Goal: Task Accomplishment & Management: Complete application form

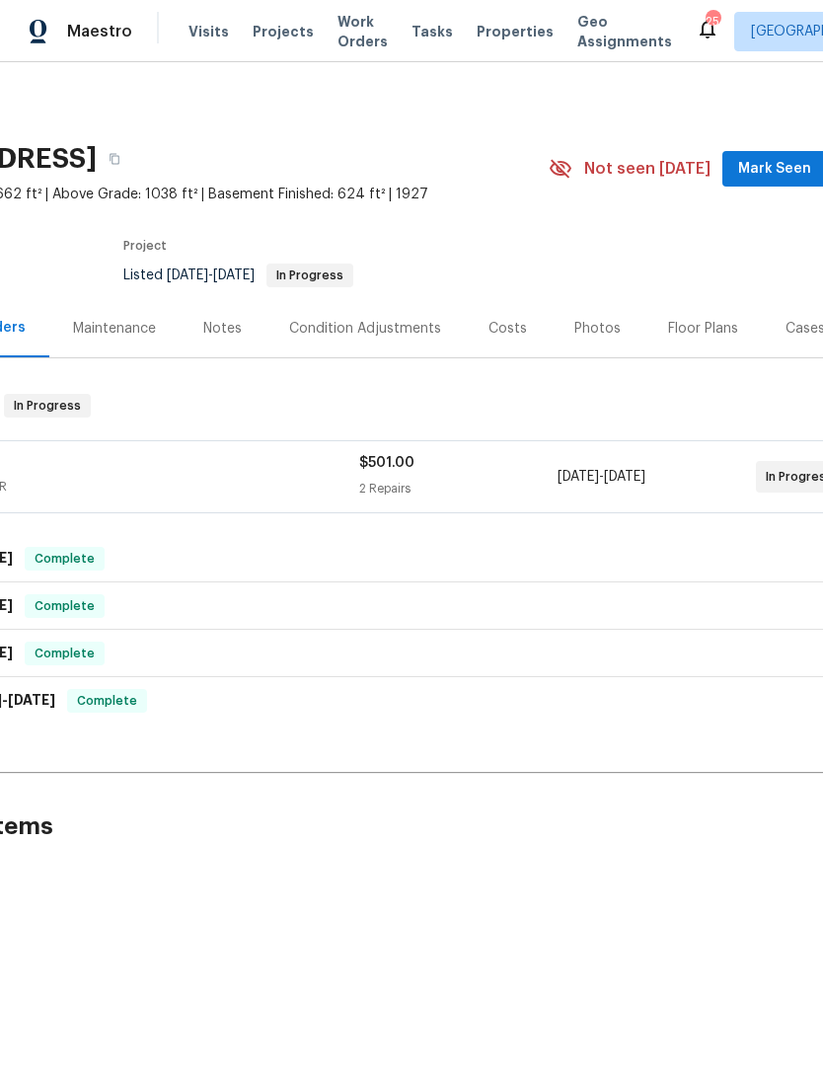
scroll to position [0, 109]
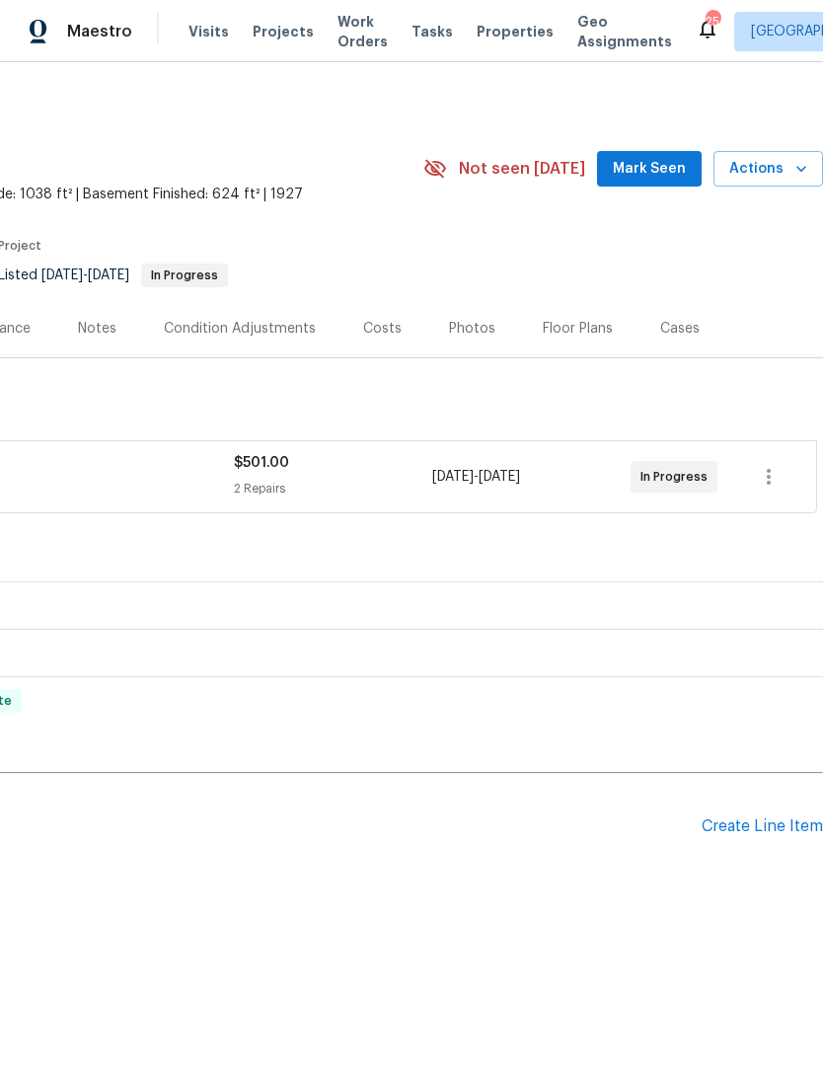
scroll to position [0, 292]
click at [766, 824] on div "Create Line Item" at bounding box center [762, 826] width 121 height 19
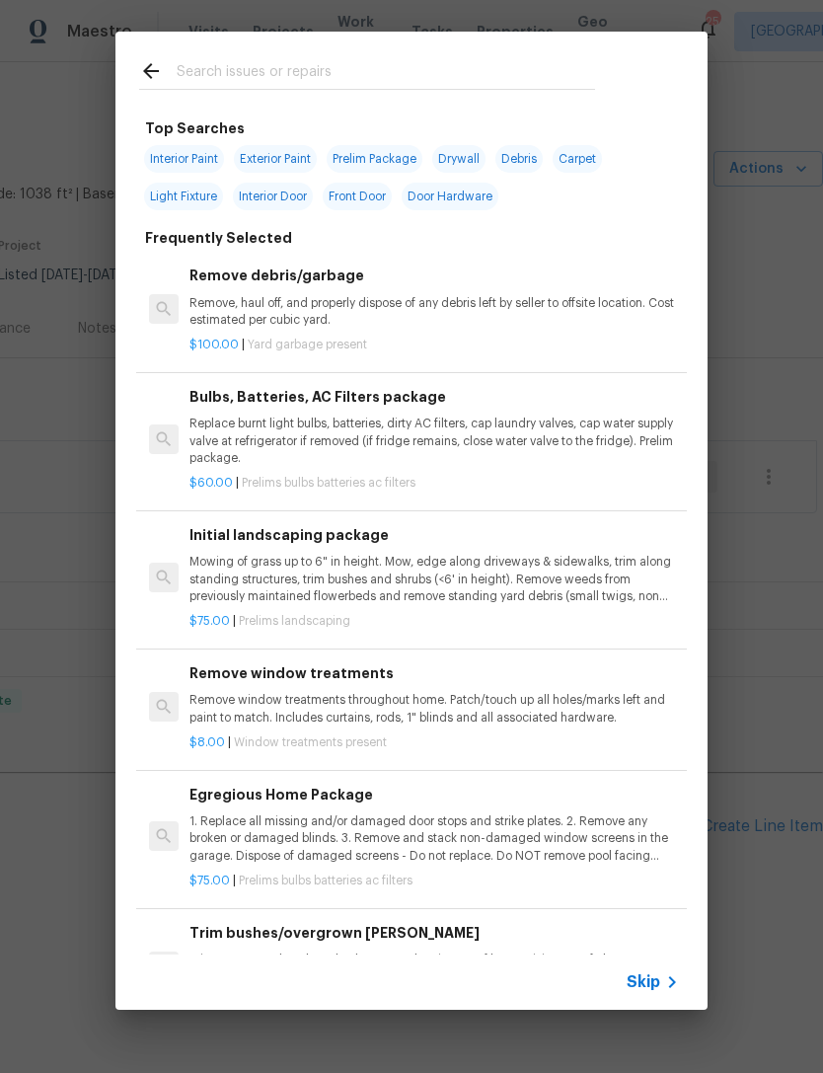
click at [297, 564] on p "Mowing of grass up to 6" in height. Mow, edge along driveways & sidewalks, trim…" at bounding box center [433, 579] width 489 height 50
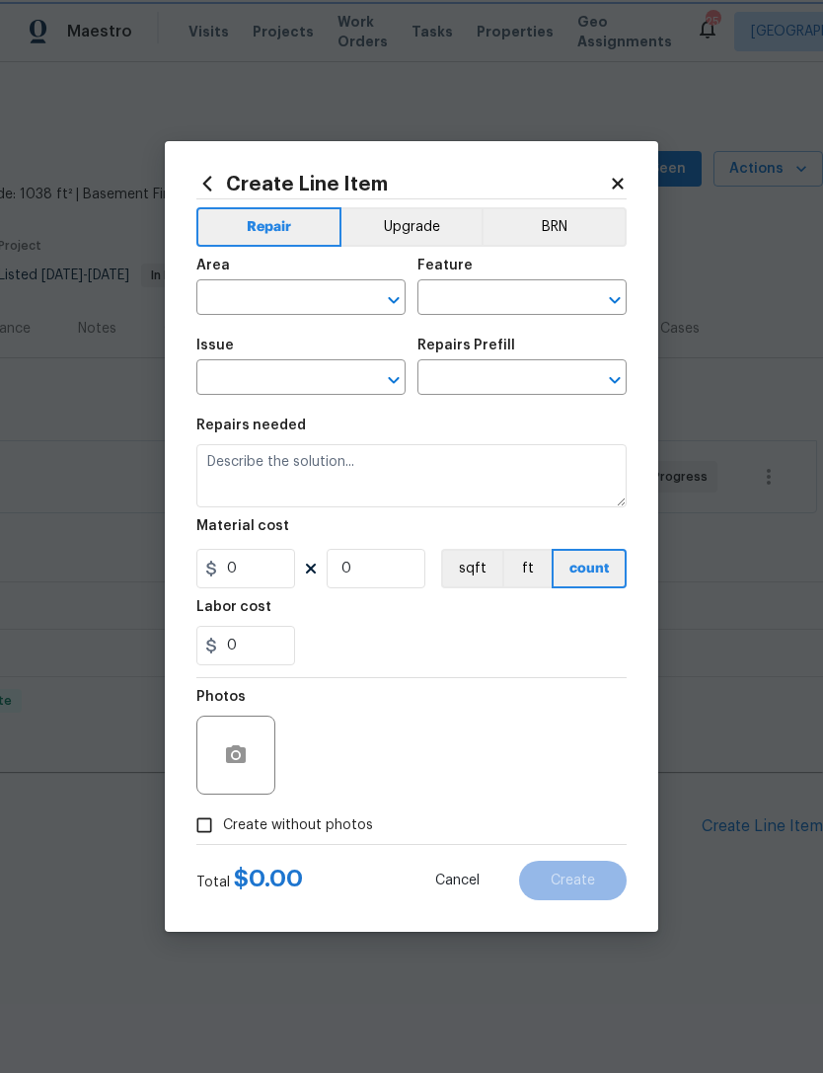
type input "Home Readiness Packages"
type input "Landscape Package"
type textarea "Mowing of grass up to 6" in height. Mow, edge along driveways & sidewalks, trim…"
type input "1"
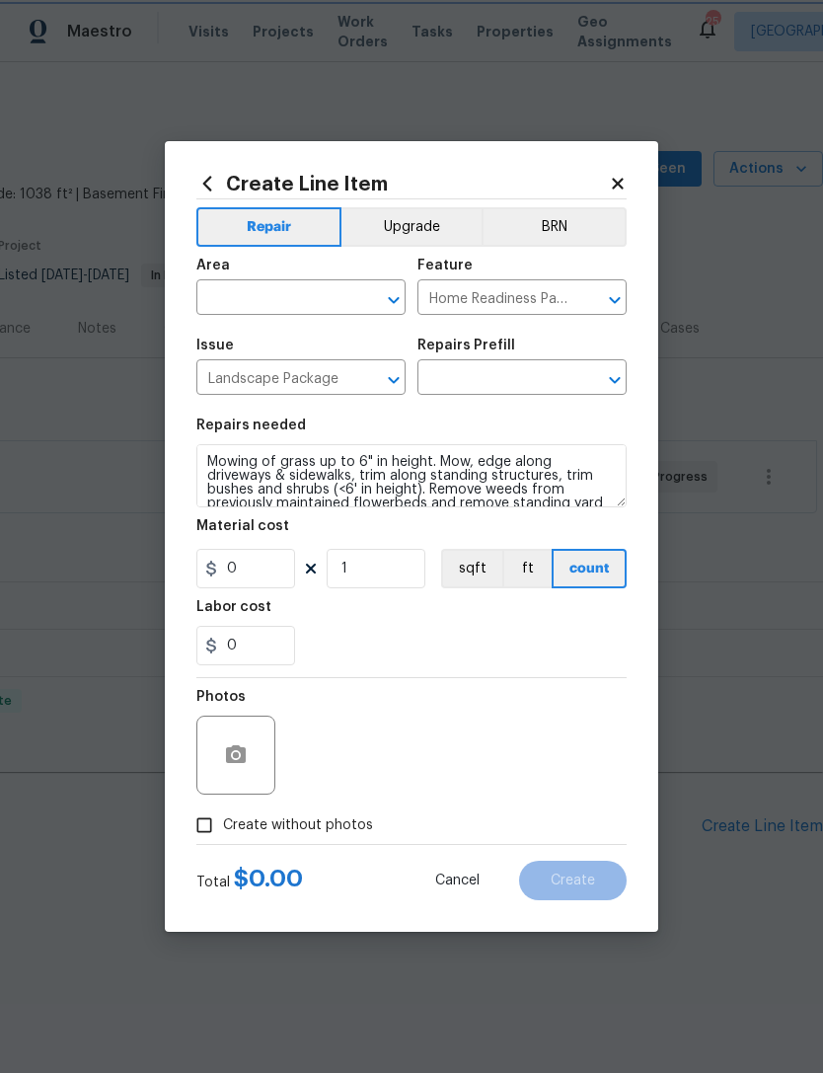
type input "Initial landscaping package $75.00"
type input "75"
click at [366, 311] on button "Clear" at bounding box center [368, 300] width 28 height 28
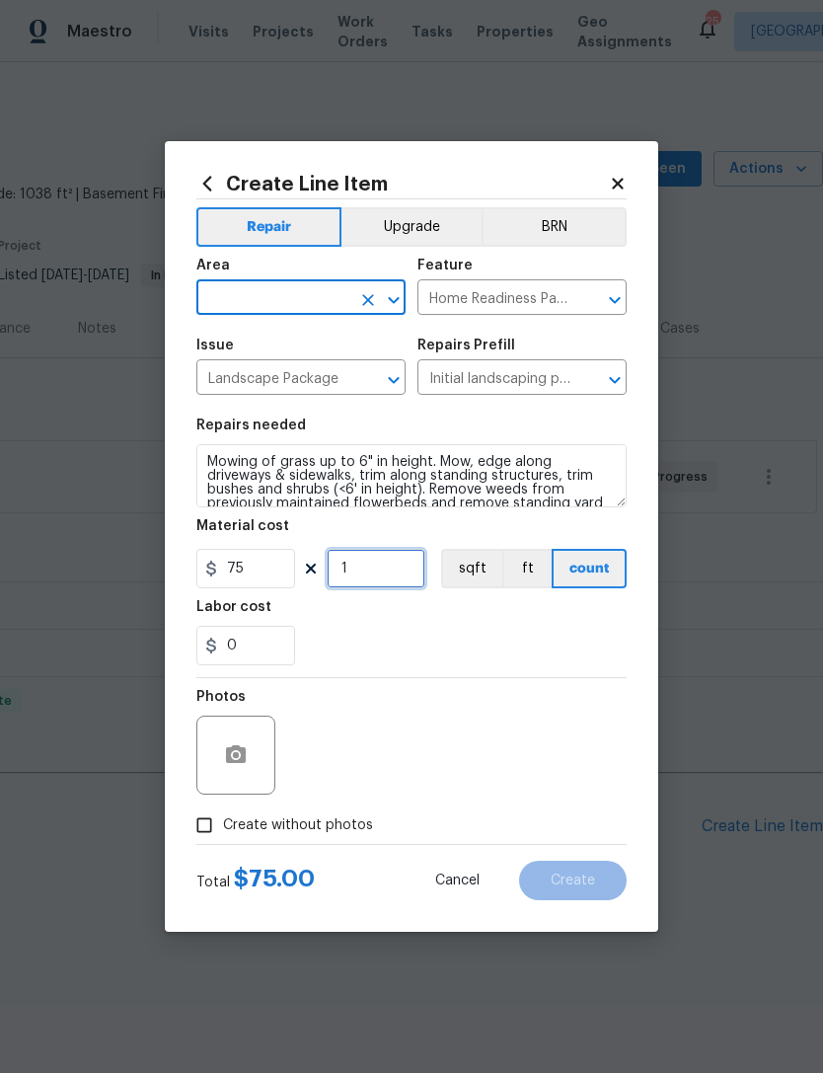
click at [378, 556] on input "1" at bounding box center [376, 568] width 99 height 39
click at [383, 567] on input "1" at bounding box center [376, 568] width 99 height 39
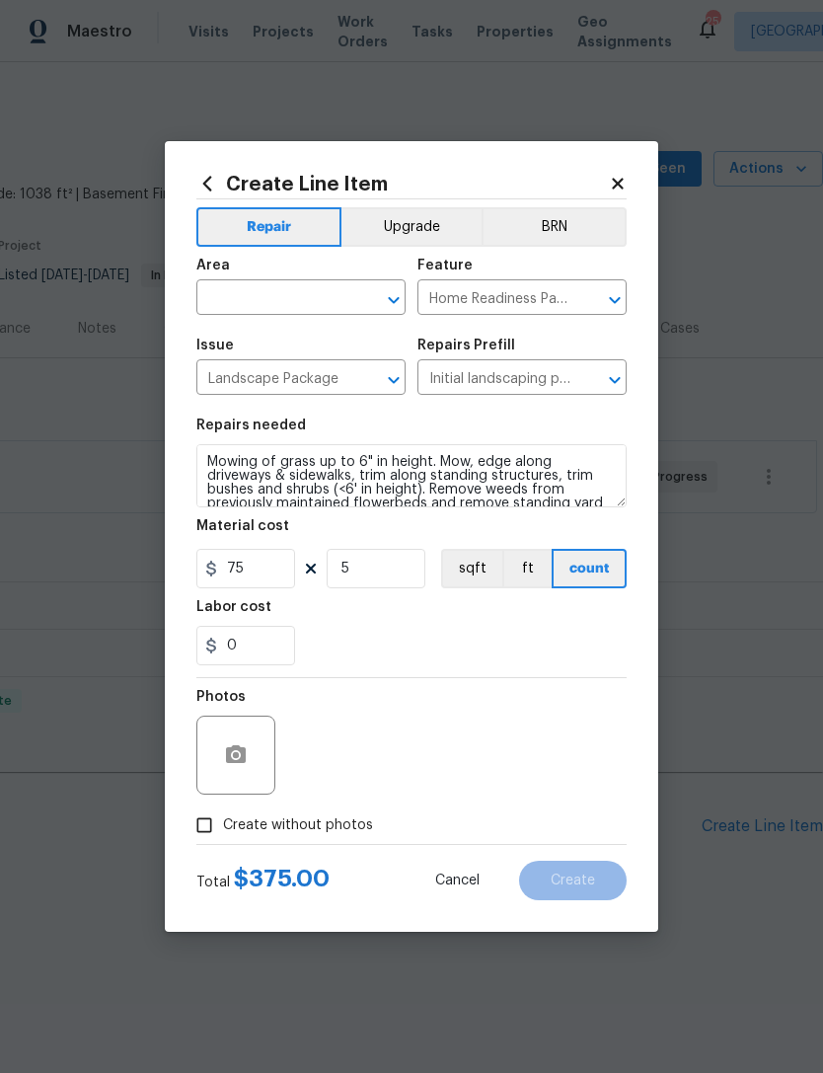
click at [497, 650] on div "0" at bounding box center [411, 645] width 430 height 39
click at [382, 557] on input "5" at bounding box center [376, 568] width 99 height 39
click at [375, 563] on input "5" at bounding box center [376, 568] width 99 height 39
type input "6"
click at [463, 655] on div "0" at bounding box center [411, 645] width 430 height 39
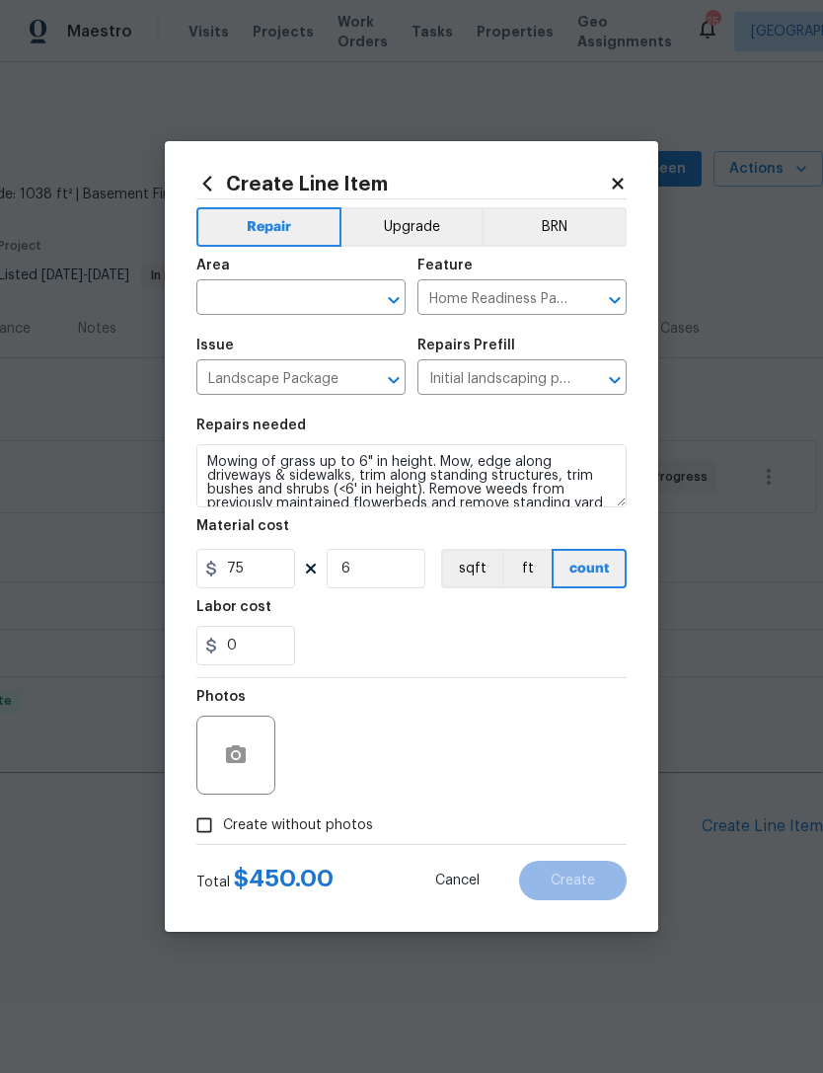
click at [370, 299] on icon "Clear" at bounding box center [368, 300] width 12 height 12
type input "overall"
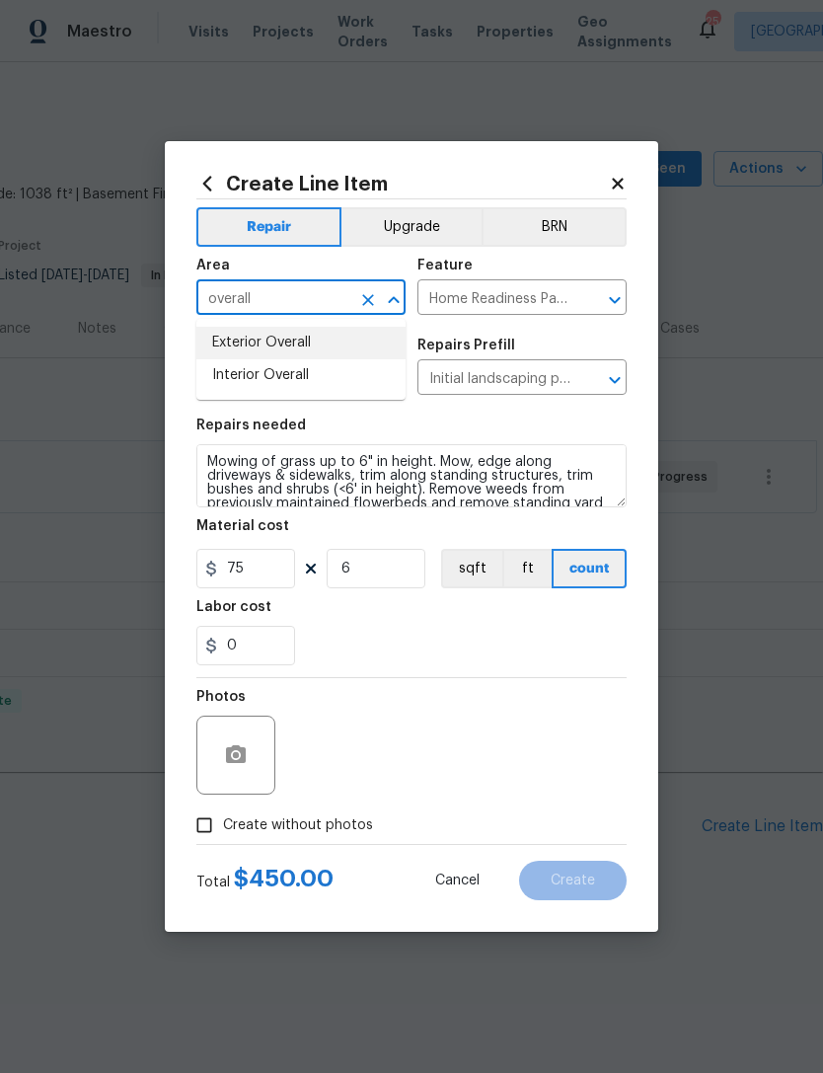
click at [284, 340] on li "Exterior Overall" at bounding box center [300, 343] width 209 height 33
type input "Exterior Overall"
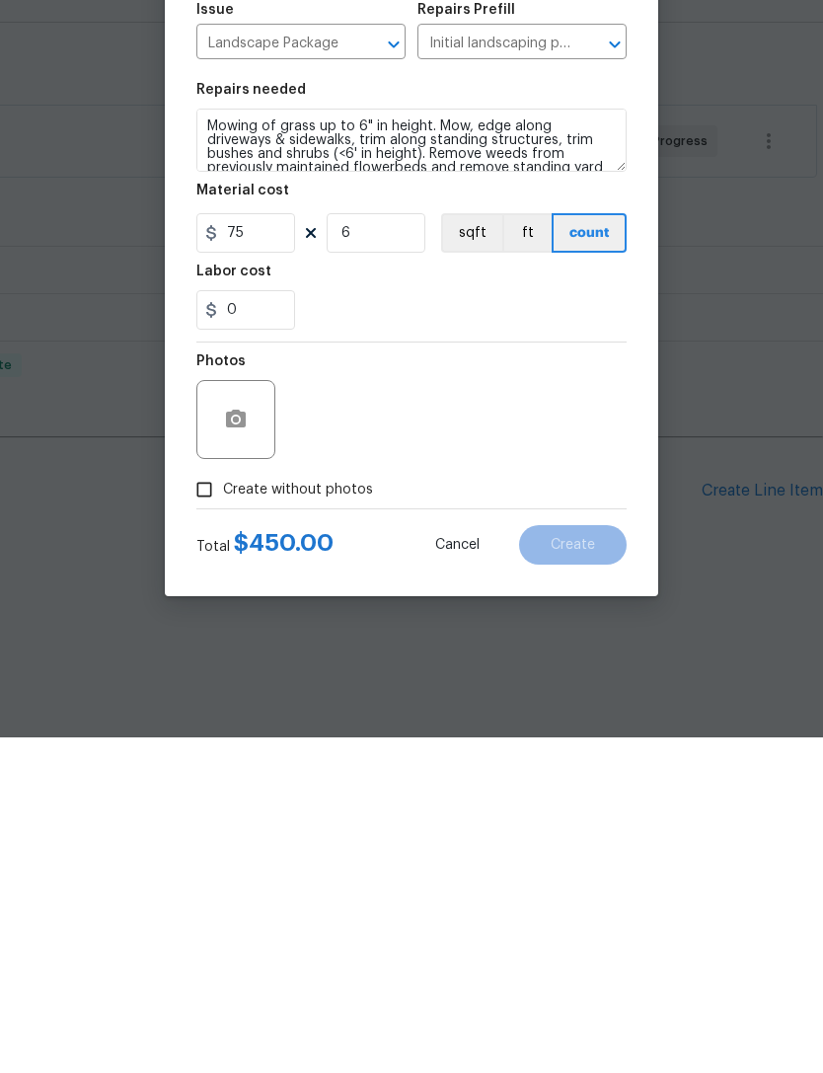
click at [220, 806] on input "Create without photos" at bounding box center [205, 825] width 38 height 38
checkbox input "true"
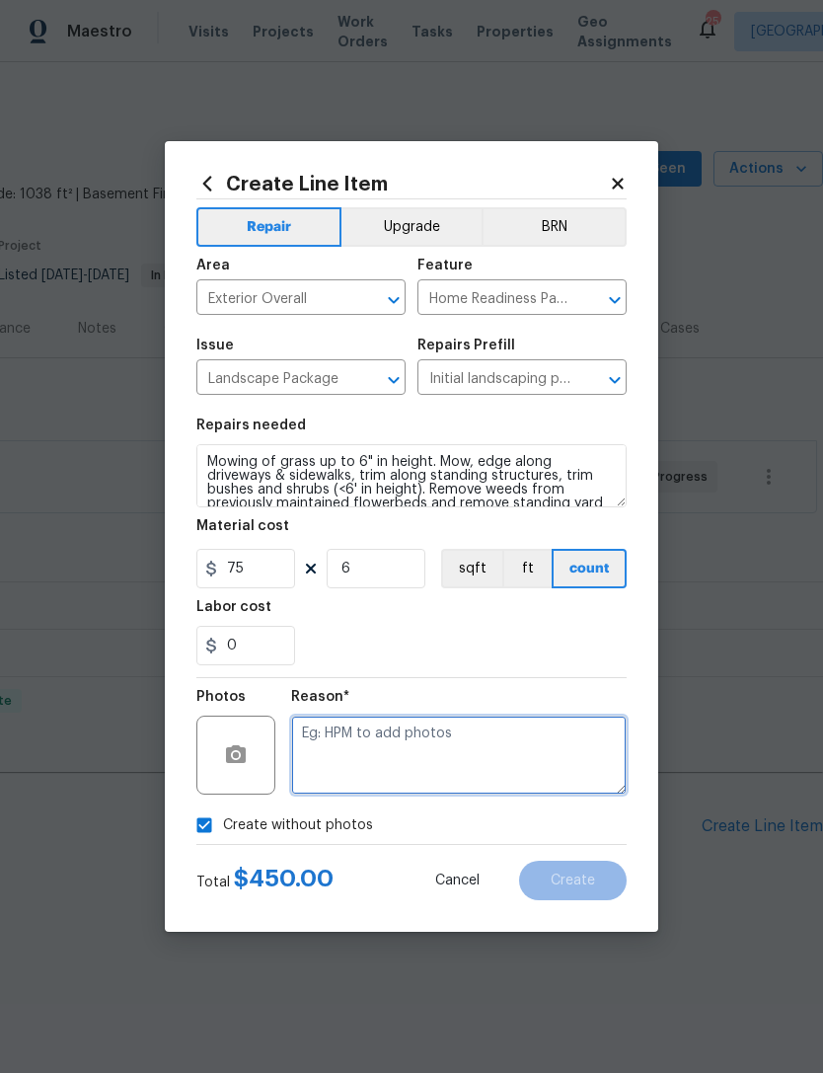
click at [373, 742] on textarea at bounding box center [459, 754] width 336 height 79
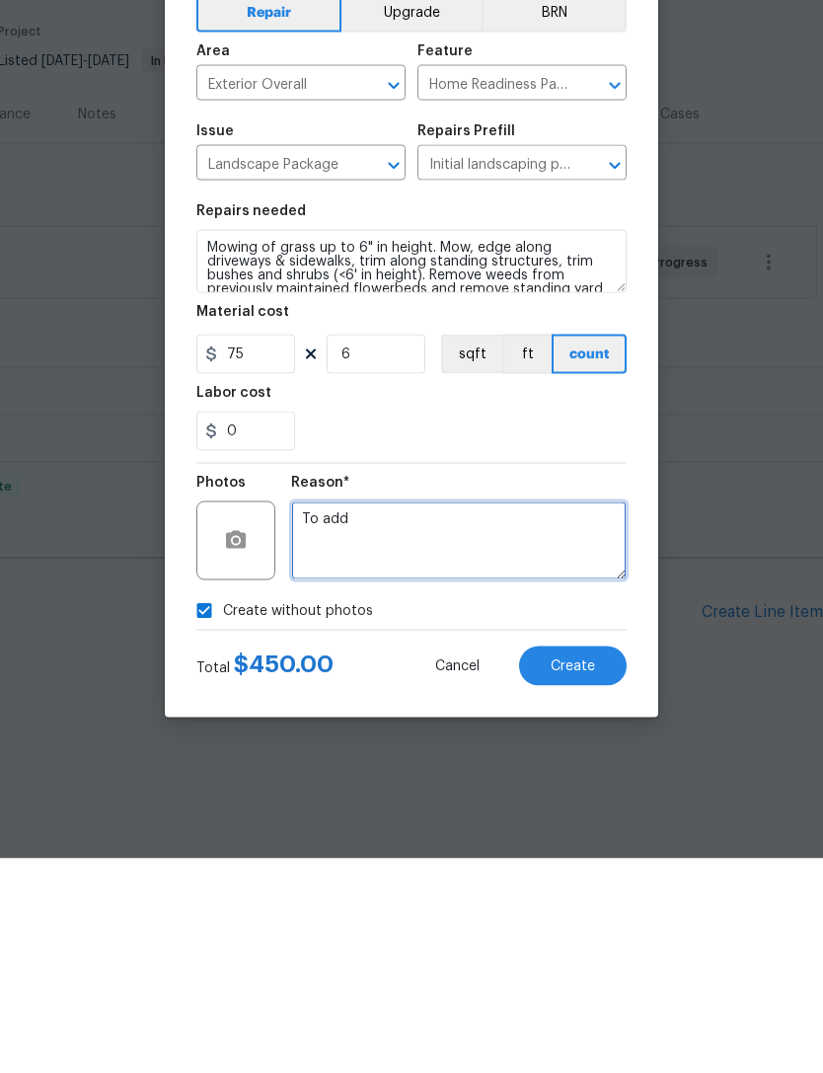
type textarea "To add"
click at [575, 873] on span "Create" at bounding box center [573, 880] width 44 height 15
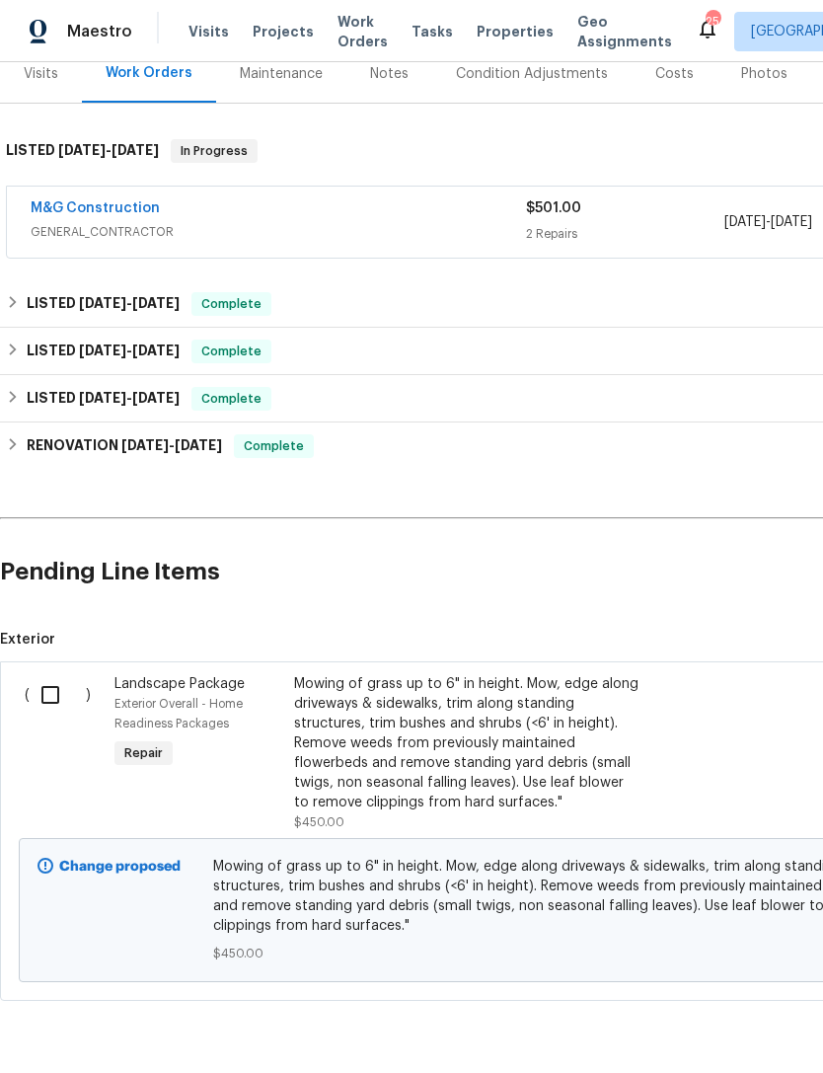
scroll to position [254, 0]
click at [507, 757] on div "Mowing of grass up to 6" in height. Mow, edge along driveways & sidewalks, trim…" at bounding box center [467, 744] width 347 height 138
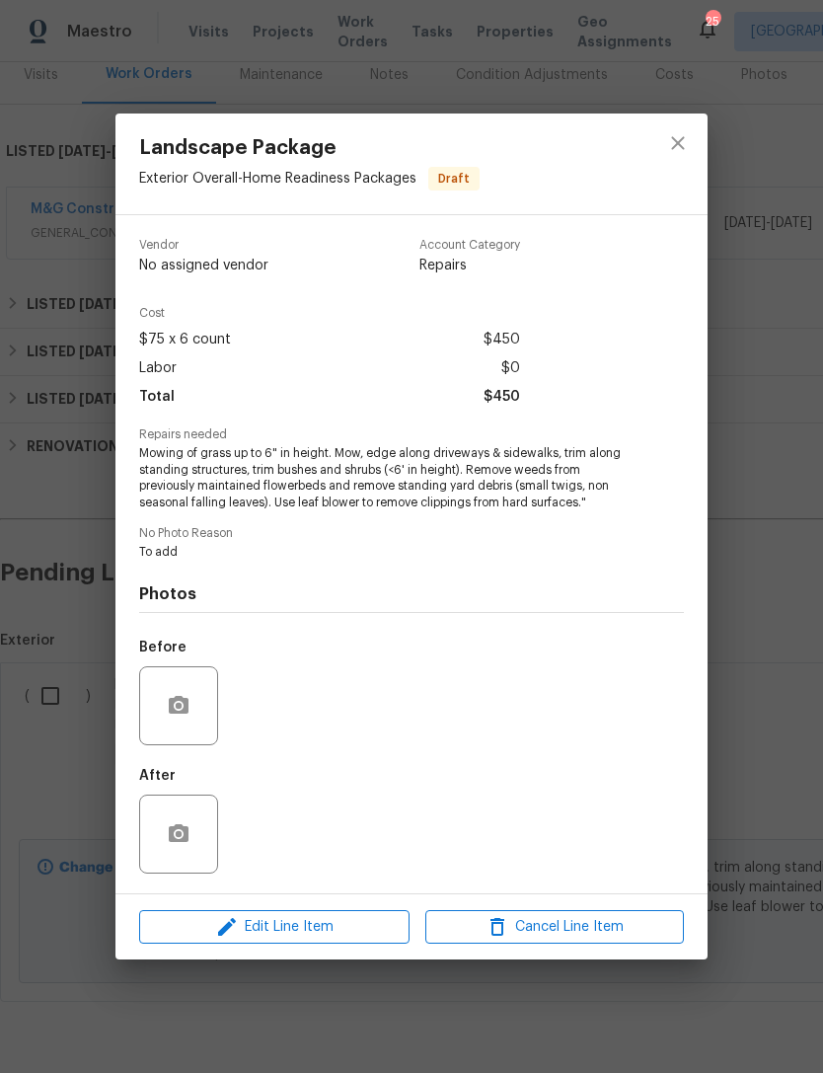
click at [605, 496] on span "Mowing of grass up to 6" in height. Mow, edge along driveways & sidewalks, trim…" at bounding box center [384, 478] width 490 height 66
click at [311, 937] on span "Edit Line Item" at bounding box center [274, 927] width 259 height 25
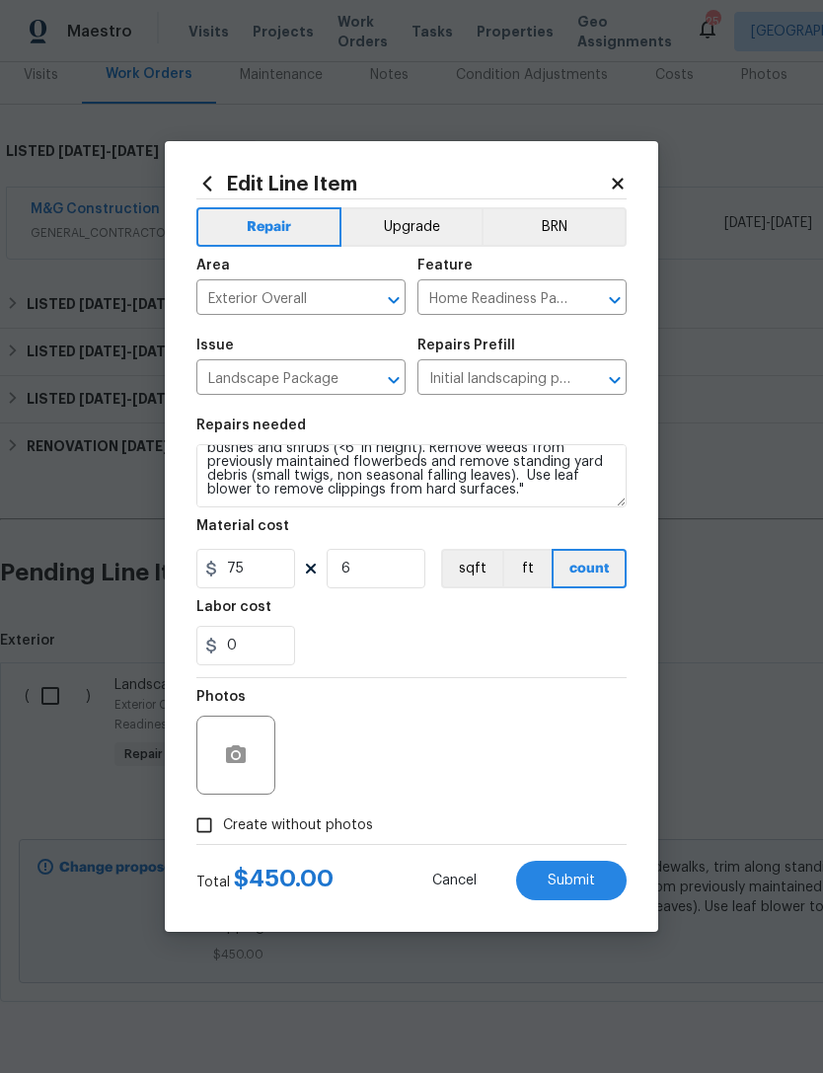
scroll to position [41, 0]
click at [429, 496] on textarea "Mowing of grass up to 6" in height. Mow, edge along driveways & sidewalks, trim…" at bounding box center [411, 475] width 430 height 63
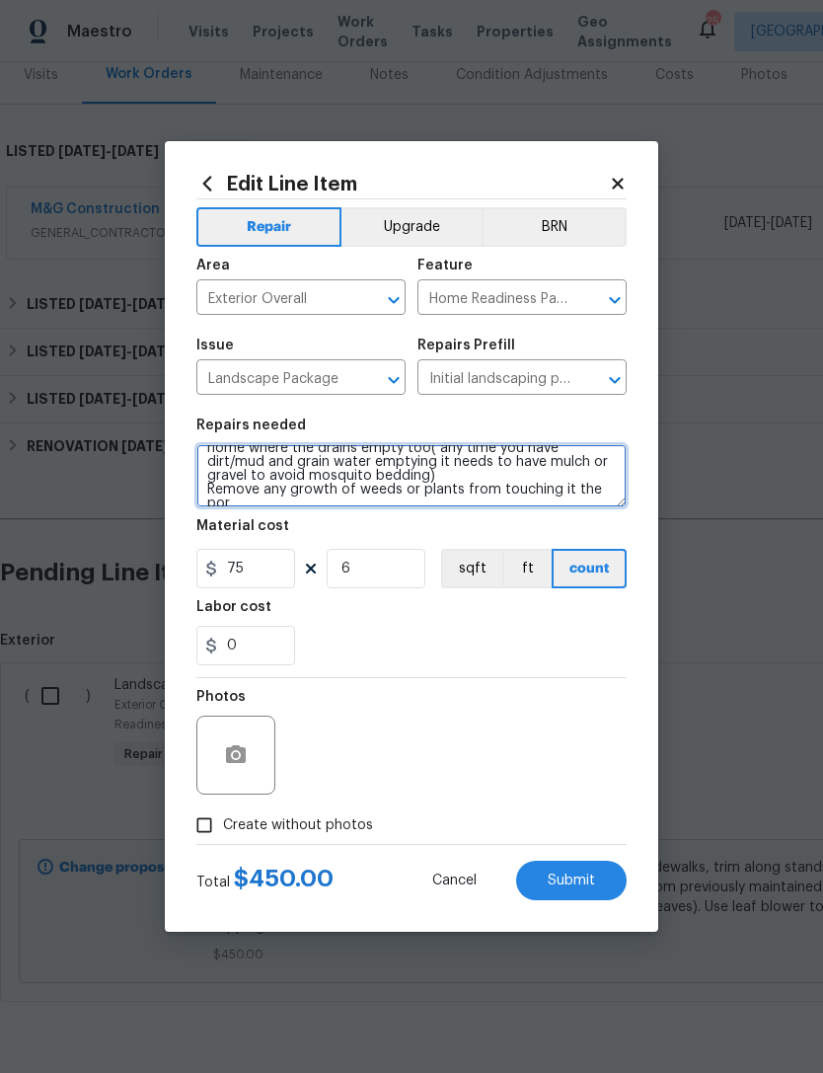
scroll to position [114, 0]
click at [573, 488] on textarea "Mowing of grass up to 6" in height. Mow, edge along driveways & sidewalks, trim…" at bounding box center [411, 475] width 430 height 63
click at [304, 491] on textarea "Mowing of grass up to 6" in height. Mow, edge along driveways & sidewalks, trim…" at bounding box center [411, 475] width 430 height 63
click at [275, 506] on textarea "Mowing of grass up to 6" in height. Mow, edge along driveways & sidewalks, trim…" at bounding box center [411, 475] width 430 height 63
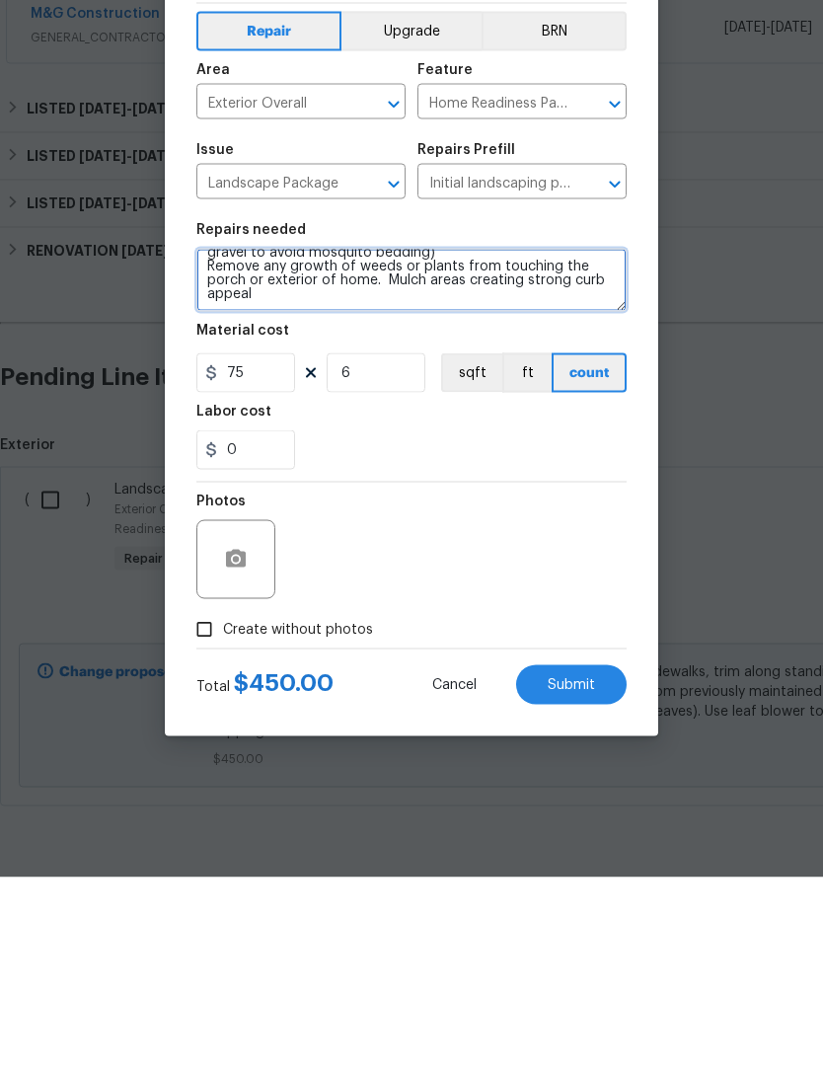
type textarea "Mowing of grass up to 6" in height. Mow, edge along driveways & sidewalks, trim…"
click at [591, 873] on span "Submit" at bounding box center [571, 880] width 47 height 15
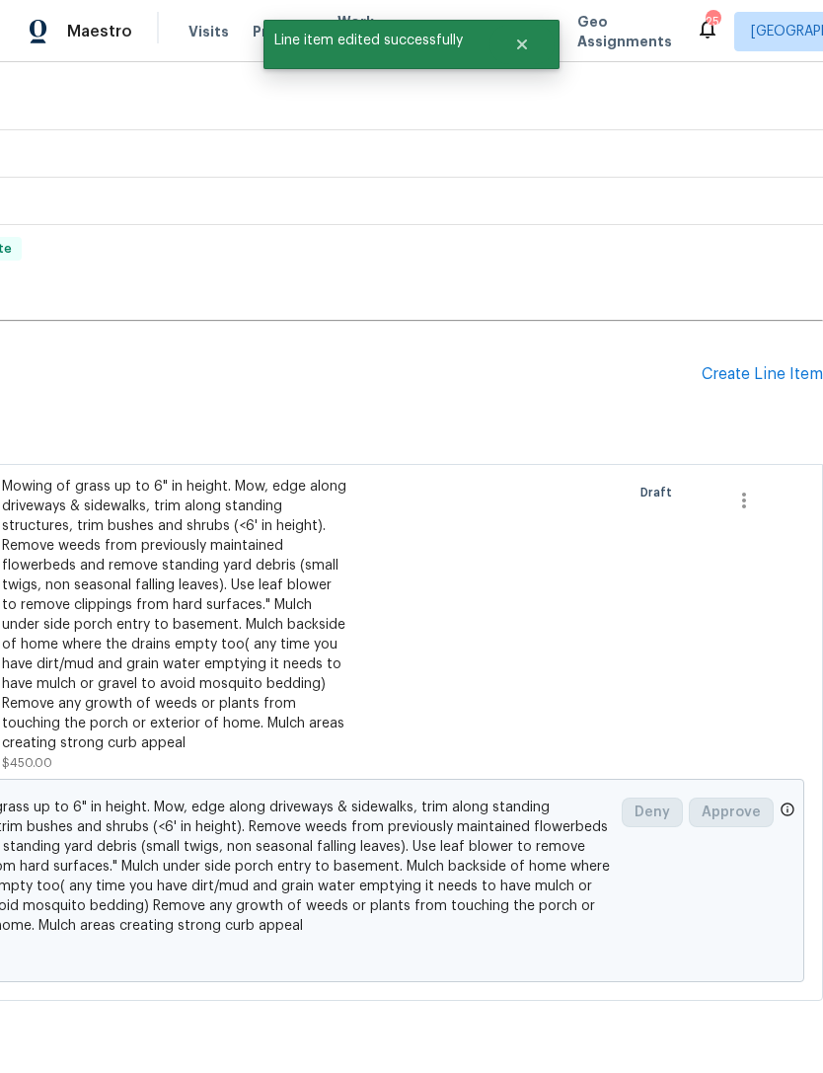
scroll to position [451, 292]
click at [761, 366] on div "Create Line Item" at bounding box center [762, 375] width 121 height 19
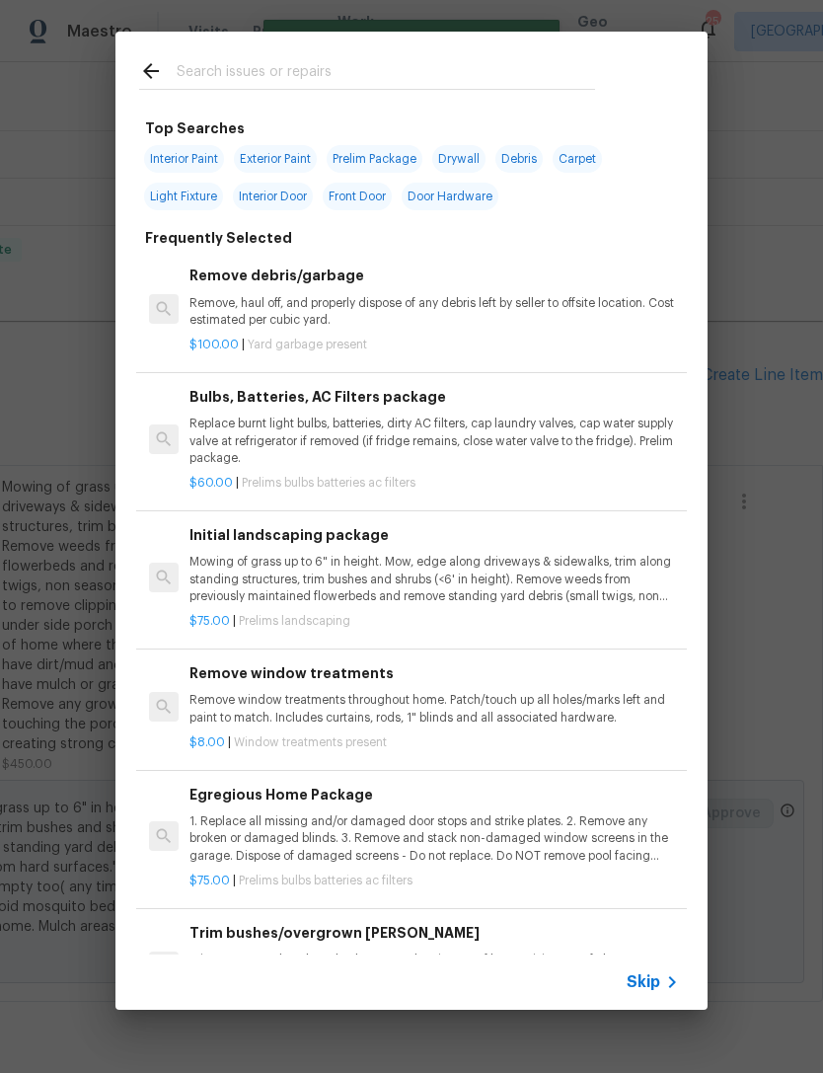
click at [274, 53] on div at bounding box center [366, 71] width 503 height 78
click at [246, 59] on input "text" at bounding box center [386, 74] width 418 height 30
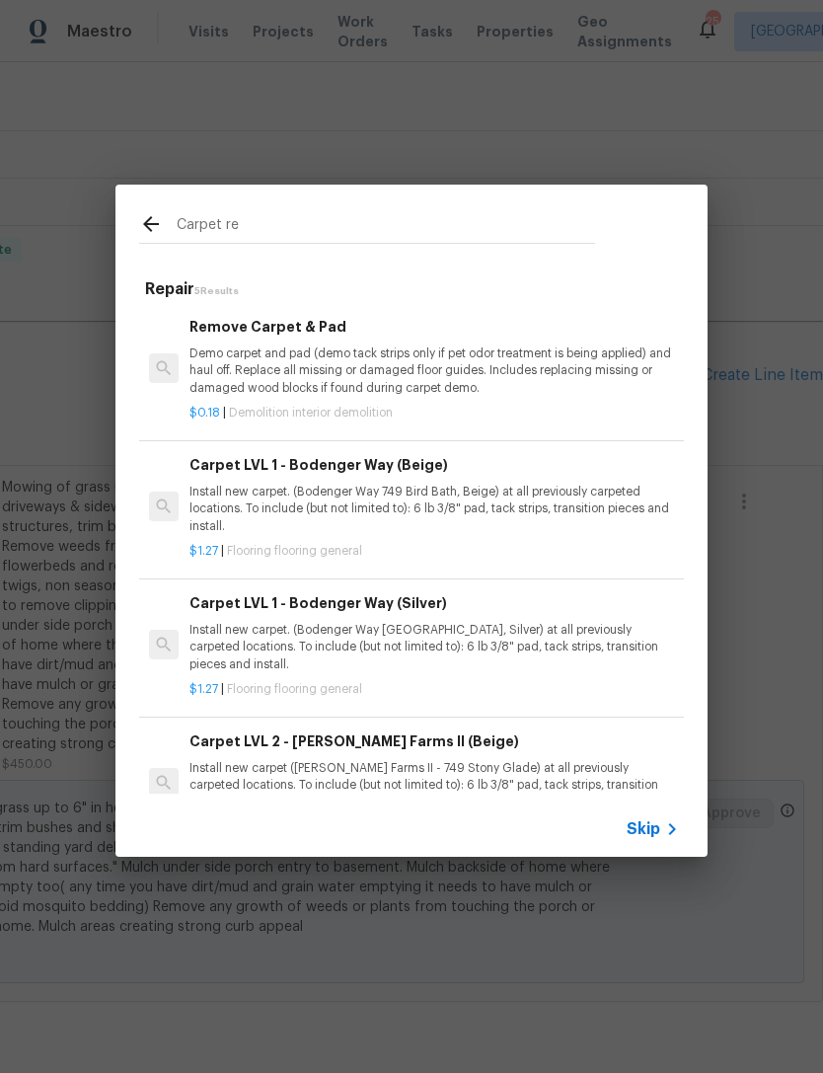
type input "Carpet rem"
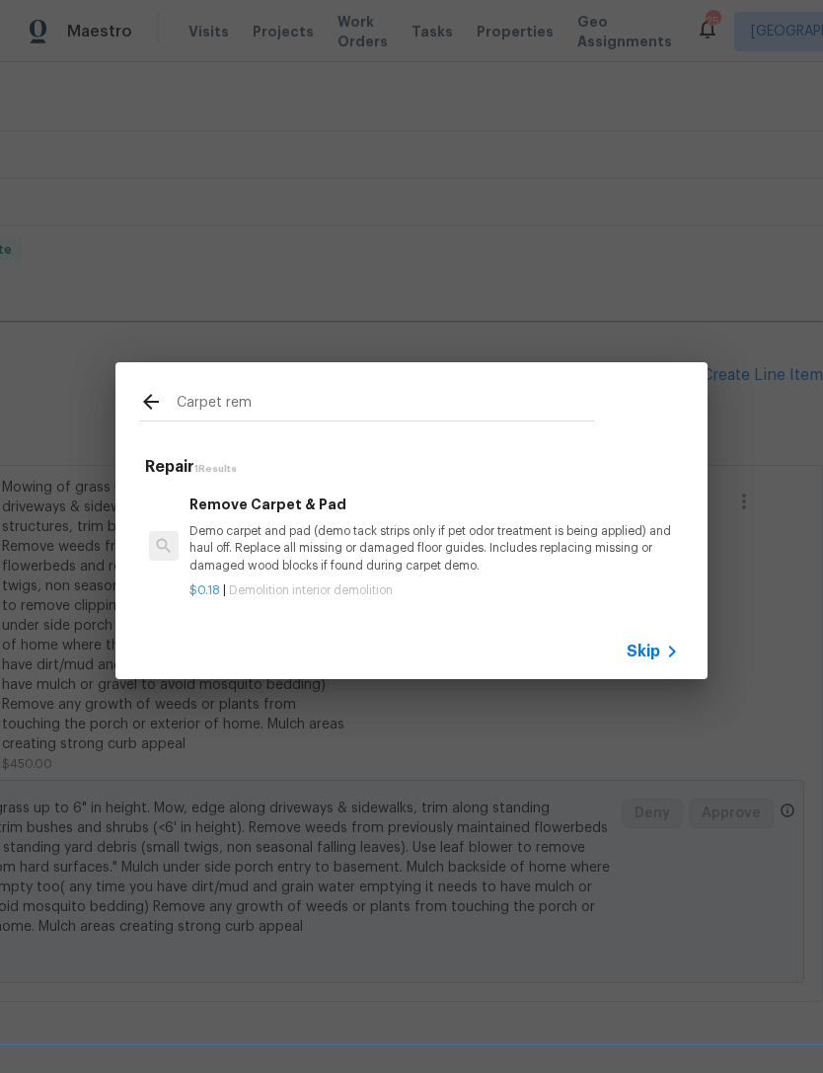
click at [310, 531] on p "Demo carpet and pad (demo tack strips only if pet odor treatment is being appli…" at bounding box center [433, 548] width 489 height 50
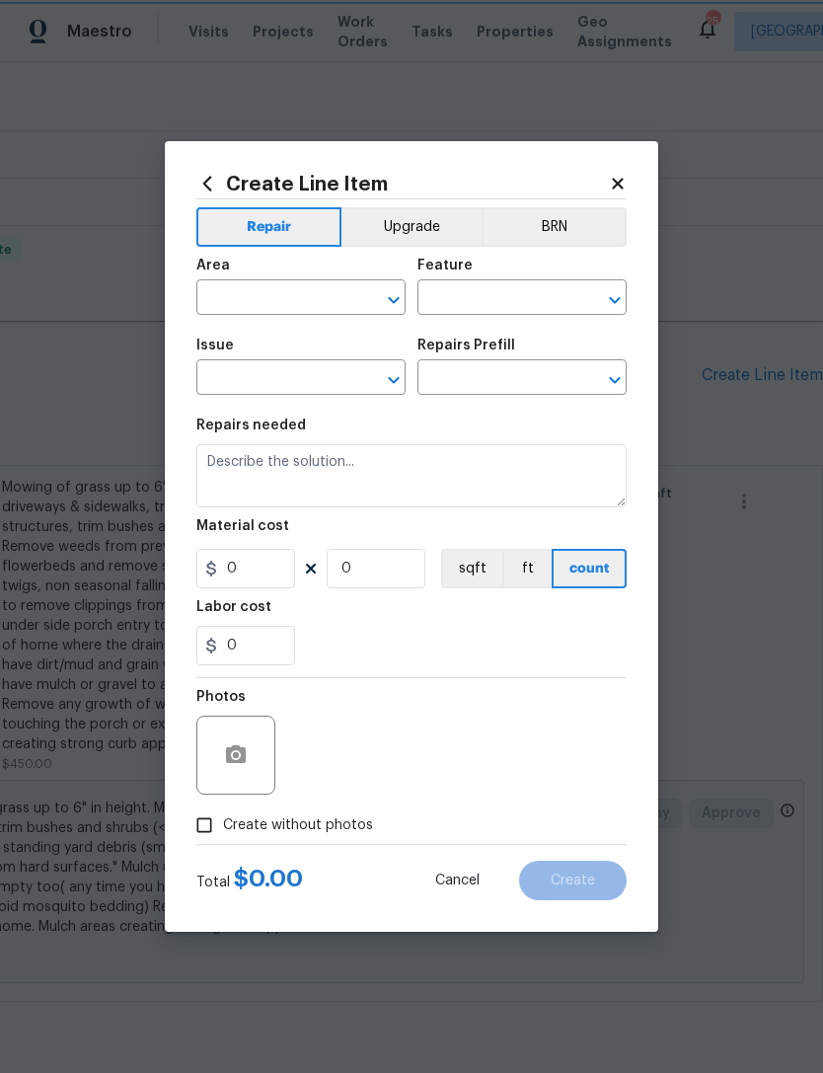
type input "Demolition"
type input "Demo Interior"
type input "Remove Carpet & Pad $0.18"
type textarea "Demo carpet and pad (demo tack strips only if pet odor treatment is being appli…"
type input "0.18"
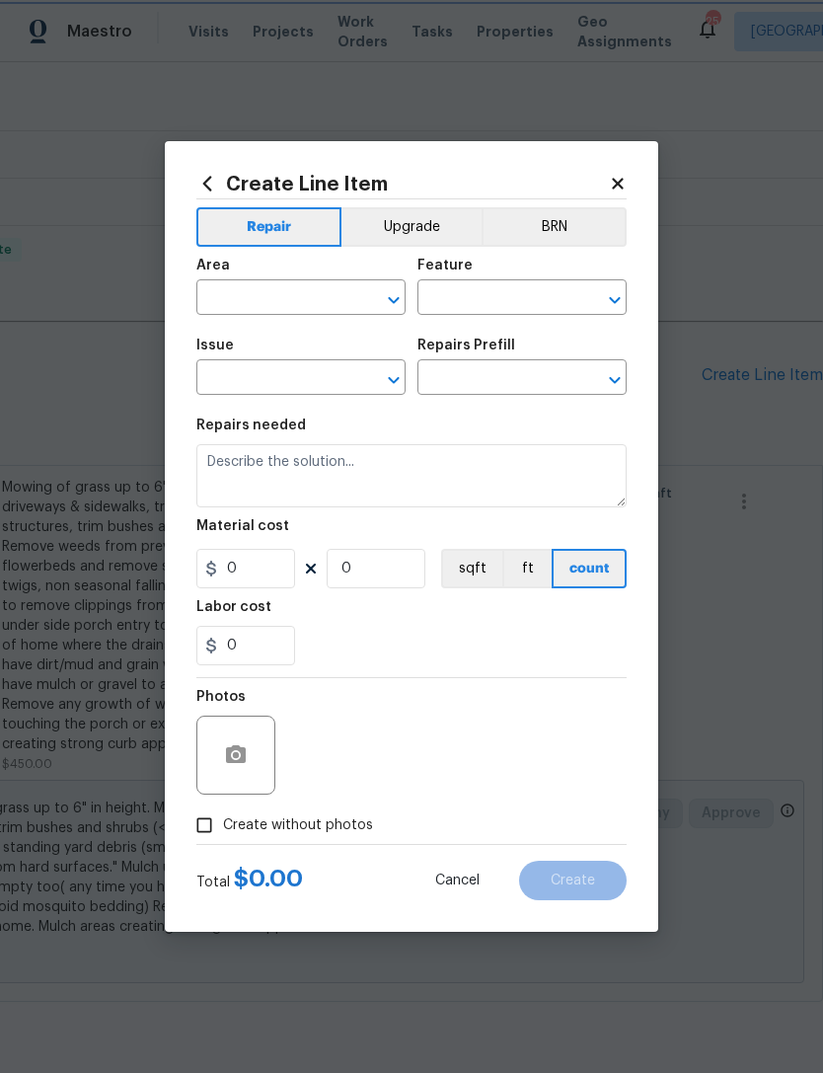
type input "1"
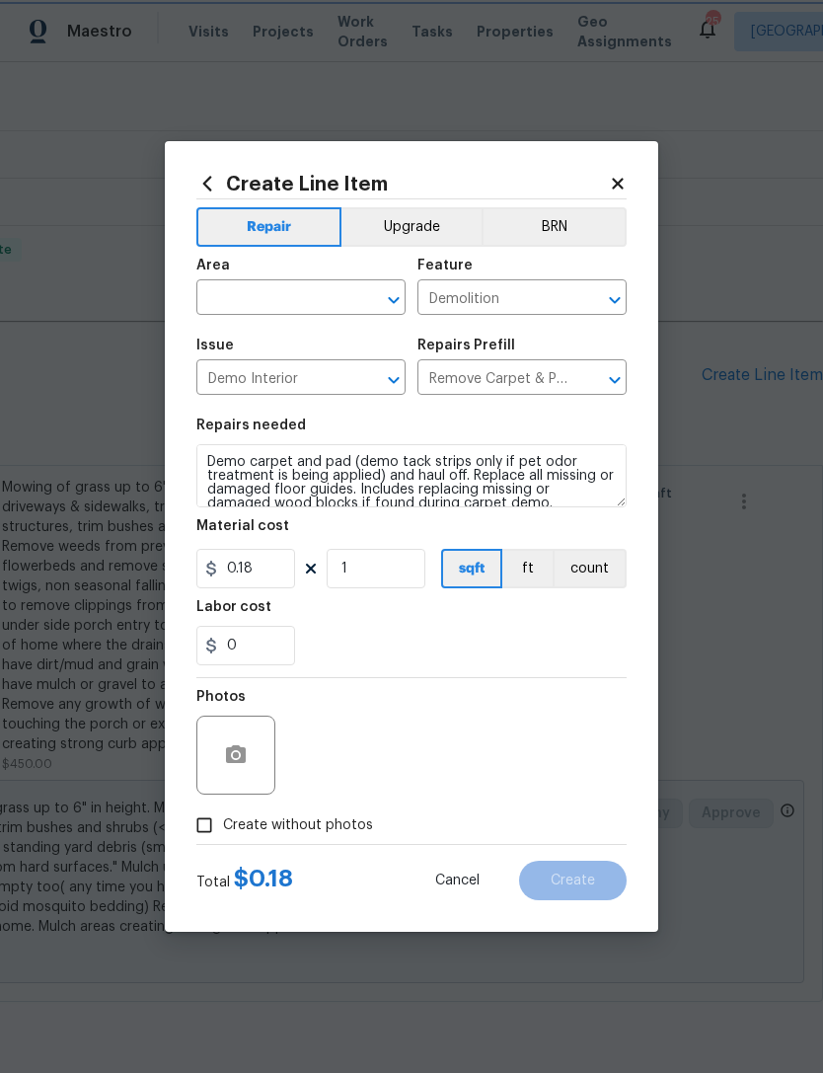
click at [402, 297] on icon "Open" at bounding box center [394, 300] width 24 height 24
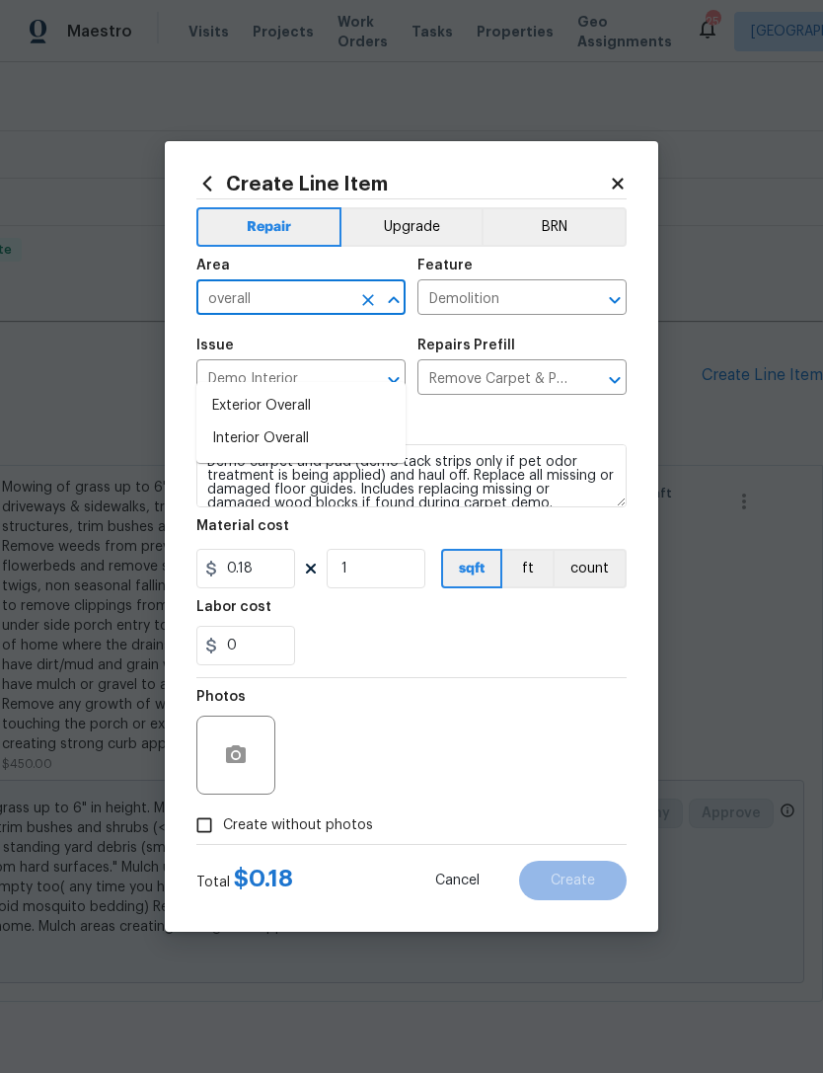
click at [297, 422] on li "Interior Overall" at bounding box center [300, 438] width 209 height 33
type input "Interior Overall"
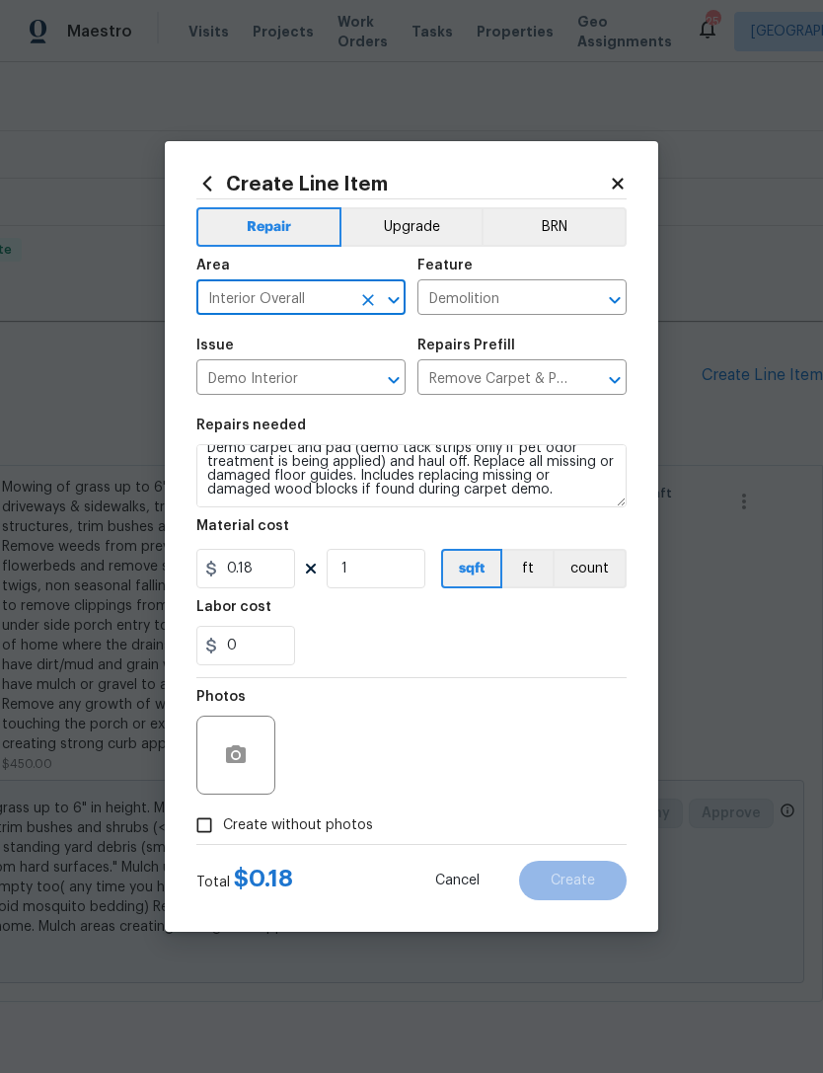
scroll to position [14, 0]
click at [289, 567] on input "0.18" at bounding box center [245, 568] width 99 height 39
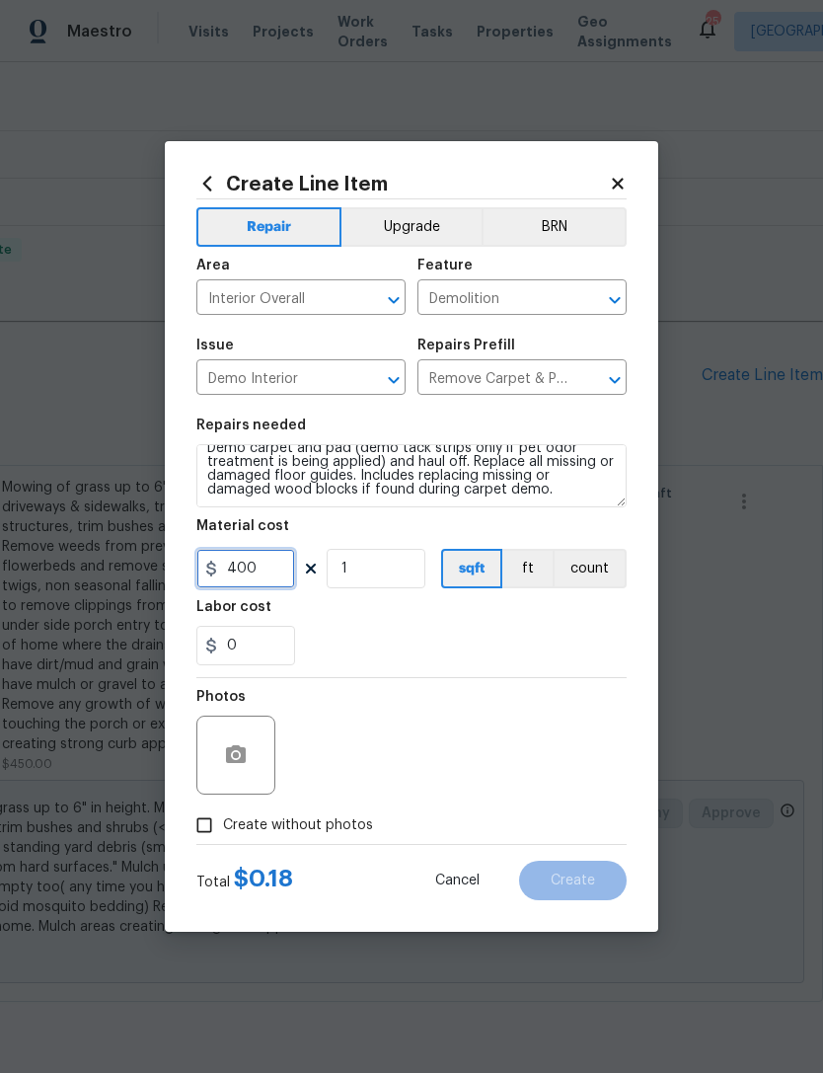
type input "400"
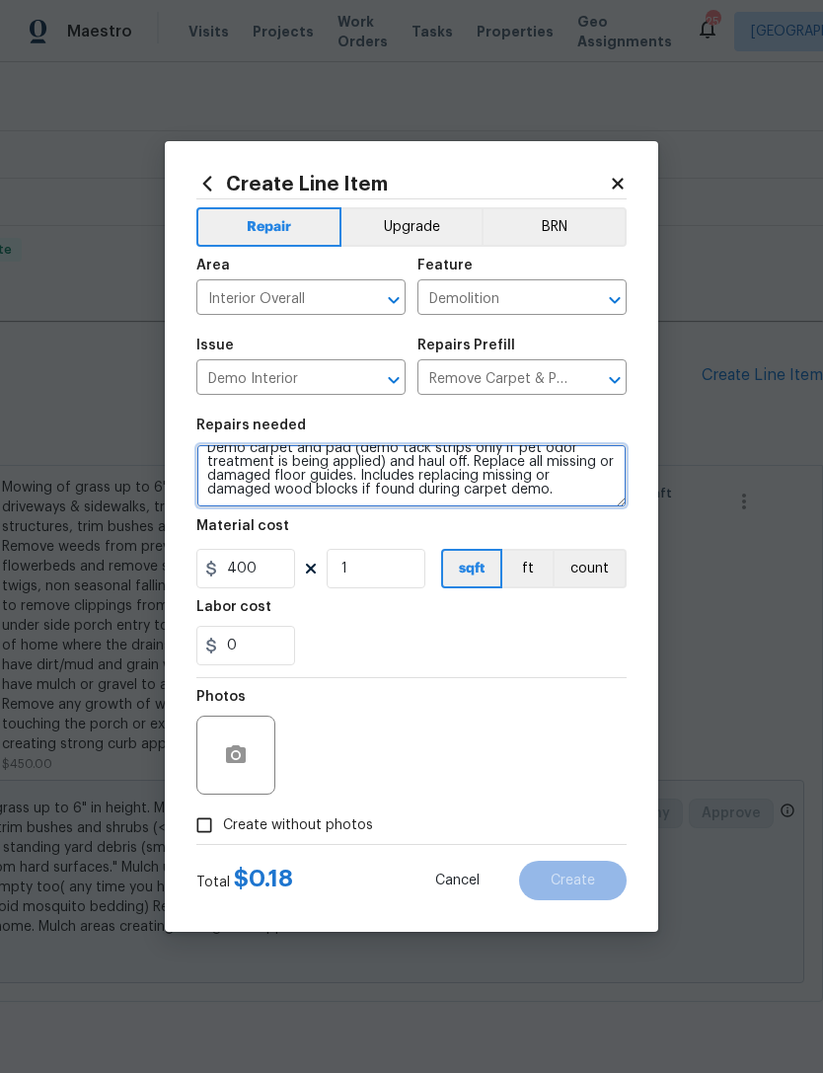
click at [530, 496] on textarea "Demo carpet and pad (demo tack strips only if pet odor treatment is being appli…" at bounding box center [411, 475] width 430 height 63
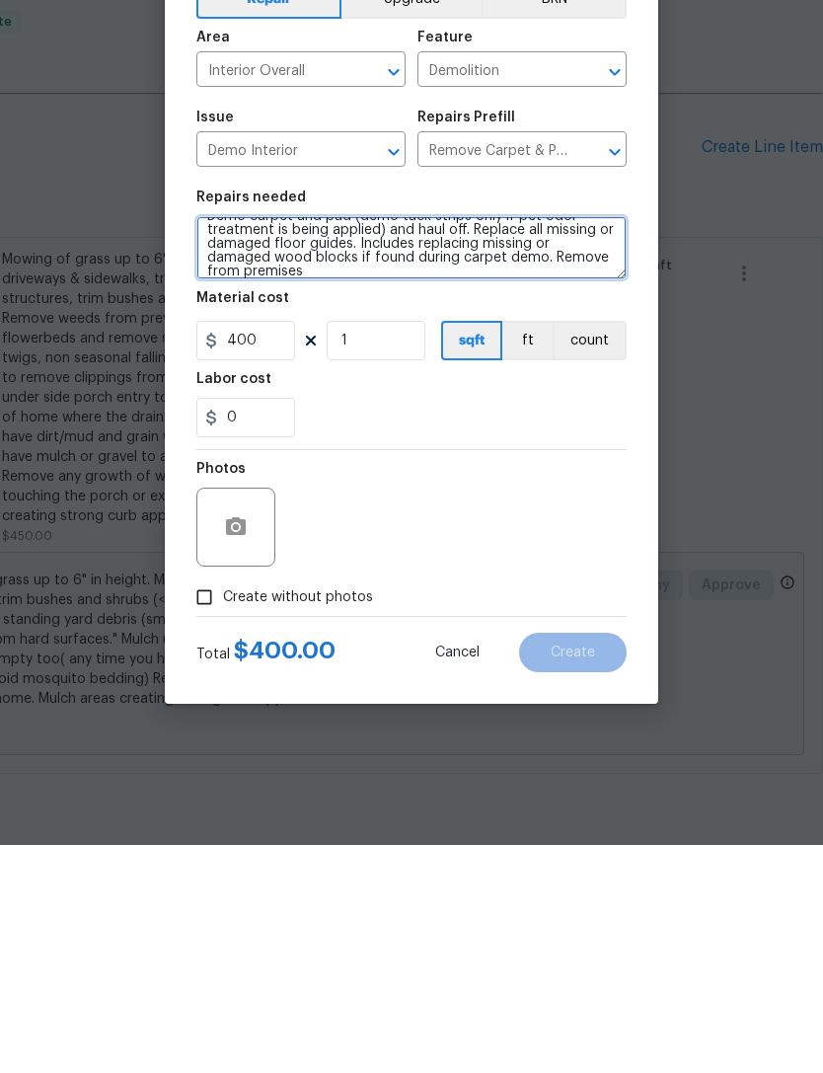
type textarea "Demo carpet and pad (demo tack strips only if pet odor treatment is being appli…"
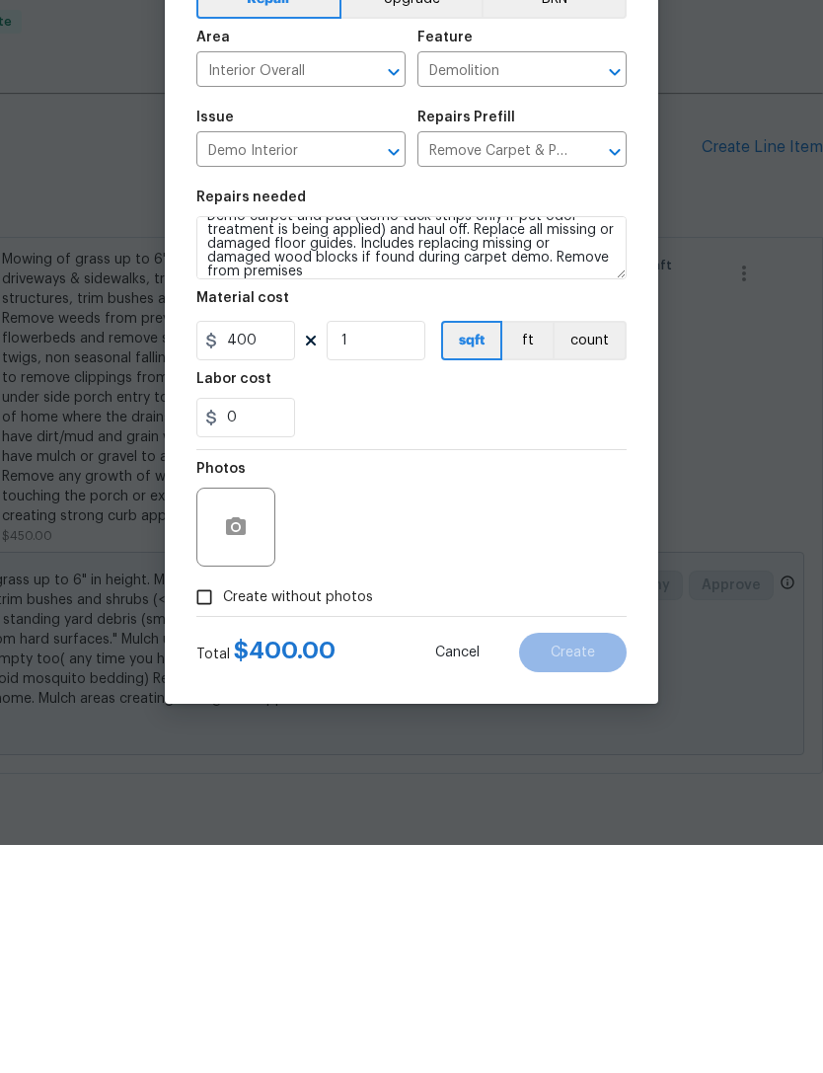
click at [219, 806] on input "Create without photos" at bounding box center [205, 825] width 38 height 38
checkbox input "true"
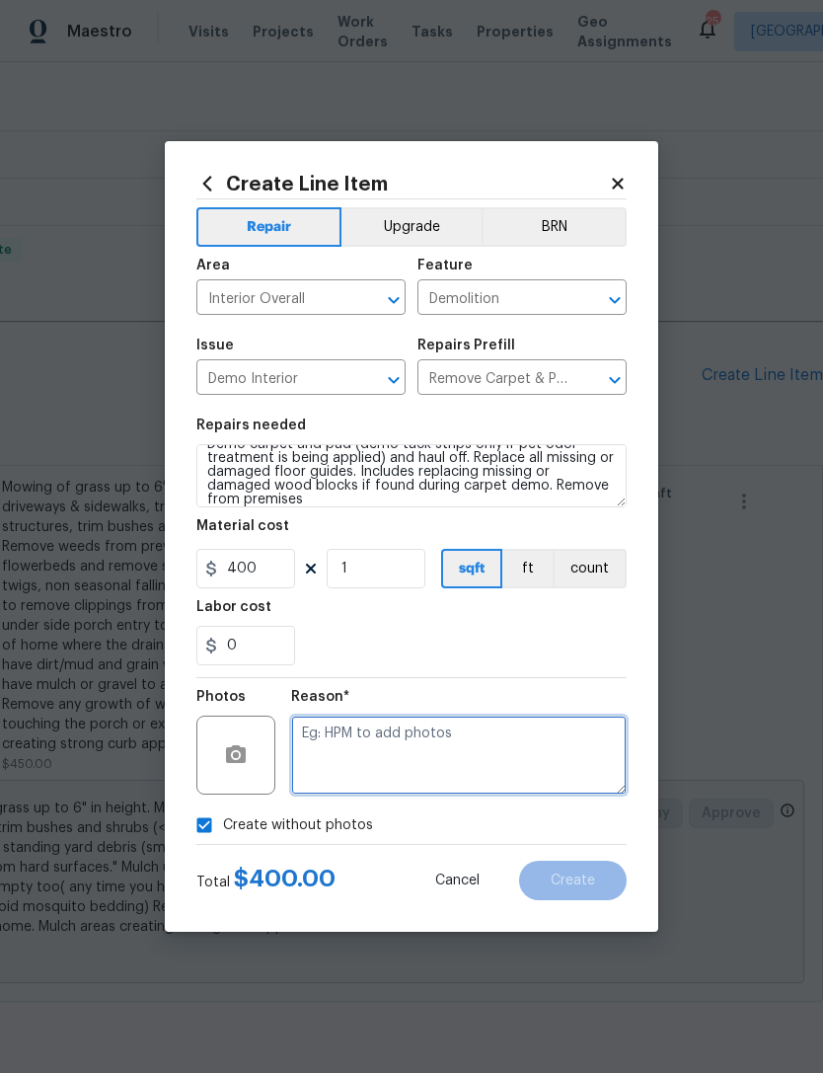
click at [387, 747] on textarea at bounding box center [459, 754] width 336 height 79
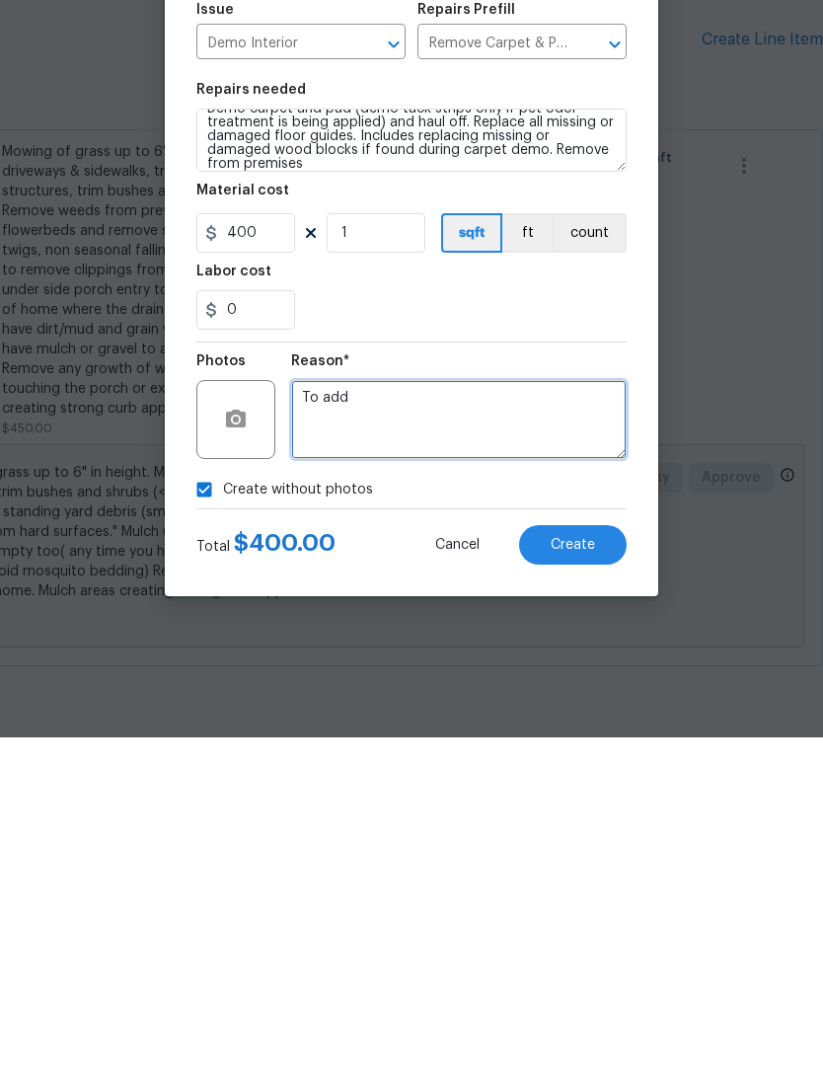
type textarea "To add"
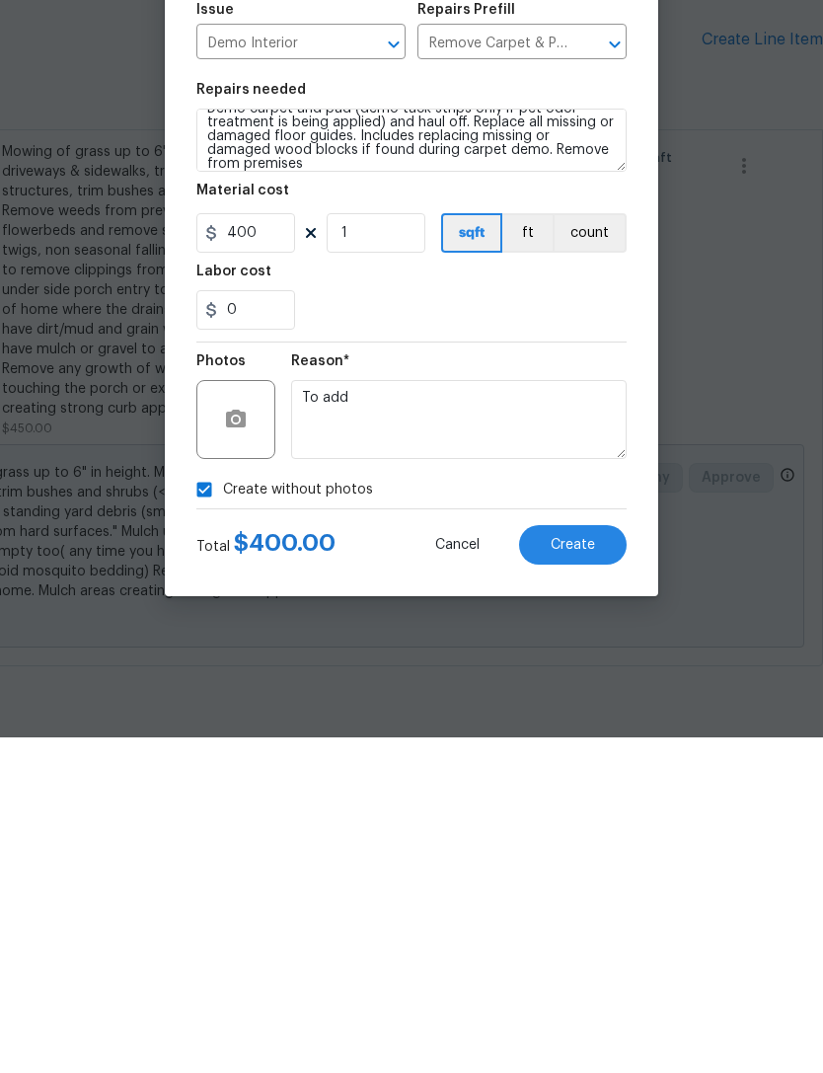
click at [585, 873] on span "Create" at bounding box center [573, 880] width 44 height 15
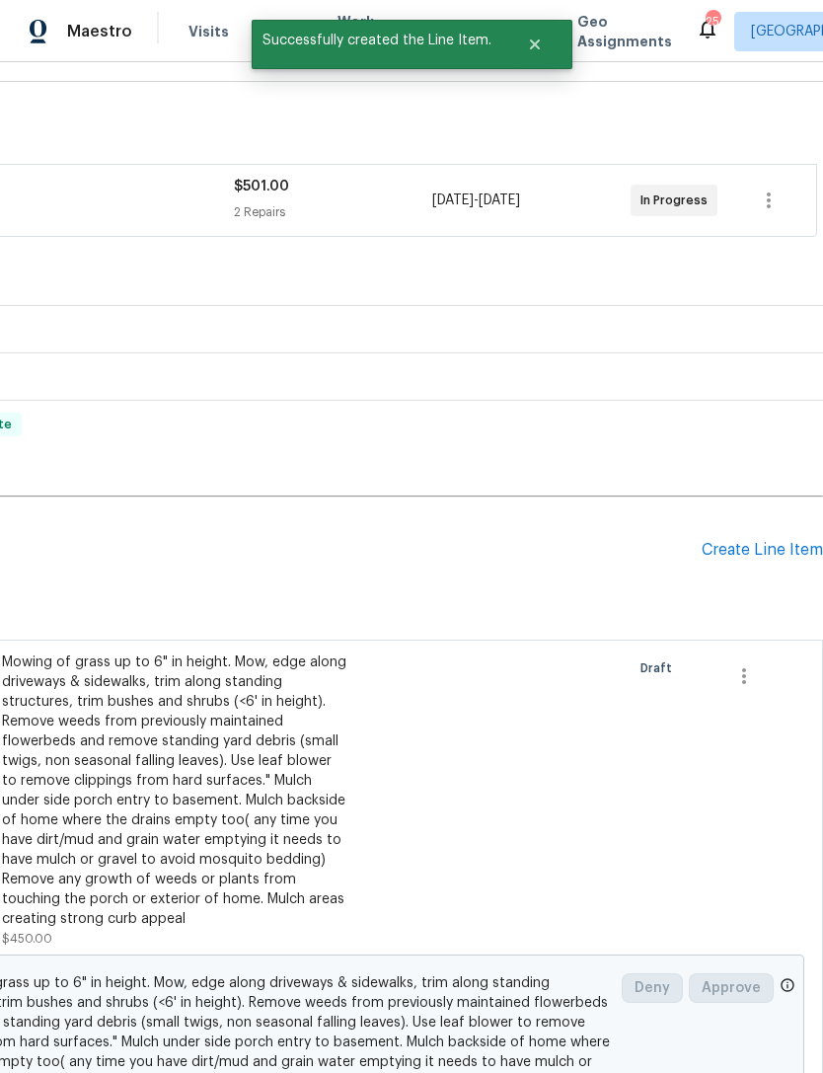
scroll to position [266, 292]
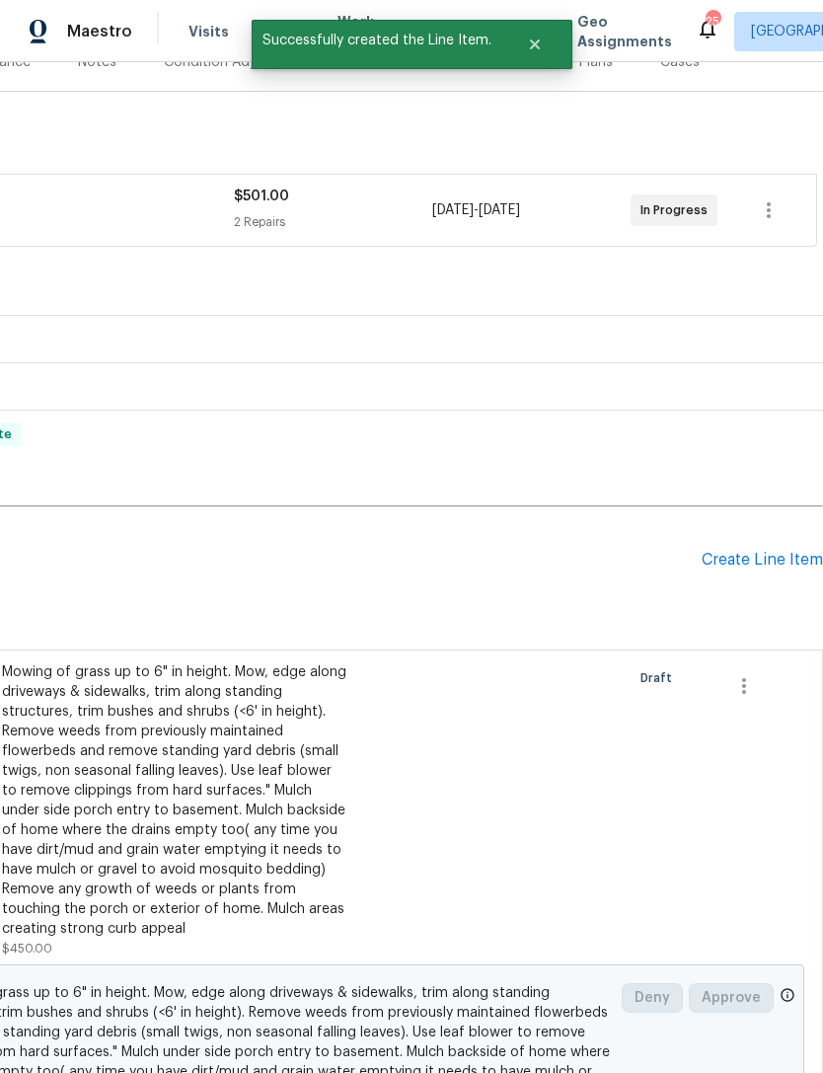
click at [755, 551] on div "Create Line Item" at bounding box center [762, 560] width 121 height 19
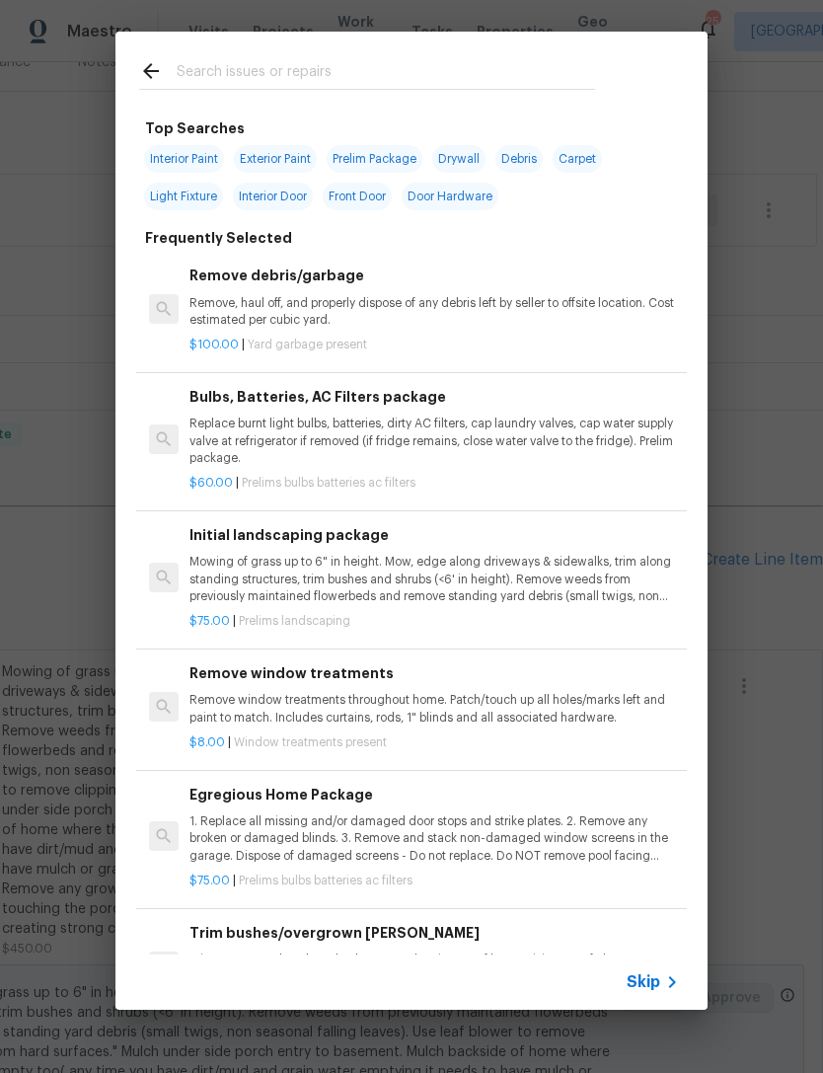
click at [246, 69] on input "text" at bounding box center [386, 74] width 418 height 30
click at [207, 153] on span "Interior Paint" at bounding box center [184, 159] width 80 height 28
type input "Interior Paint"
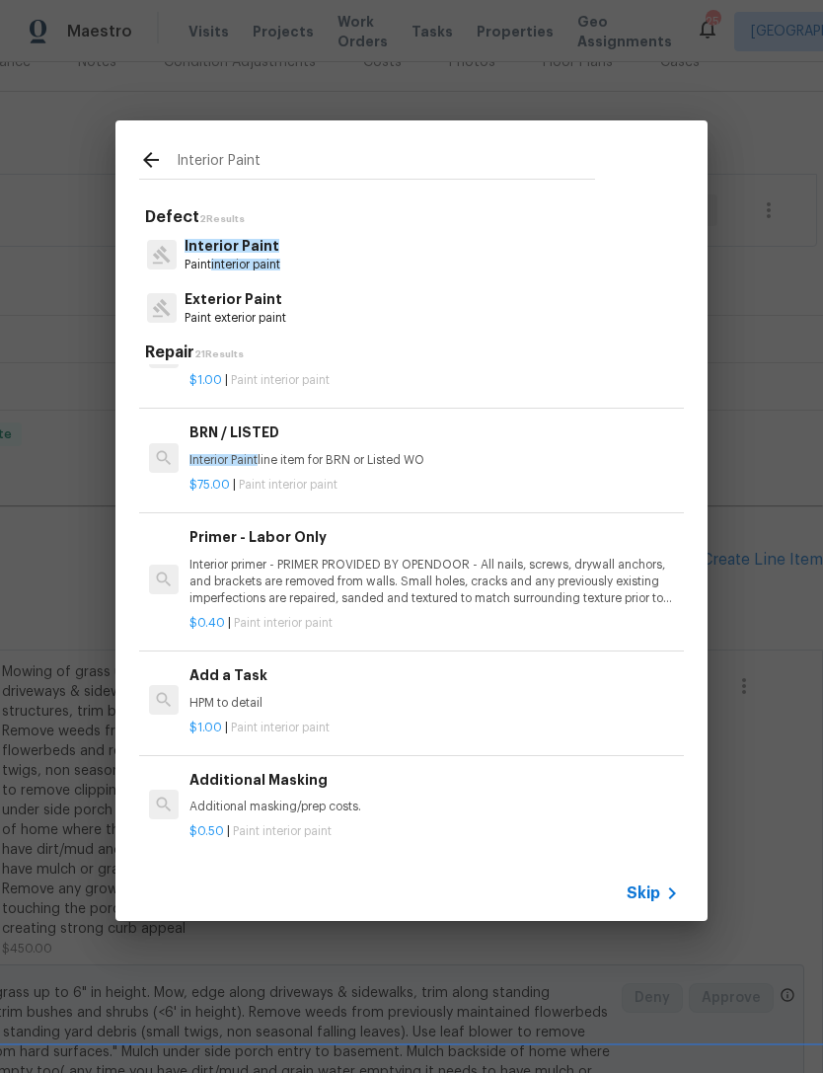
scroll to position [339, 0]
click at [248, 666] on h6 "Add a Task" at bounding box center [433, 675] width 489 height 22
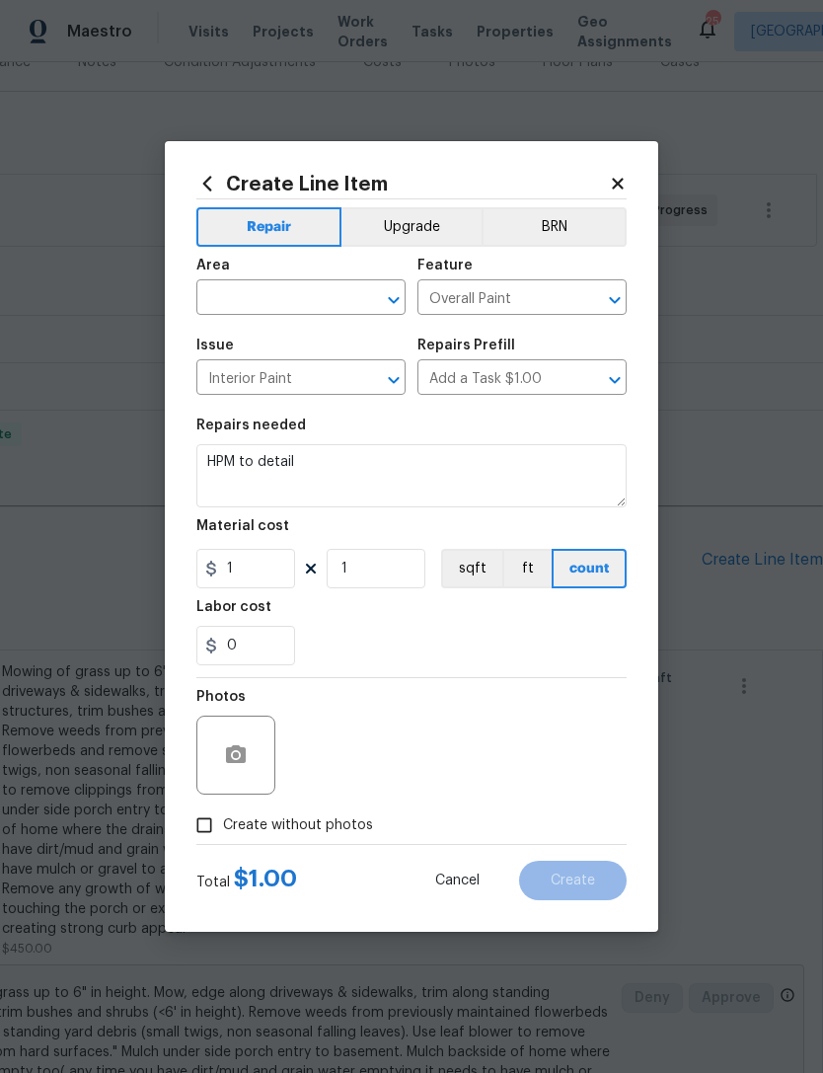
click at [284, 293] on input "text" at bounding box center [273, 299] width 154 height 31
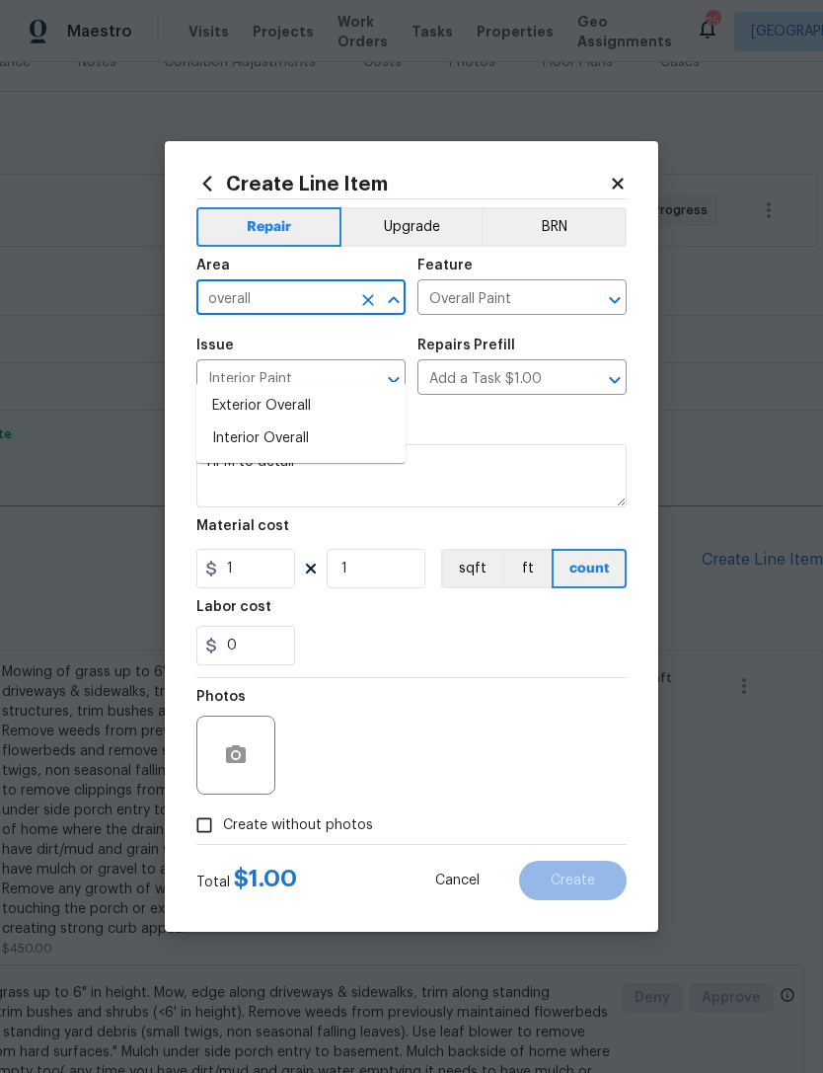
click at [309, 422] on li "Interior Overall" at bounding box center [300, 438] width 209 height 33
type input "Interior Overall"
click at [277, 555] on input "1" at bounding box center [245, 568] width 99 height 39
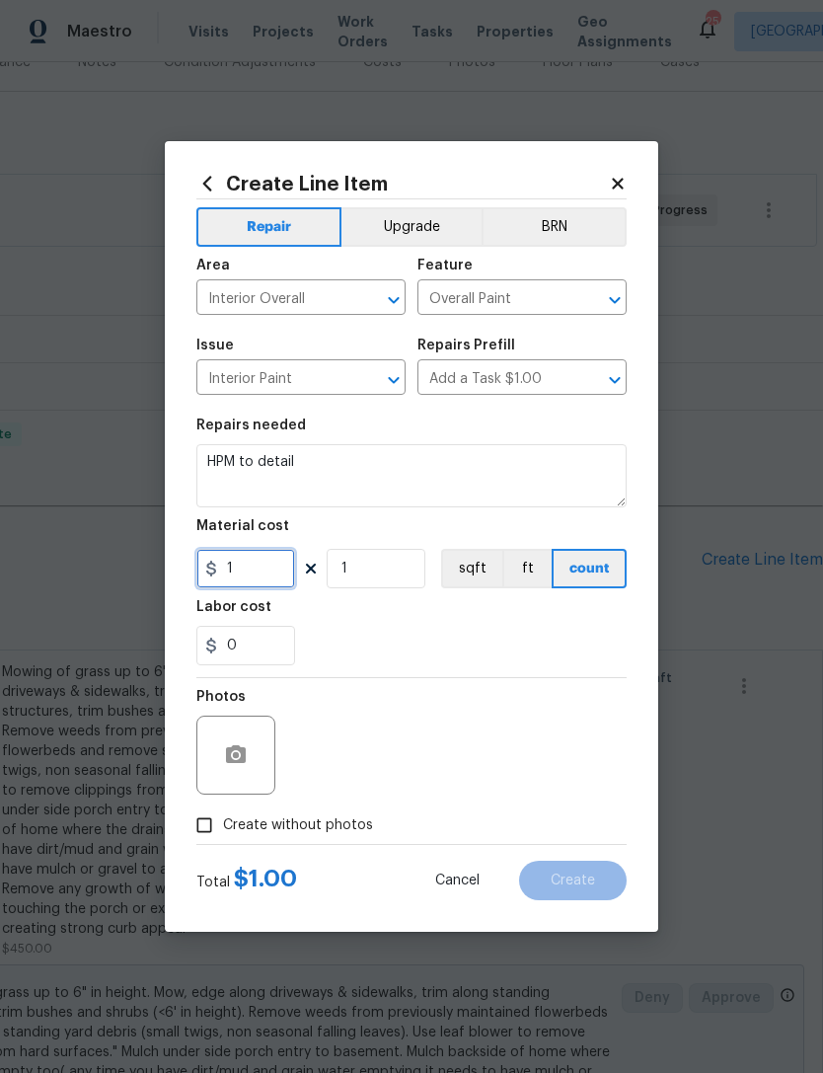
click at [259, 572] on input "1" at bounding box center [245, 568] width 99 height 39
type input "0"
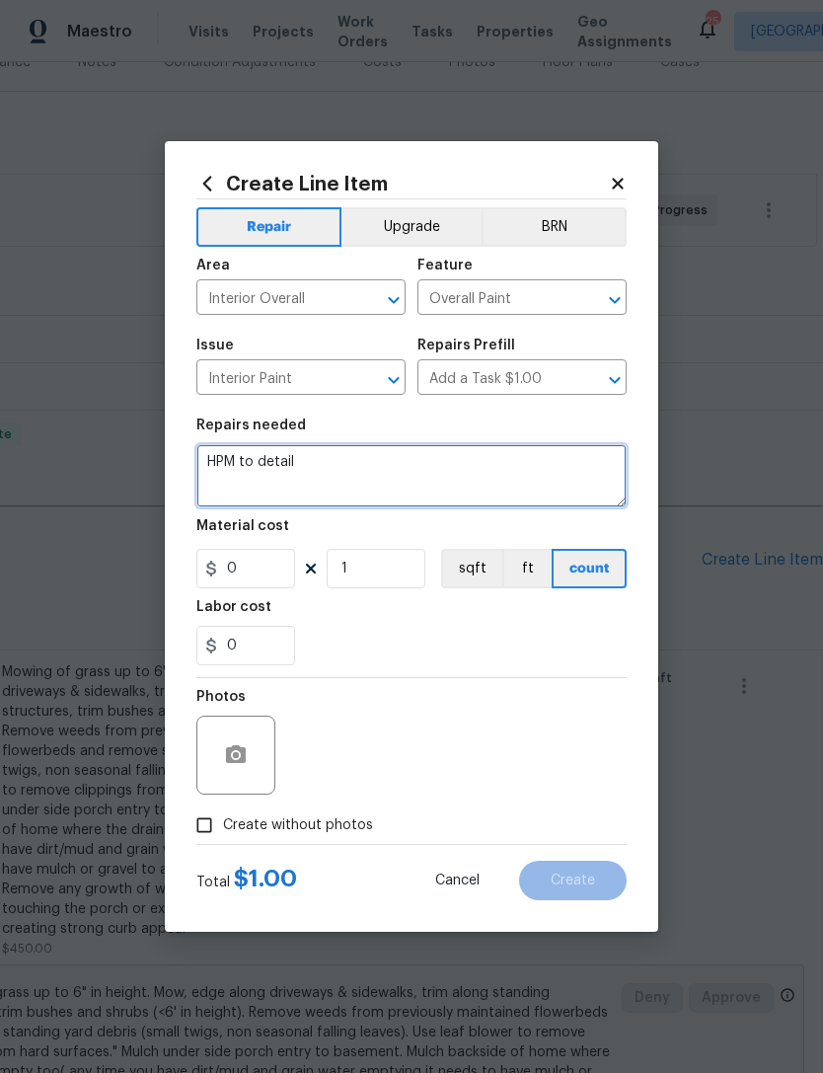
click at [339, 464] on textarea "HPM to detail" at bounding box center [411, 475] width 430 height 63
type textarea "H"
click at [237, 454] on textarea "Prom the basement floor after you remove the carpet" at bounding box center [411, 475] width 430 height 63
click at [212, 465] on textarea "Prom the basement floor after you remove the carpet" at bounding box center [411, 475] width 430 height 63
type textarea "Prime the basement floor after you remove the carpet"
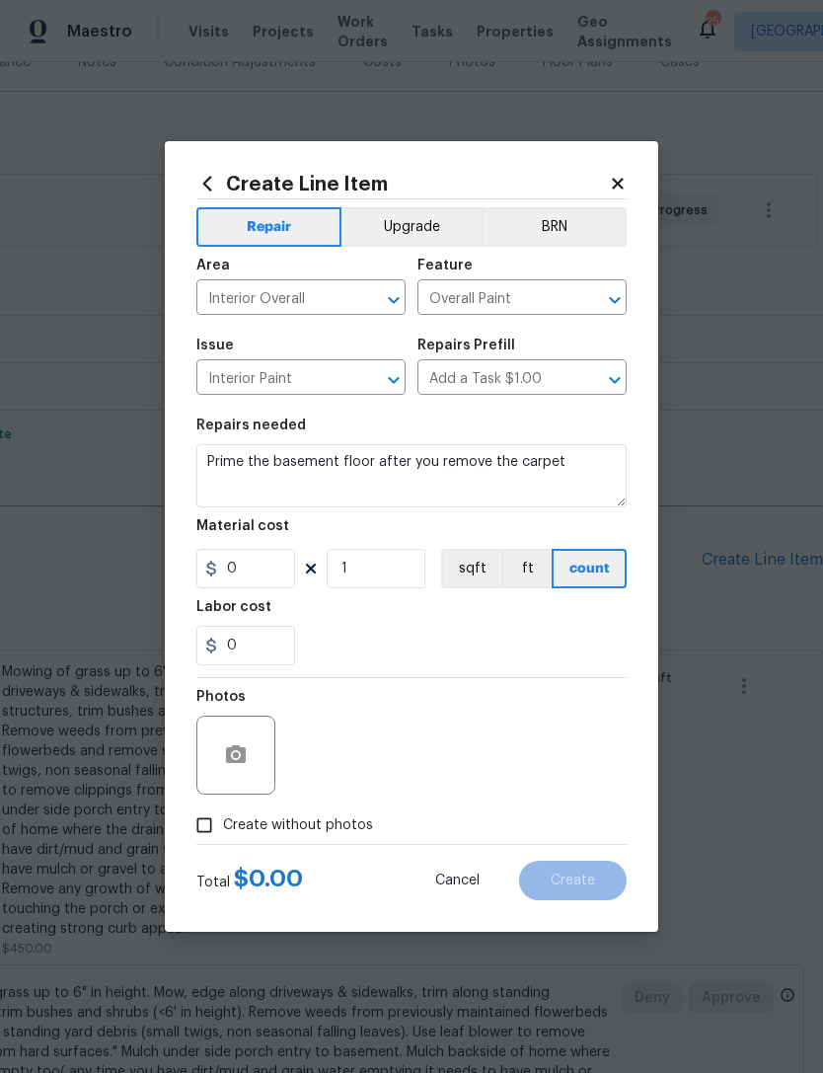
click at [268, 547] on figure "Material cost 0 1 sqft ft count" at bounding box center [411, 553] width 430 height 69
click at [263, 570] on input "0" at bounding box center [245, 568] width 99 height 39
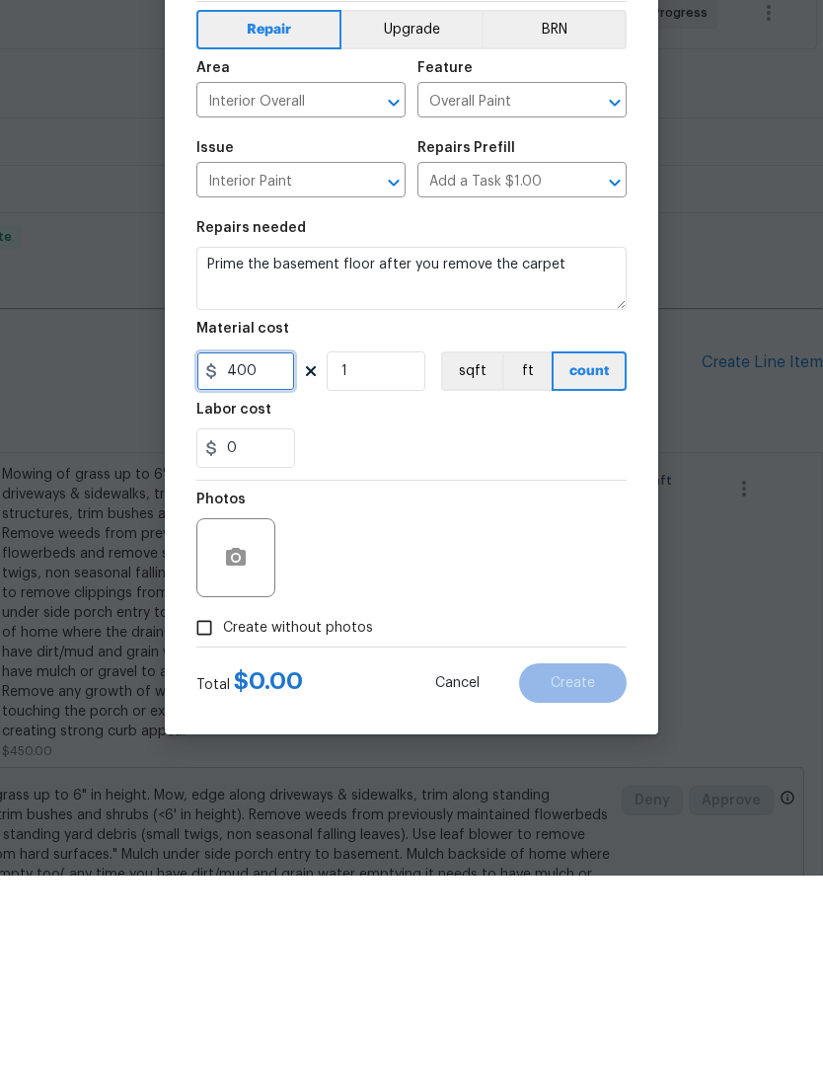
type input "400"
click at [209, 806] on input "Create without photos" at bounding box center [205, 825] width 38 height 38
checkbox input "true"
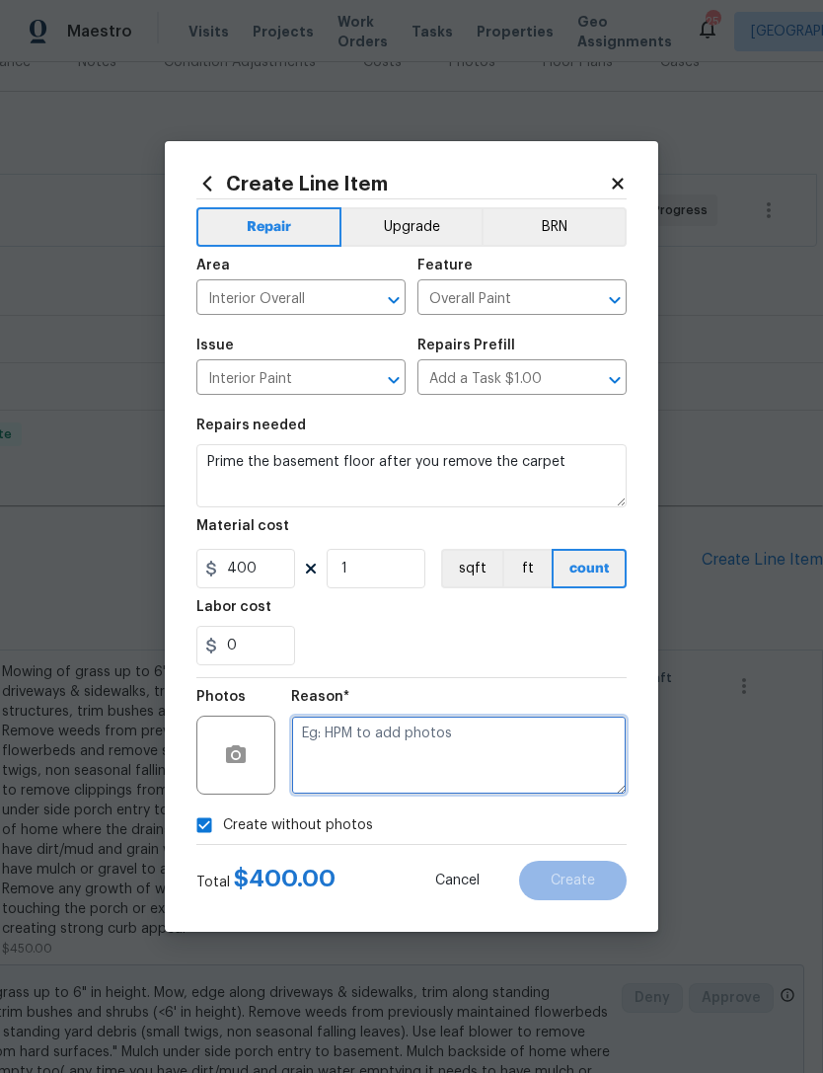
click at [428, 746] on textarea at bounding box center [459, 754] width 336 height 79
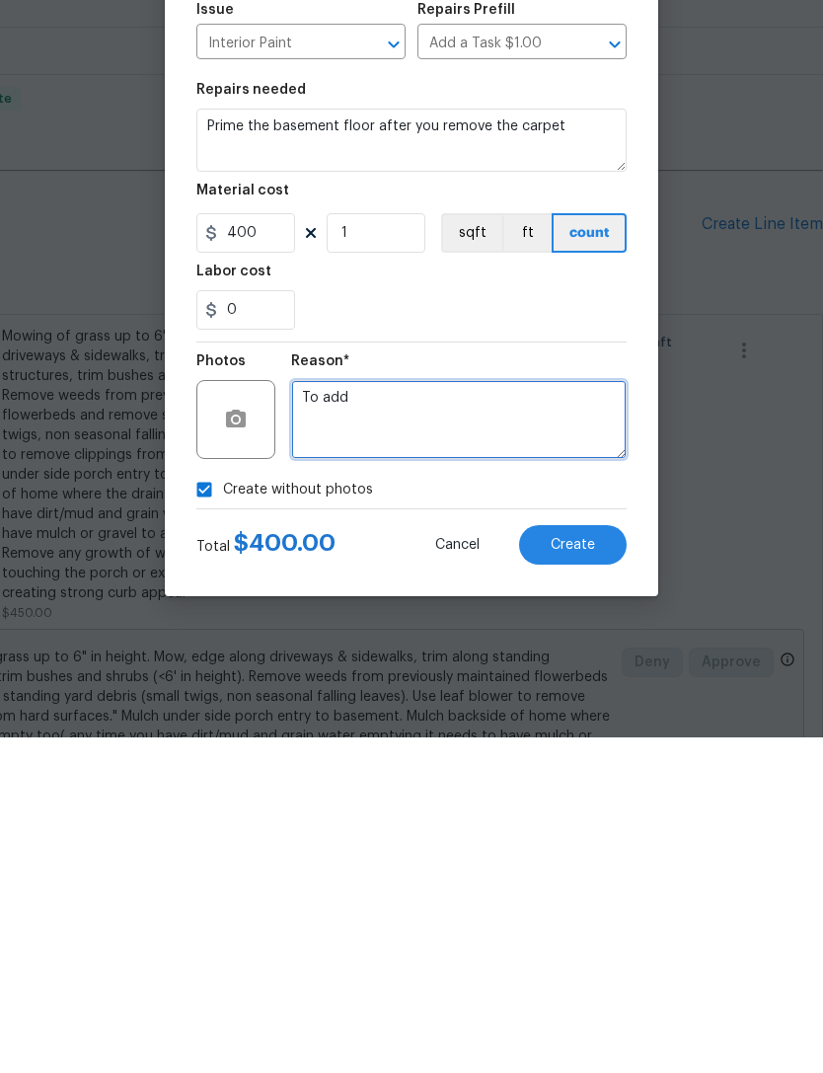
type textarea "To add"
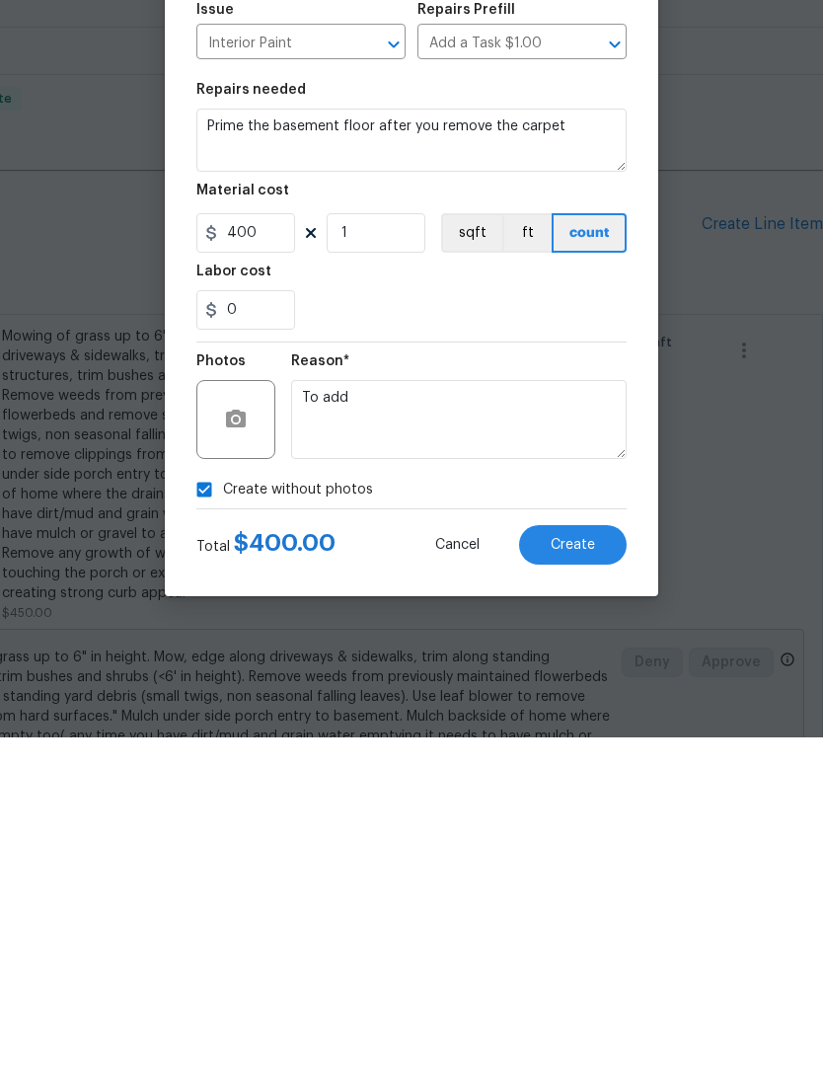
click at [591, 873] on span "Create" at bounding box center [573, 880] width 44 height 15
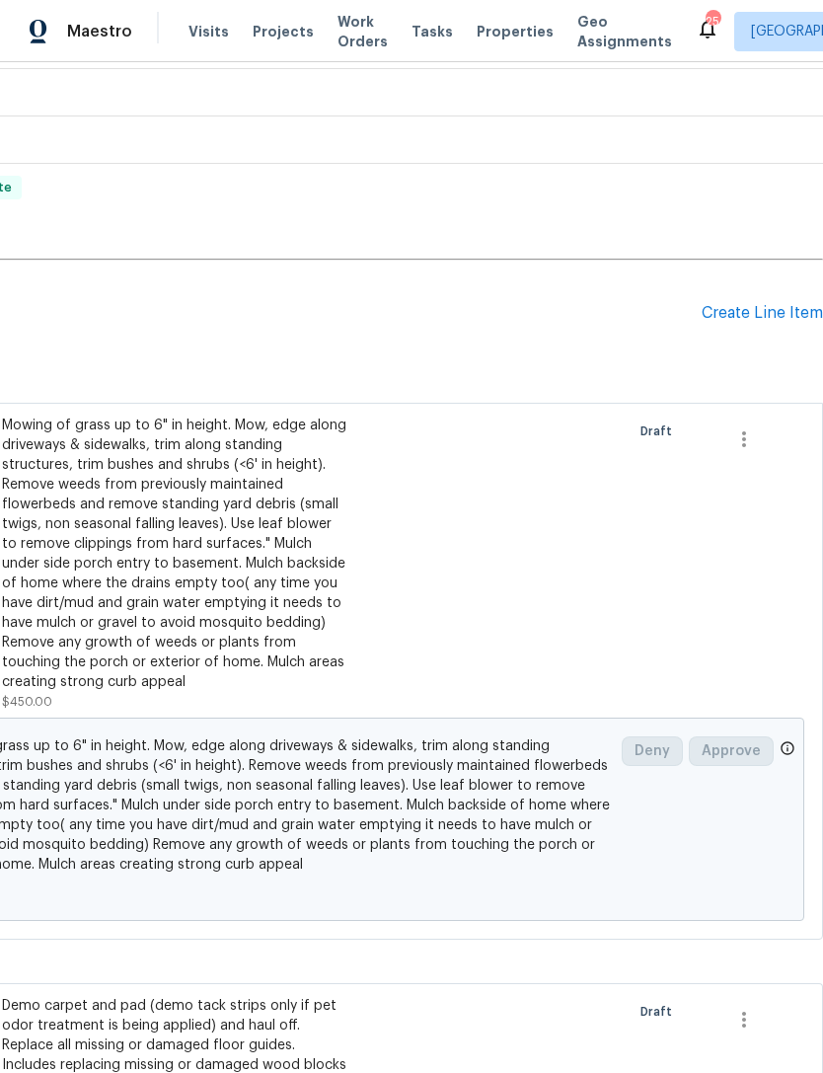
scroll to position [516, 292]
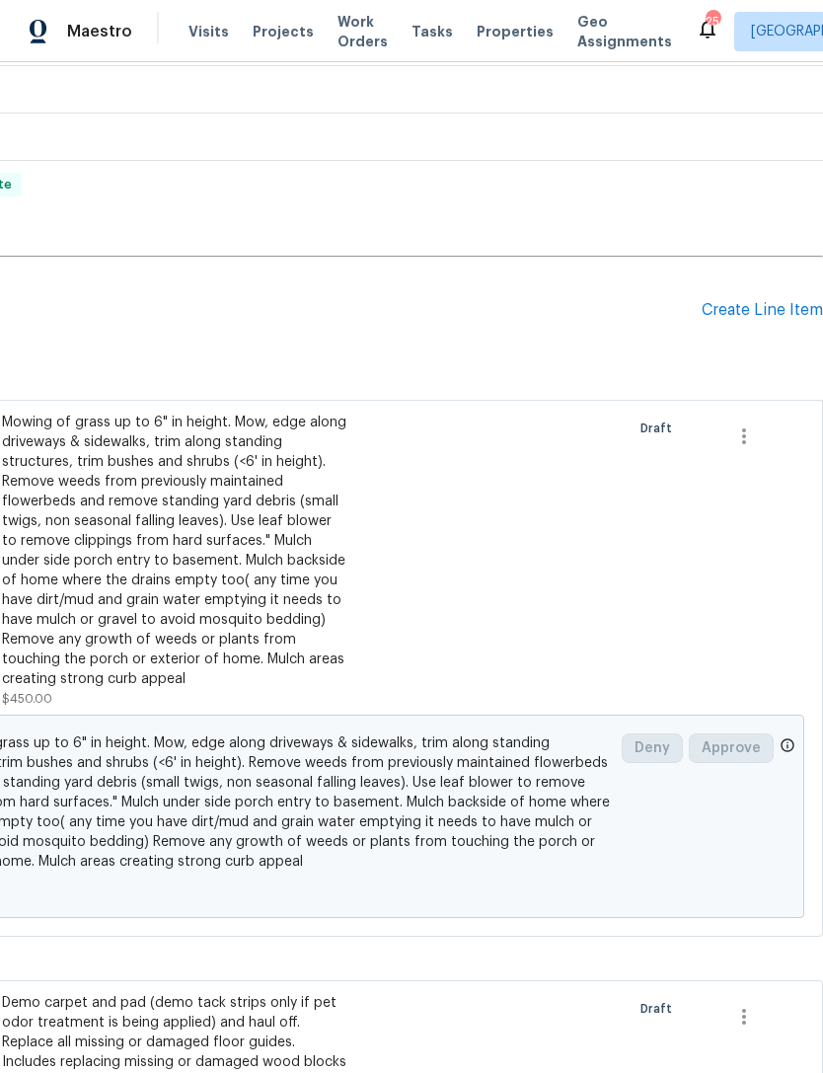
click at [759, 301] on div "Create Line Item" at bounding box center [762, 310] width 121 height 19
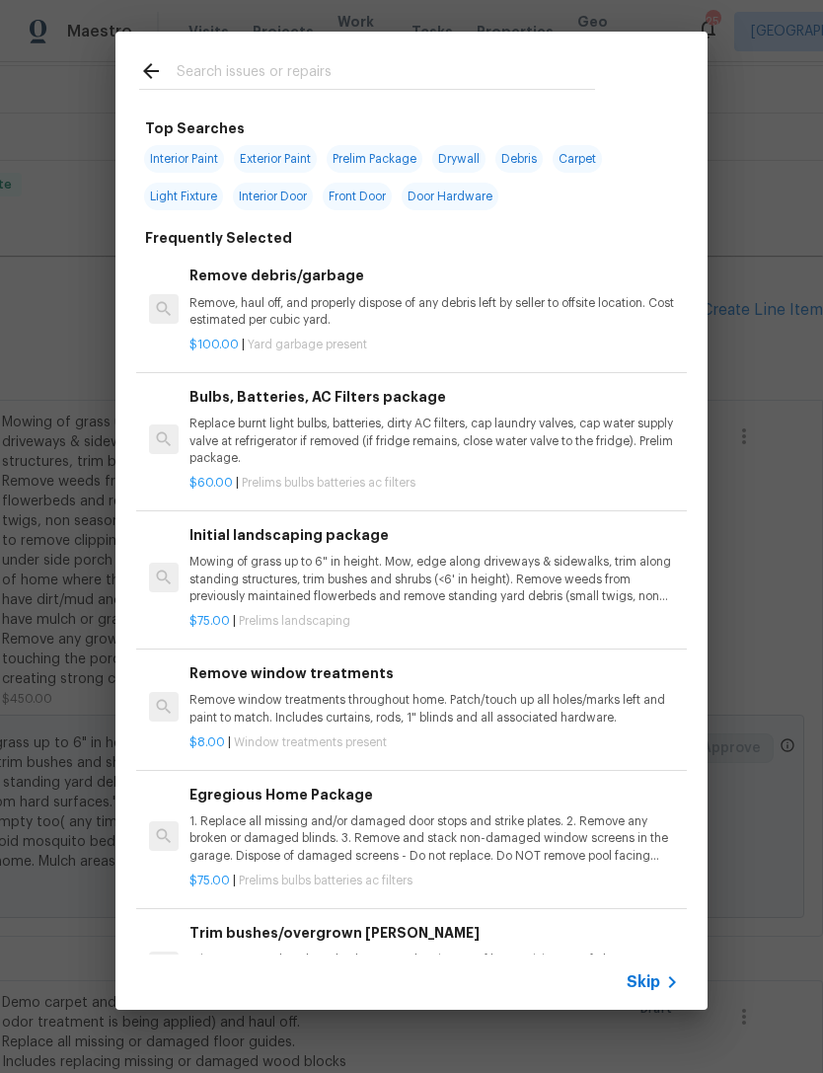
click at [253, 68] on input "text" at bounding box center [386, 74] width 418 height 30
click at [210, 154] on span "Interior Paint" at bounding box center [184, 159] width 80 height 28
type input "Interior Paint"
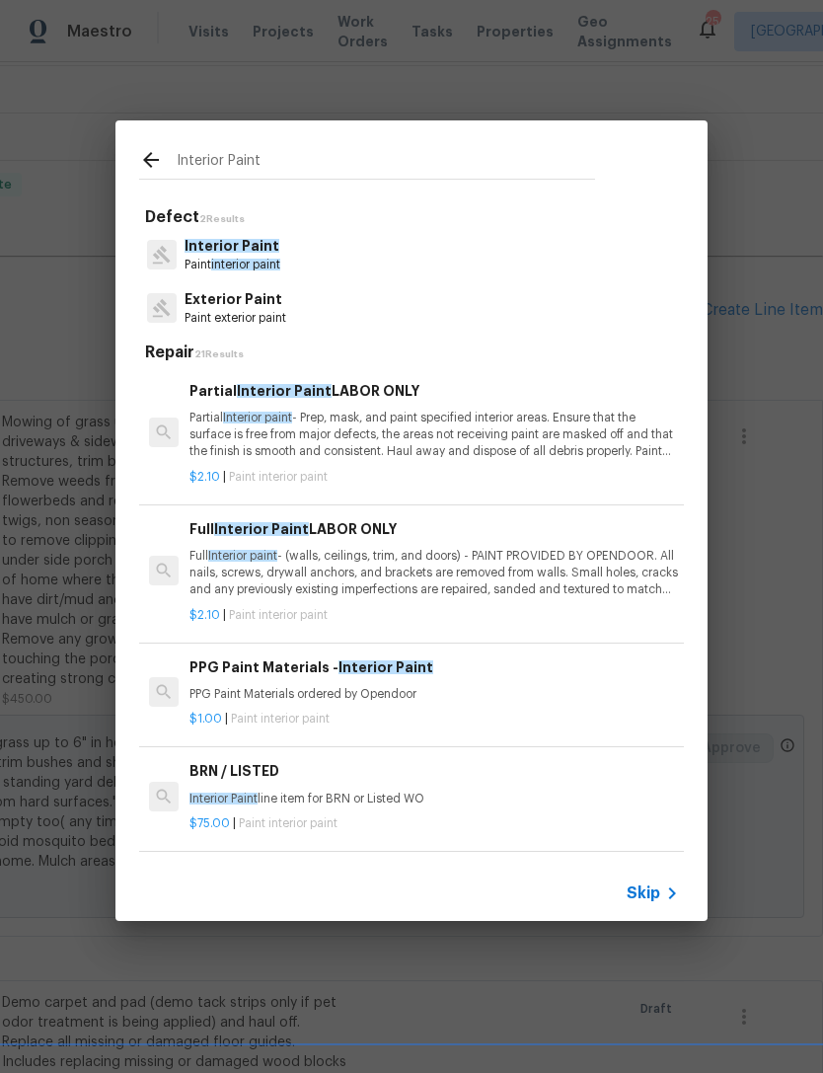
click at [251, 428] on p "Partial Interior paint - Prep, mask, and paint specified interior areas. Ensure…" at bounding box center [433, 435] width 489 height 50
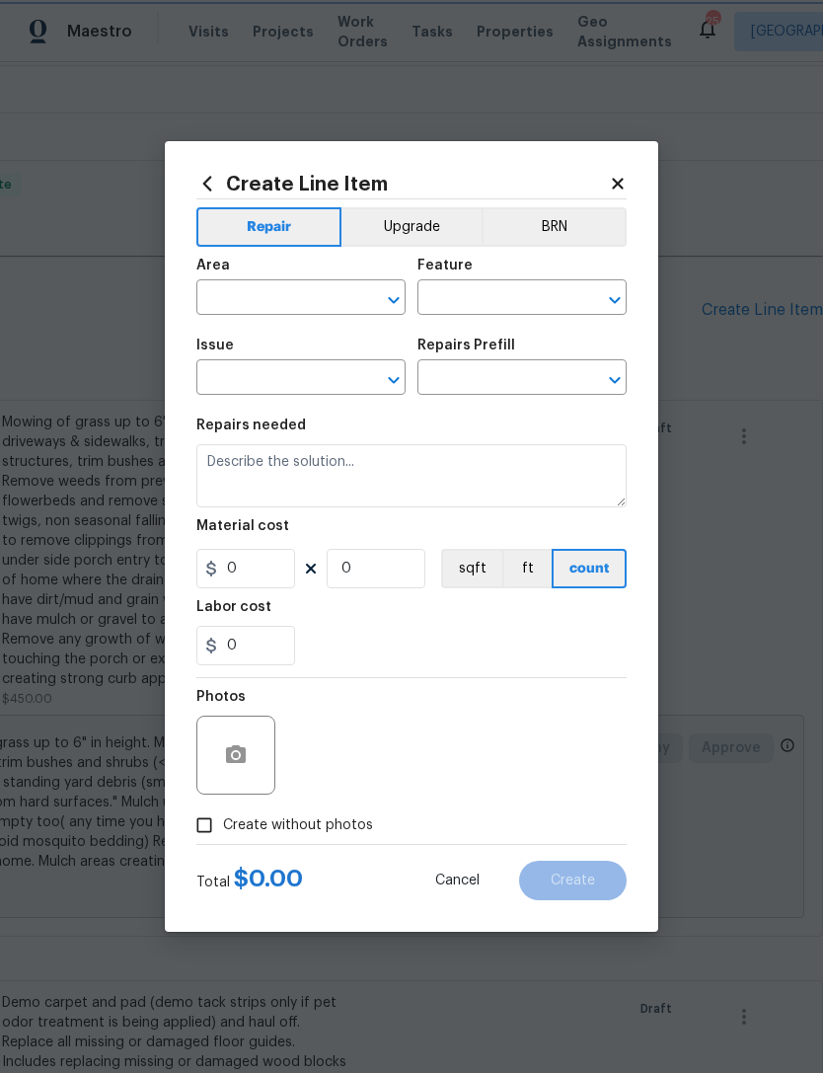
type input "Overall Paint"
type input "Interior Paint"
type input "Partial Interior Paint LABOR ONLY $2.10"
type textarea "Partial Interior paint - Prep, mask, and paint specified interior areas. Ensure…"
type input "2.1"
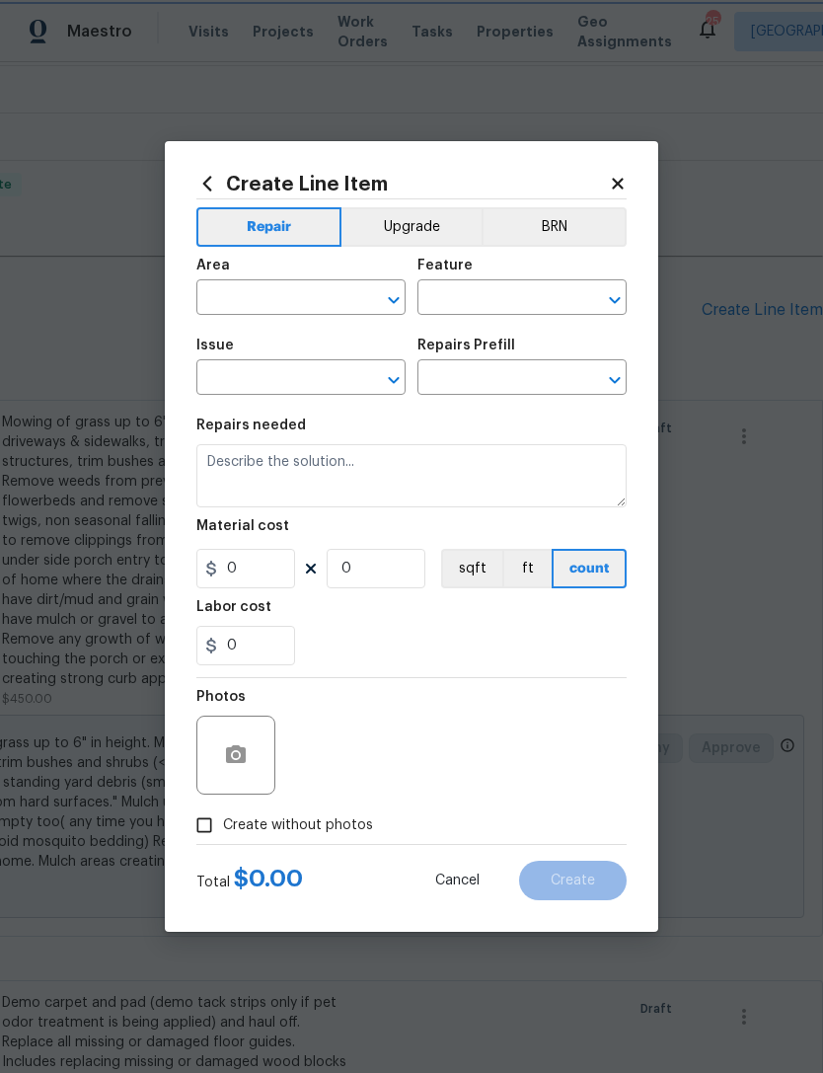
type input "1"
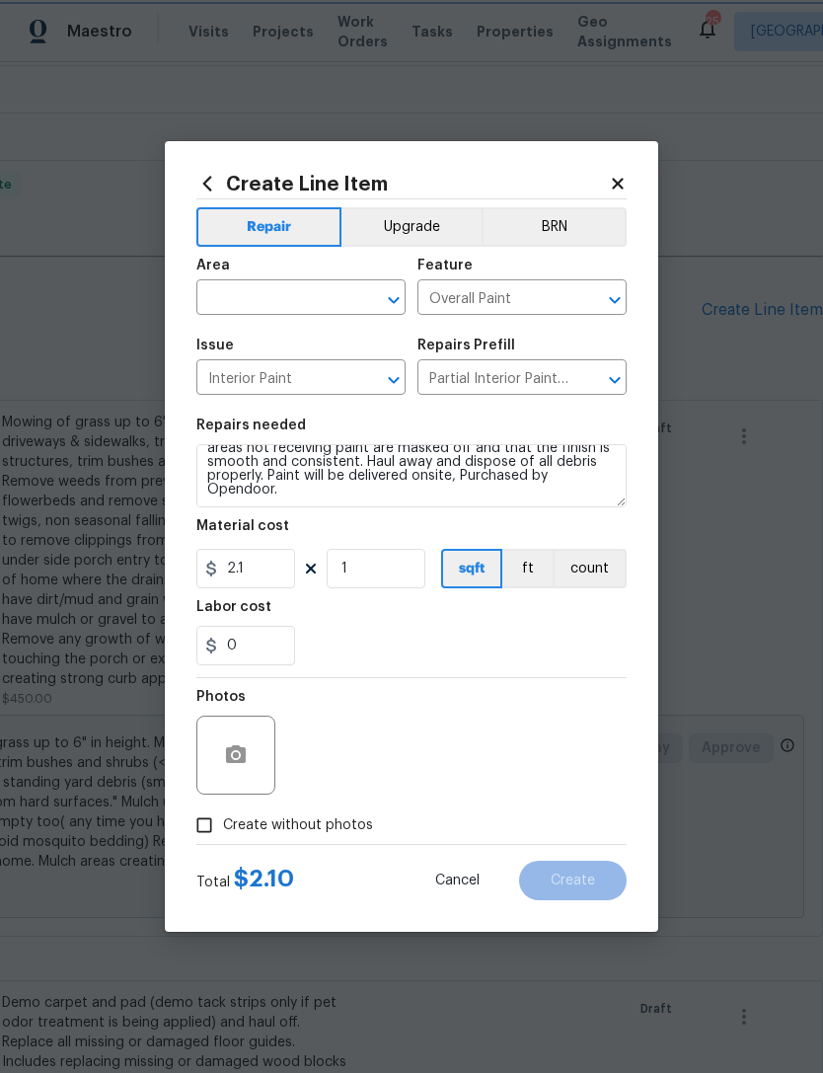
scroll to position [41, 0]
click at [305, 497] on textarea "Partial Interior paint - Prep, mask, and paint specified interior areas. Ensure…" at bounding box center [411, 475] width 430 height 63
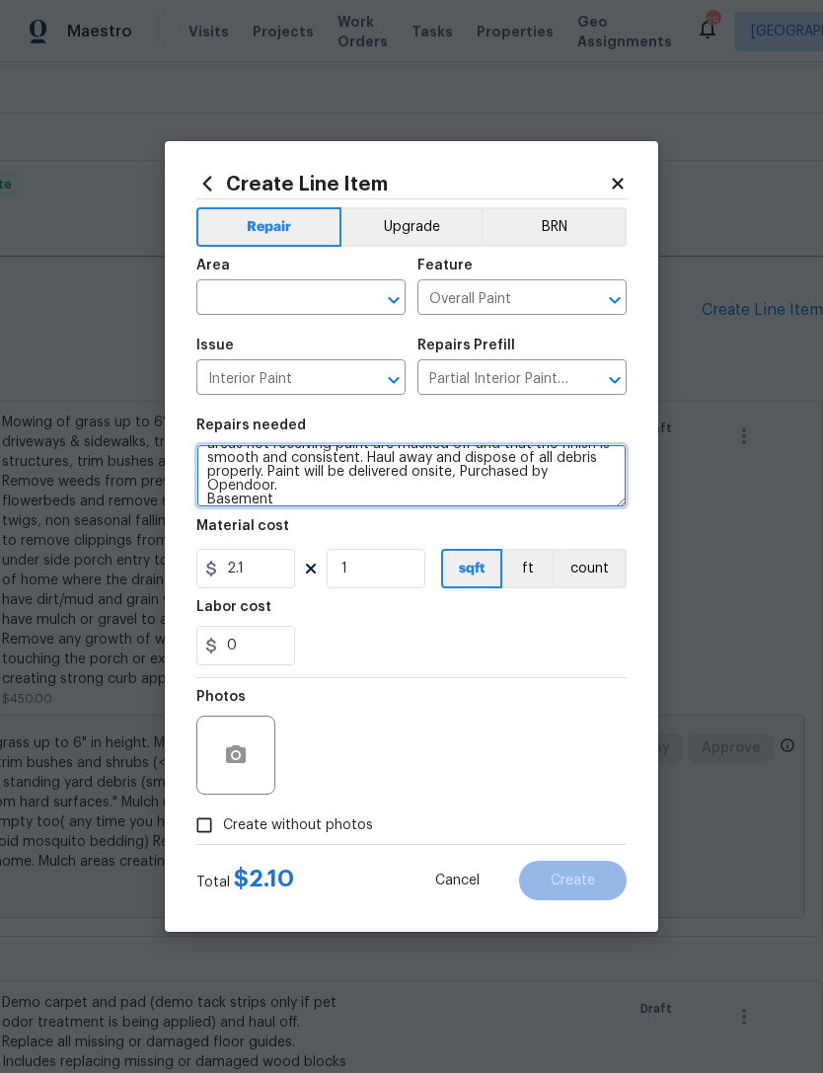
scroll to position [45, 0]
type textarea "Partial Interior paint - Prep, mask, and paint specified interior areas. Ensure…"
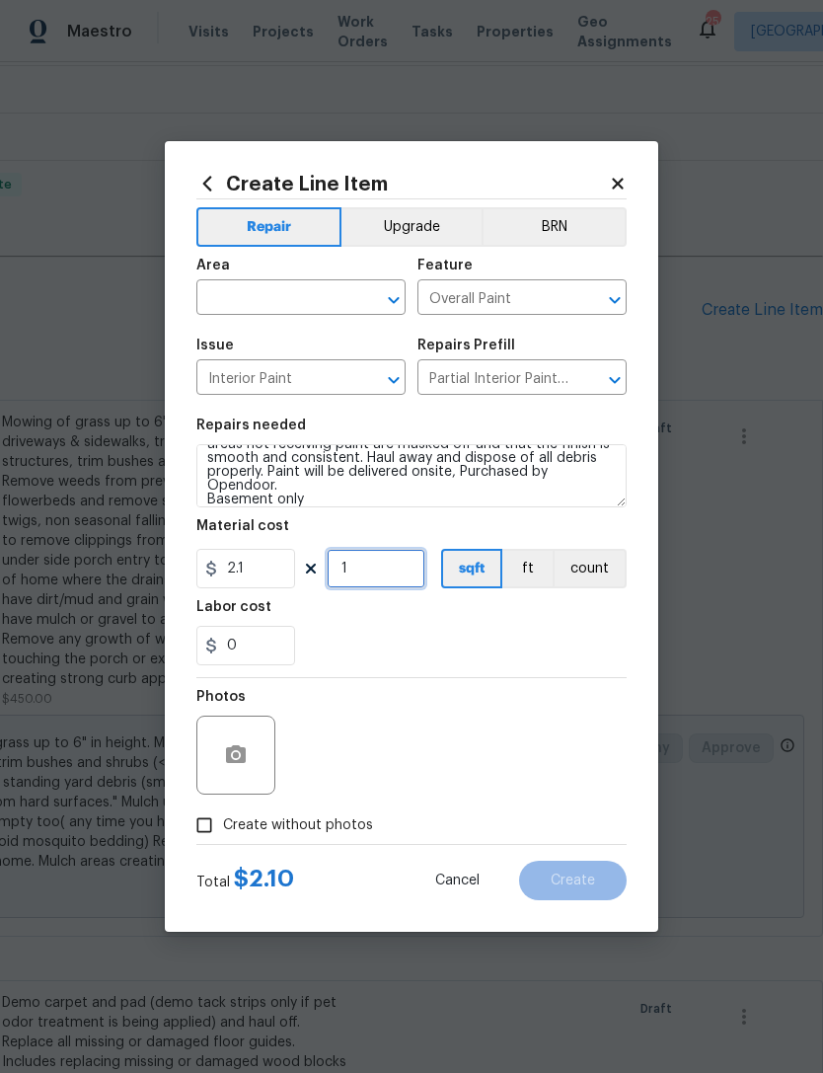
click at [385, 565] on input "1" at bounding box center [376, 568] width 99 height 39
click at [524, 671] on section "Repairs needed Partial Interior paint - Prep, mask, and paint specified interio…" at bounding box center [411, 542] width 430 height 270
click at [409, 569] on input "1200" at bounding box center [376, 568] width 99 height 39
type input "600"
click at [549, 654] on div "0" at bounding box center [411, 645] width 430 height 39
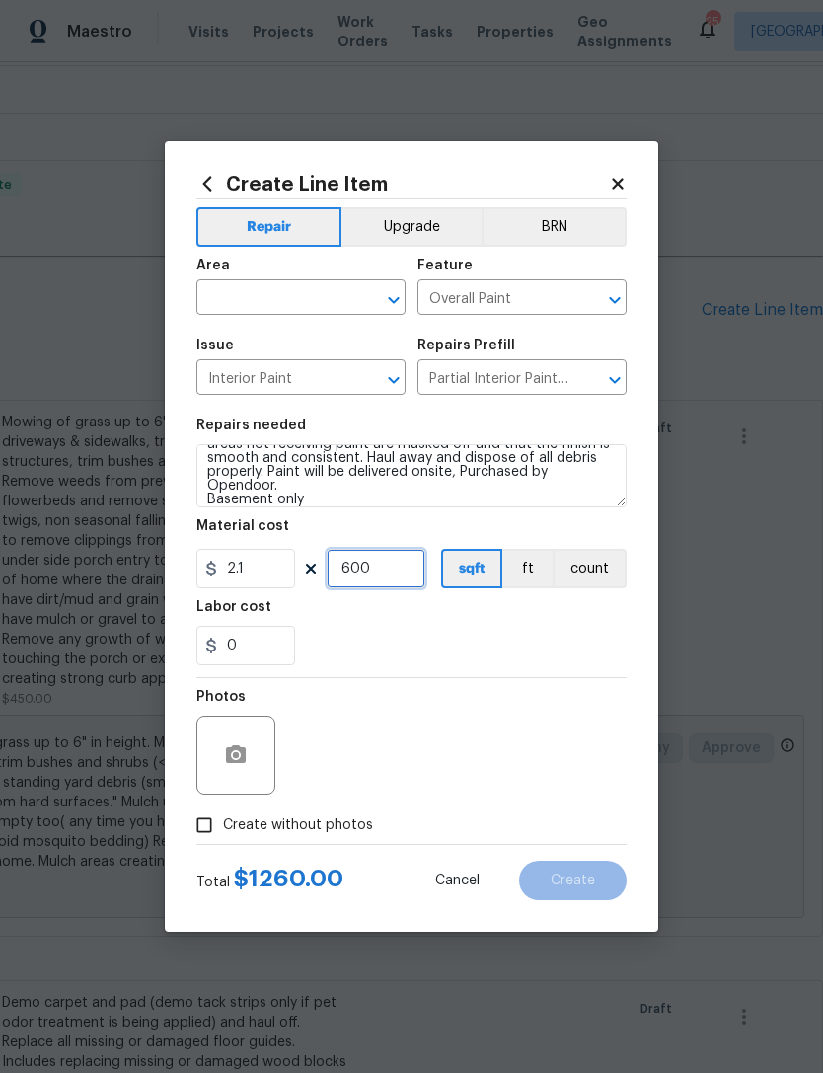
click at [406, 566] on input "600" at bounding box center [376, 568] width 99 height 39
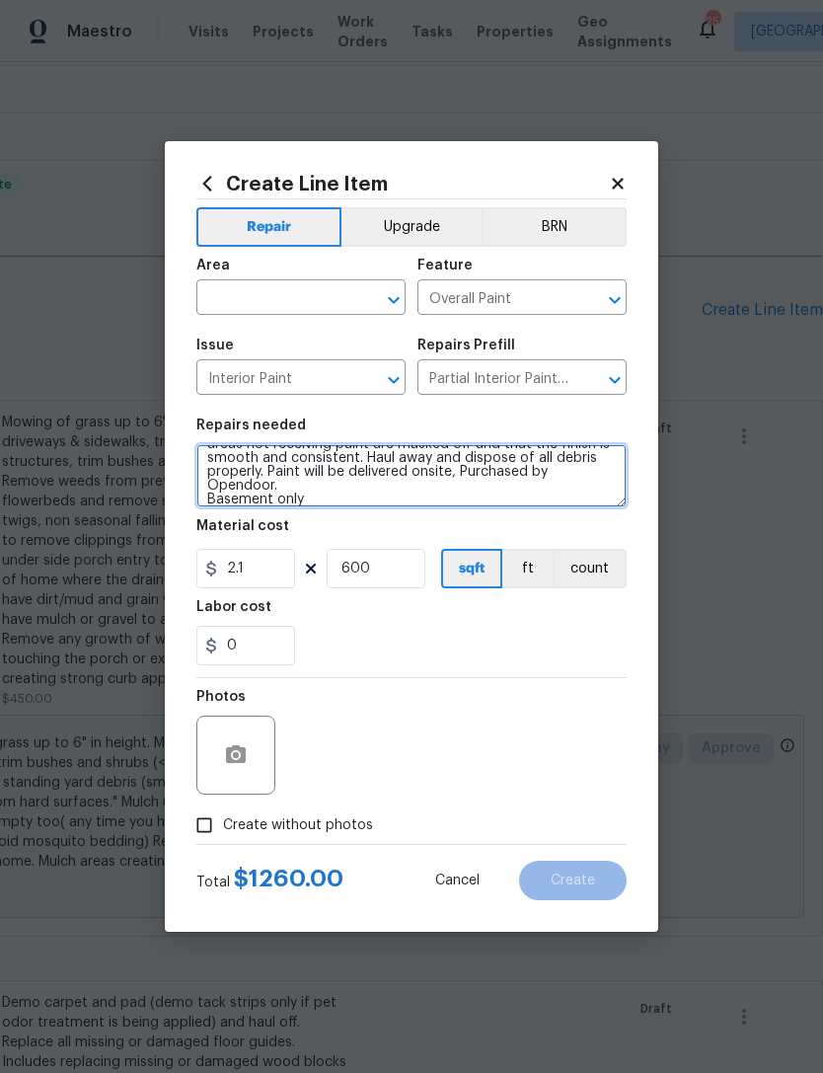
click at [343, 494] on textarea "Partial Interior paint - Prep, mask, and paint specified interior areas. Ensure…" at bounding box center [411, 475] width 430 height 63
click at [279, 506] on textarea "Partial Interior paint - Prep, mask, and paint specified interior areas. Ensure…" at bounding box center [411, 475] width 430 height 63
click at [511, 496] on textarea "Partial Interior paint - Prep, mask, and paint specified interior areas. Ensure…" at bounding box center [411, 475] width 430 height 63
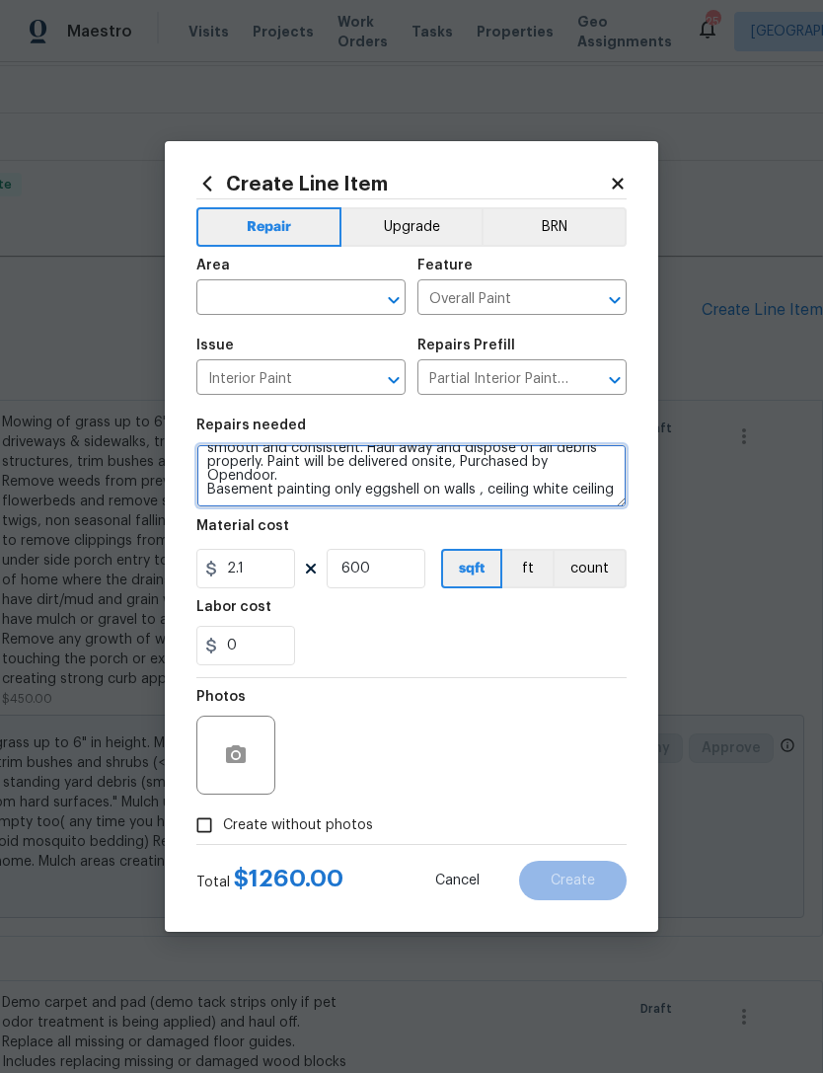
scroll to position [55, 0]
type textarea "Partial Interior paint - Prep, mask, and paint specified interior areas. Ensure…"
click at [284, 290] on input "text" at bounding box center [273, 299] width 154 height 31
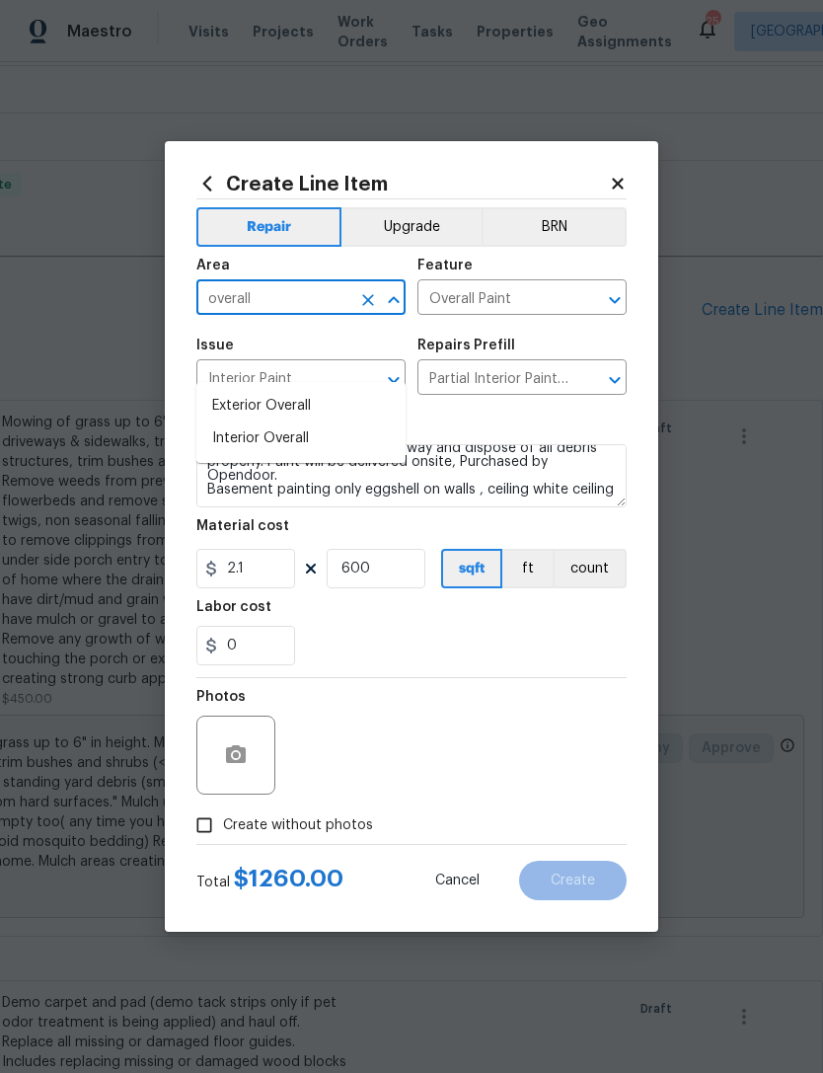
click at [264, 422] on li "Interior Overall" at bounding box center [300, 438] width 209 height 33
type input "Interior Overall"
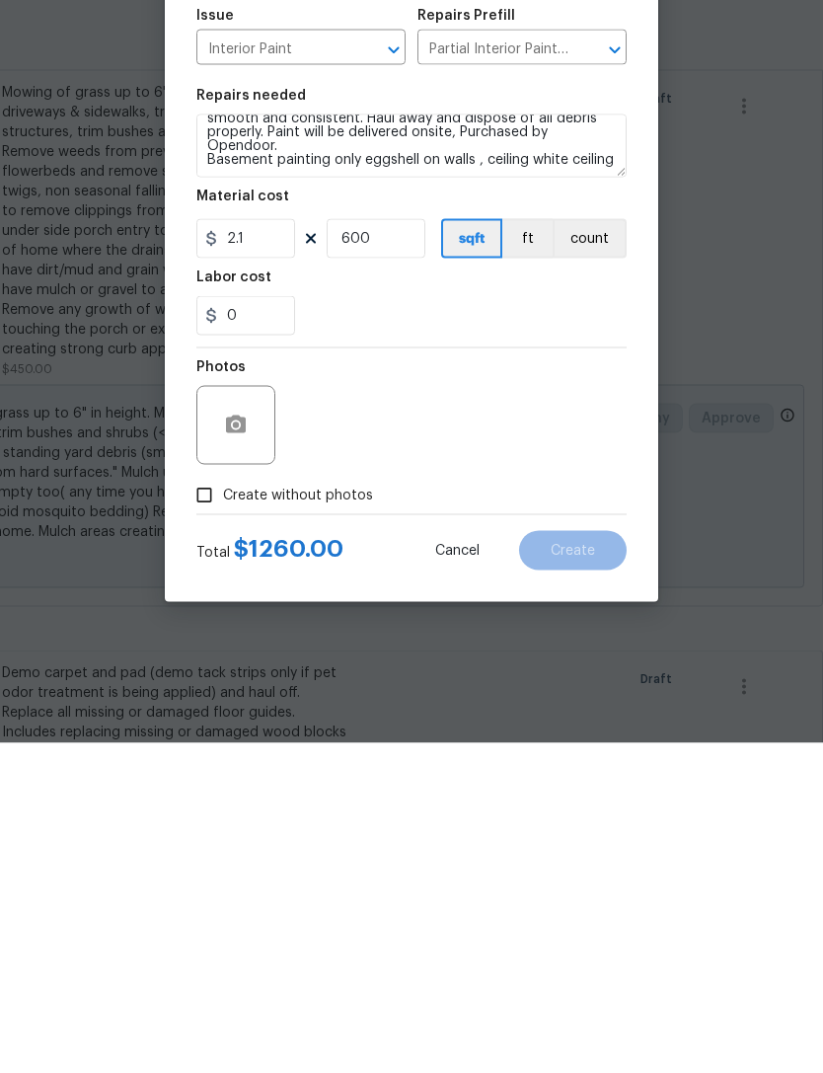
click at [221, 806] on input "Create without photos" at bounding box center [205, 825] width 38 height 38
checkbox input "true"
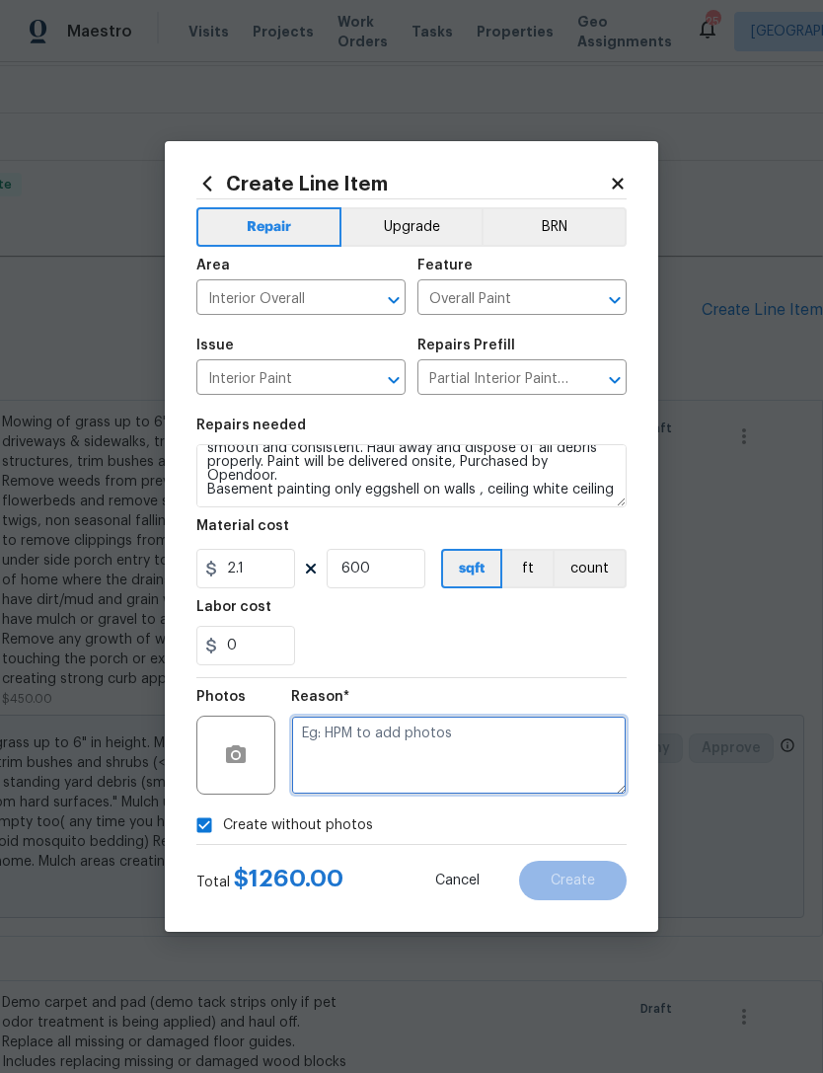
click at [394, 746] on textarea at bounding box center [459, 754] width 336 height 79
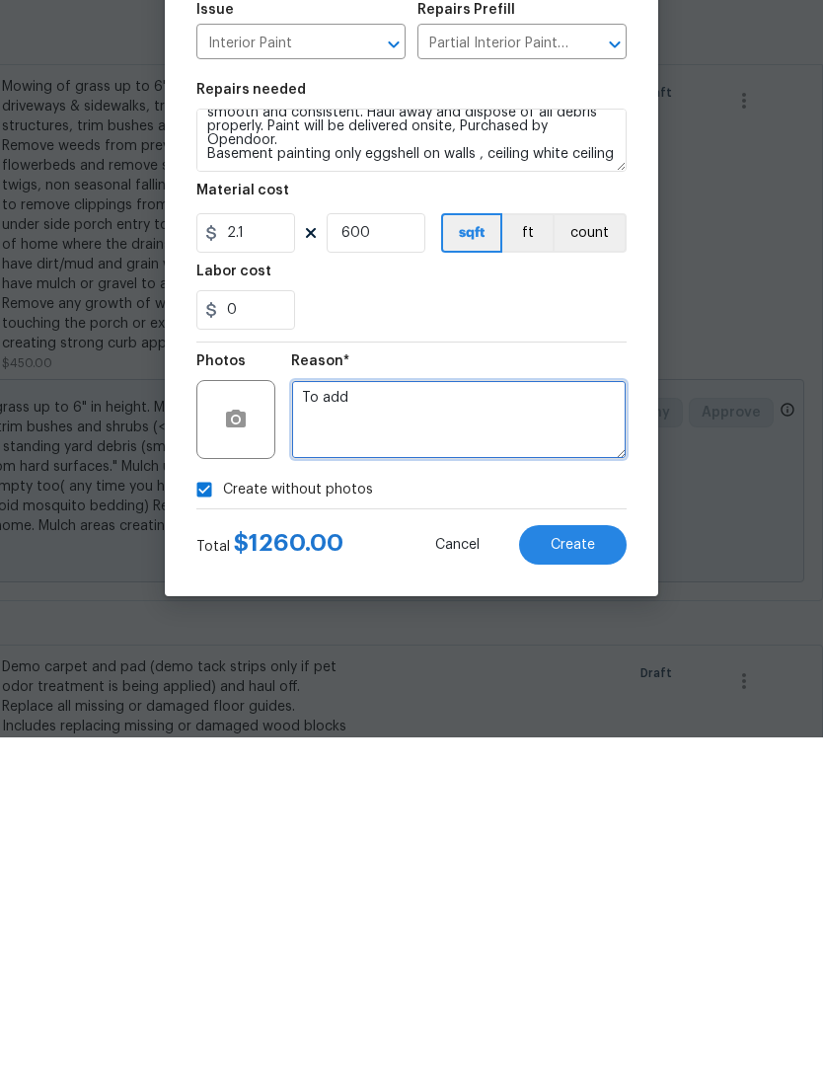
type textarea "To add"
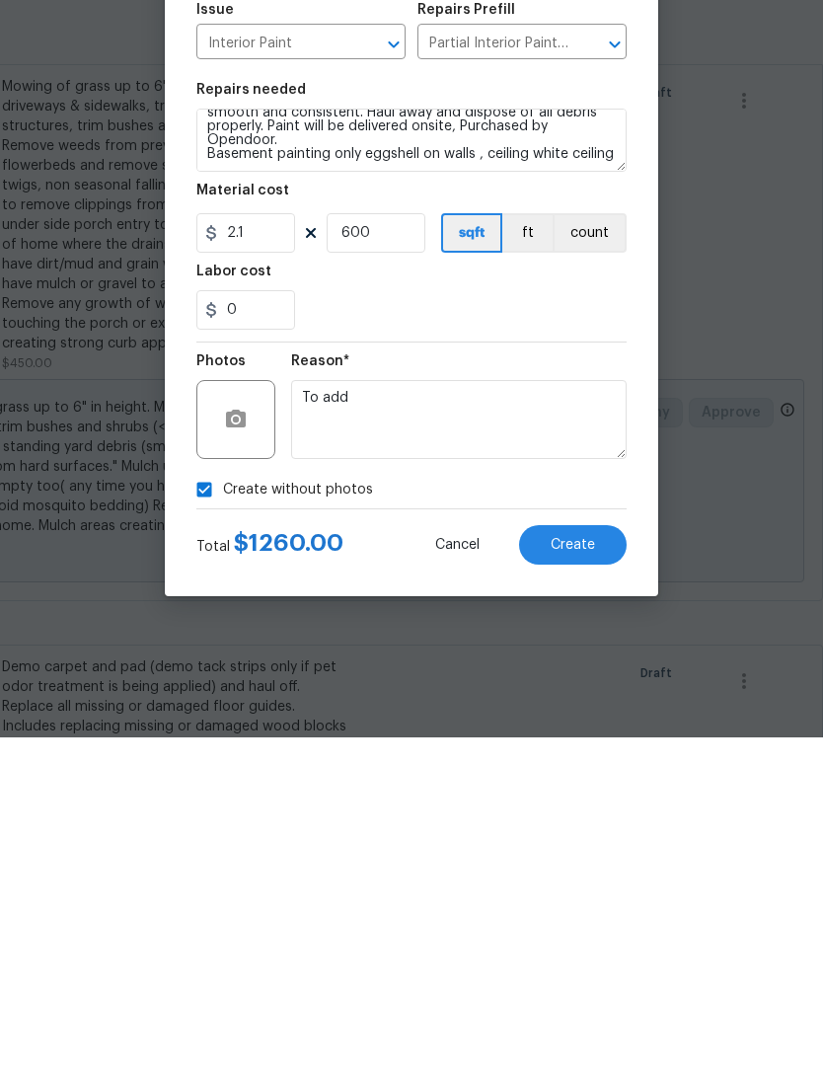
click at [591, 873] on span "Create" at bounding box center [573, 880] width 44 height 15
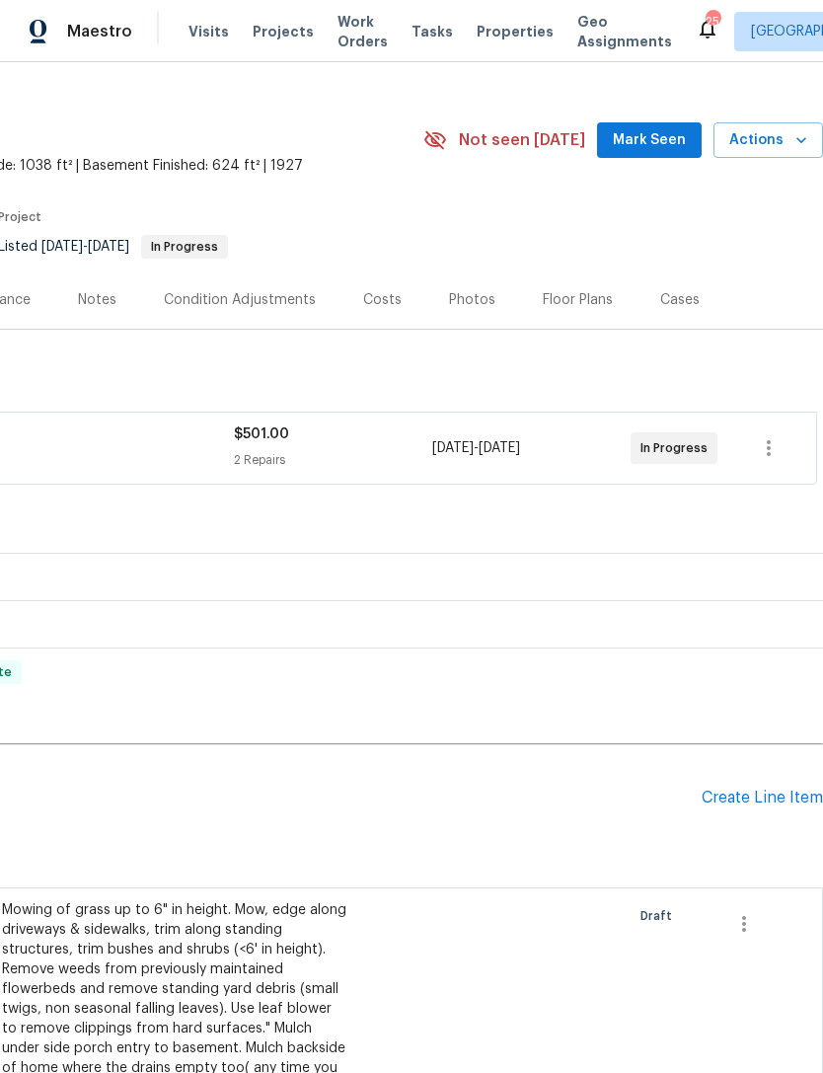
scroll to position [27, 292]
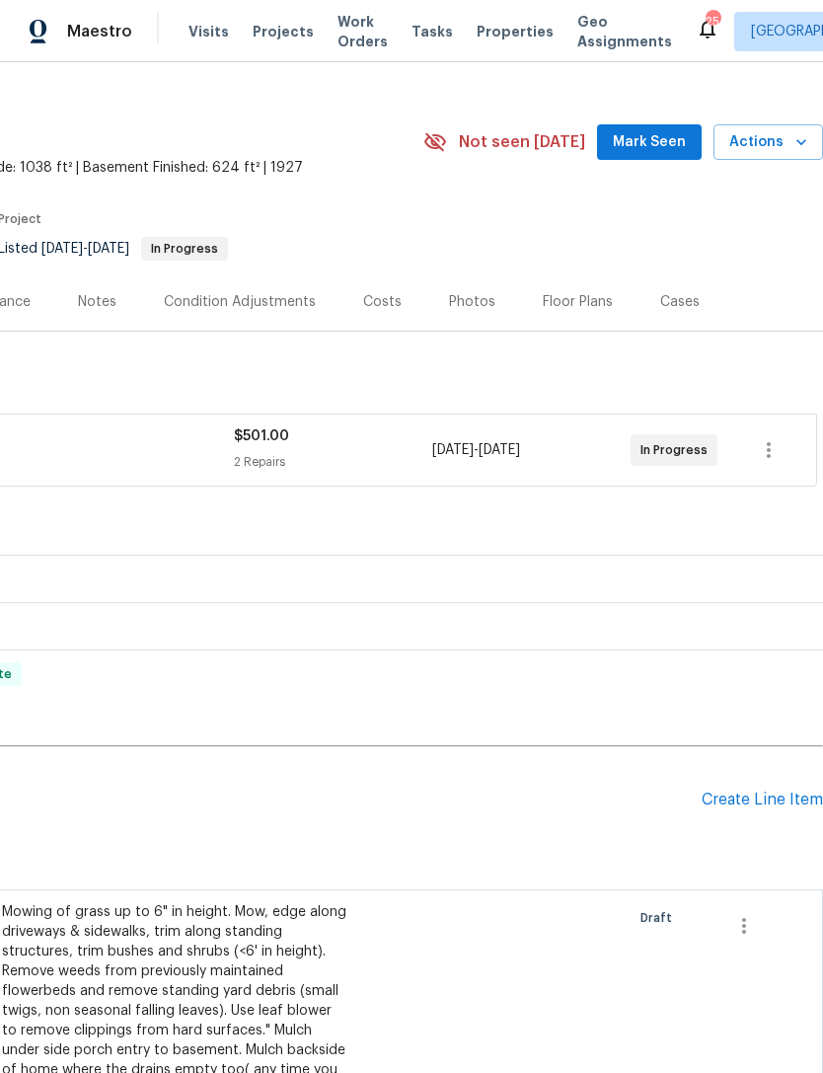
click at [756, 791] on div "Create Line Item" at bounding box center [762, 800] width 121 height 19
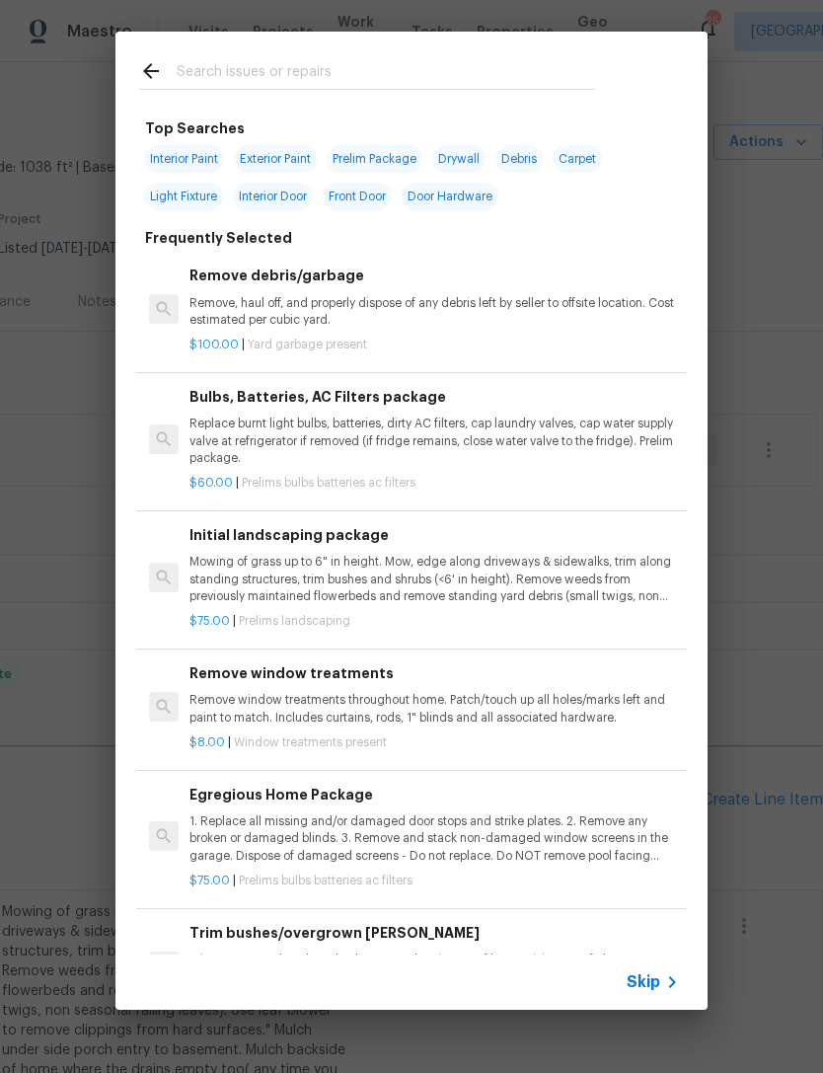
click at [273, 66] on input "text" at bounding box center [386, 74] width 418 height 30
type input "Add"
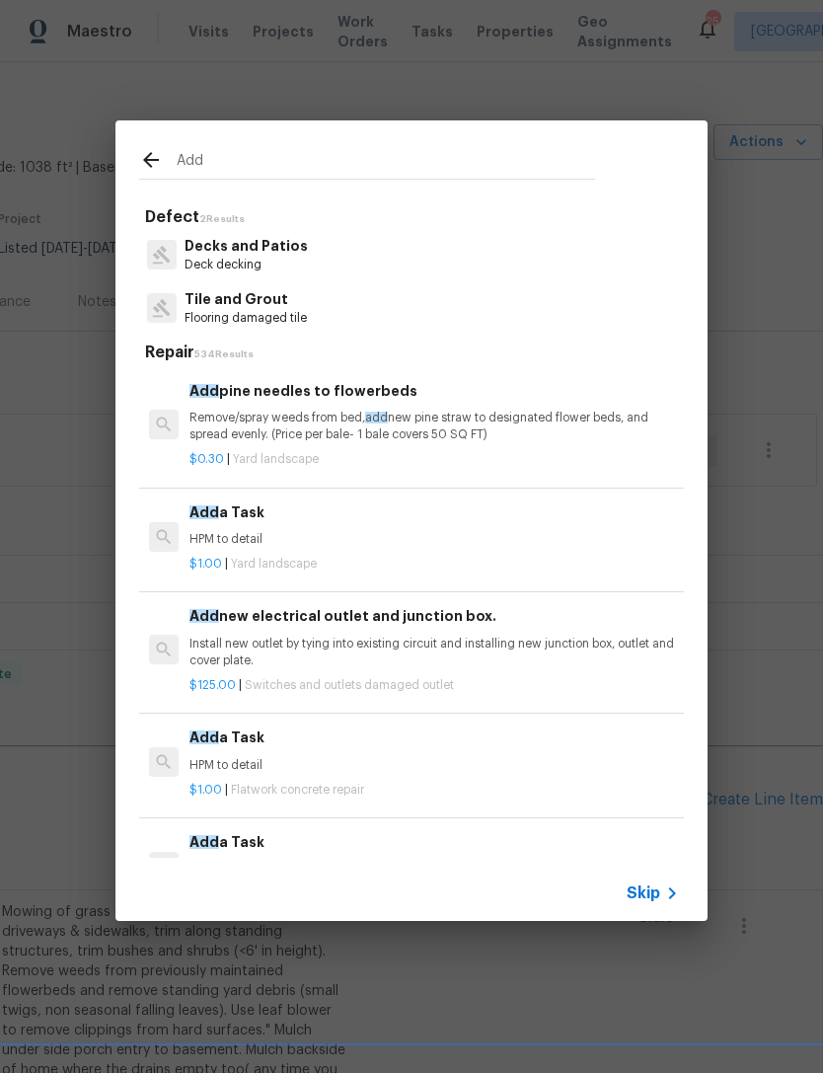
click at [247, 509] on h6 "Add a Task" at bounding box center [433, 512] width 489 height 22
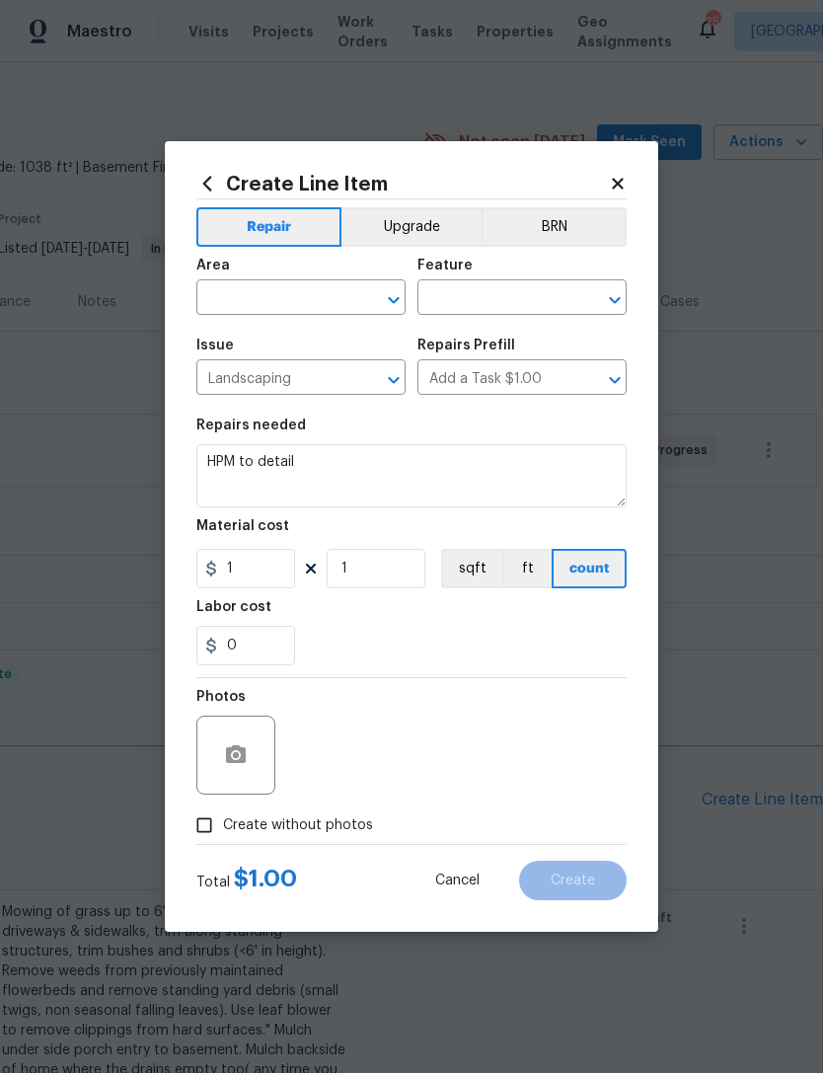
click at [616, 288] on icon "Open" at bounding box center [615, 300] width 24 height 24
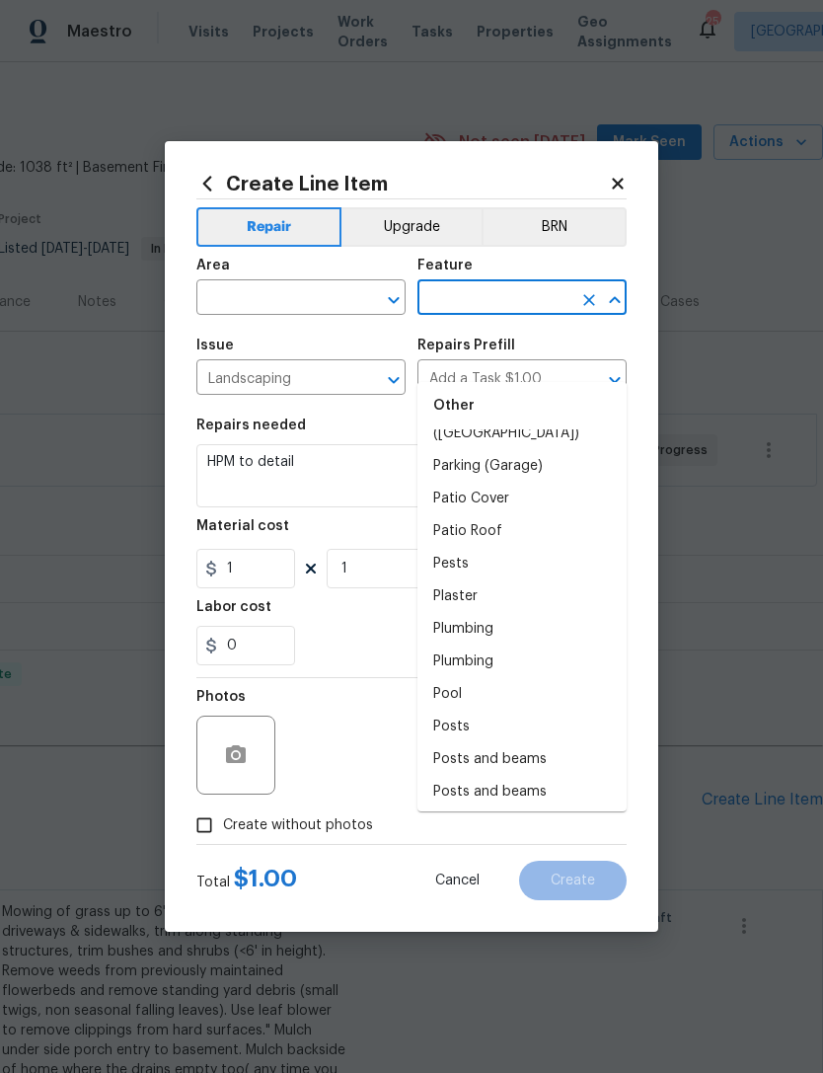
scroll to position [3413, 0]
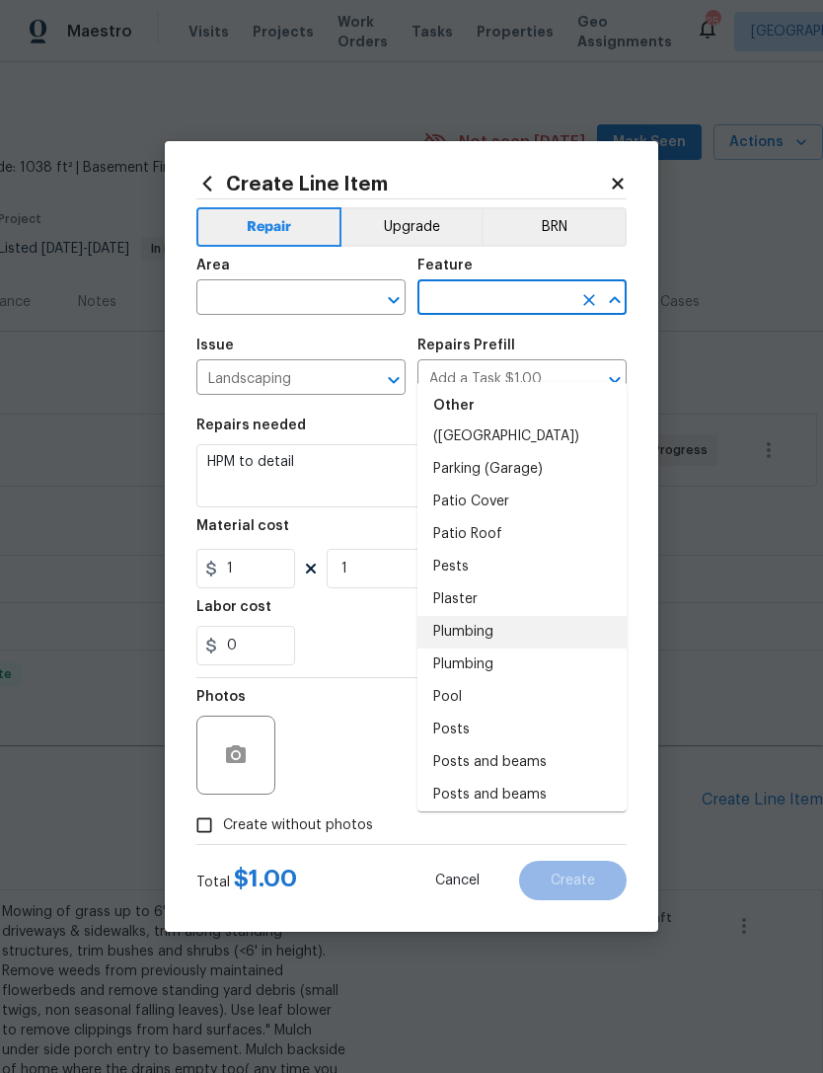
click at [500, 616] on li "Plumbing" at bounding box center [521, 632] width 209 height 33
type input "Plumbing"
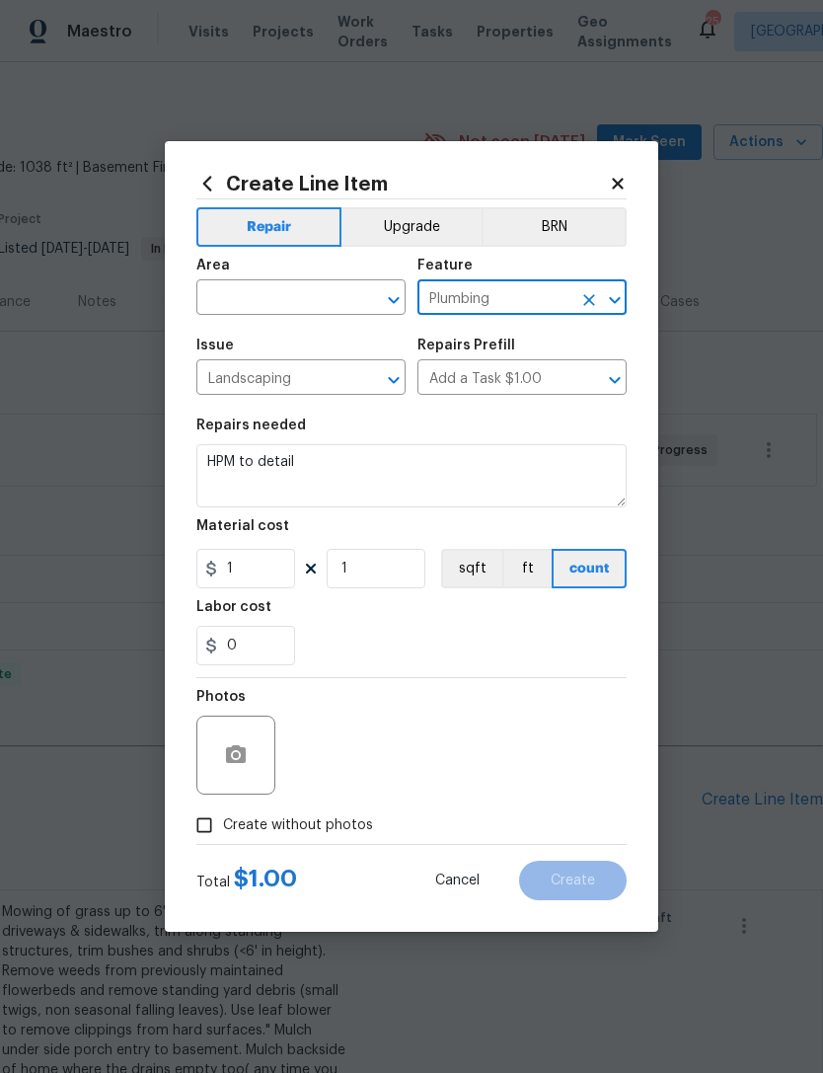
click at [407, 283] on div "Area ​ Feature Plumbing ​" at bounding box center [411, 287] width 430 height 80
click at [341, 303] on input "text" at bounding box center [273, 299] width 154 height 31
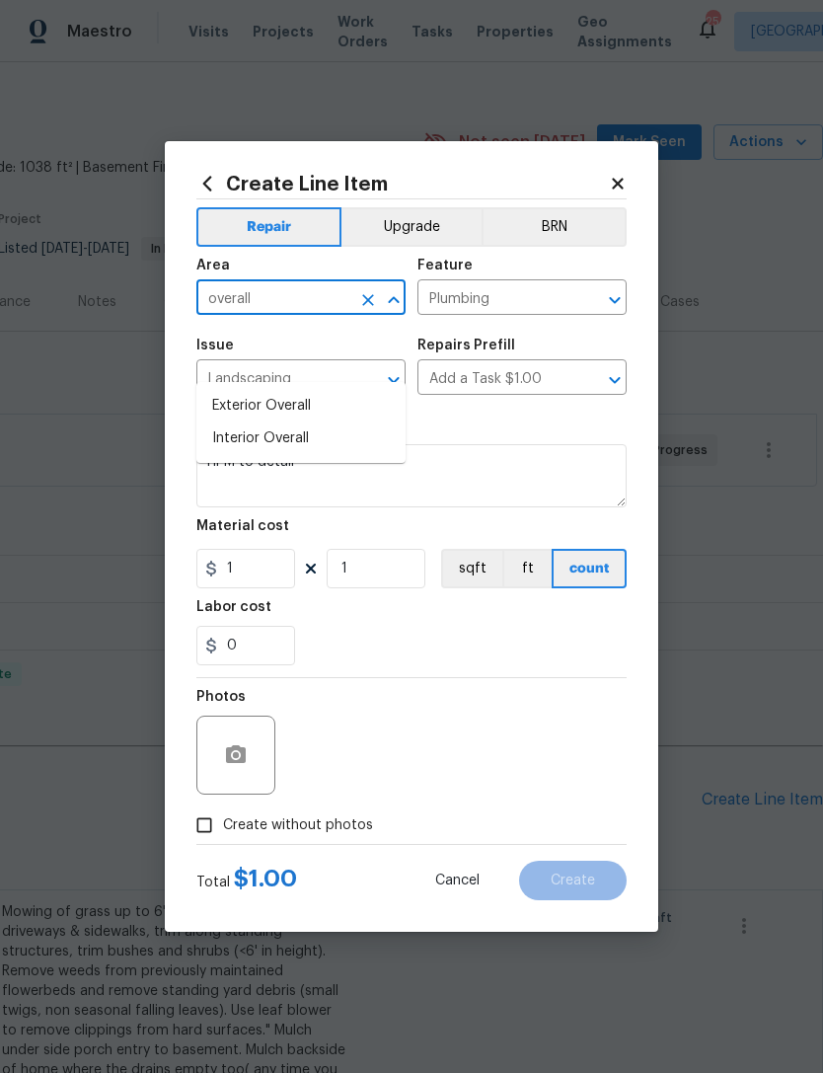
click at [290, 422] on li "Interior Overall" at bounding box center [300, 438] width 209 height 33
type input "Interior Overall"
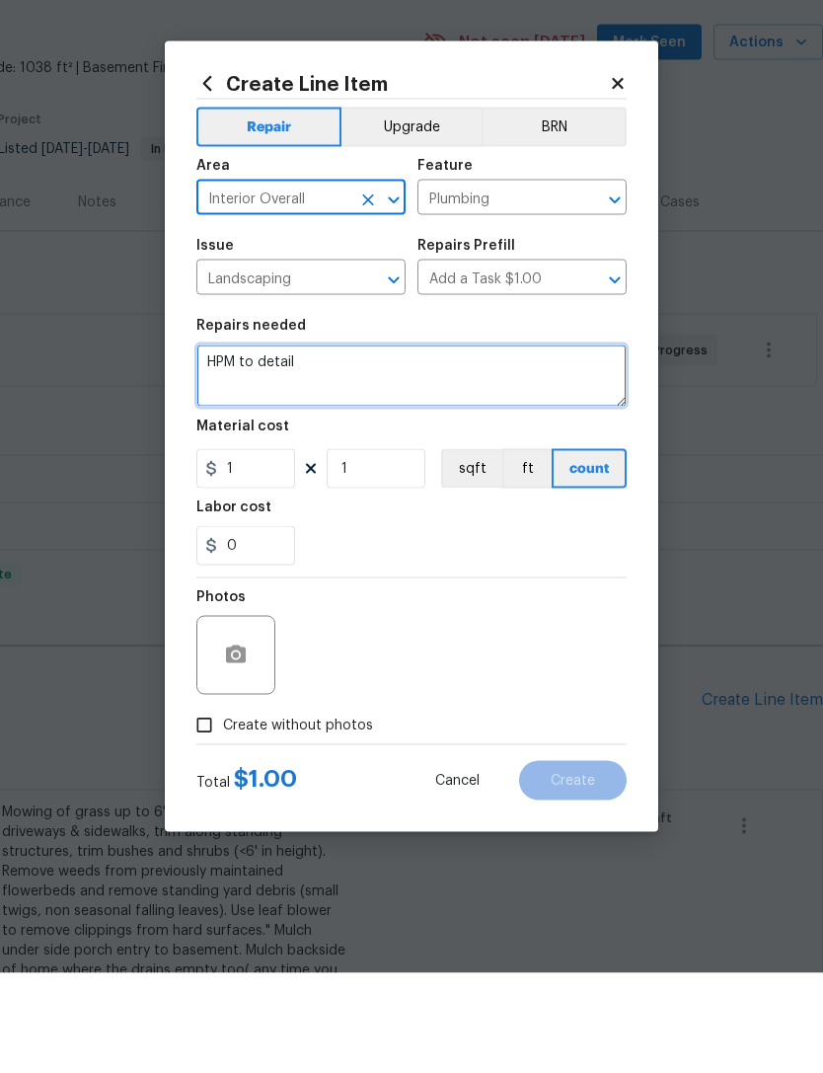
click at [338, 444] on textarea "HPM to detail" at bounding box center [411, 475] width 430 height 63
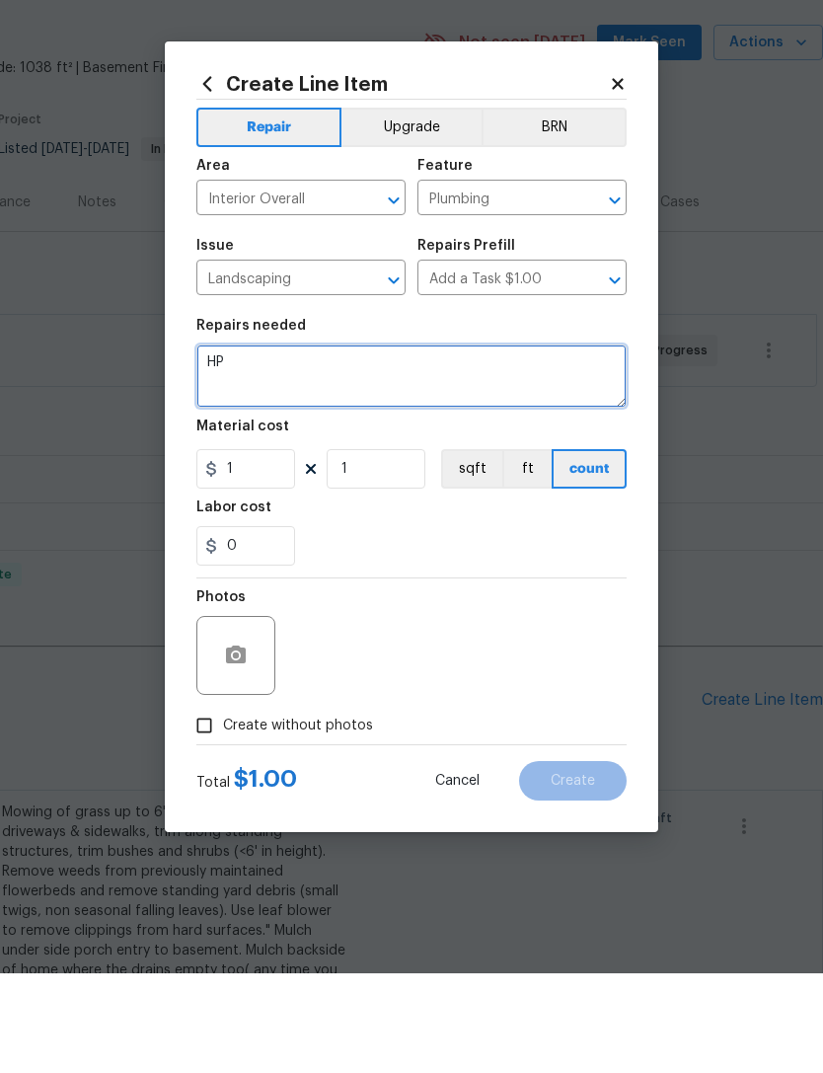
type textarea "H"
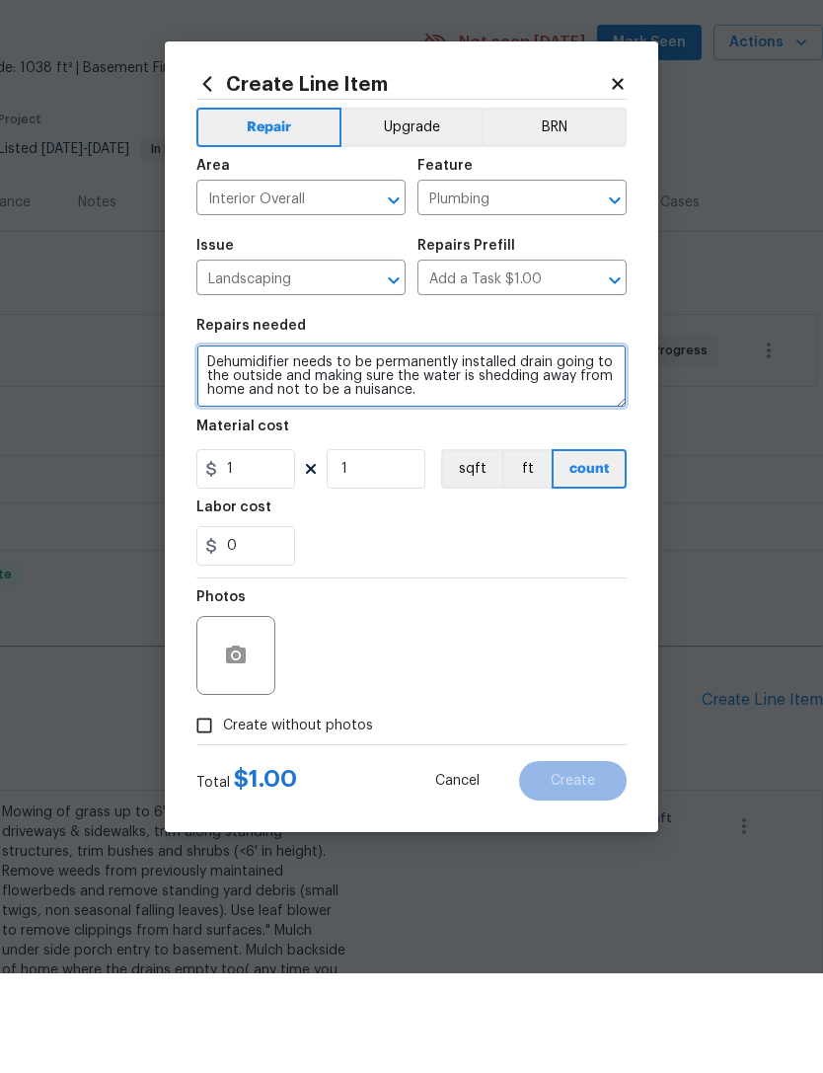
click at [526, 444] on textarea "Dehumidifier needs to be permanently installed drain going to the outside and m…" at bounding box center [411, 475] width 430 height 63
click at [512, 444] on textarea "Dehumidifier needs to be permanently installed and the drain going to the outsi…" at bounding box center [411, 475] width 430 height 63
click at [496, 444] on textarea "Dehumidifier needs to be permanently installed and thedrain going to the outsid…" at bounding box center [411, 475] width 430 height 63
type textarea "Dehumidifier needs to be permanently installed and thedrain going to the outsid…"
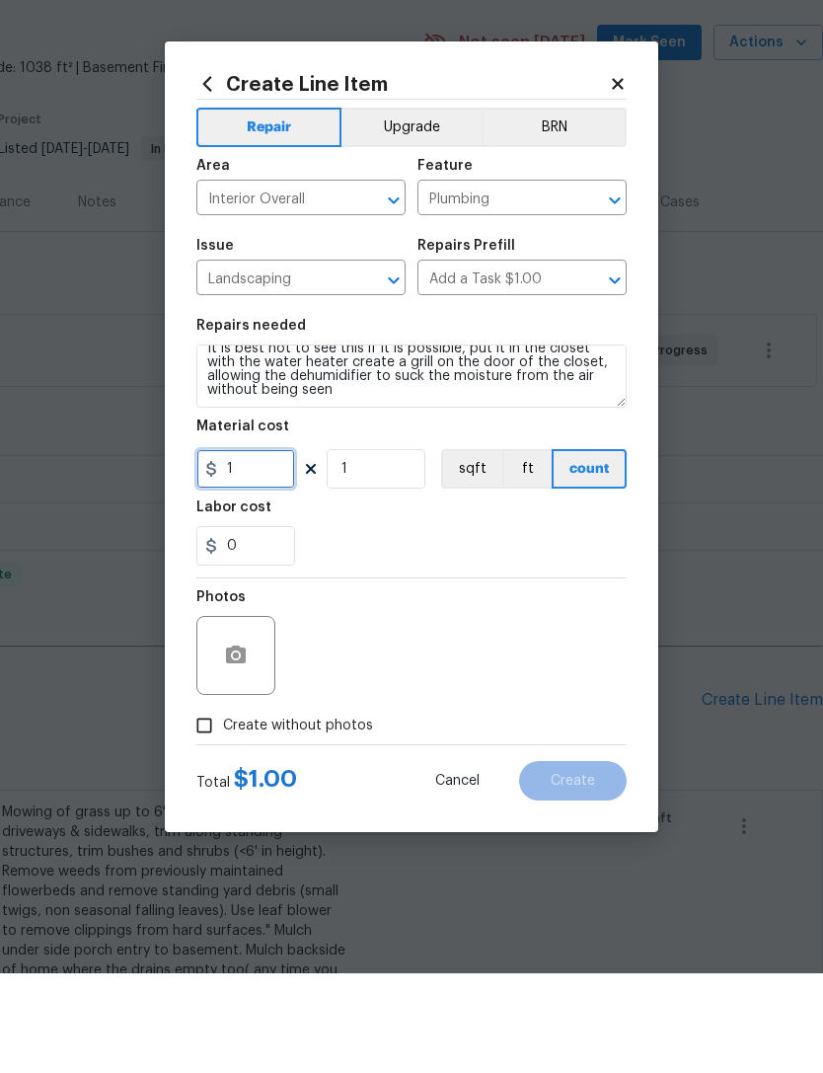
click at [264, 549] on input "1" at bounding box center [245, 568] width 99 height 39
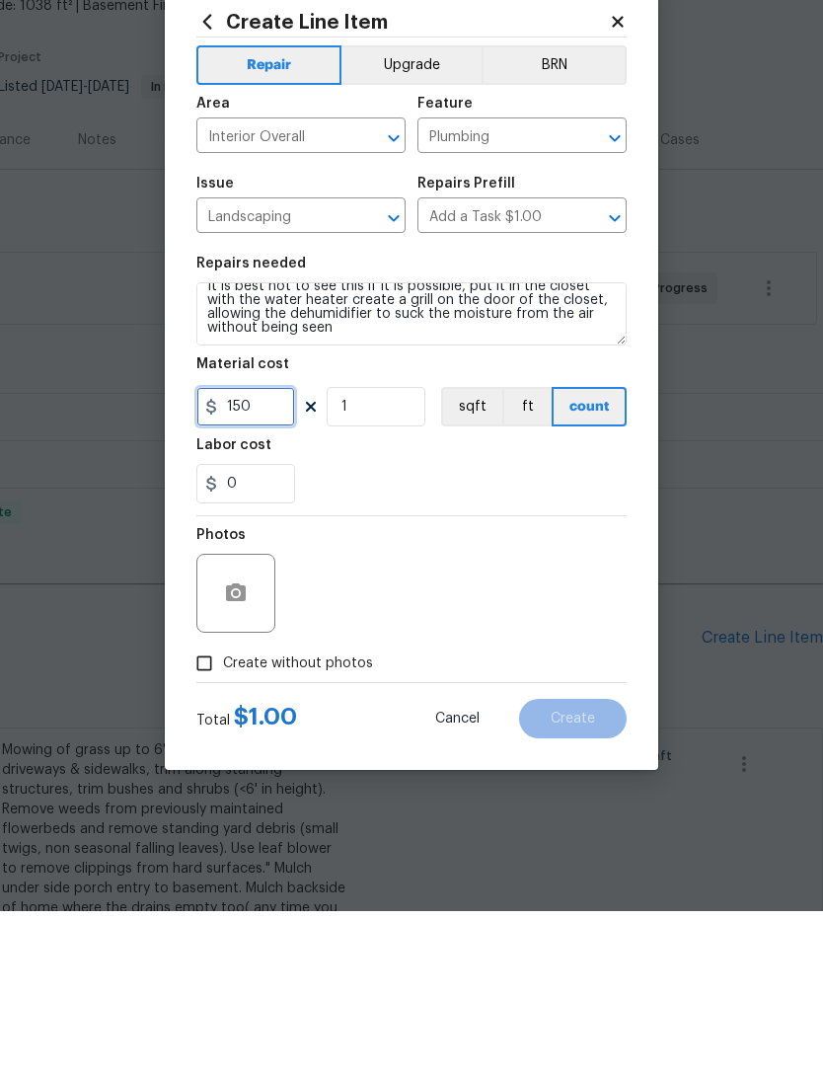
type input "150"
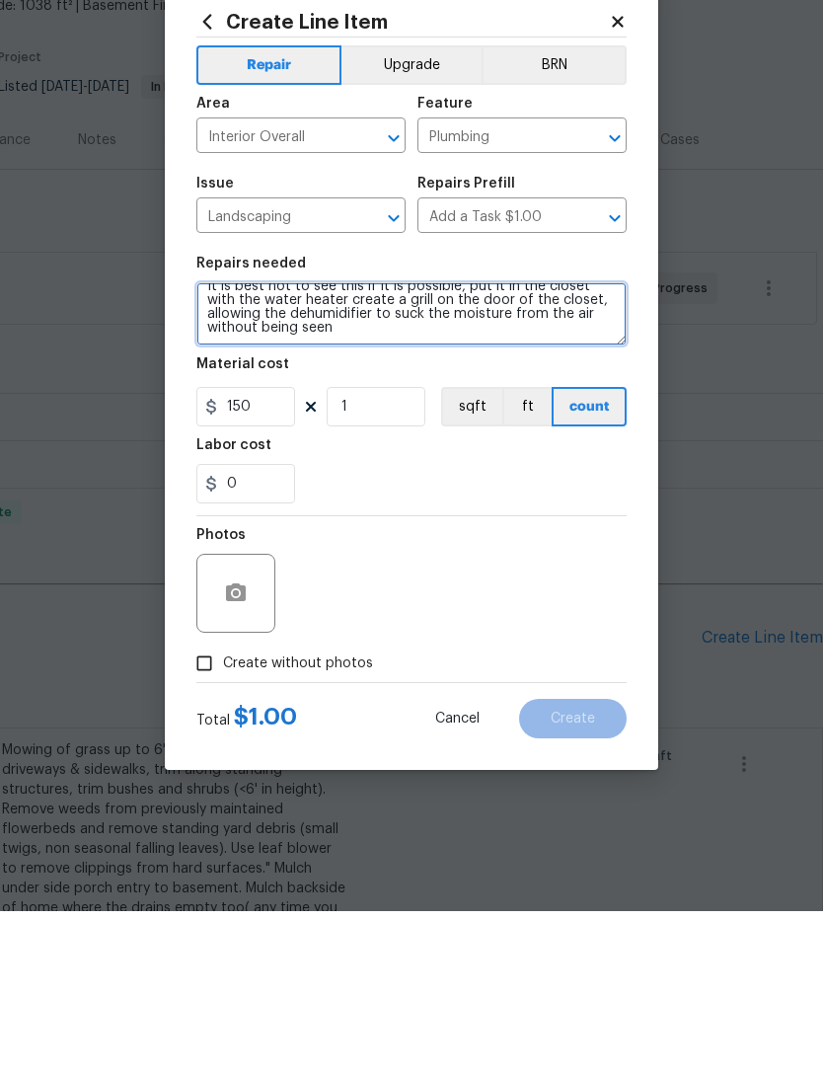
click at [352, 444] on textarea "Dehumidifier needs to be permanently installed and thedrain going to the outsid…" at bounding box center [411, 475] width 430 height 63
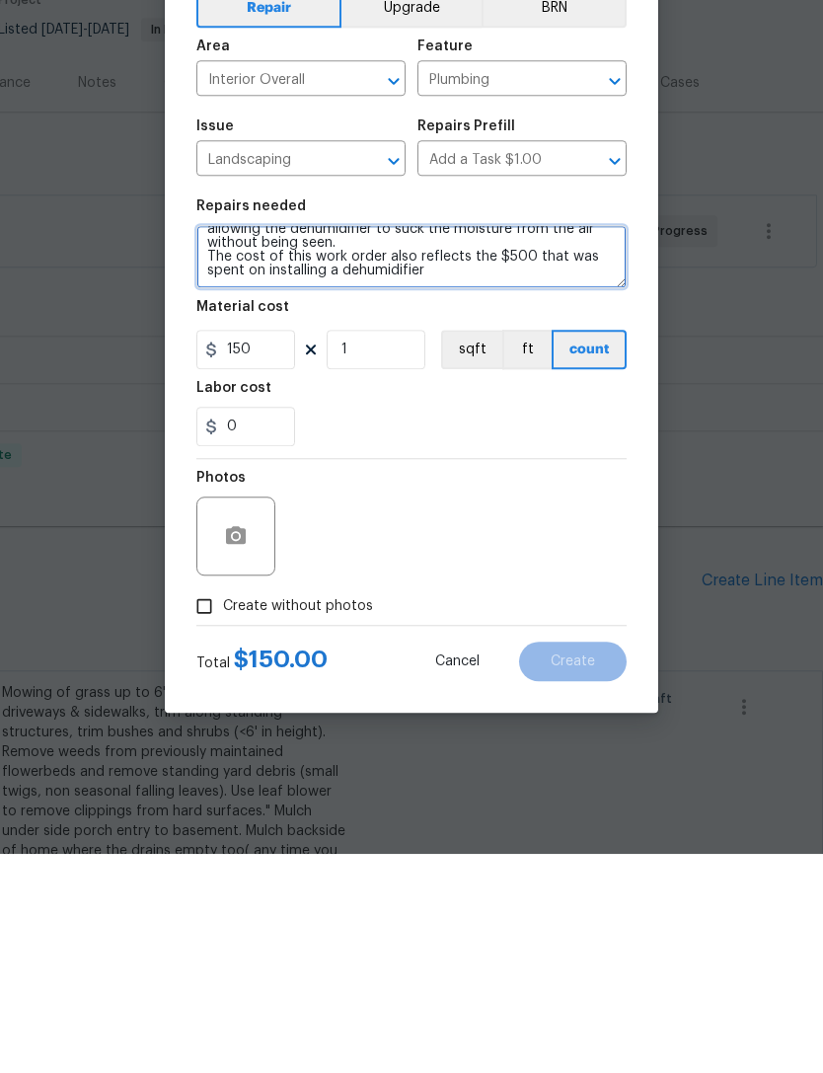
scroll to position [83, 0]
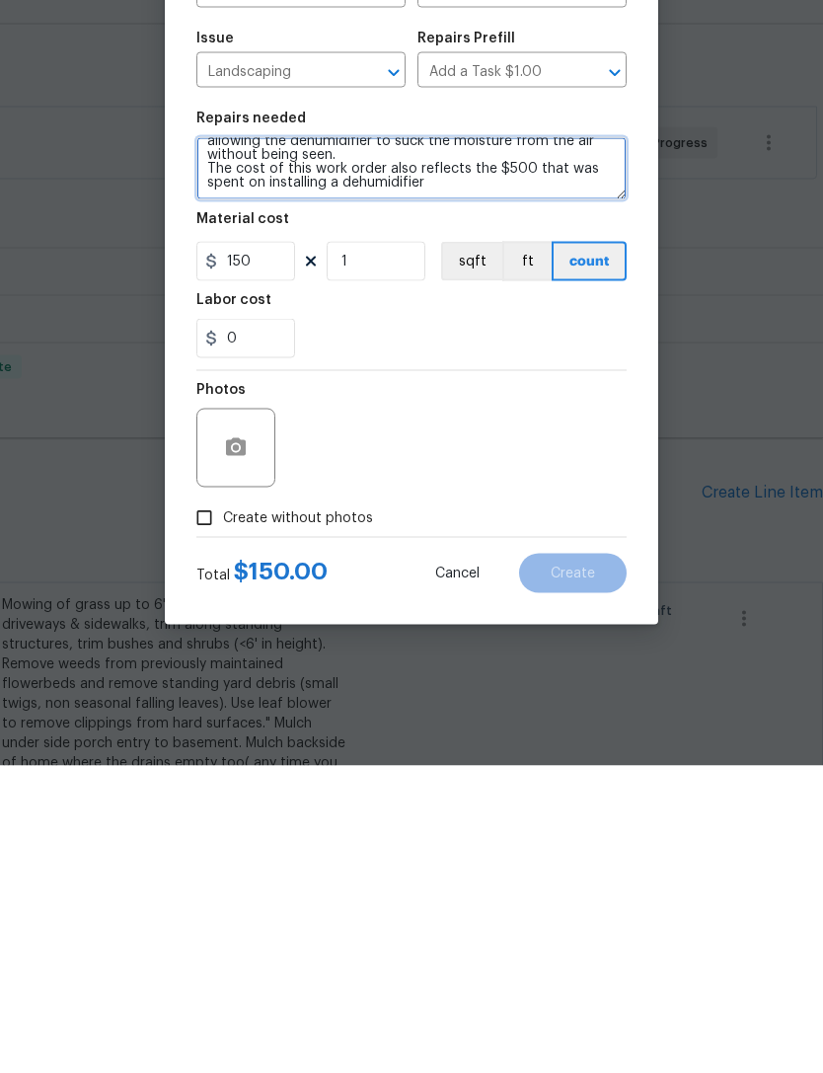
type textarea "Dehumidifier needs to be permanently installed and thedrain going to the outsid…"
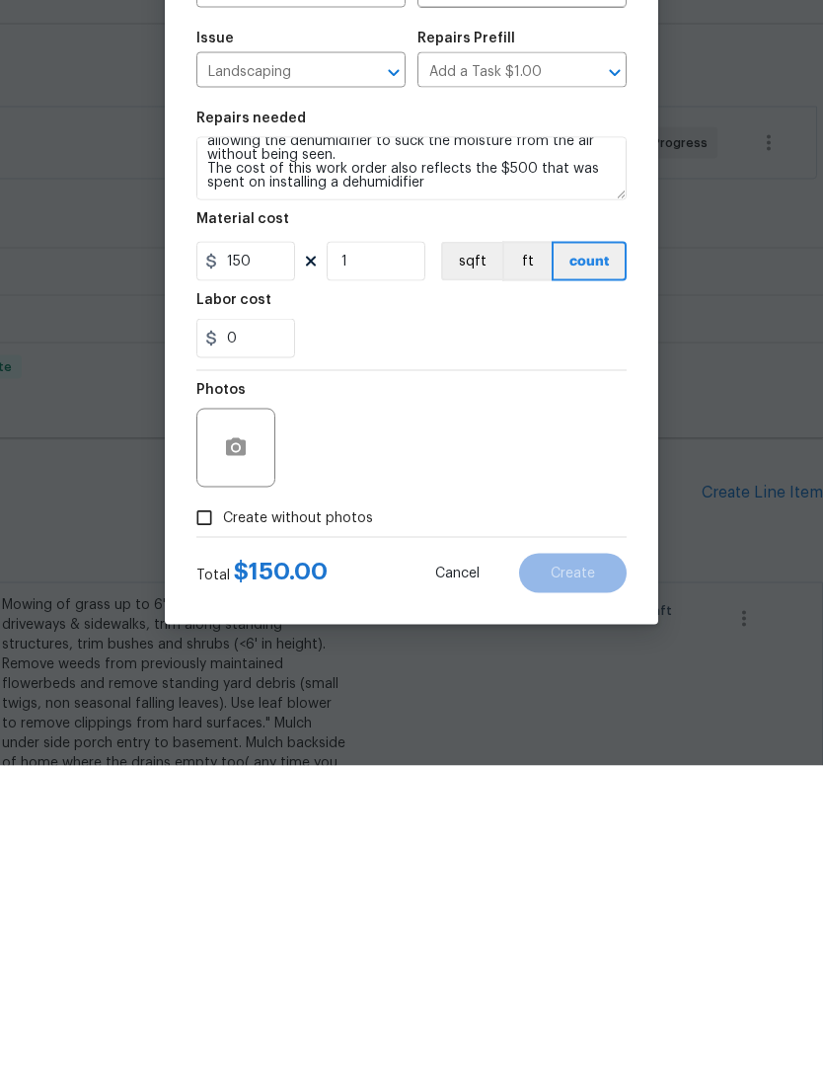
click at [206, 806] on input "Create without photos" at bounding box center [205, 825] width 38 height 38
checkbox input "true"
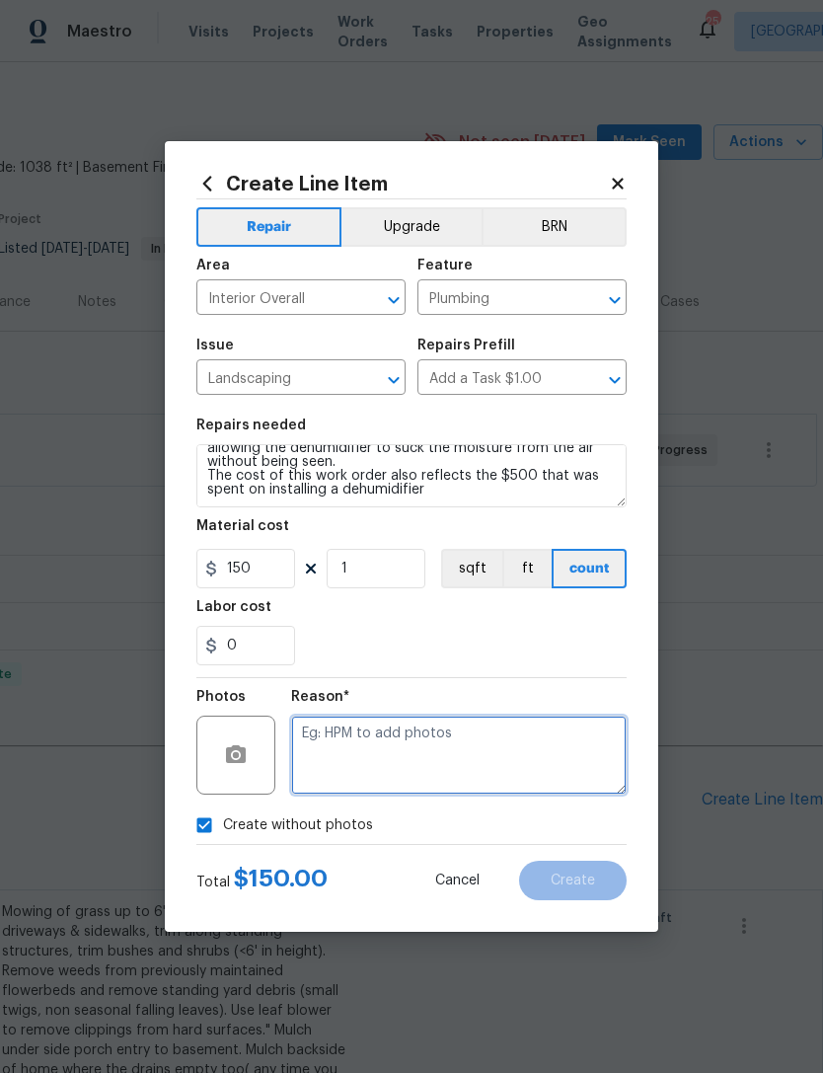
click at [385, 762] on textarea at bounding box center [459, 754] width 336 height 79
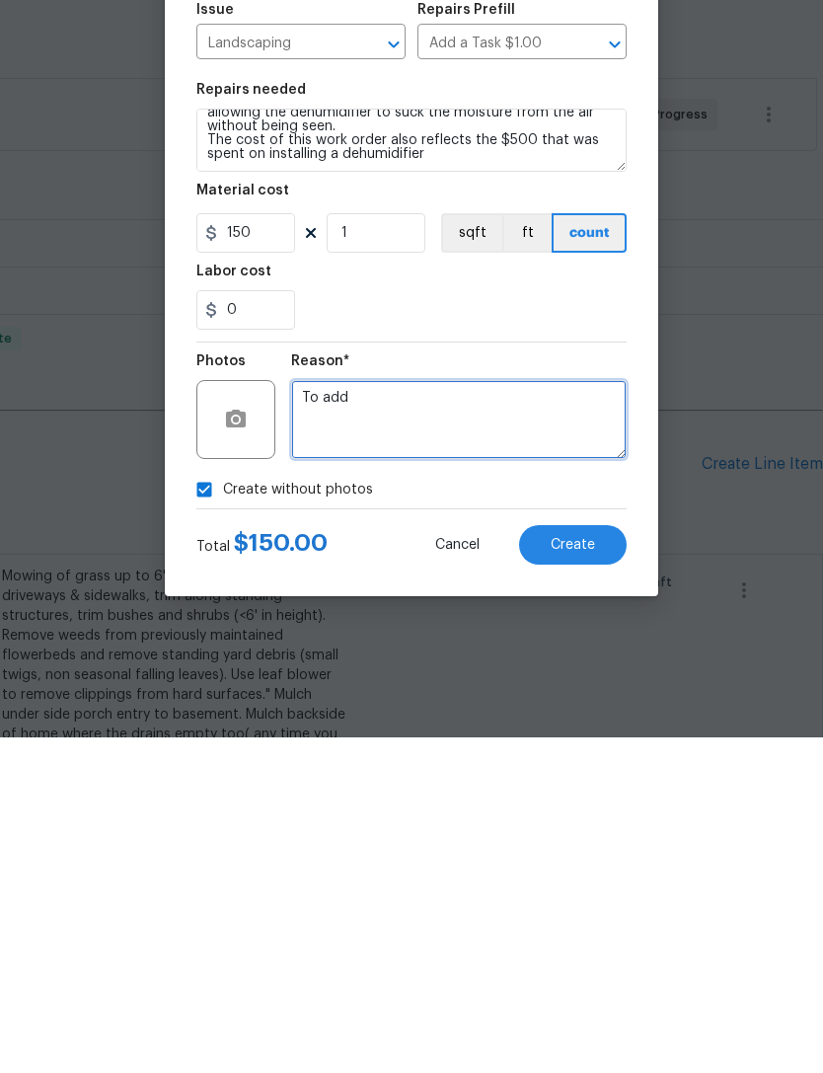
type textarea "To add"
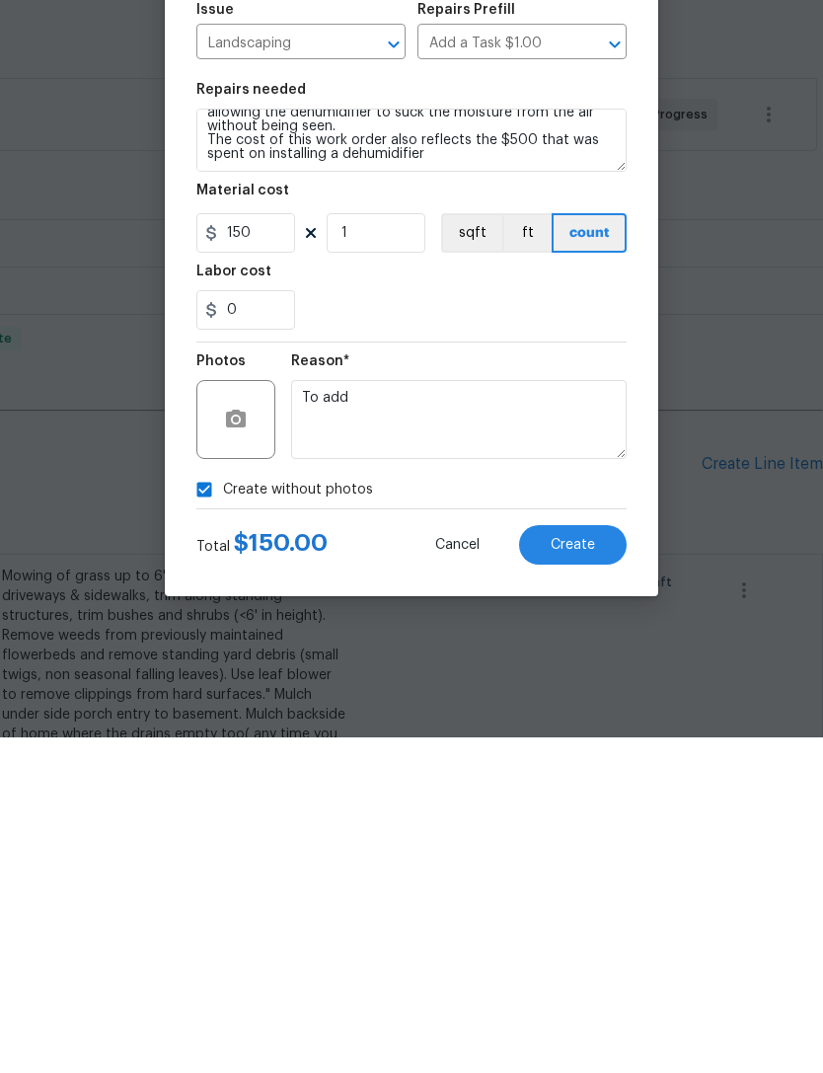
click at [609, 861] on button "Create" at bounding box center [573, 880] width 108 height 39
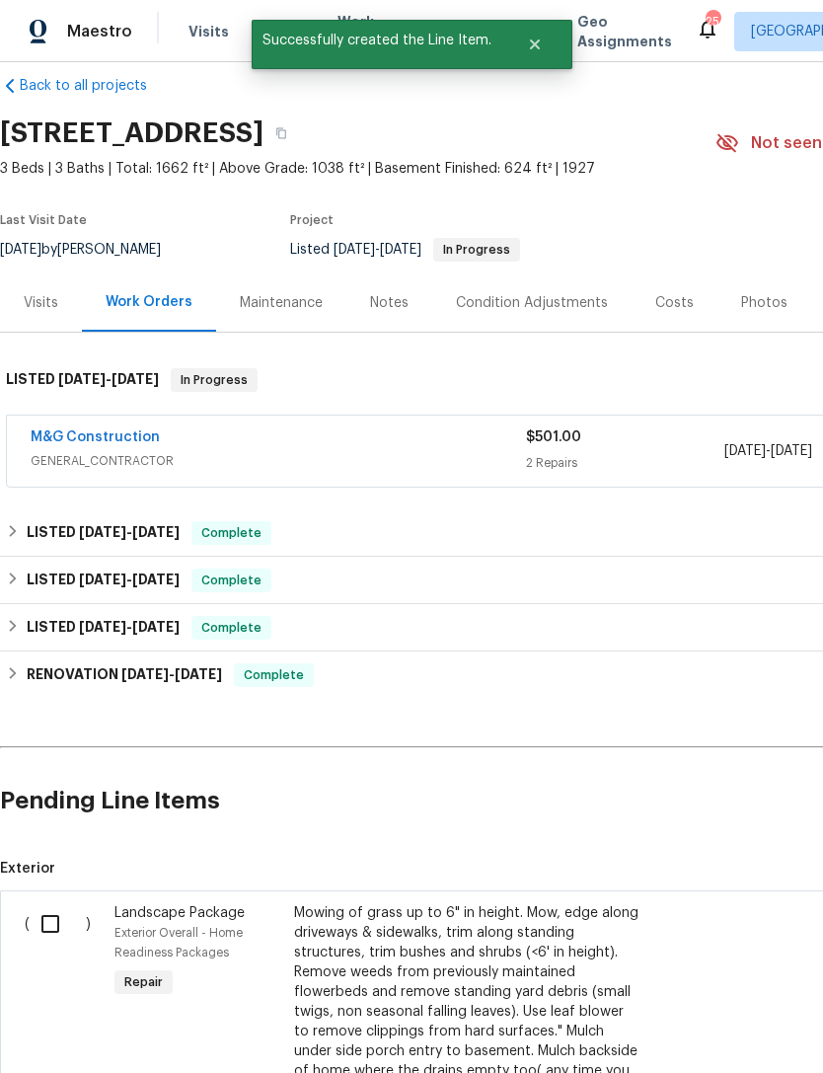
scroll to position [23, 0]
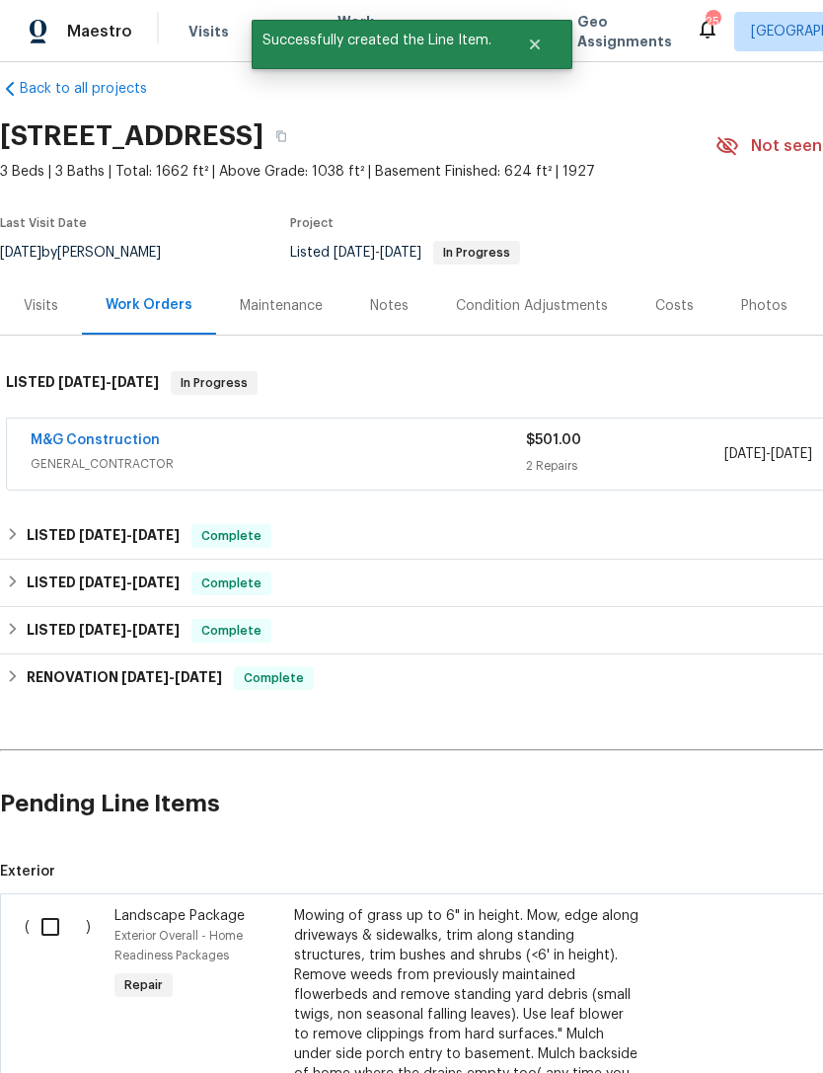
click at [53, 906] on input "checkbox" at bounding box center [58, 926] width 56 height 41
checkbox input "true"
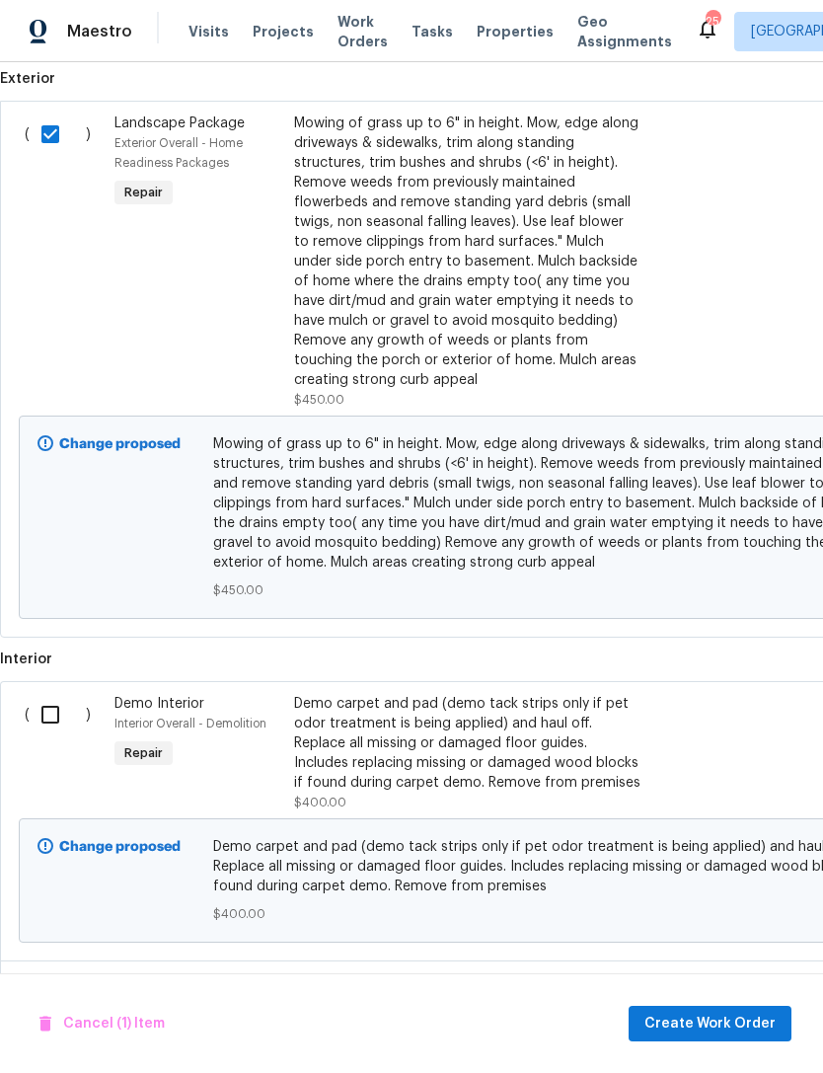
scroll to position [816, 0]
click at [59, 693] on input "checkbox" at bounding box center [58, 713] width 56 height 41
checkbox input "true"
click at [52, 972] on input "checkbox" at bounding box center [58, 992] width 56 height 41
checkbox input "true"
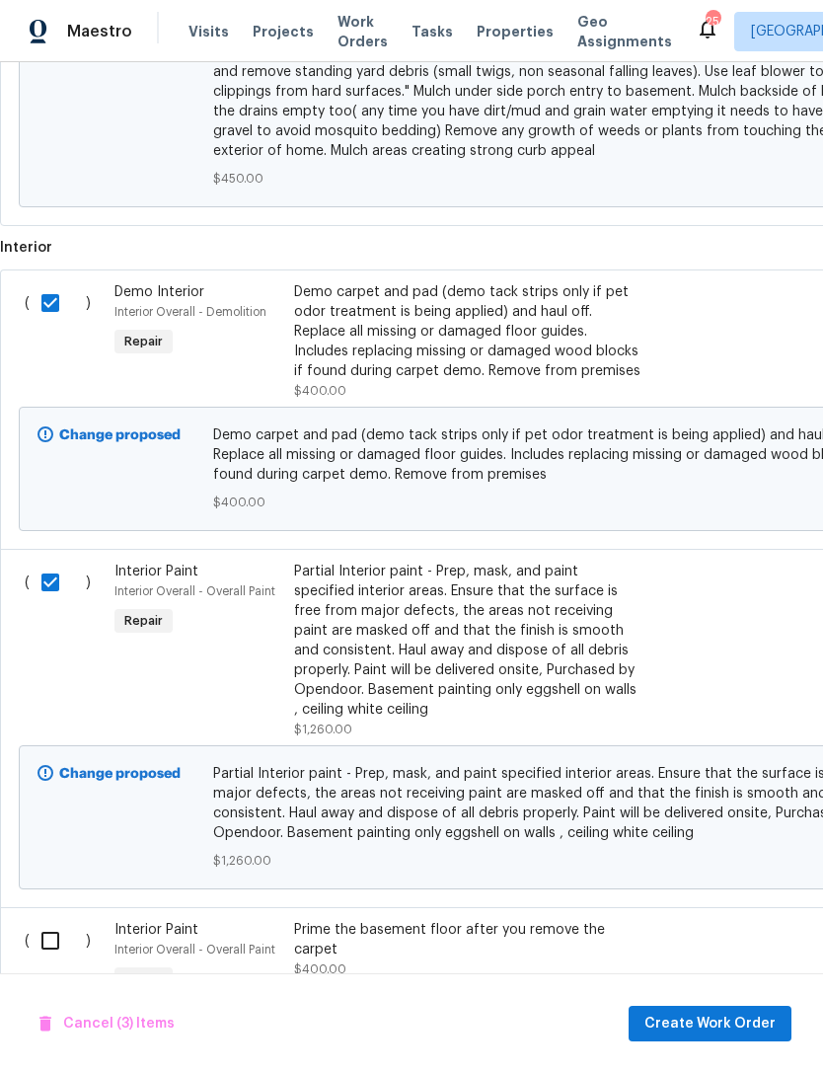
scroll to position [1228, 0]
click at [54, 919] on input "checkbox" at bounding box center [58, 939] width 56 height 41
checkbox input "true"
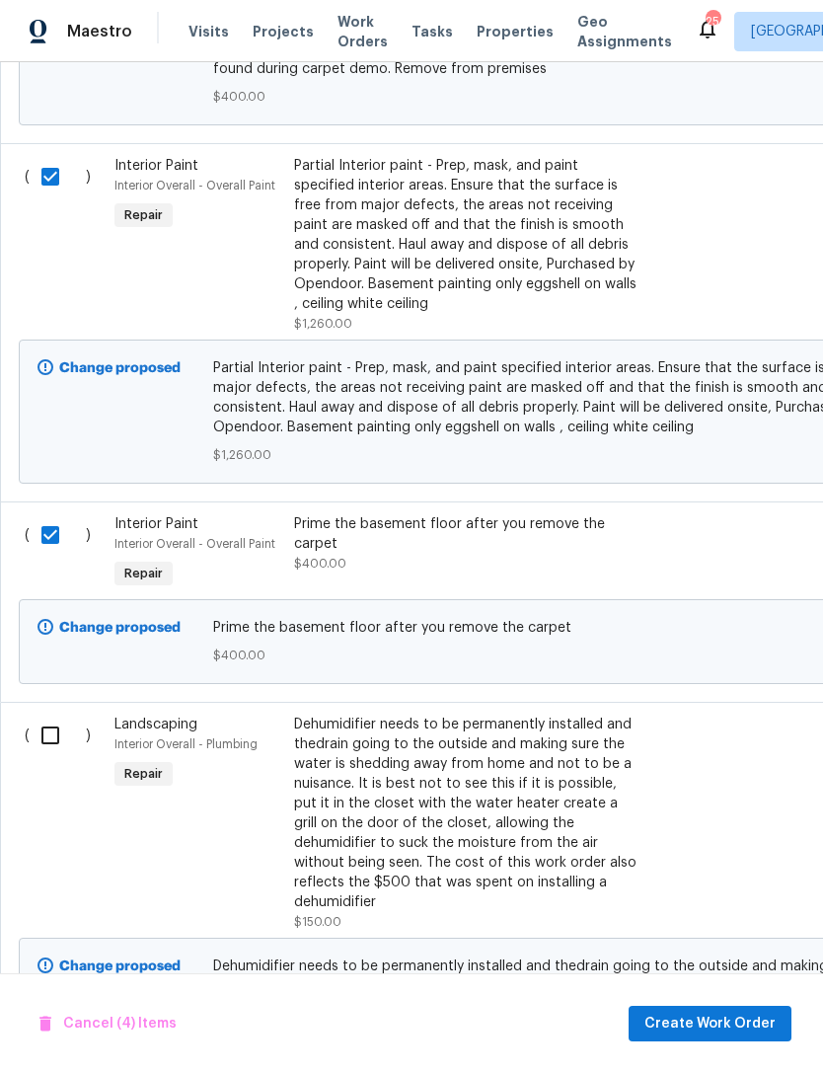
scroll to position [1636, 0]
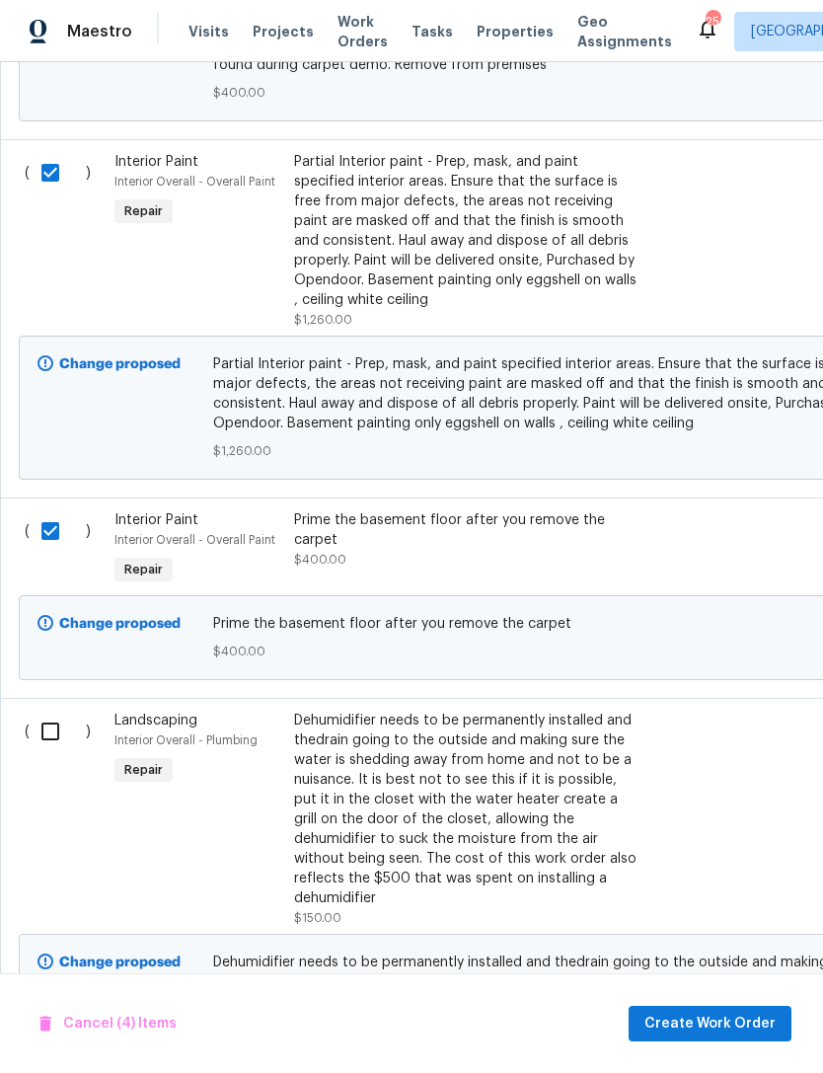
click at [51, 711] on input "checkbox" at bounding box center [58, 731] width 56 height 41
checkbox input "true"
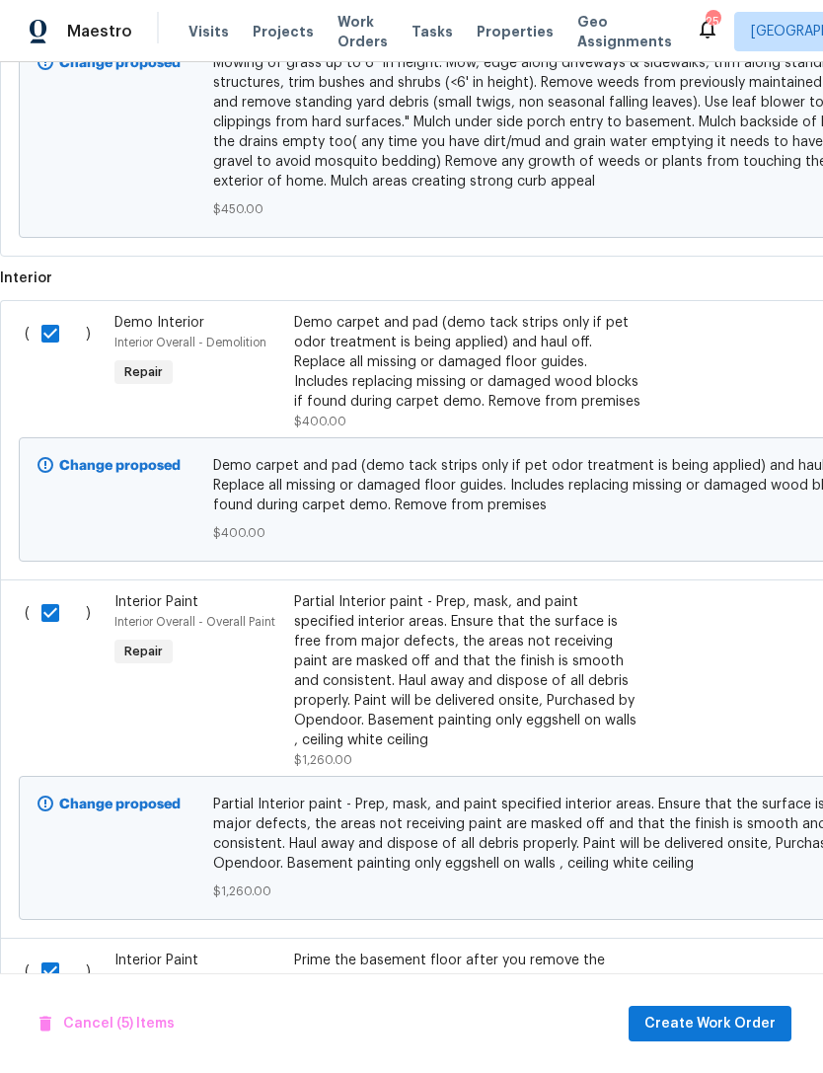
scroll to position [1202, -1]
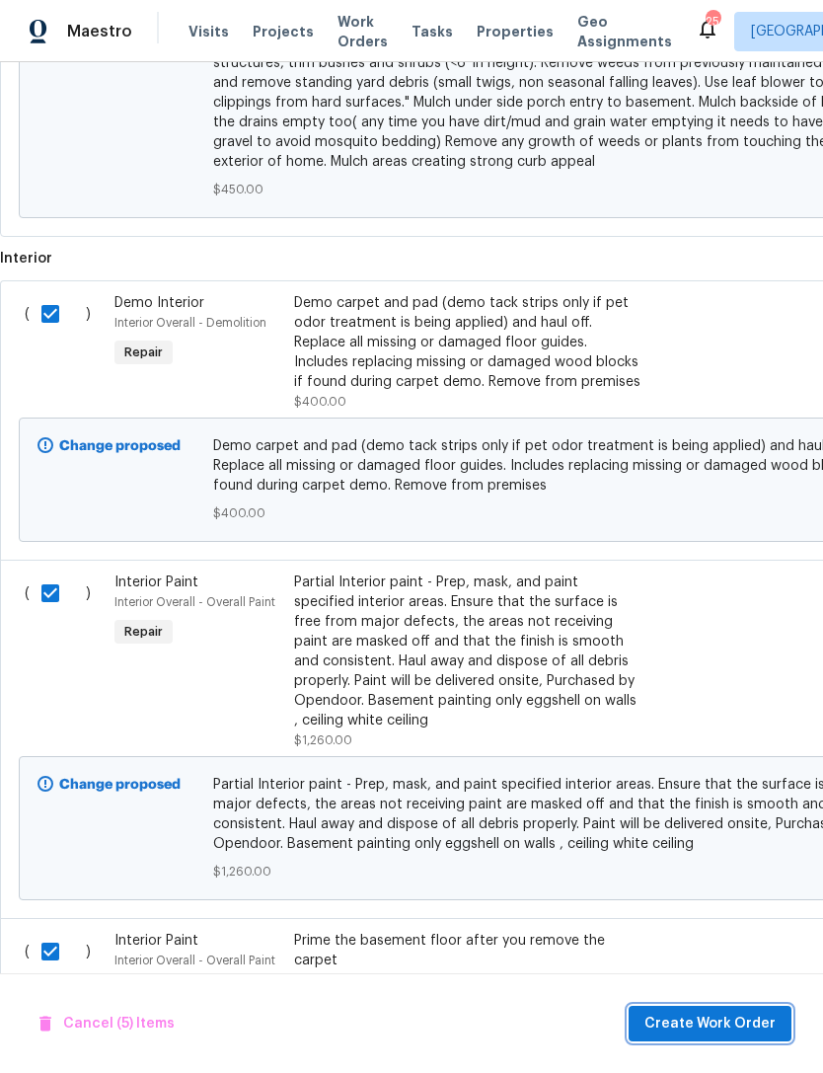
click at [714, 1024] on span "Create Work Order" at bounding box center [709, 1024] width 131 height 25
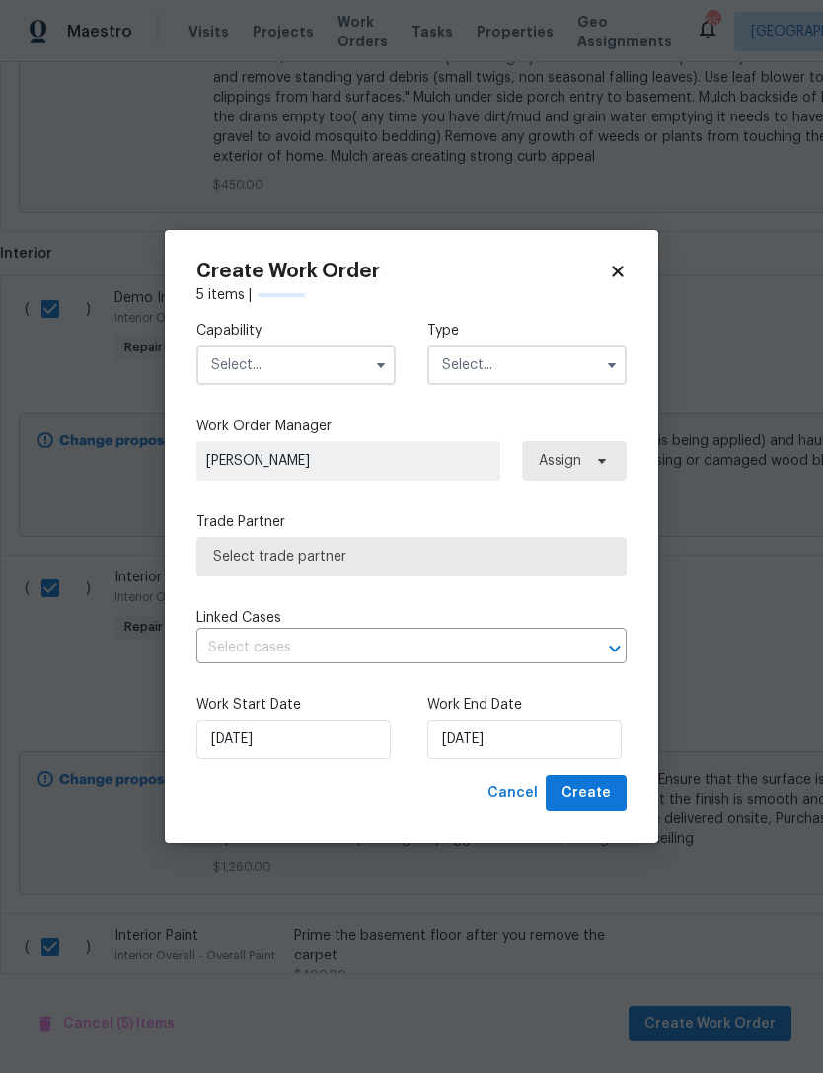
checkbox input "false"
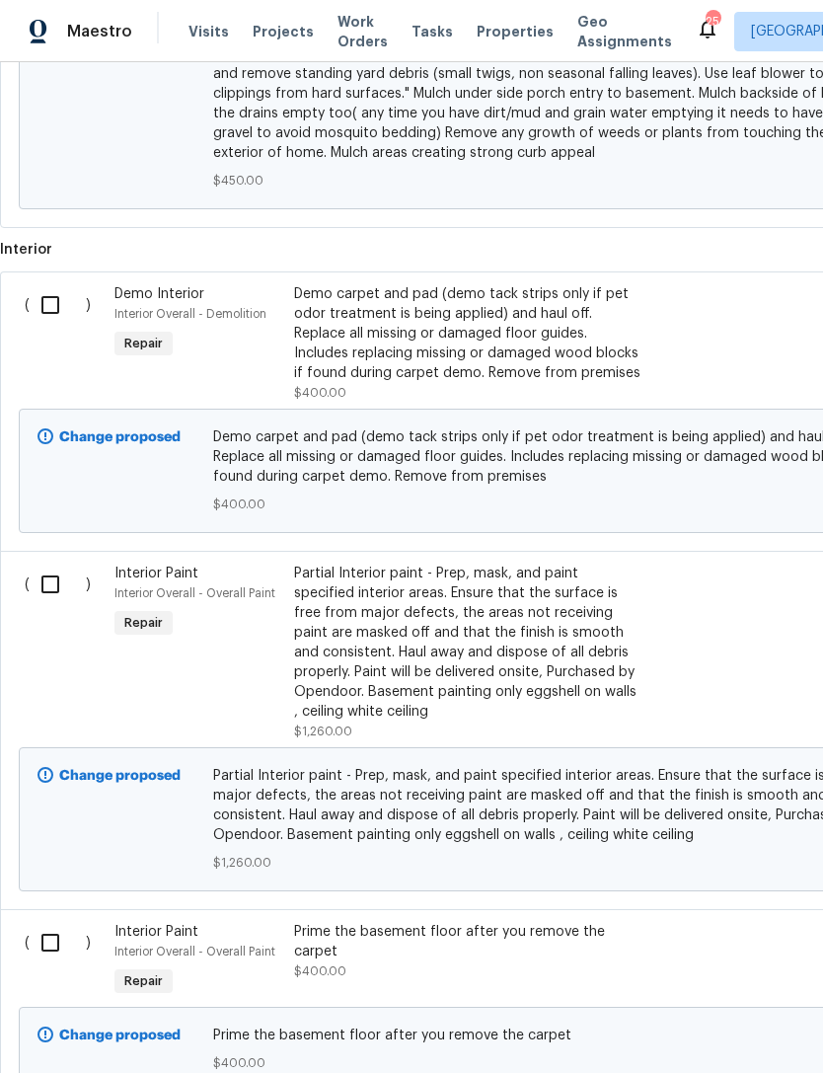
scroll to position [1226, 0]
click at [65, 921] on input "checkbox" at bounding box center [58, 941] width 56 height 41
checkbox input "true"
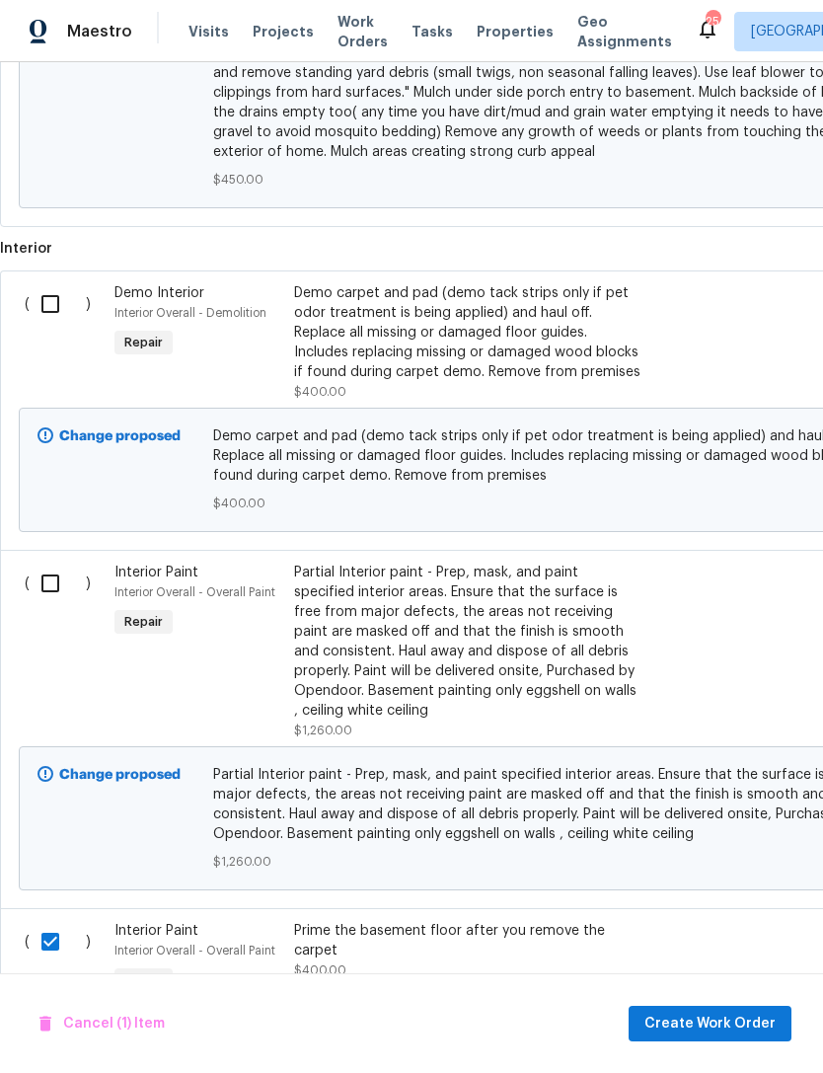
click at [58, 283] on input "checkbox" at bounding box center [58, 303] width 56 height 41
checkbox input "true"
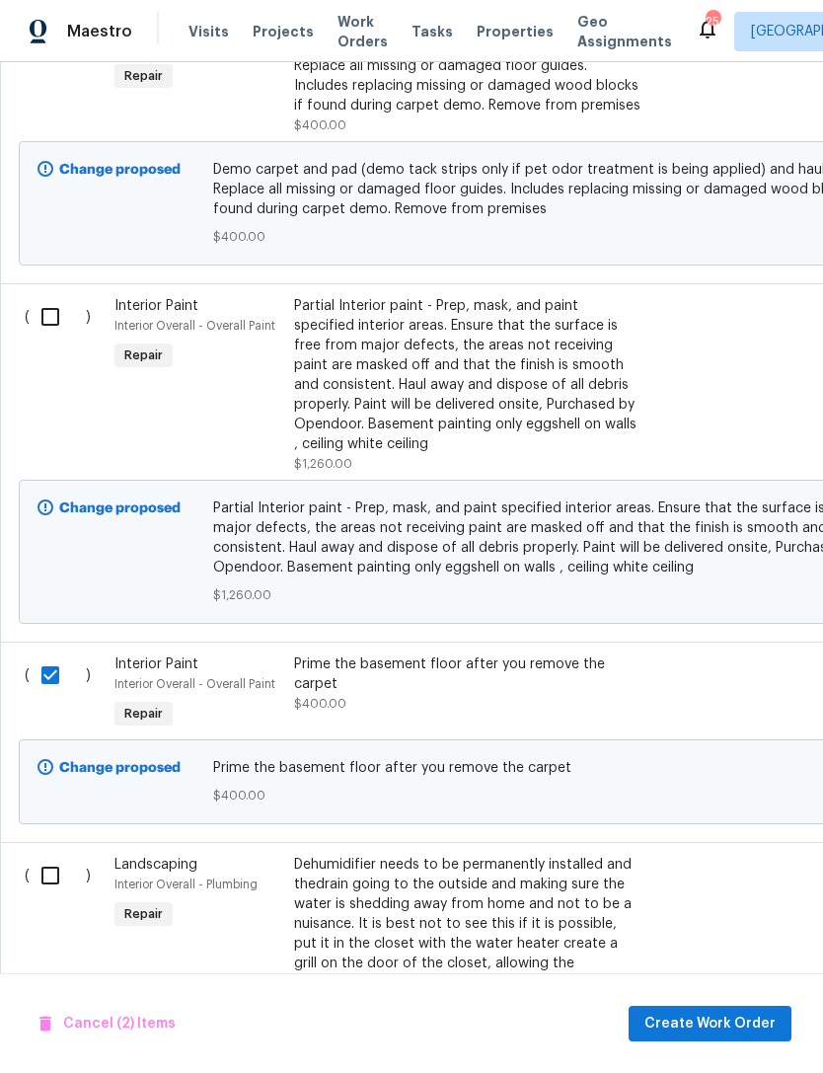
scroll to position [1490, 0]
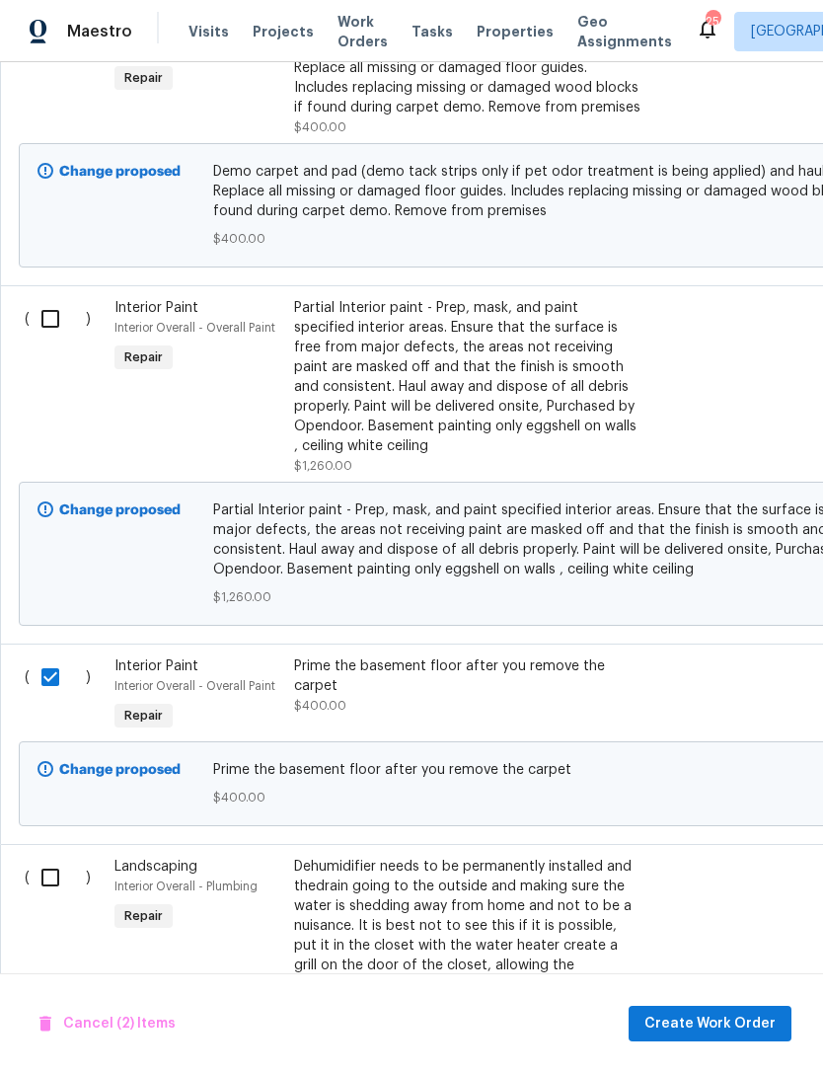
click at [61, 298] on input "checkbox" at bounding box center [58, 318] width 56 height 41
checkbox input "true"
click at [66, 857] on input "checkbox" at bounding box center [58, 877] width 56 height 41
checkbox input "true"
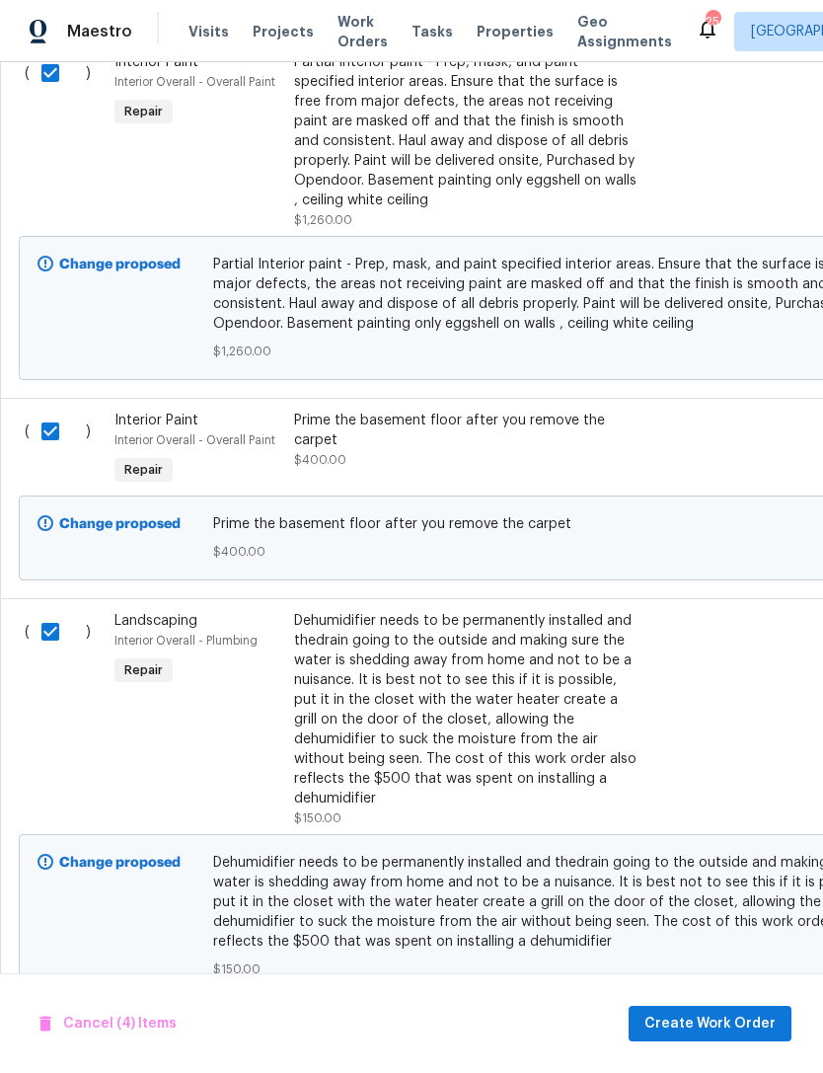
scroll to position [1735, 0]
click at [735, 1025] on span "Create Work Order" at bounding box center [709, 1024] width 131 height 25
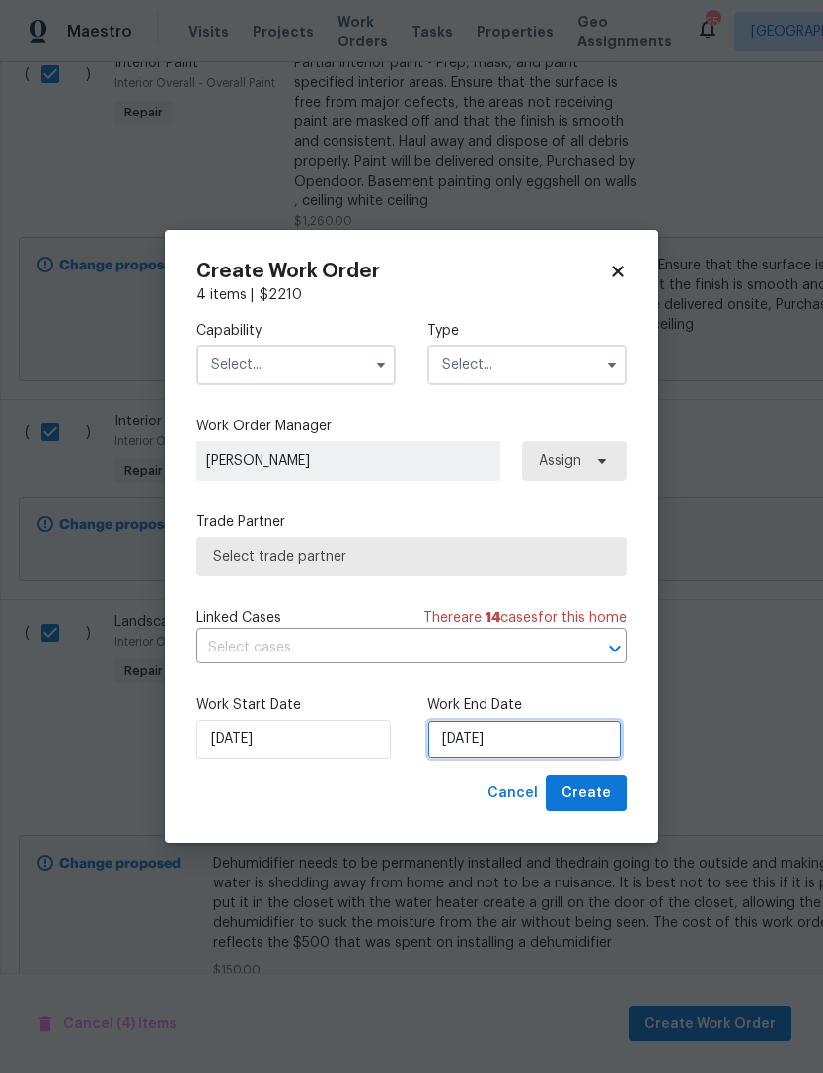
click at [507, 739] on input "[DATE]" at bounding box center [524, 738] width 194 height 39
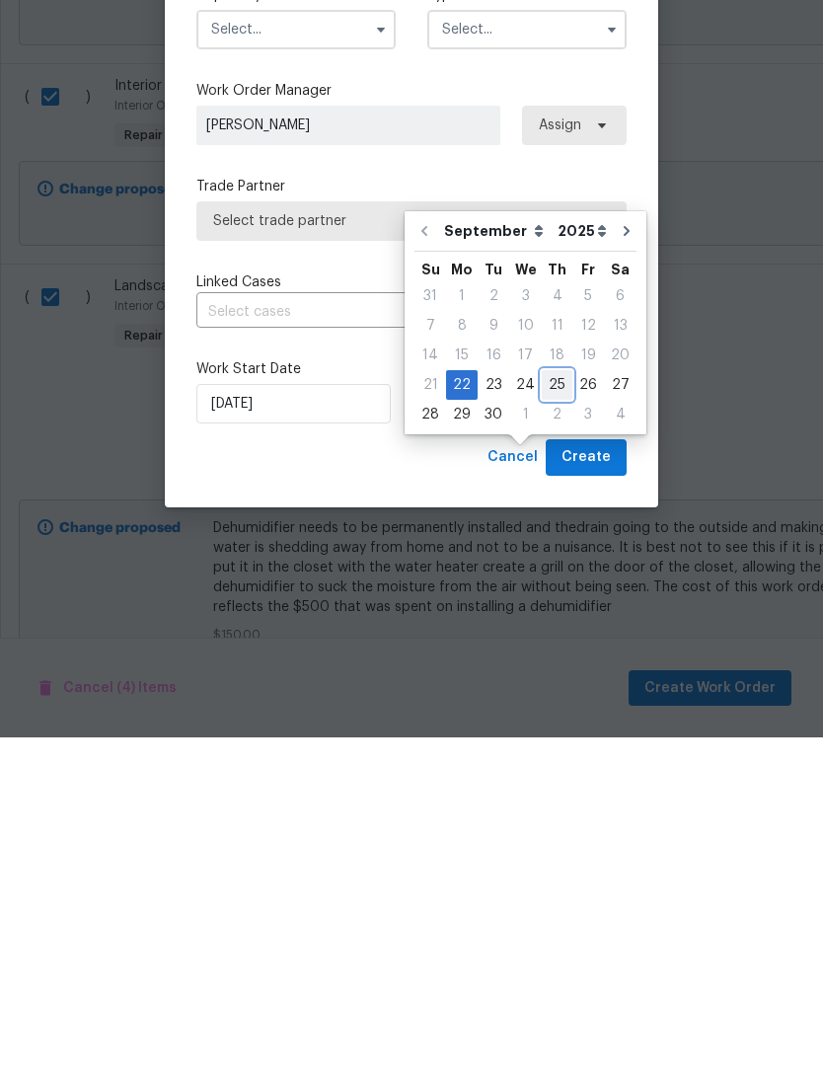
click at [554, 707] on div "25" at bounding box center [557, 721] width 31 height 28
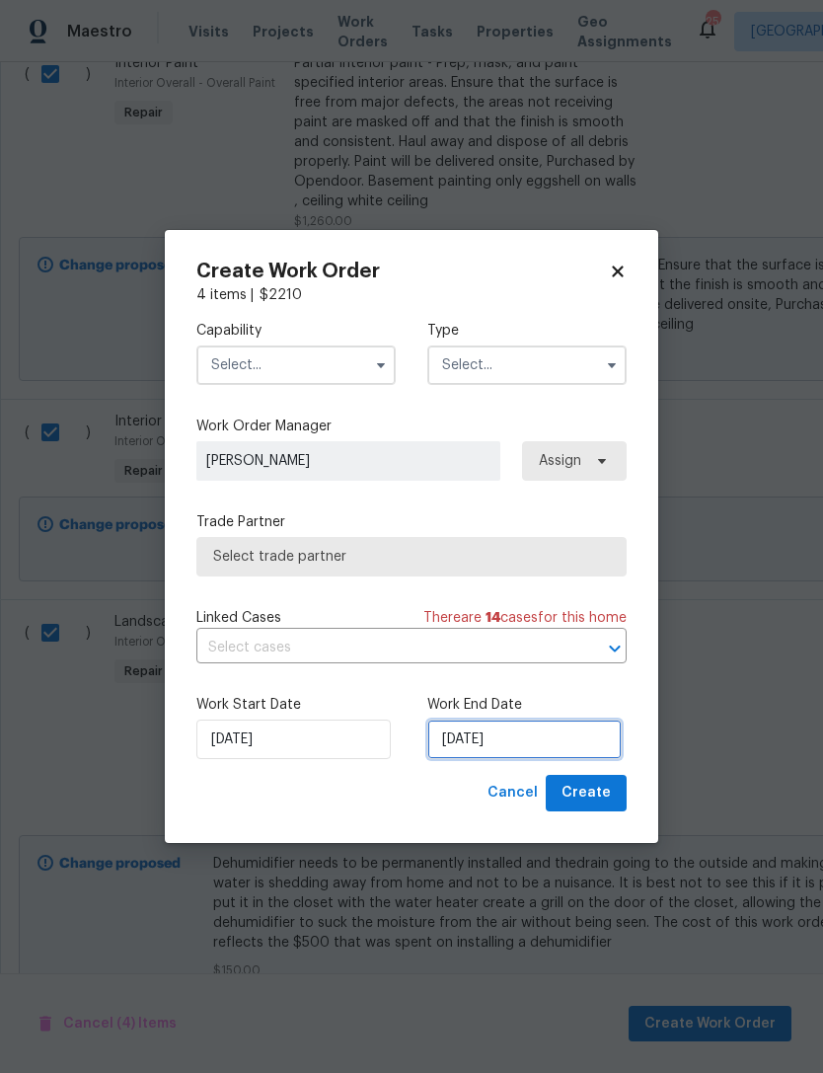
click at [540, 741] on input "[DATE]" at bounding box center [524, 738] width 194 height 39
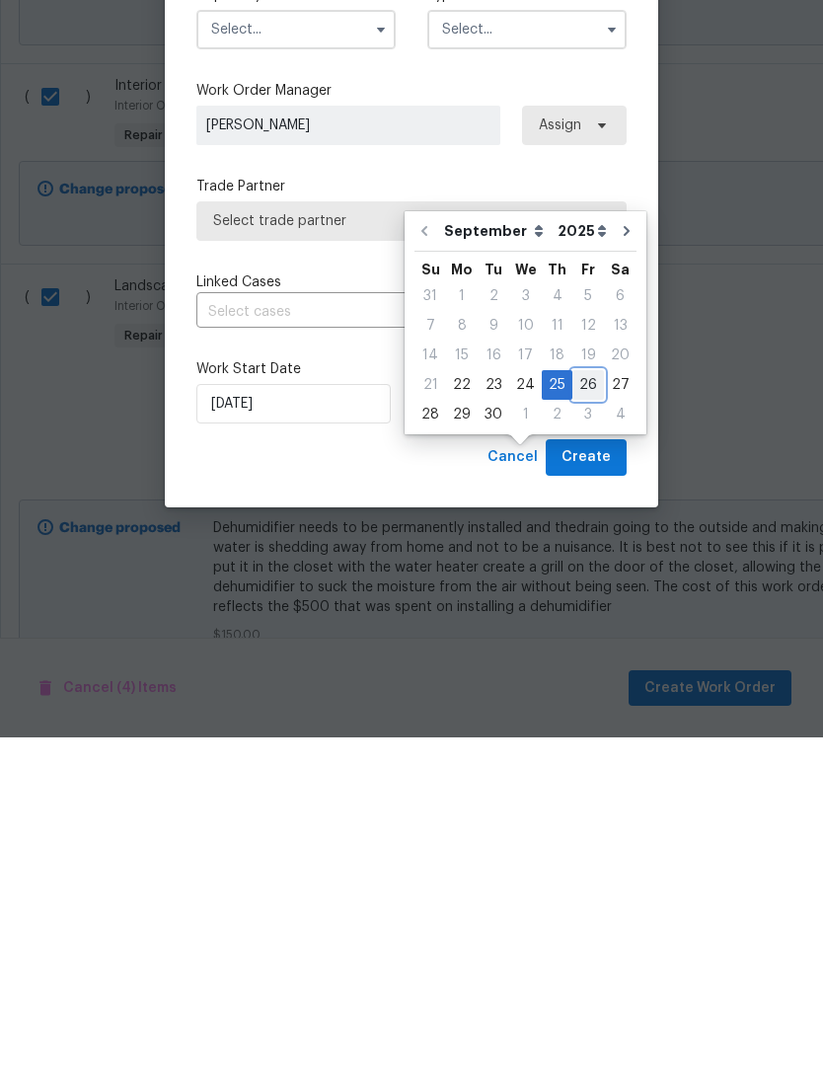
click at [581, 707] on div "26" at bounding box center [588, 721] width 32 height 28
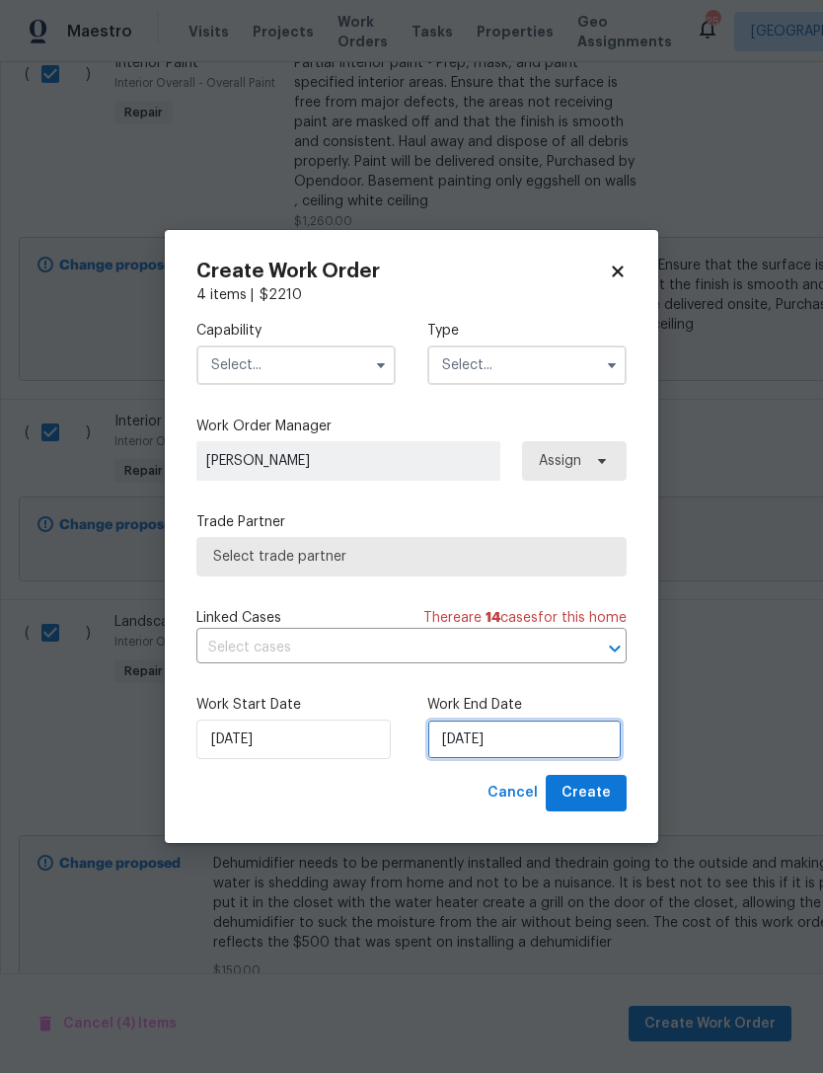
click at [507, 741] on input "[DATE]" at bounding box center [524, 738] width 194 height 39
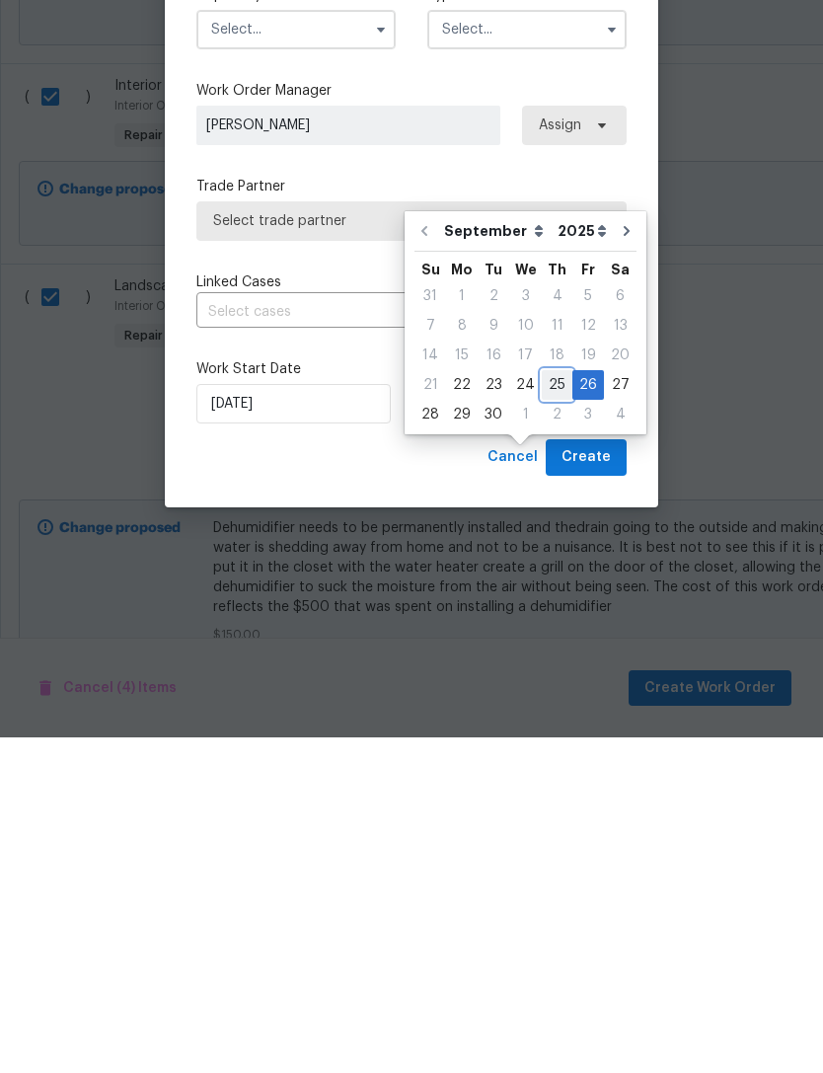
click at [554, 707] on div "25" at bounding box center [557, 721] width 31 height 28
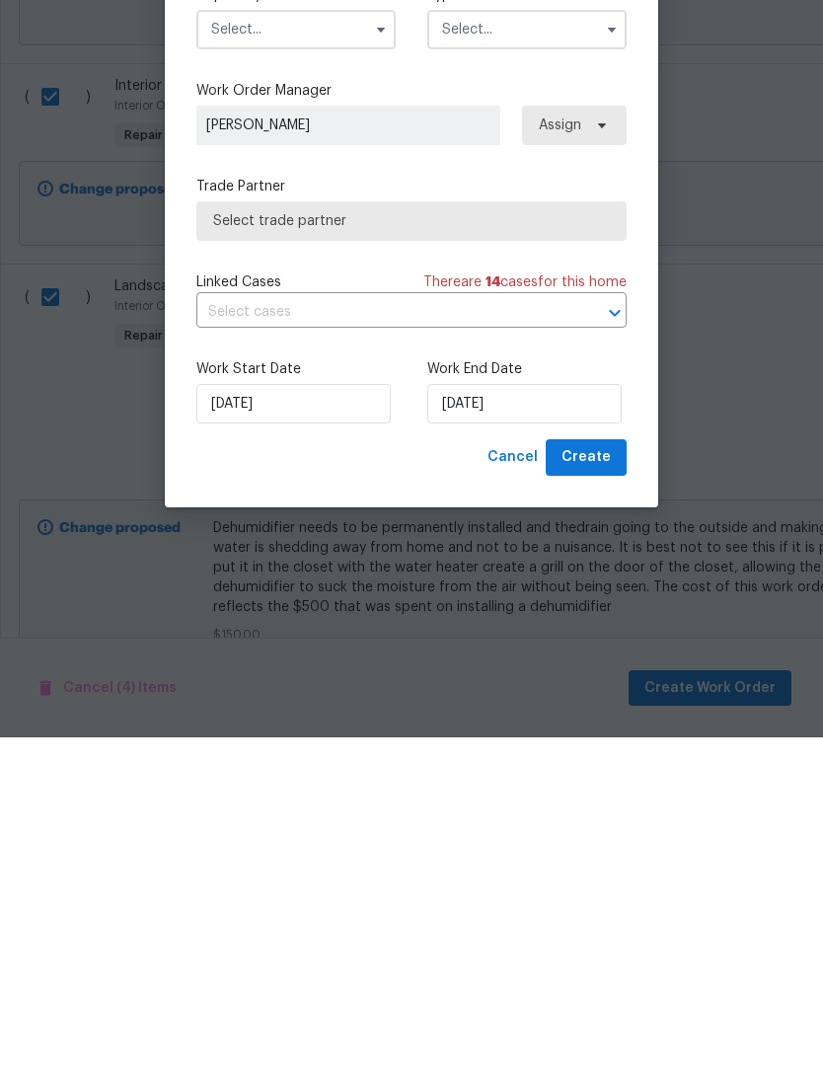
type input "[DATE]"
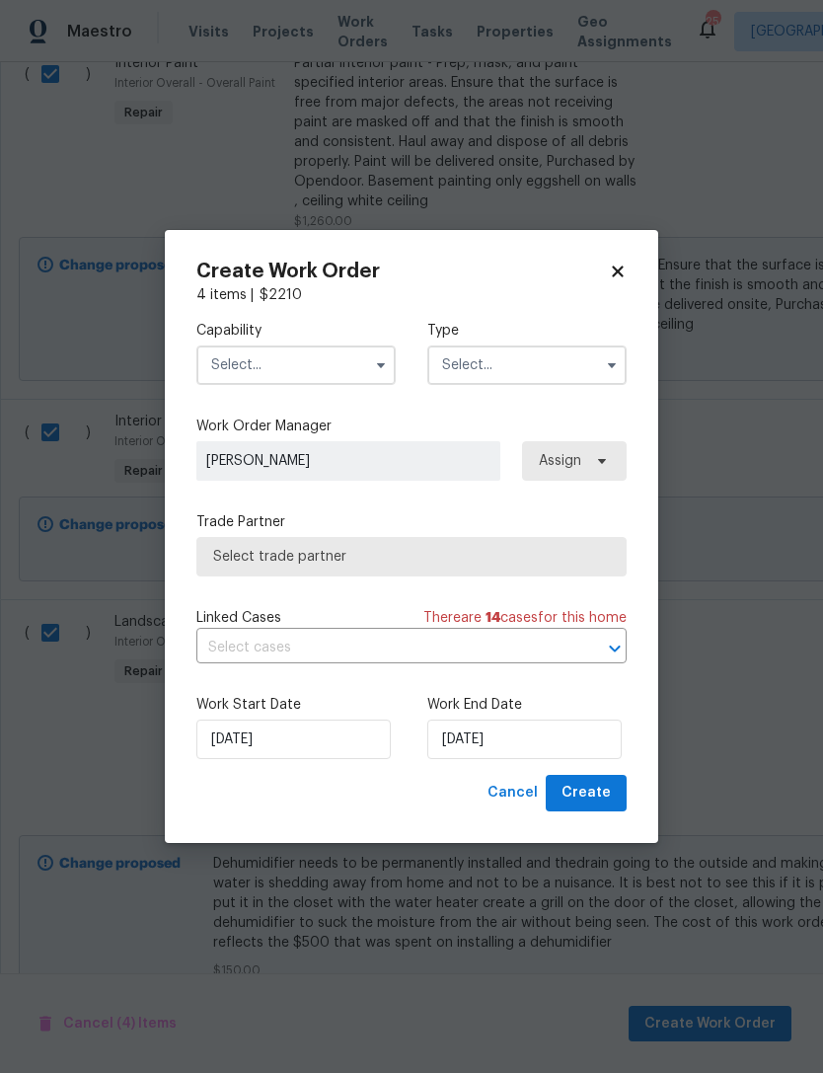
click at [365, 352] on input "text" at bounding box center [295, 364] width 199 height 39
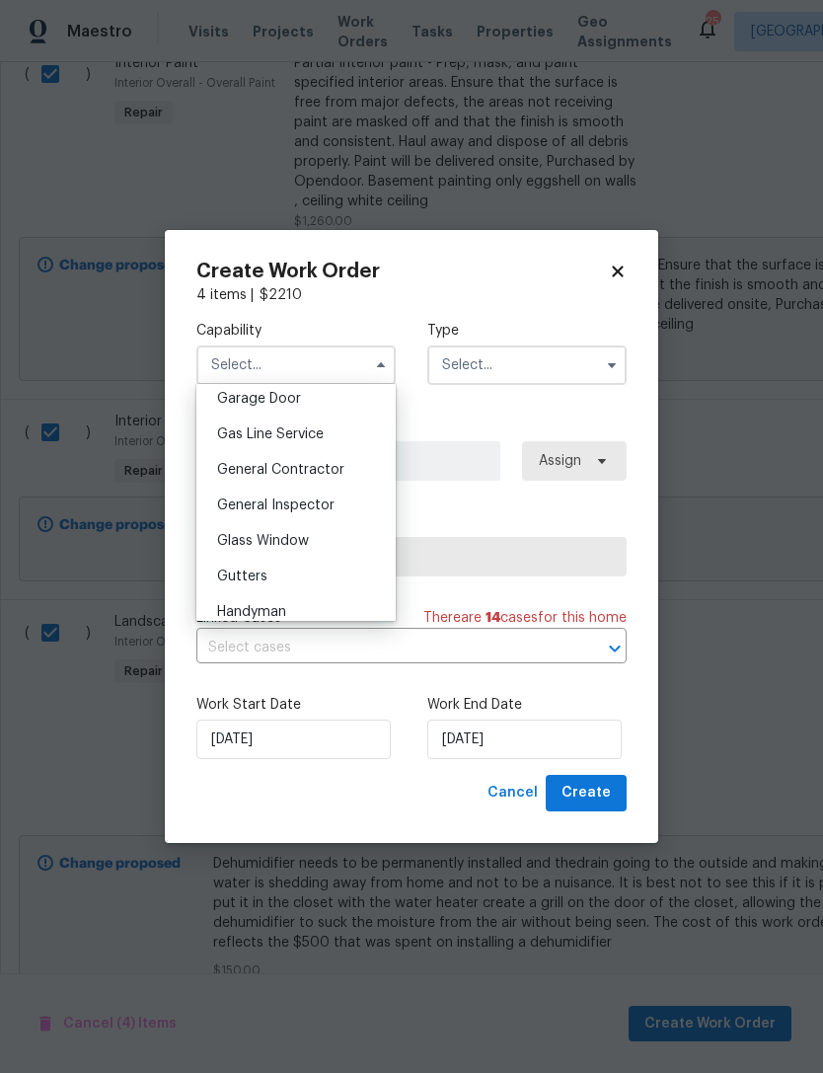
scroll to position [885, 0]
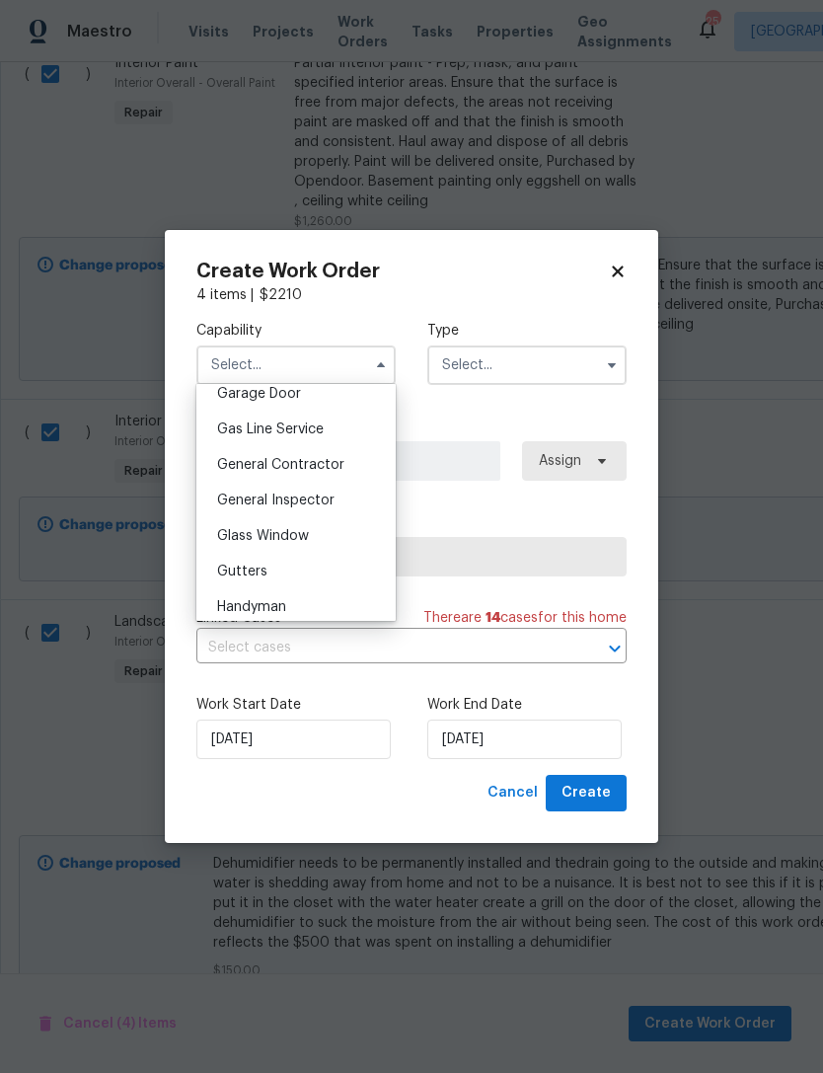
click at [310, 464] on span "General Contractor" at bounding box center [280, 465] width 127 height 14
type input "General Contractor"
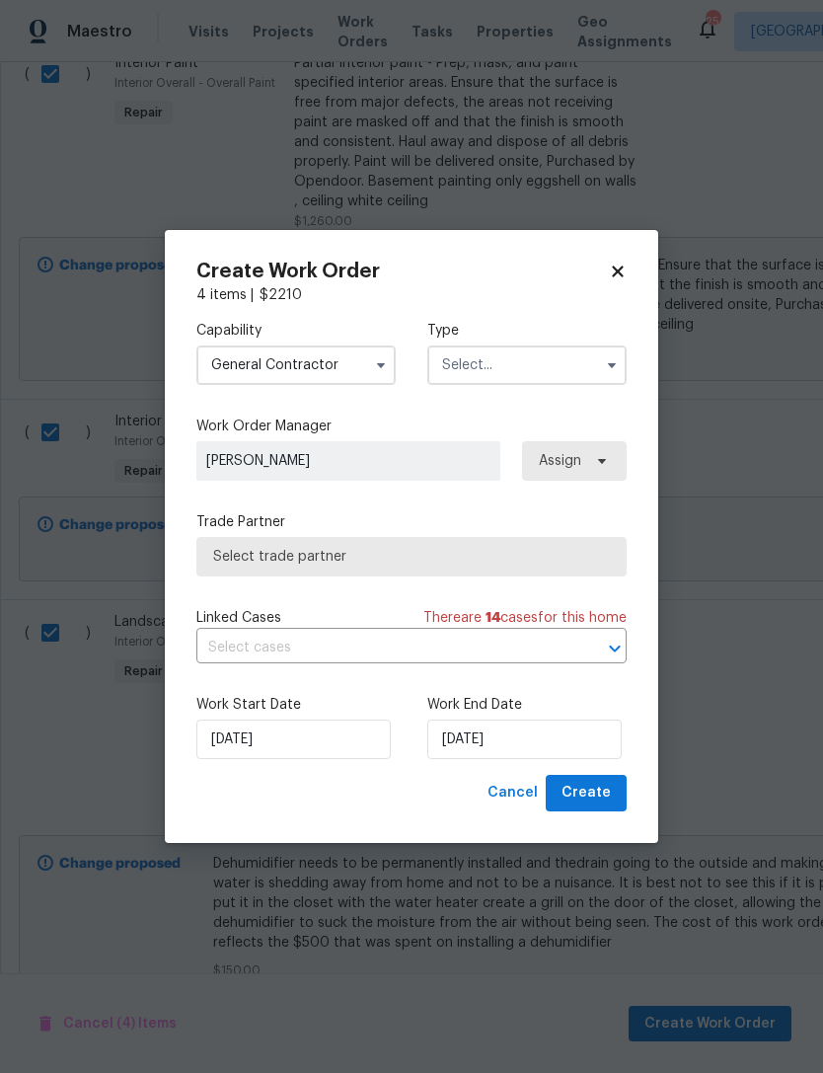
click at [554, 362] on input "text" at bounding box center [526, 364] width 199 height 39
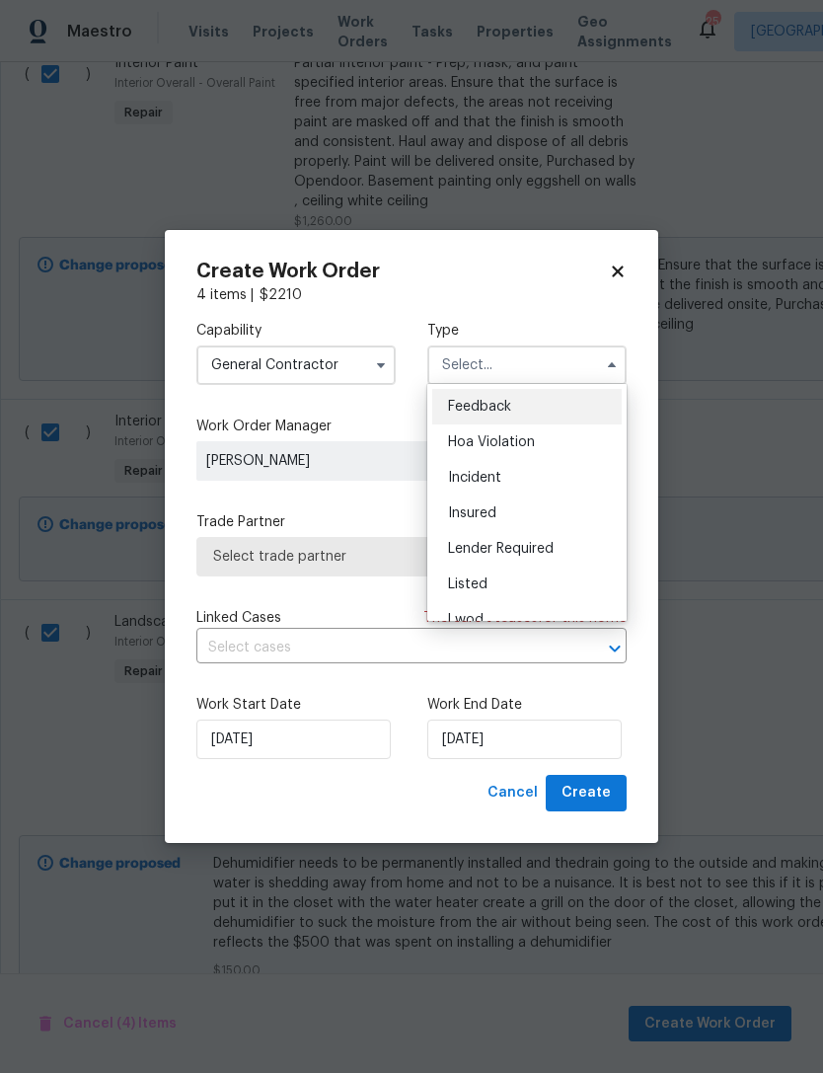
click at [470, 584] on span "Listed" at bounding box center [467, 584] width 39 height 14
type input "Listed"
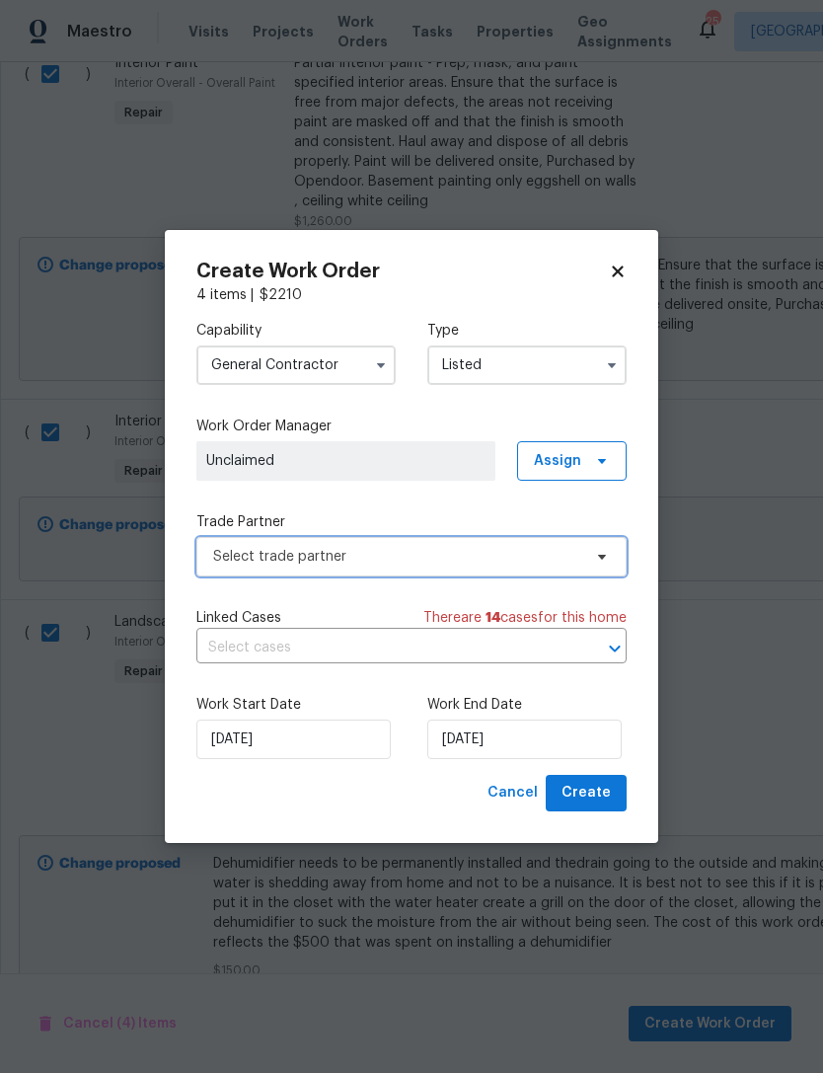
click at [592, 551] on span at bounding box center [599, 557] width 22 height 16
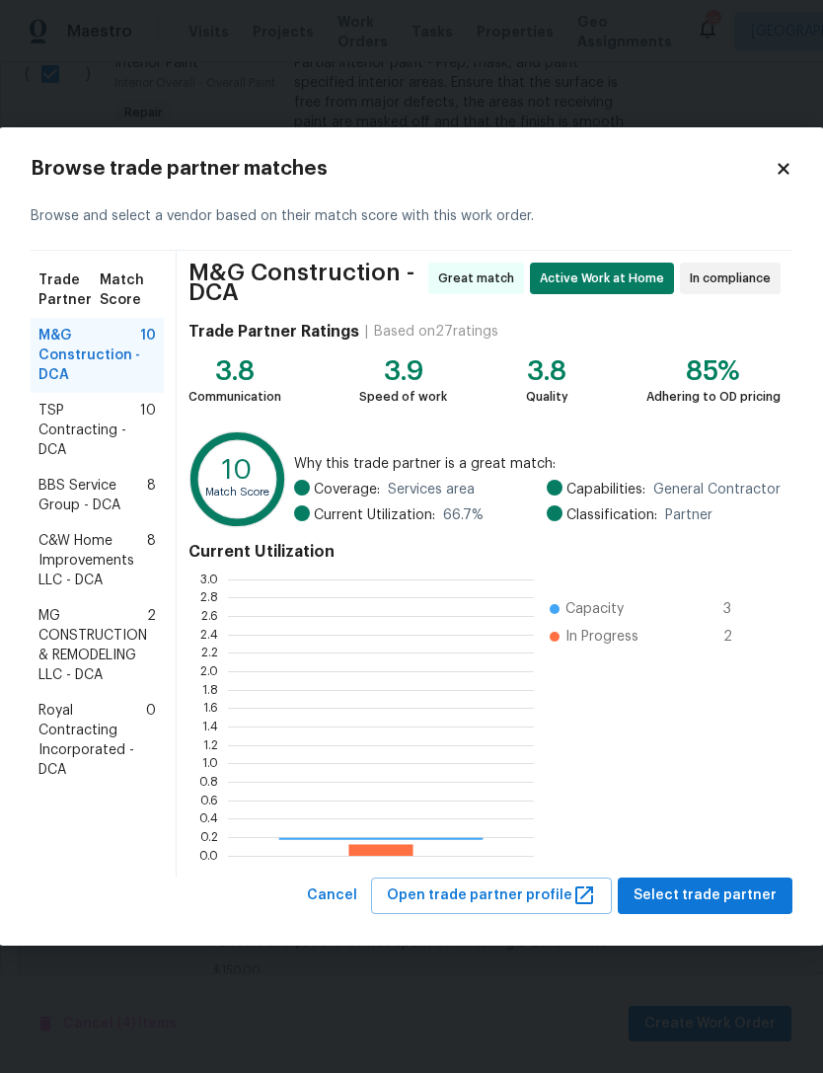
scroll to position [276, 306]
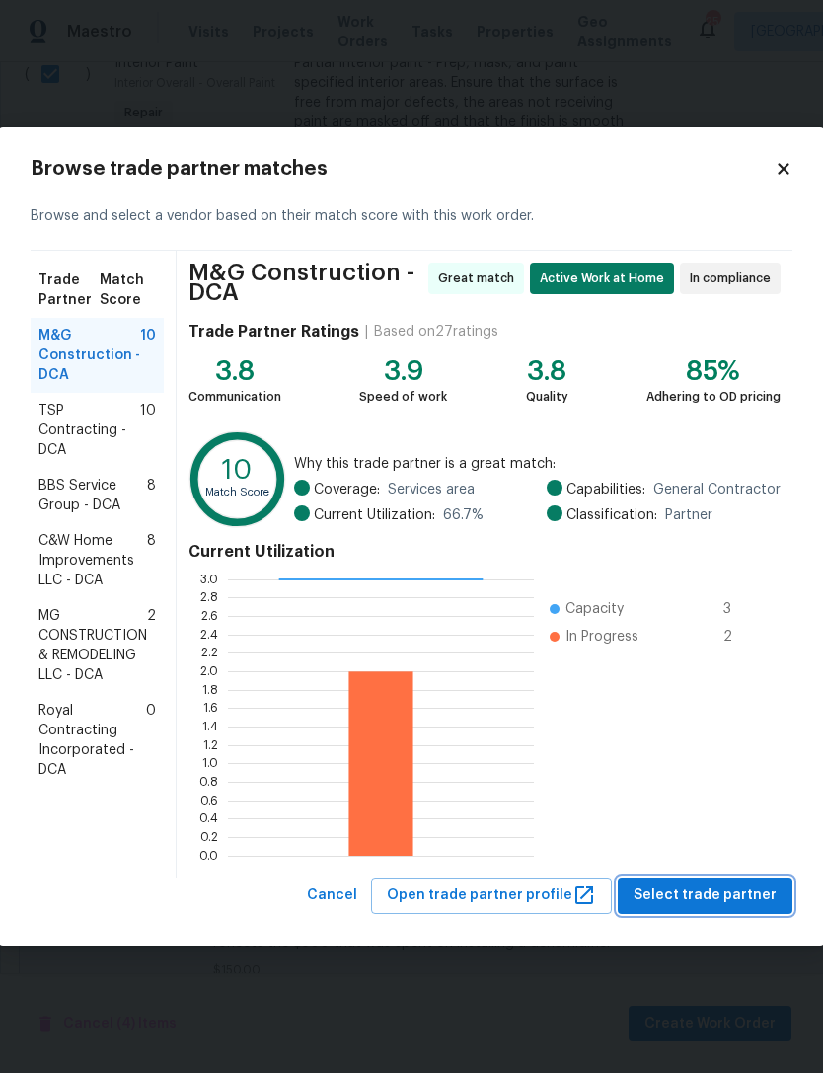
click at [729, 888] on span "Select trade partner" at bounding box center [705, 895] width 143 height 25
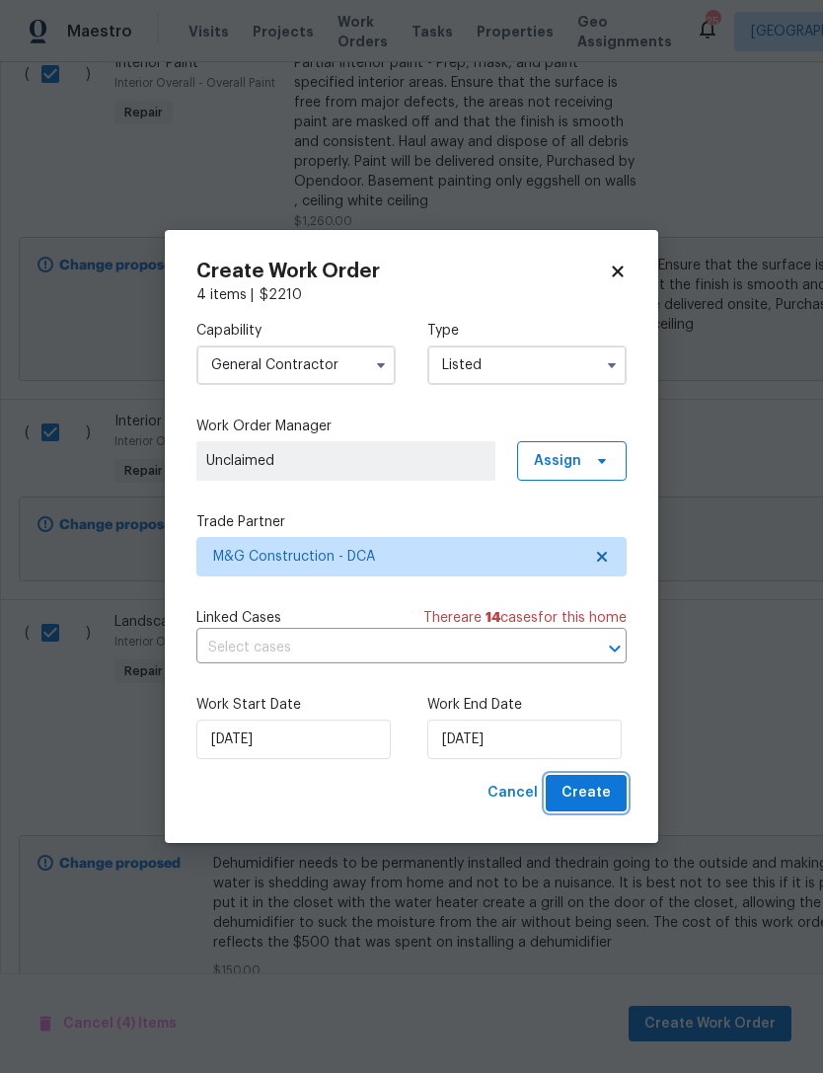
click at [596, 795] on span "Create" at bounding box center [586, 793] width 49 height 25
checkbox input "false"
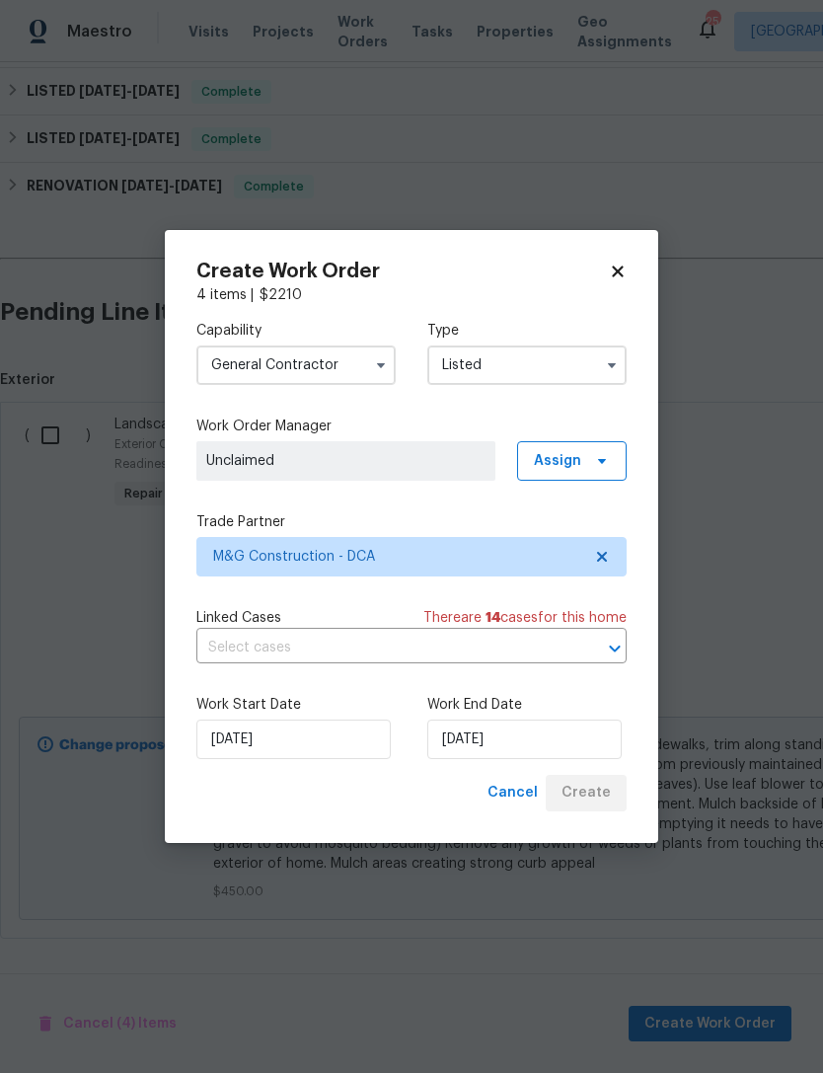
scroll to position [523, 0]
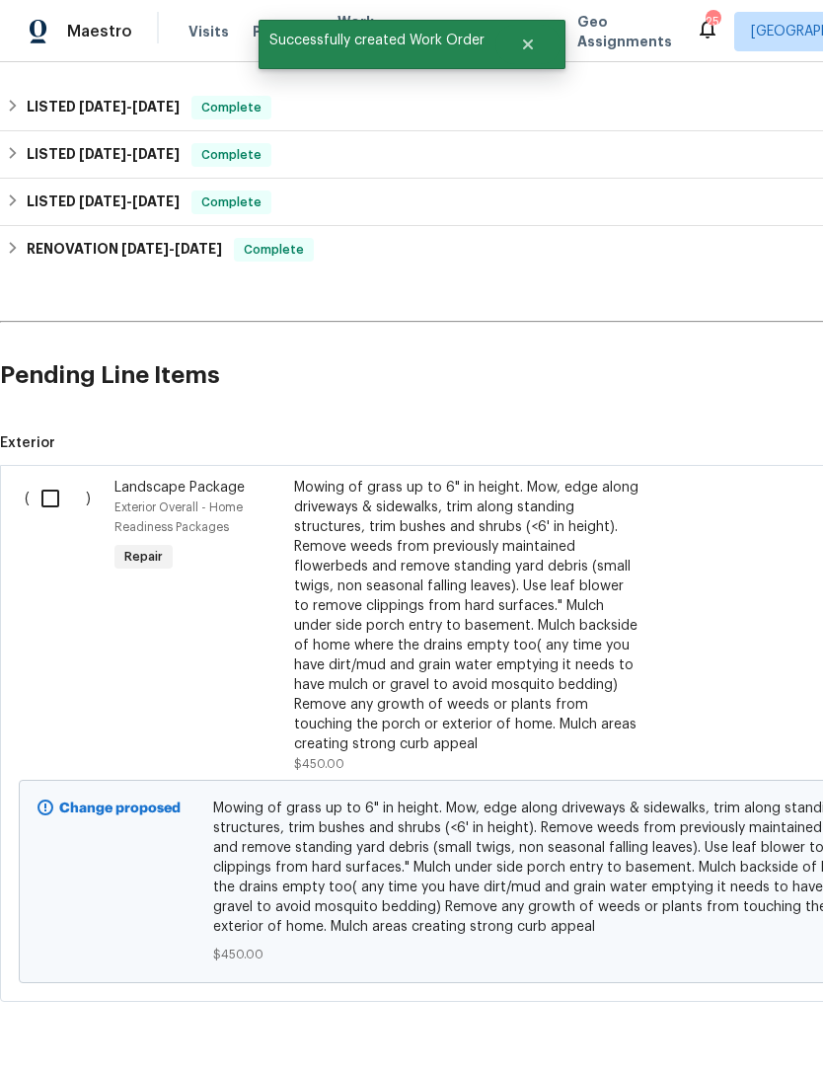
click at [63, 478] on input "checkbox" at bounding box center [58, 498] width 56 height 41
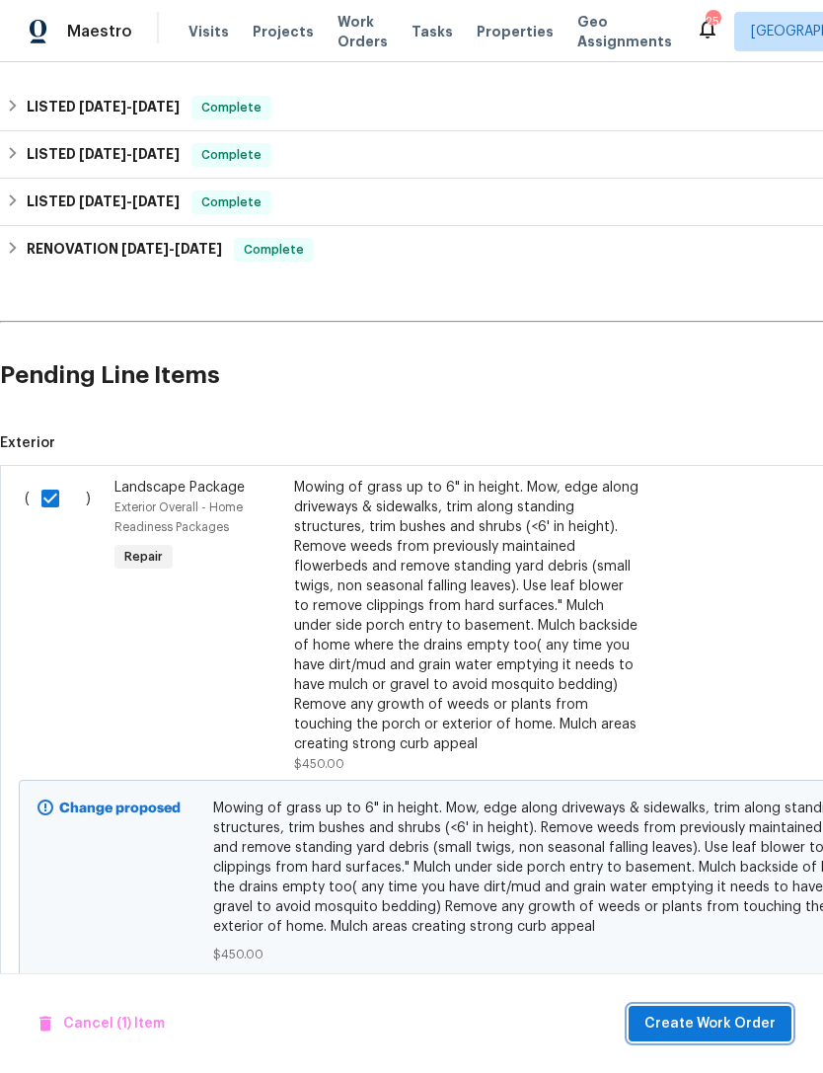
click at [717, 1027] on span "Create Work Order" at bounding box center [709, 1024] width 131 height 25
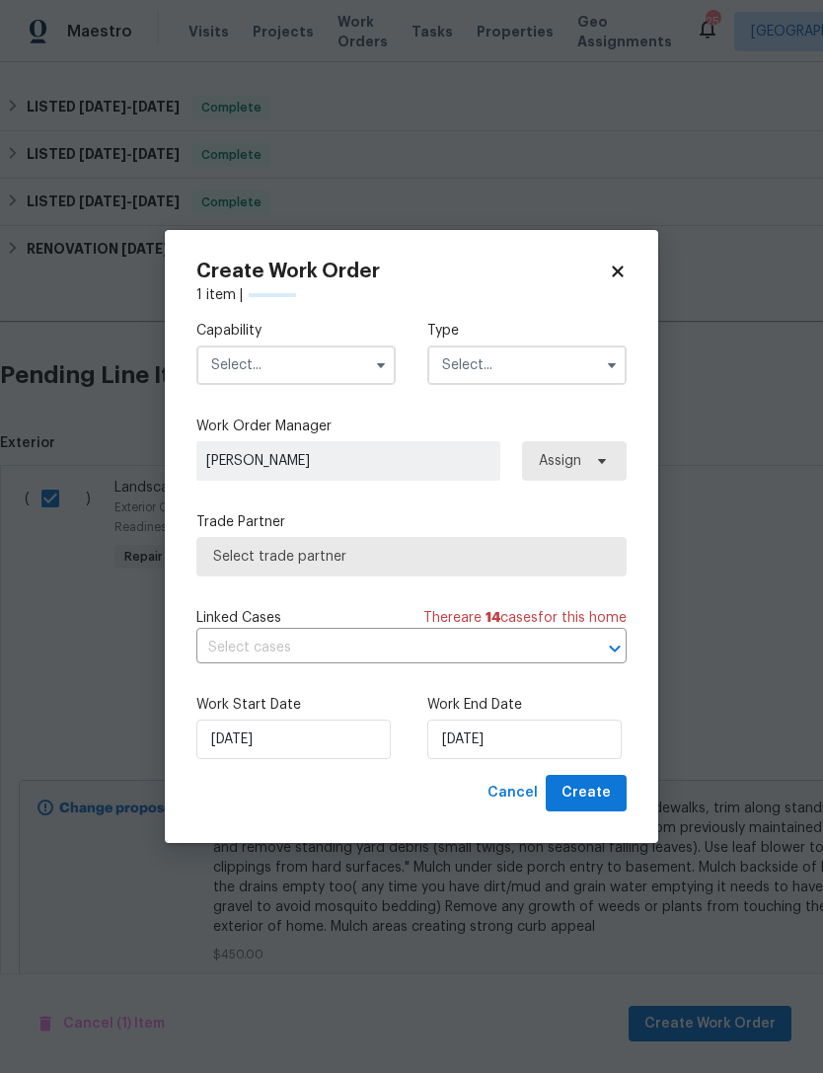
checkbox input "false"
click at [334, 363] on input "text" at bounding box center [295, 364] width 199 height 39
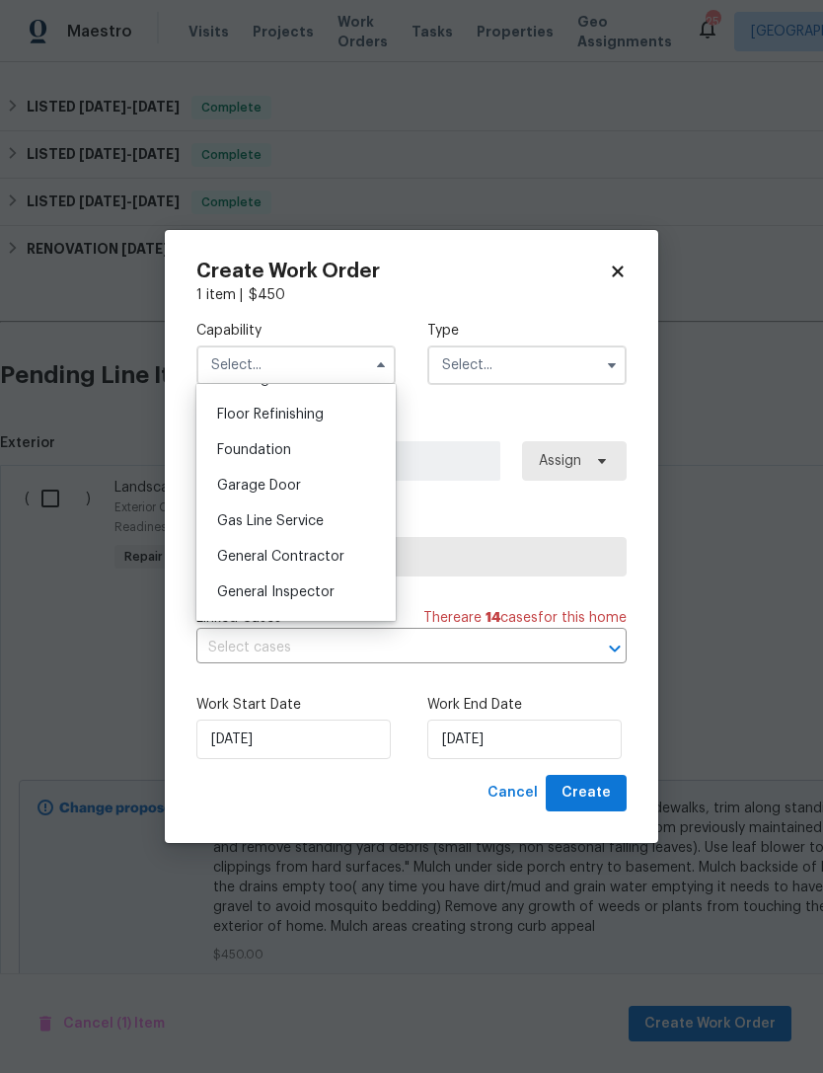
scroll to position [846, 0]
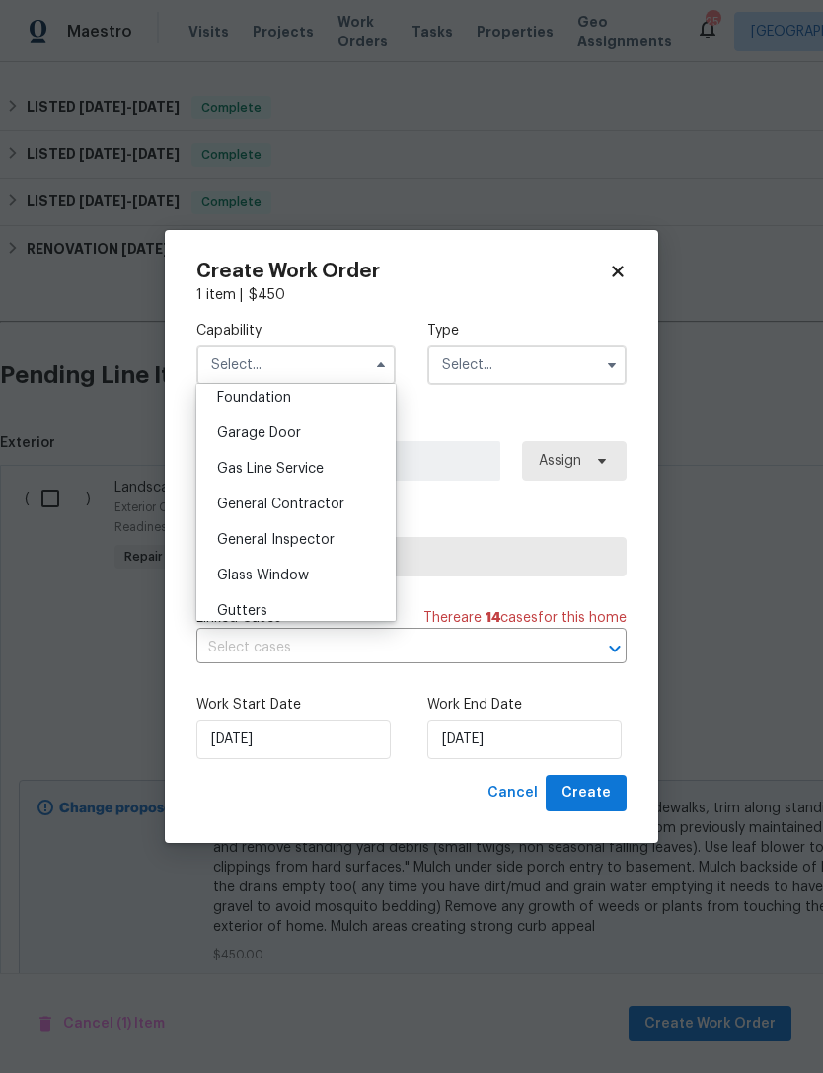
click at [276, 503] on span "General Contractor" at bounding box center [280, 504] width 127 height 14
type input "General Contractor"
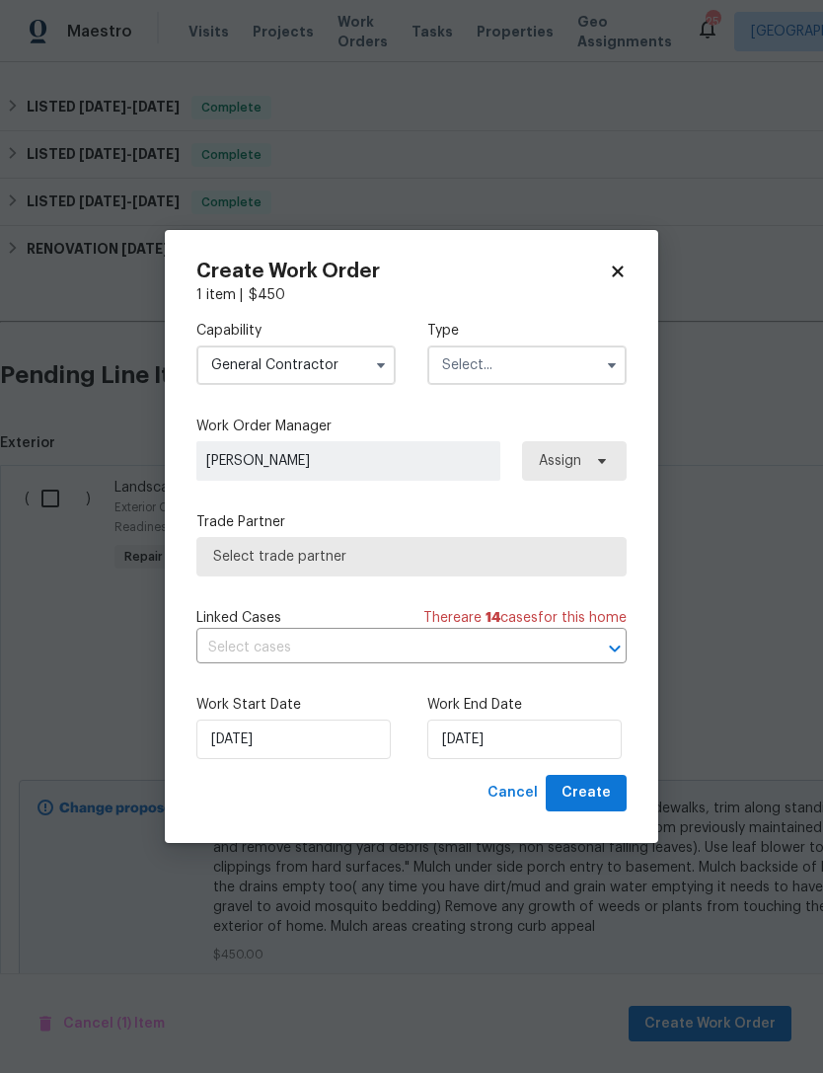
click at [591, 379] on input "text" at bounding box center [526, 364] width 199 height 39
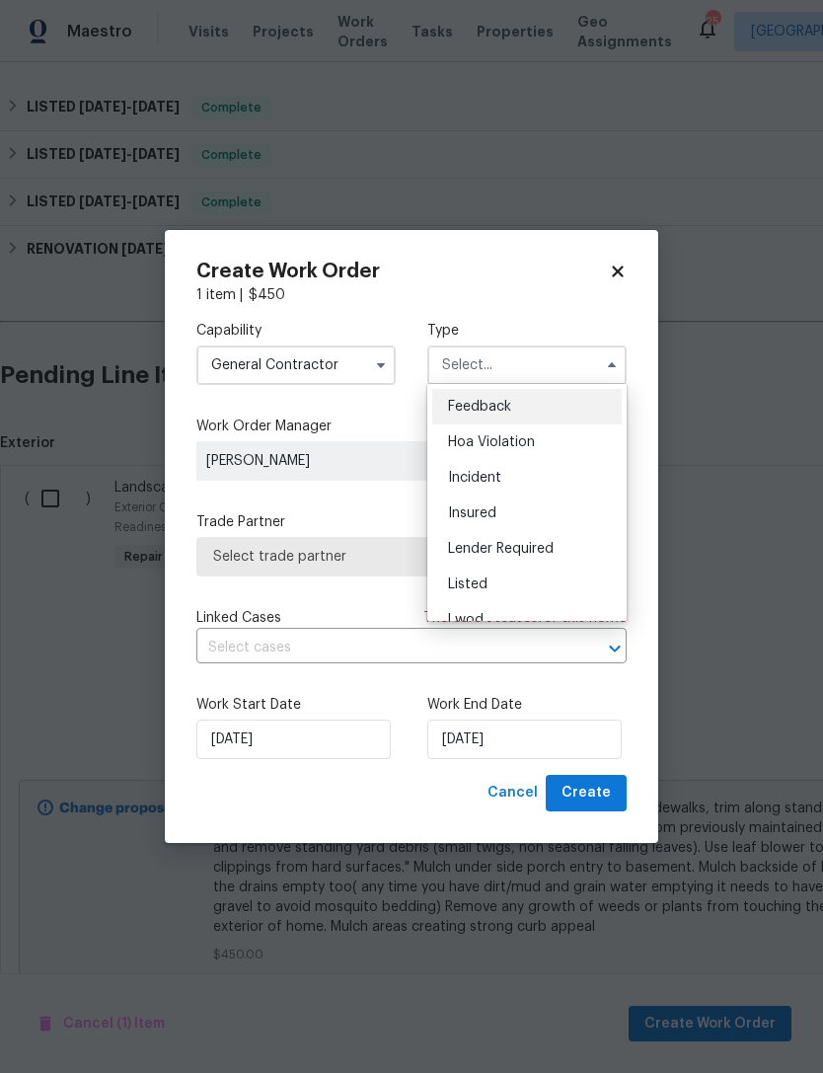
click at [471, 579] on span "Listed" at bounding box center [467, 584] width 39 height 14
type input "Listed"
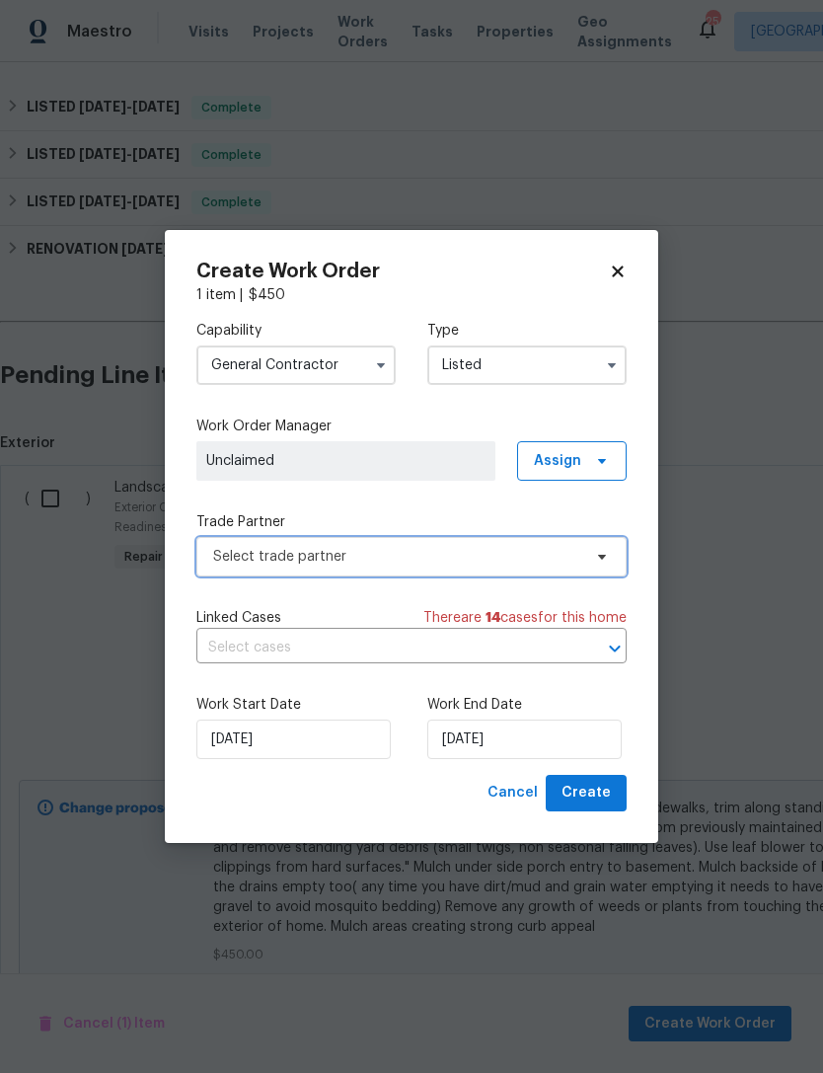
click at [379, 547] on span "Select trade partner" at bounding box center [397, 557] width 368 height 20
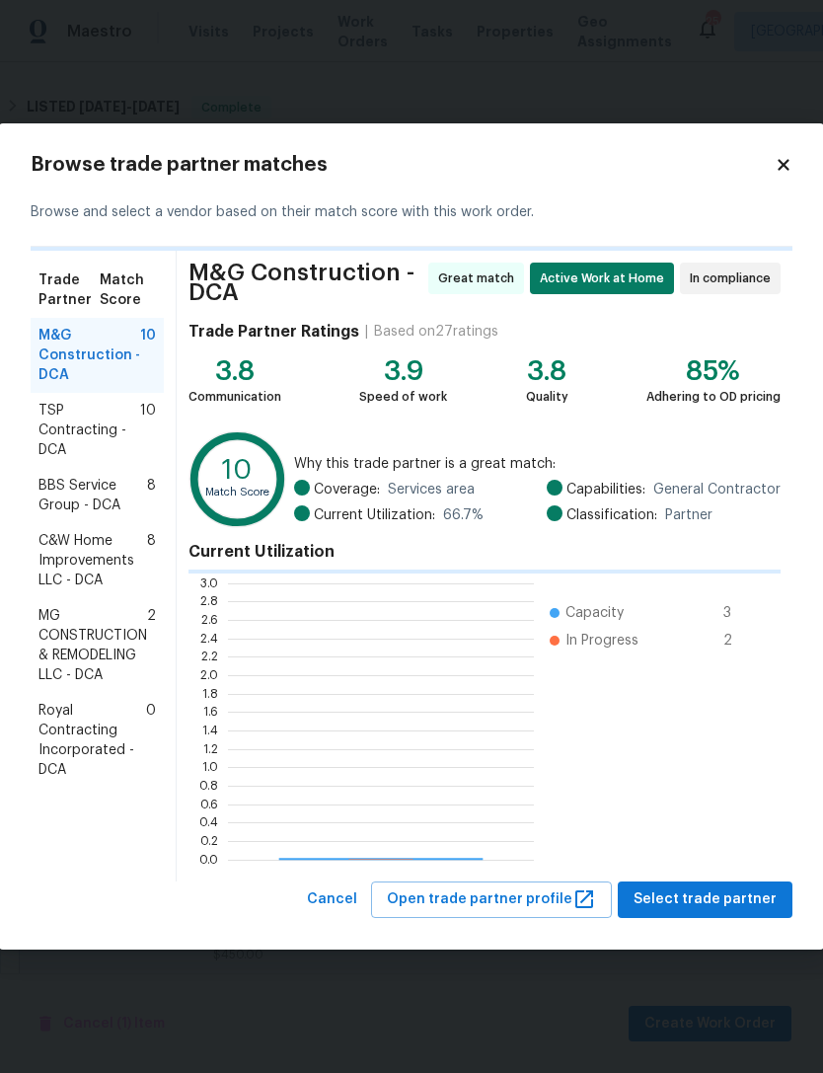
scroll to position [276, 306]
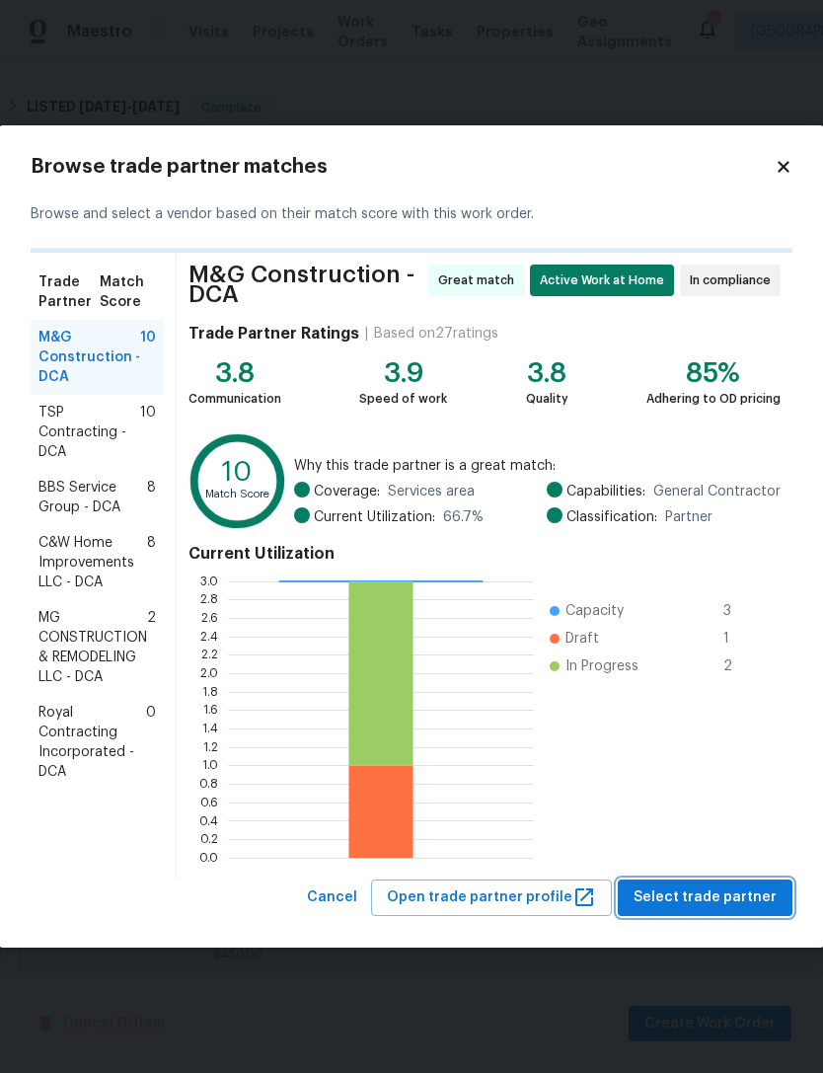
click at [714, 895] on span "Select trade partner" at bounding box center [705, 897] width 143 height 25
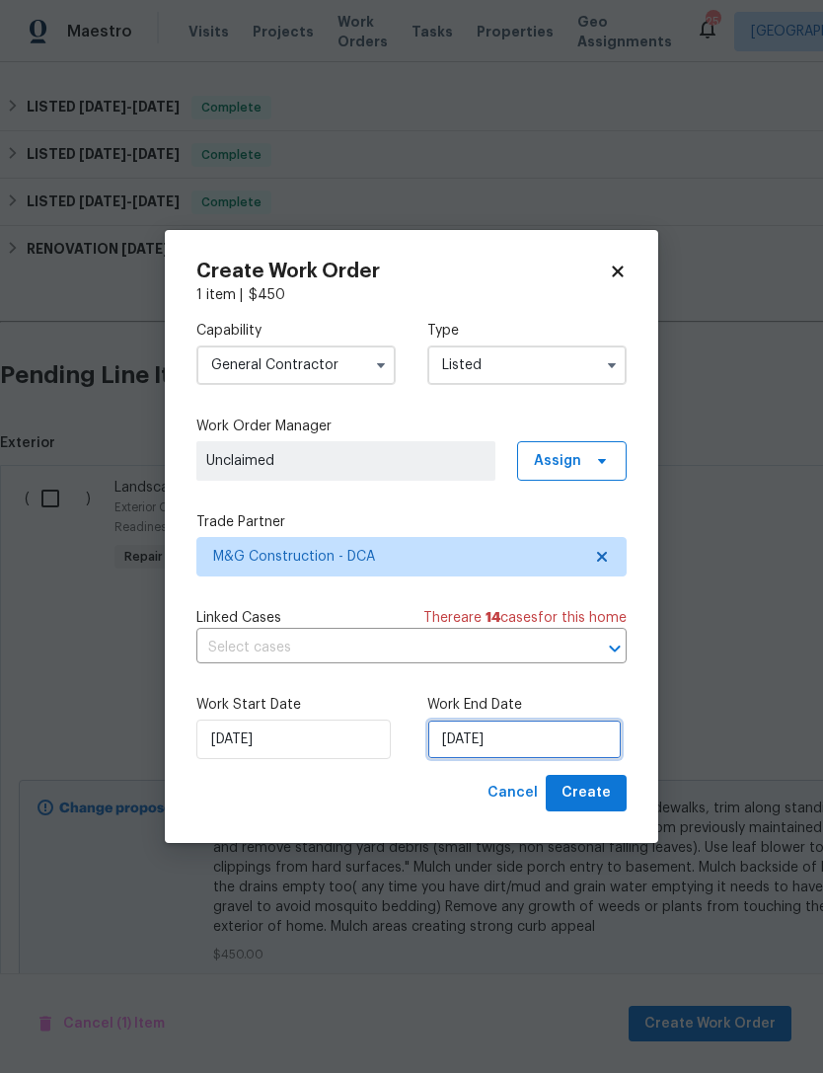
click at [501, 741] on input "[DATE]" at bounding box center [524, 738] width 194 height 39
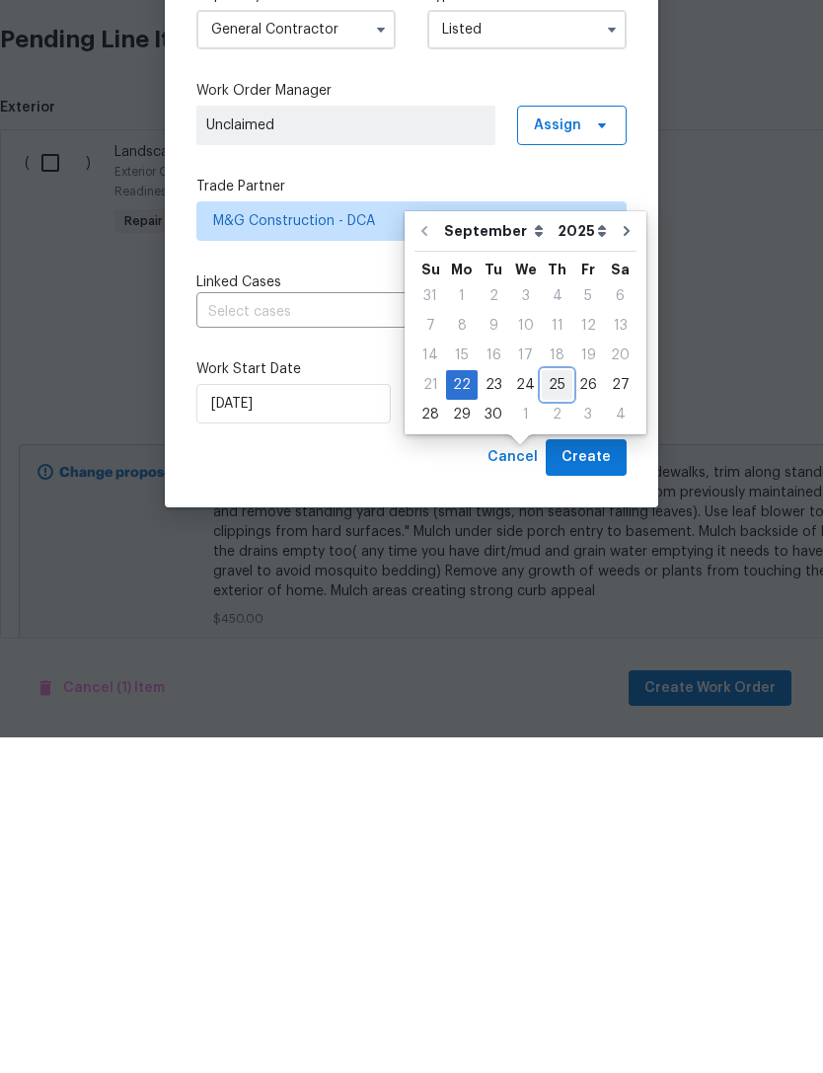
click at [556, 707] on div "25" at bounding box center [557, 721] width 31 height 28
type input "[DATE]"
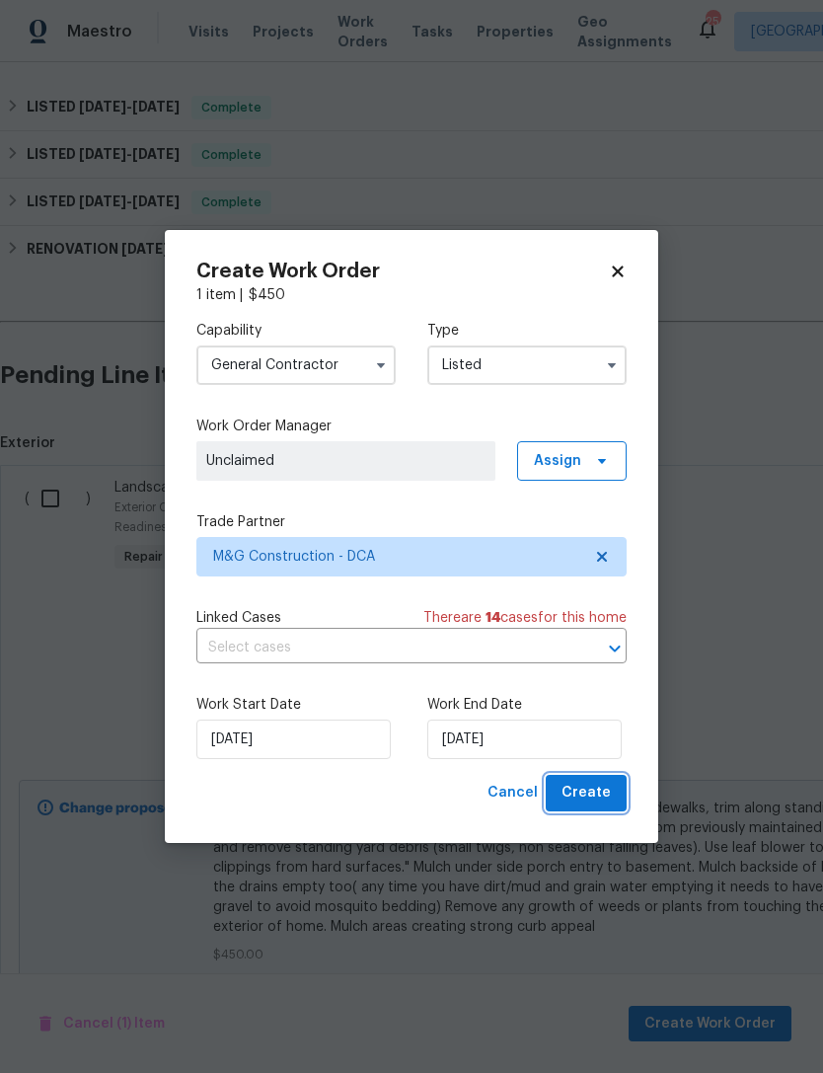
click at [596, 802] on span "Create" at bounding box center [586, 793] width 49 height 25
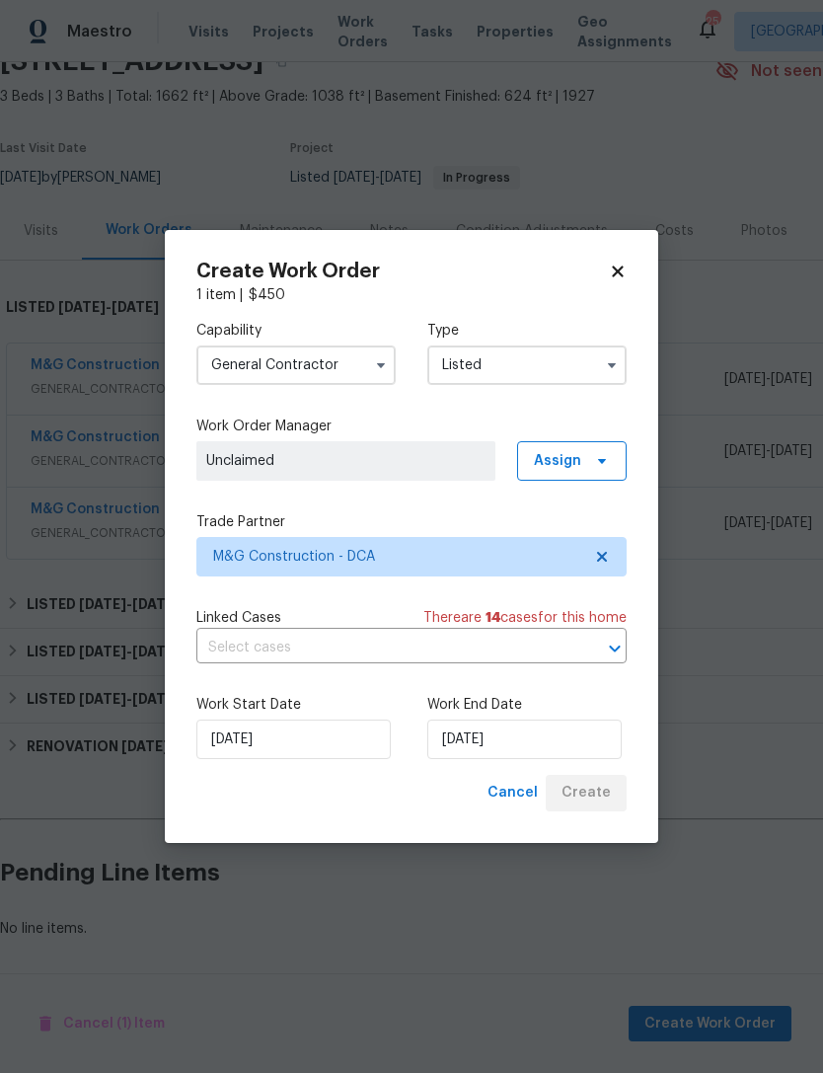
scroll to position [34, 0]
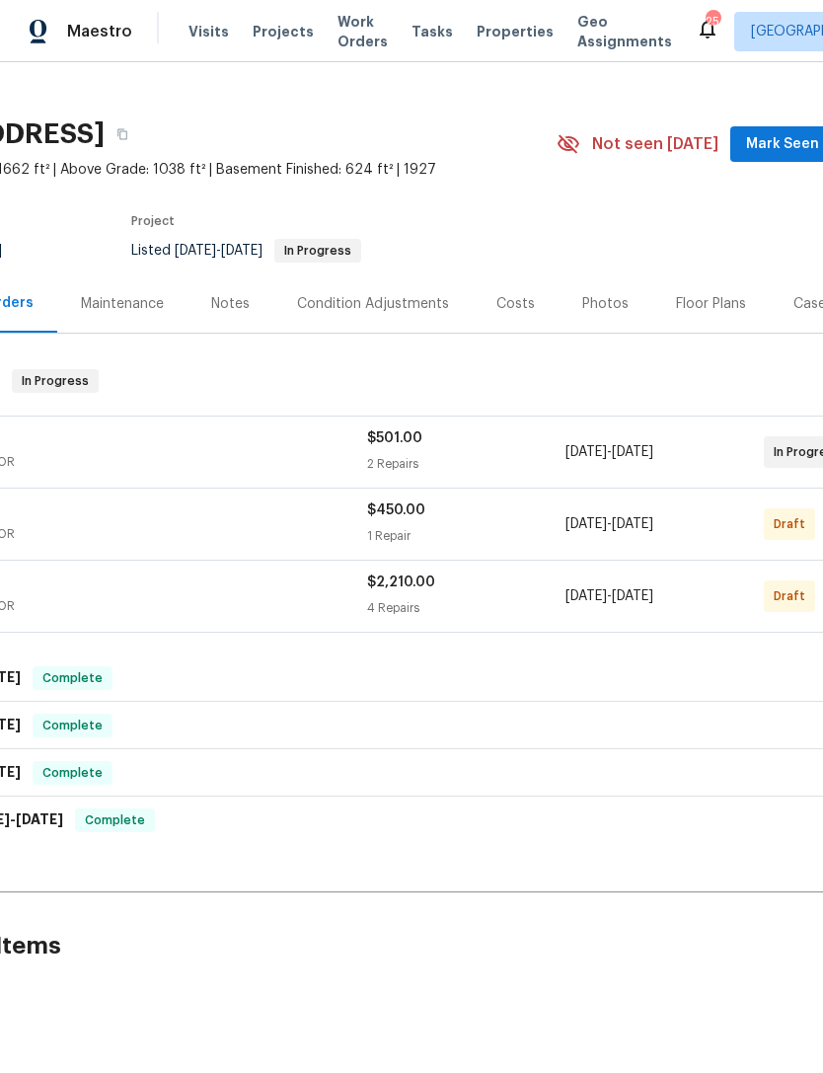
scroll to position [19, 277]
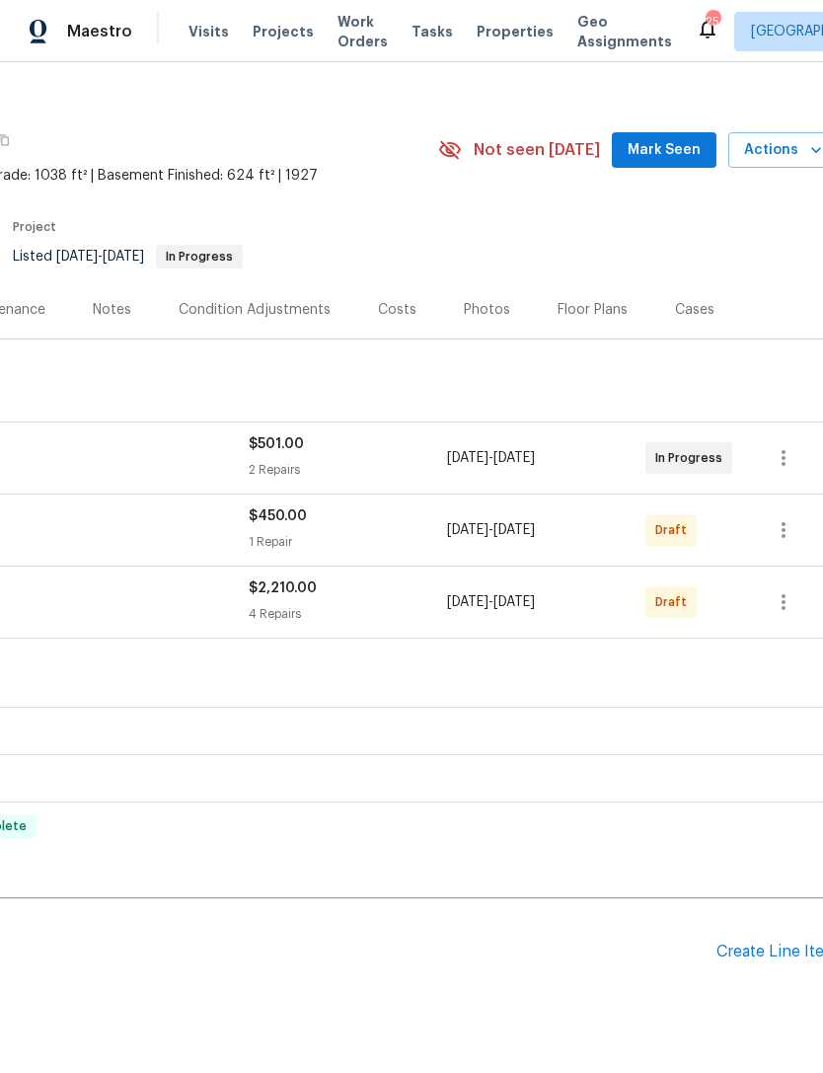
click at [770, 950] on div "Create Line Item" at bounding box center [776, 951] width 121 height 19
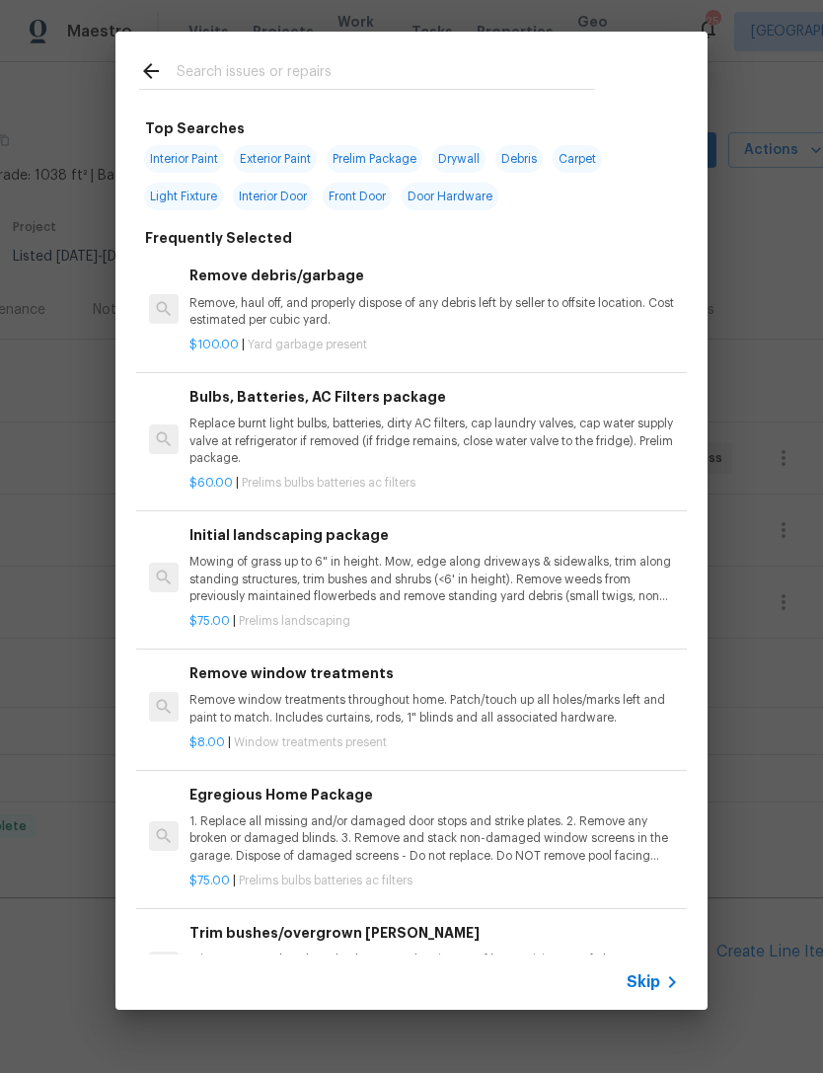
click at [590, 169] on span "Carpet" at bounding box center [577, 159] width 49 height 28
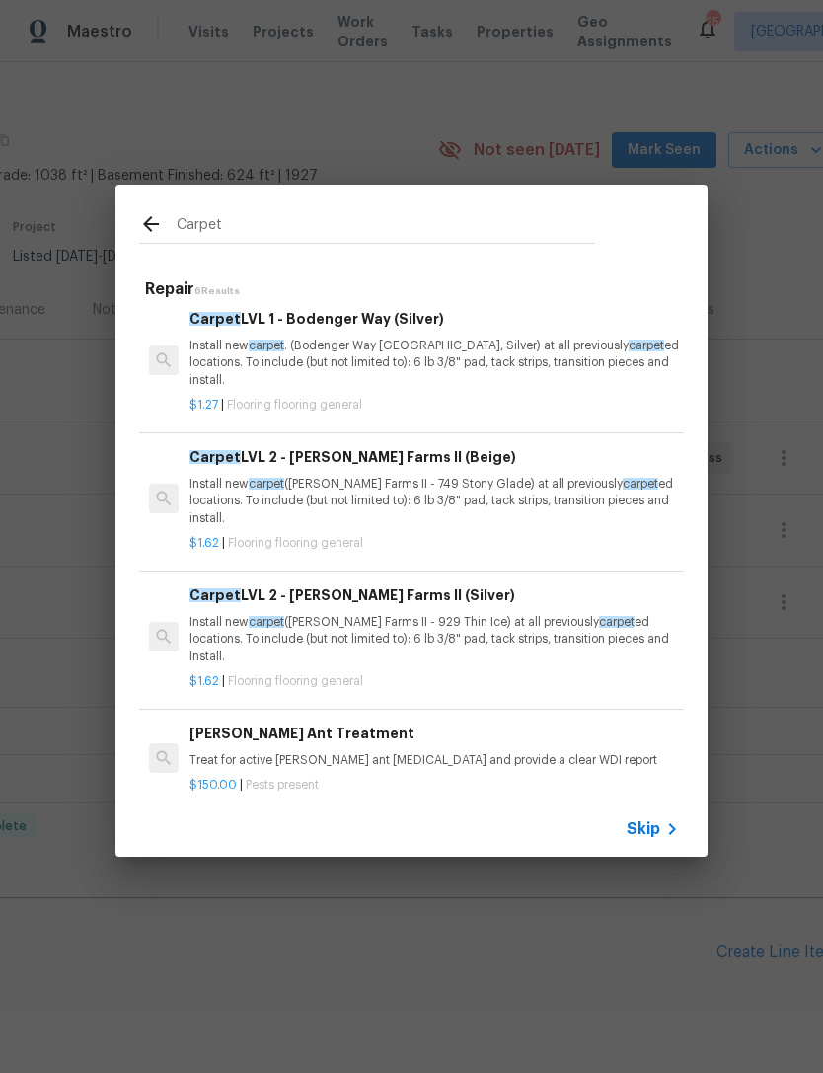
scroll to position [282, 0]
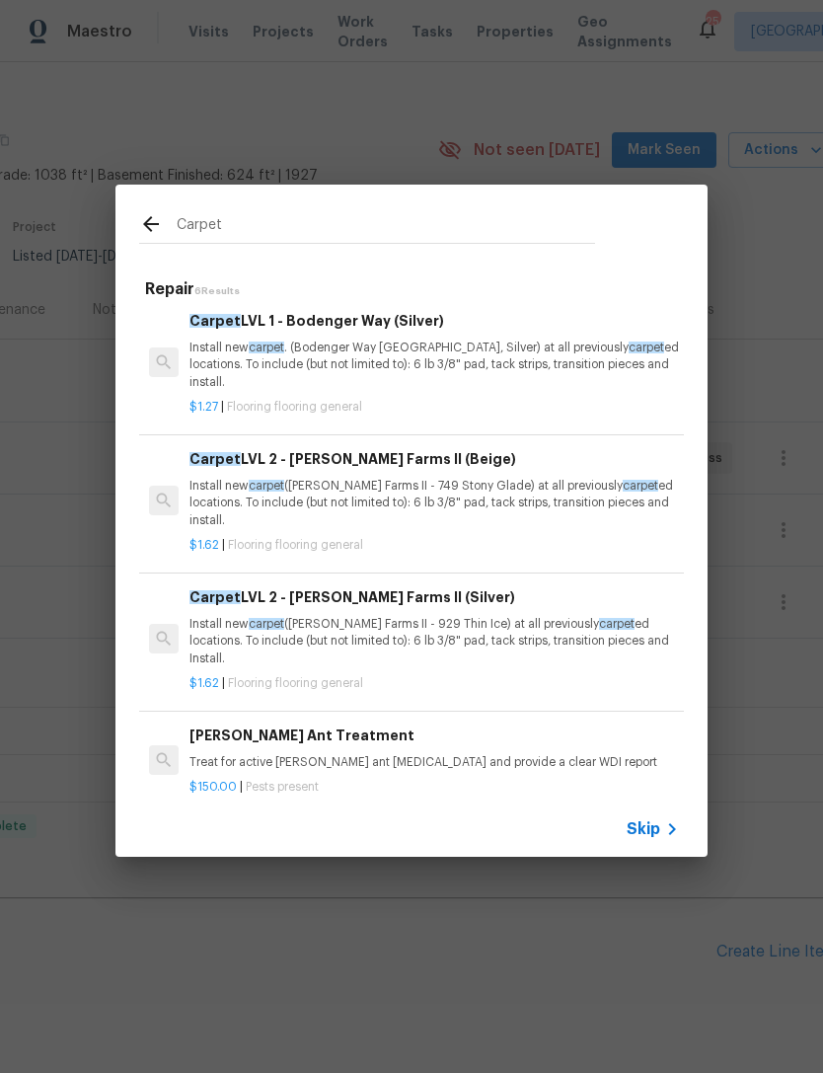
click at [292, 213] on input "Carpet" at bounding box center [386, 227] width 418 height 30
click at [260, 212] on input "Carpet" at bounding box center [386, 227] width 418 height 30
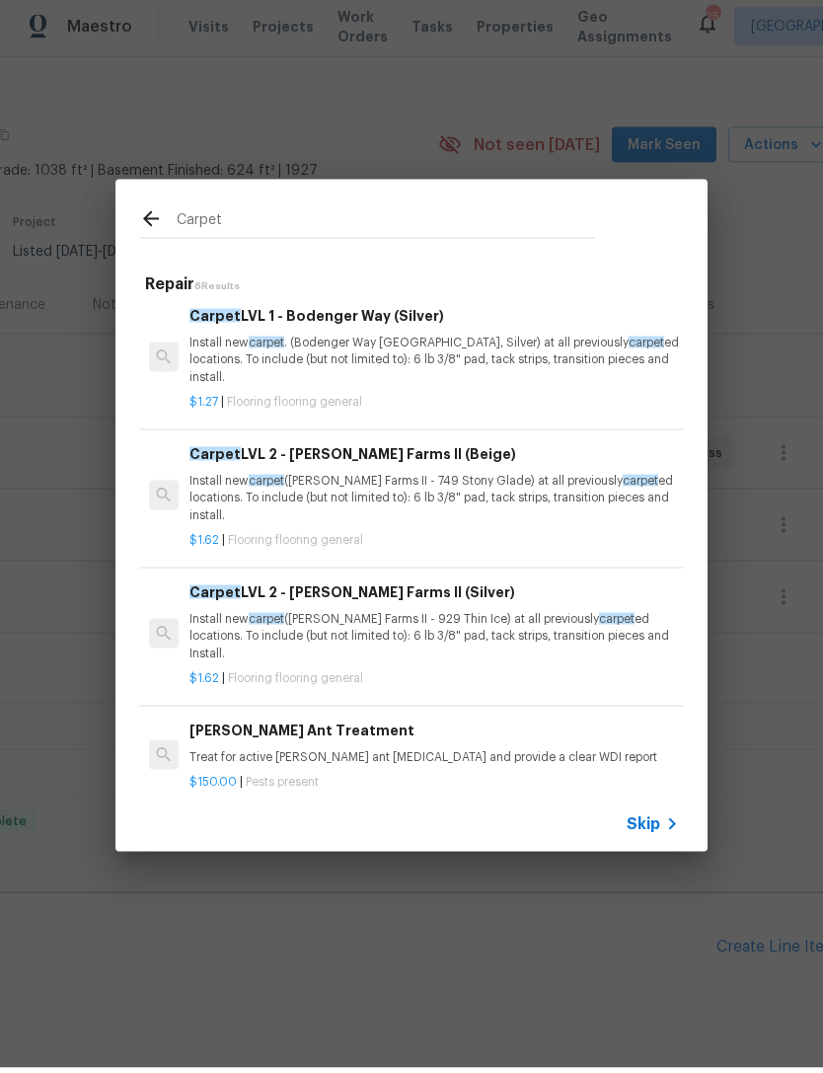
click at [223, 223] on input "Carpet" at bounding box center [386, 227] width 418 height 30
type input "C"
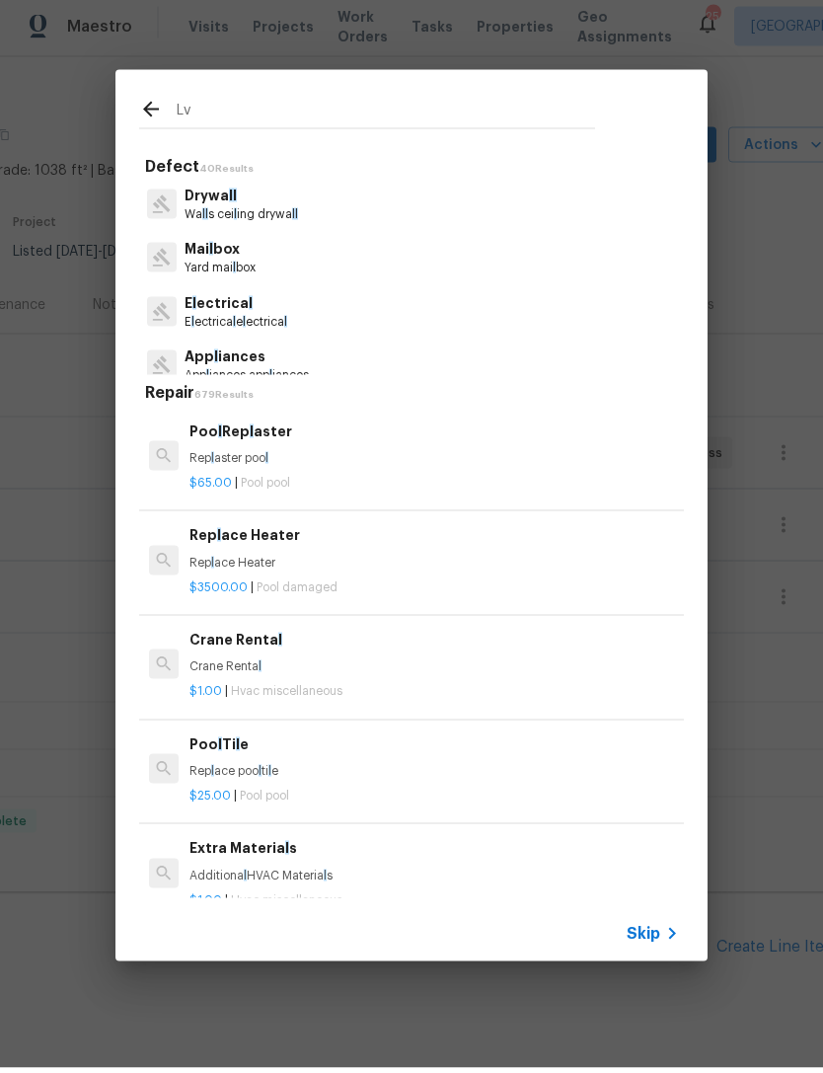
type input "Lvp"
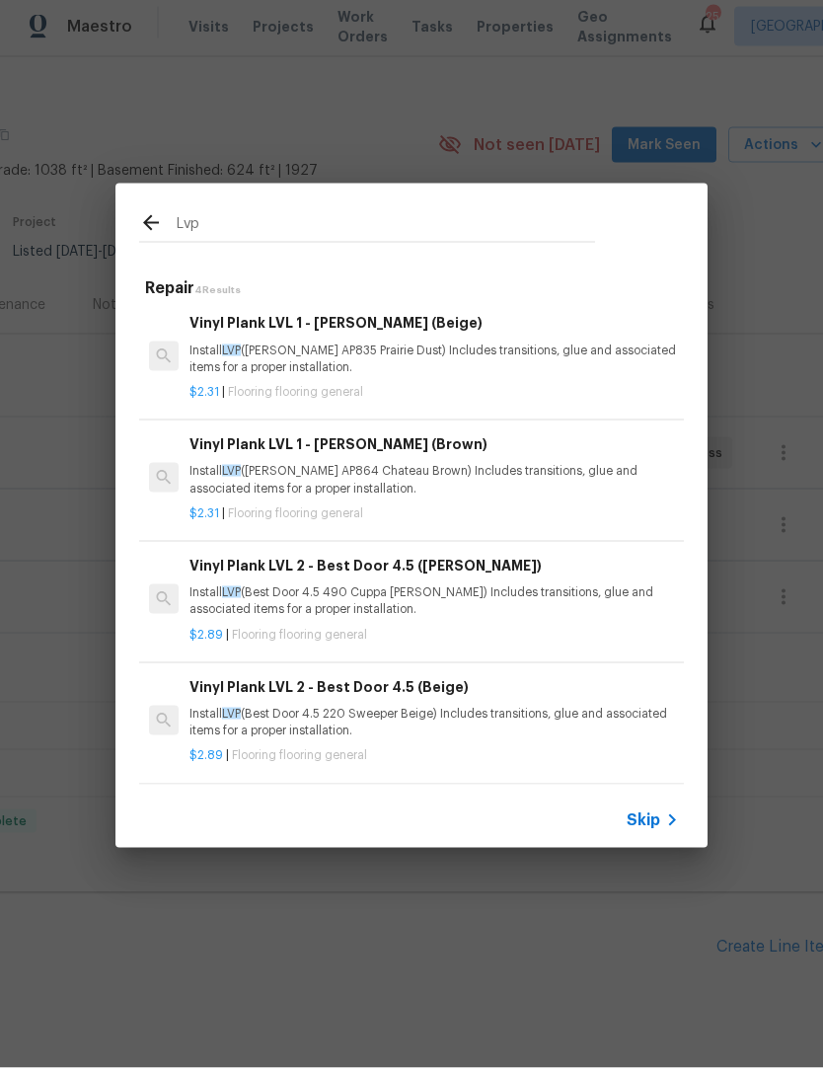
scroll to position [3, 0]
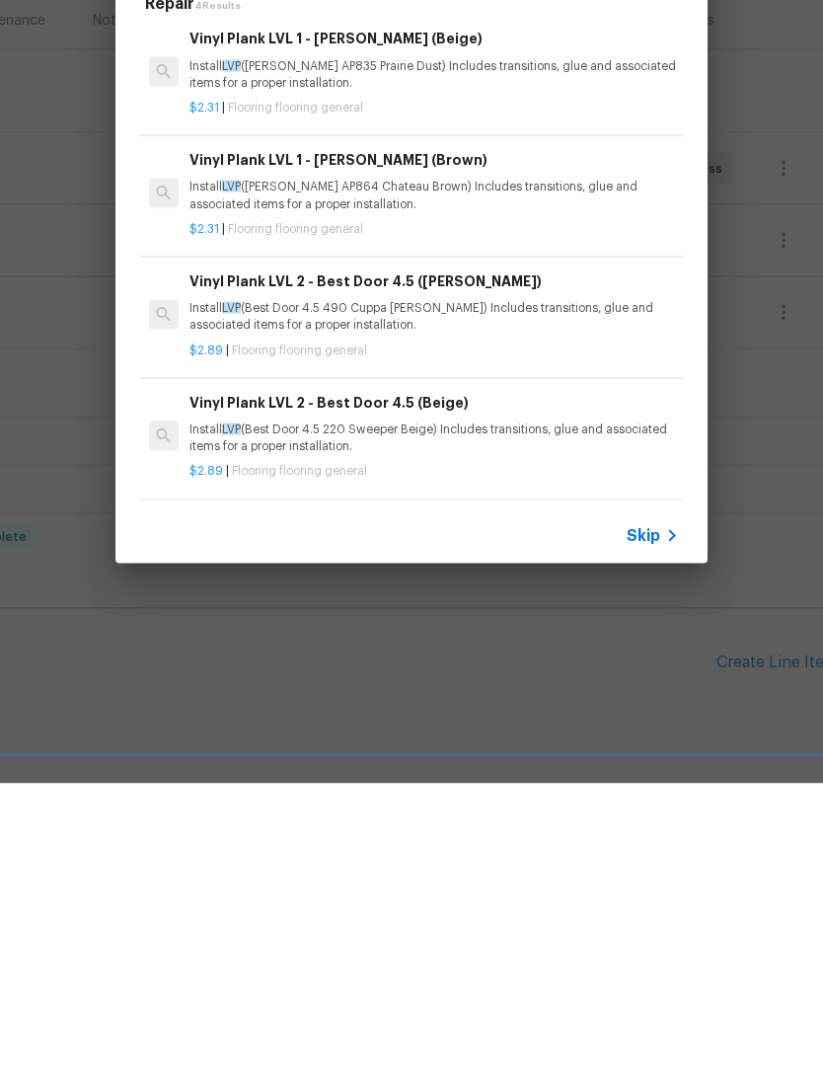
click at [292, 681] on h6 "Vinyl Plank LVL 2 - Best Door 4.5 (Beige)" at bounding box center [433, 692] width 489 height 22
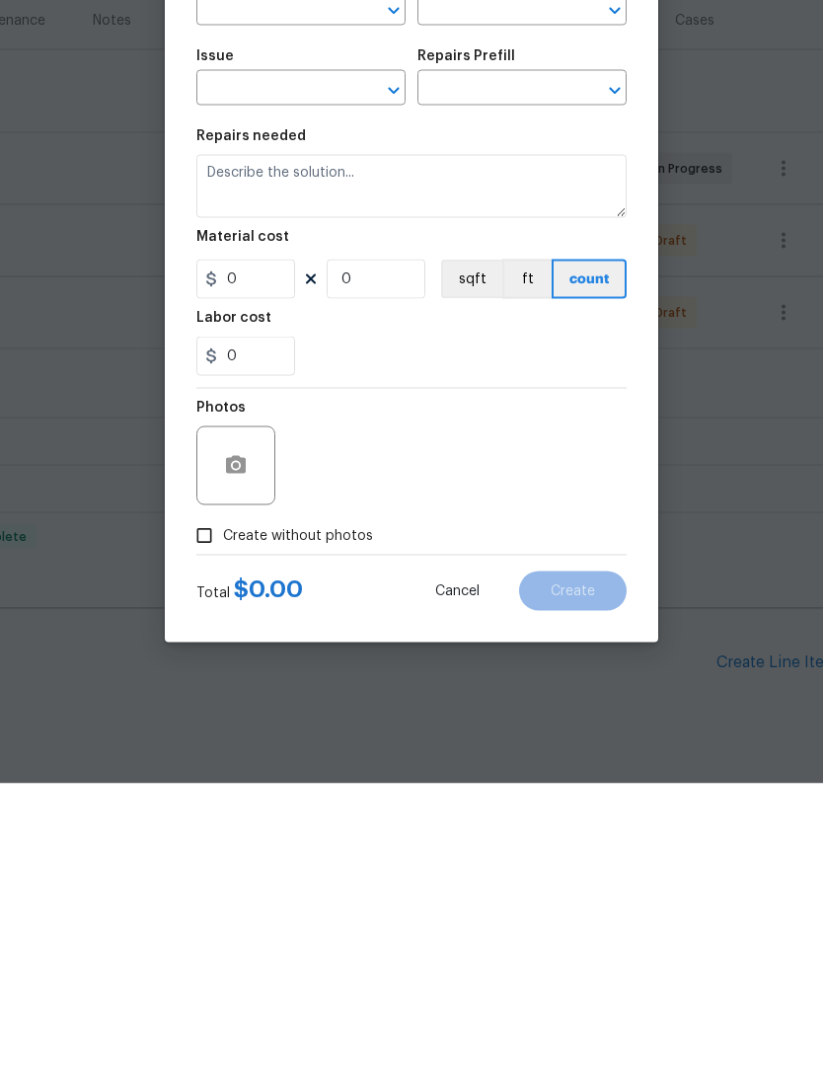
type input "Overall Flooring"
type input "Flooring General"
type input "Vinyl Plank LVL 2 - Best Door 4.5 (Beige) $2.89"
type textarea "Install LVP (Best Door 4.5 220 Sweeper Beige) Includes transitions, glue and as…"
type input "2.89"
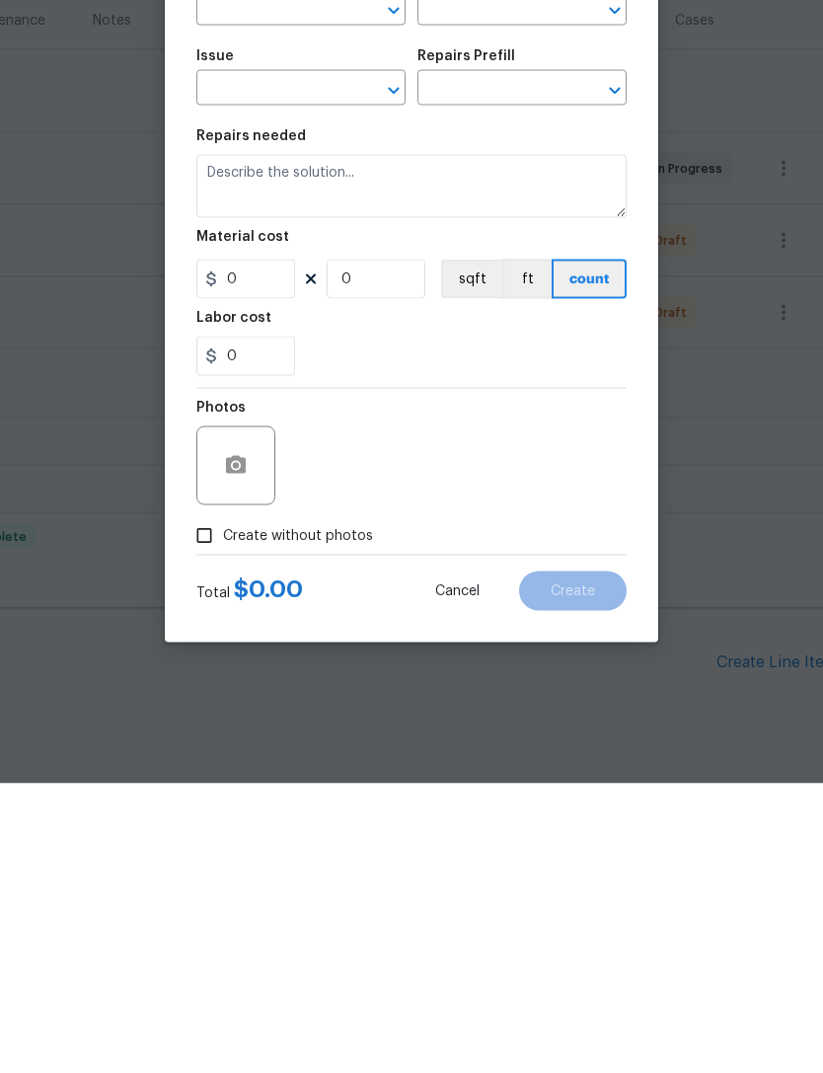
type input "1"
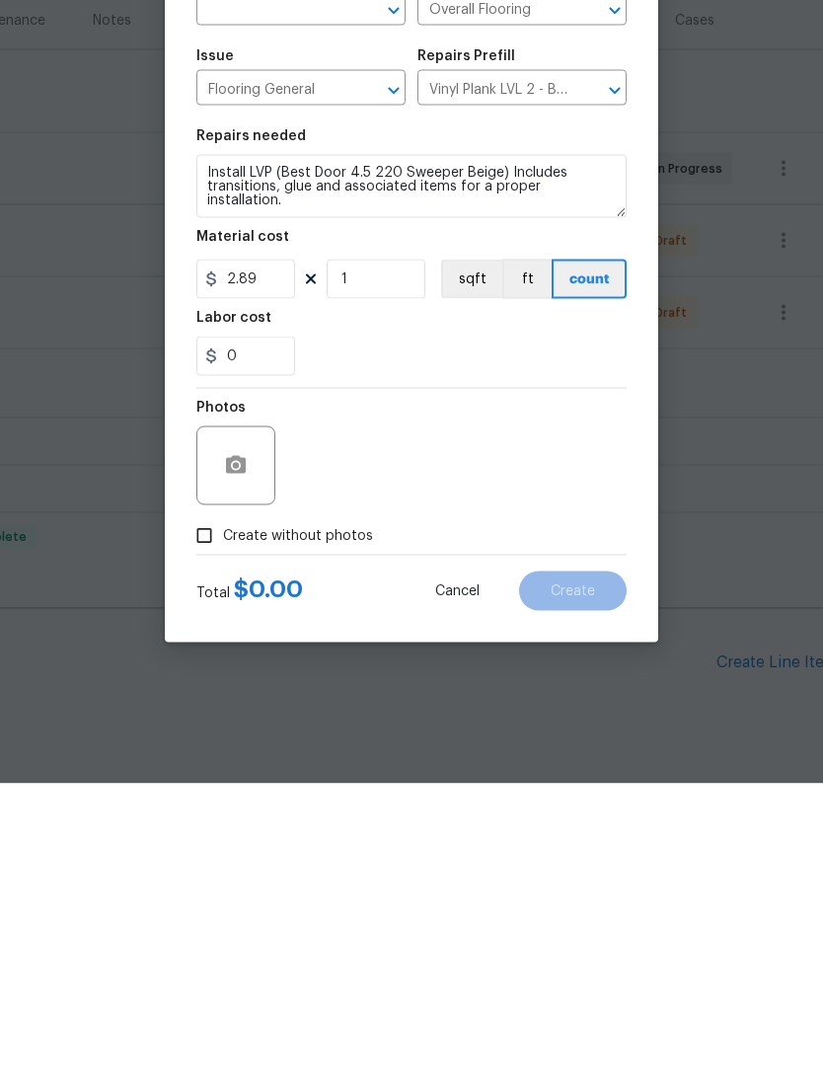
scroll to position [63, 0]
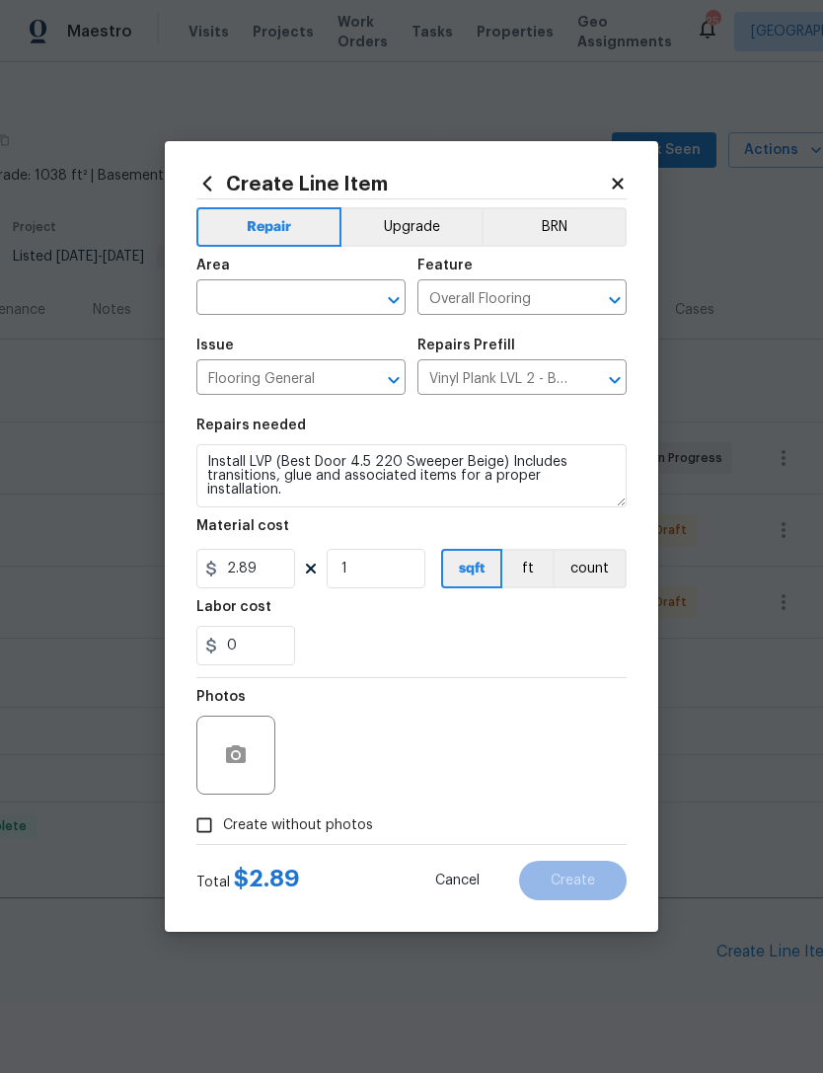
click at [373, 278] on div "Area" at bounding box center [300, 272] width 209 height 26
click at [329, 278] on div "Area" at bounding box center [300, 272] width 209 height 26
click at [292, 297] on input "text" at bounding box center [273, 299] width 154 height 31
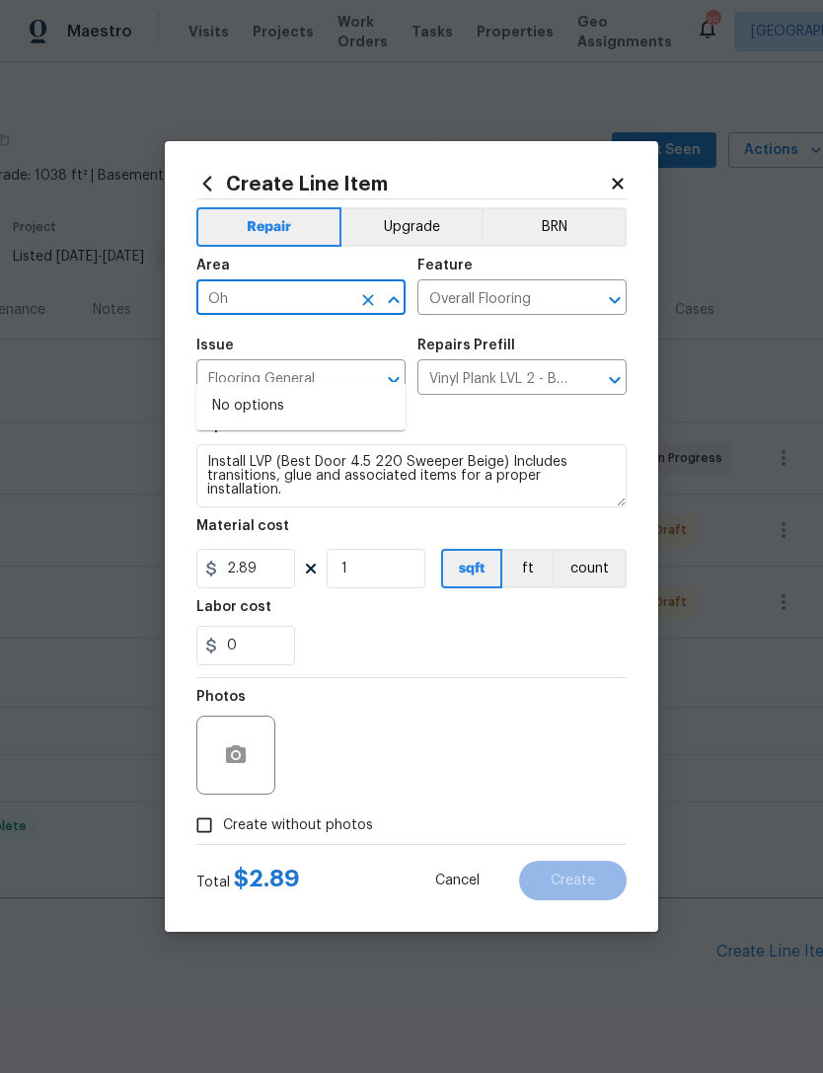
type input "oh"
click at [256, 422] on li "Interior Overall" at bounding box center [300, 438] width 209 height 33
type input "Interior Overall"
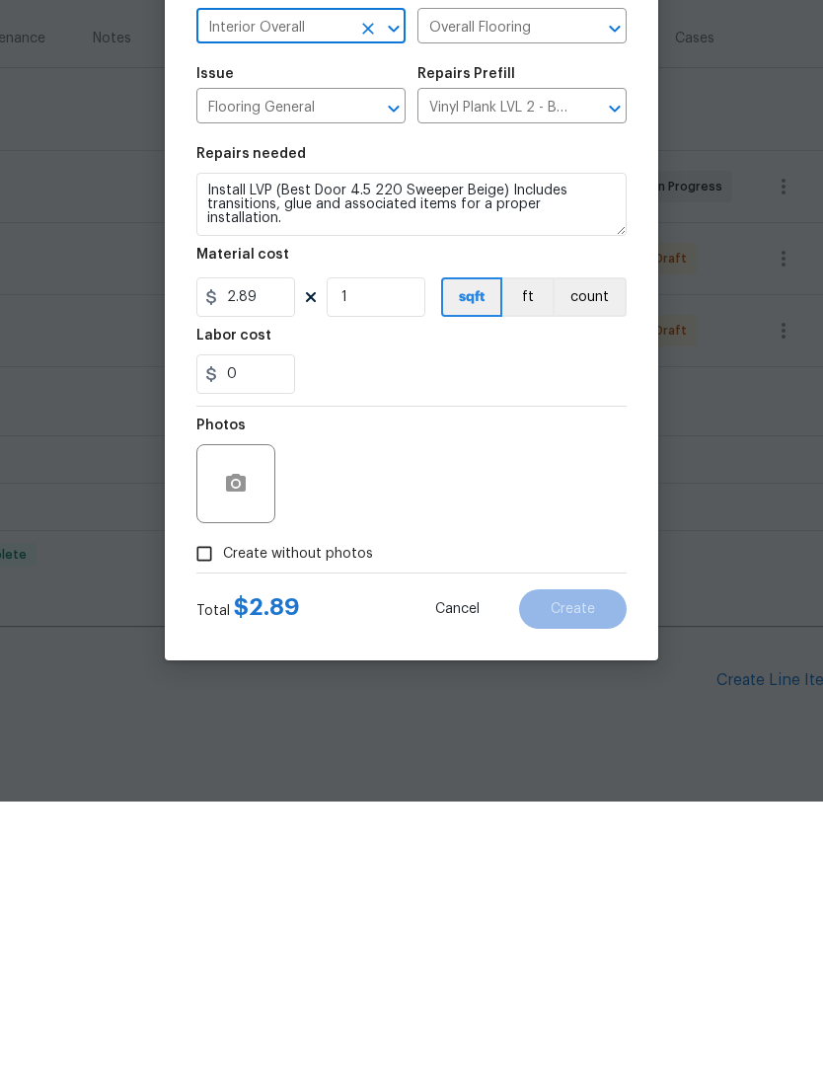
click at [220, 806] on input "Create without photos" at bounding box center [205, 825] width 38 height 38
checkbox input "true"
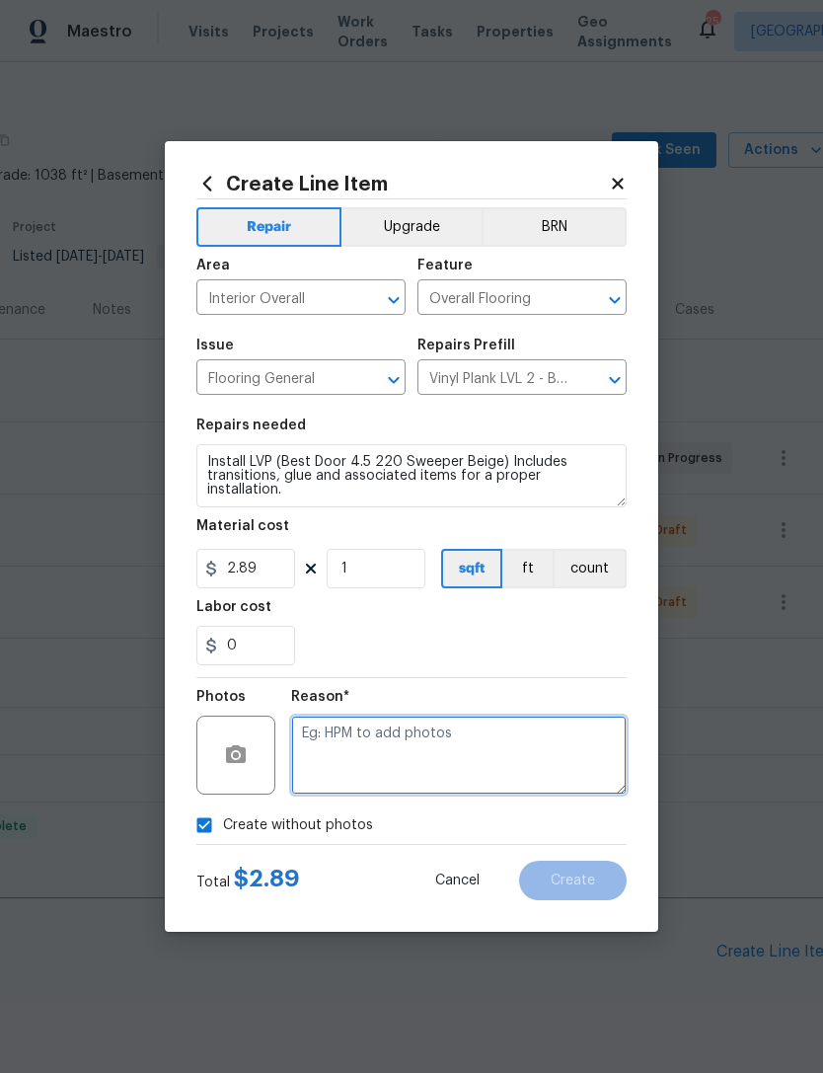
click at [366, 736] on textarea at bounding box center [459, 754] width 336 height 79
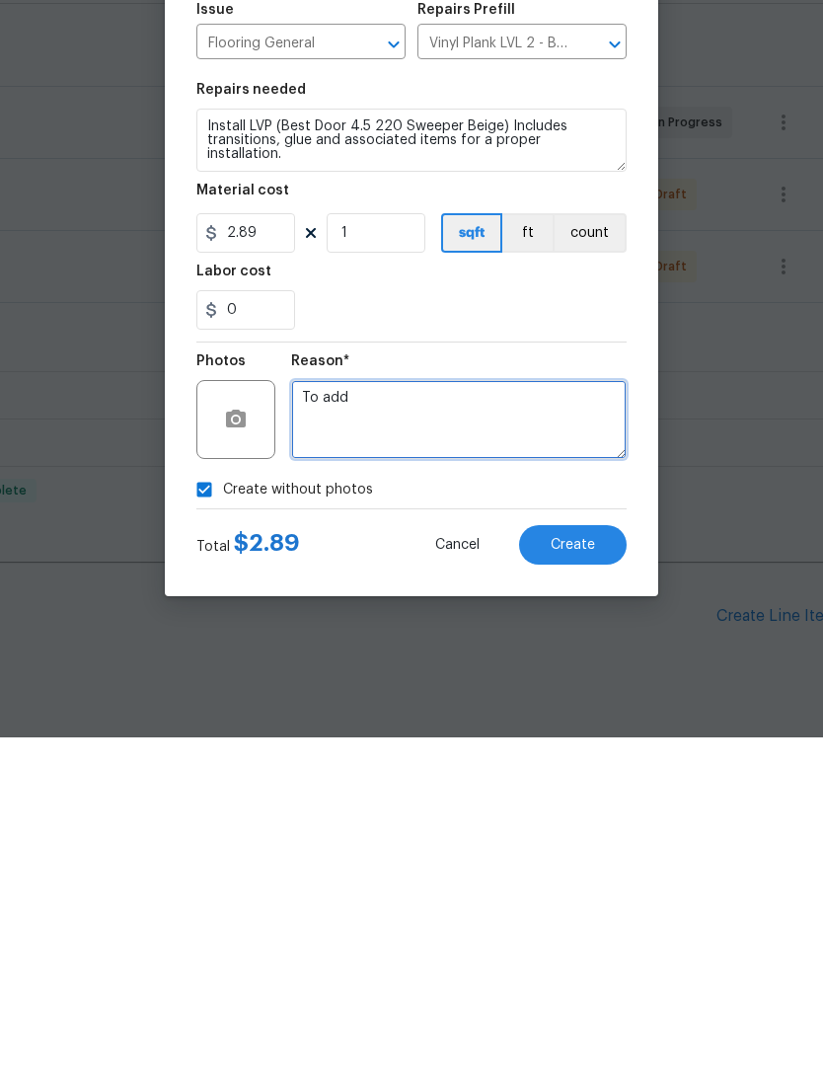
type textarea "To add"
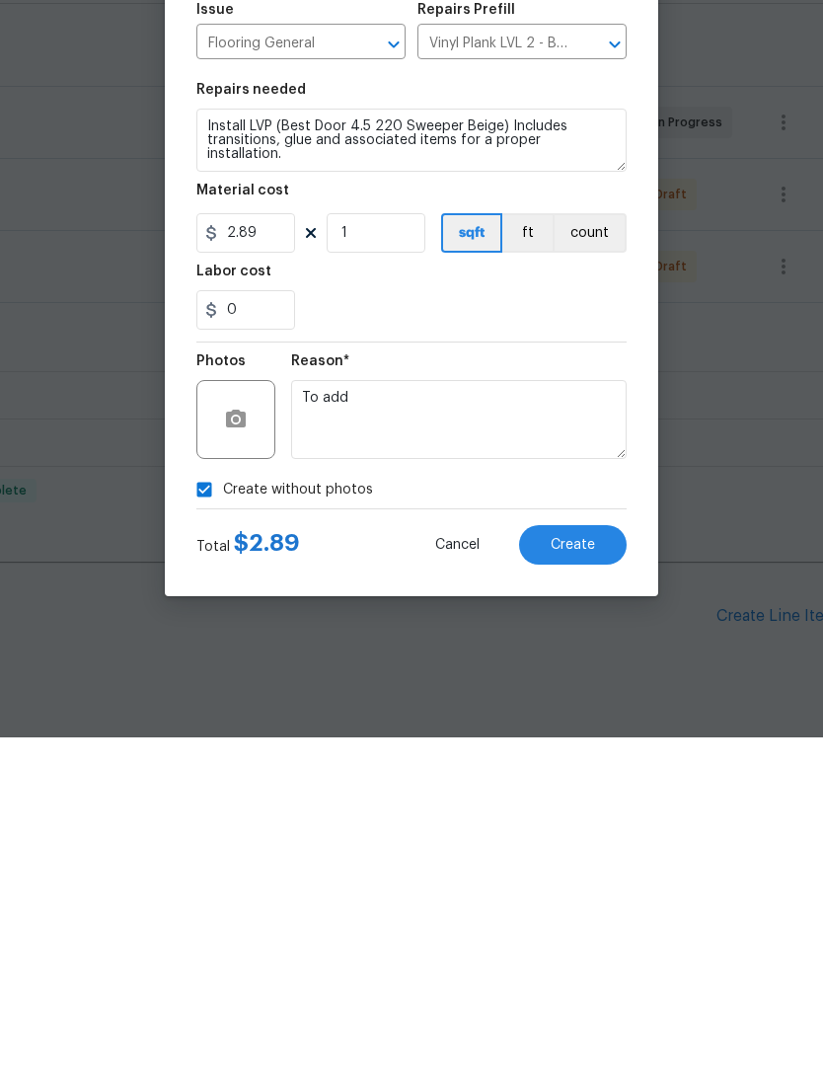
click at [581, 873] on span "Create" at bounding box center [573, 880] width 44 height 15
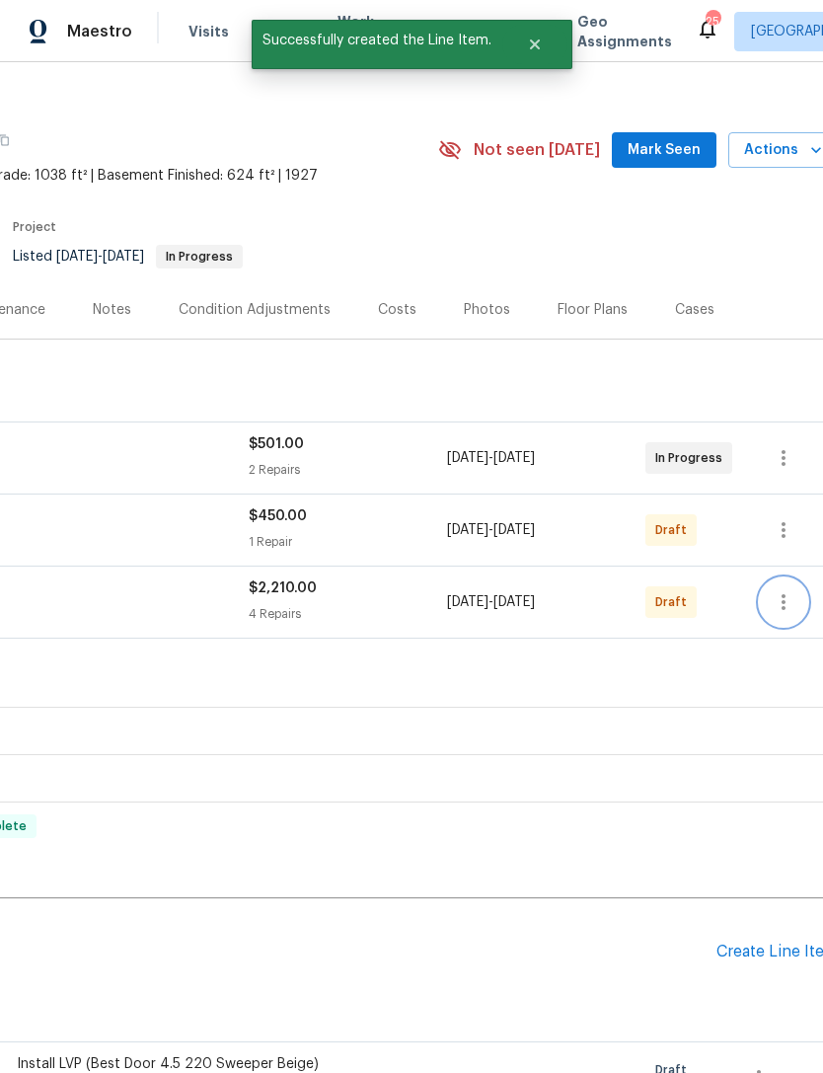
click at [798, 578] on button "button" at bounding box center [783, 601] width 47 height 47
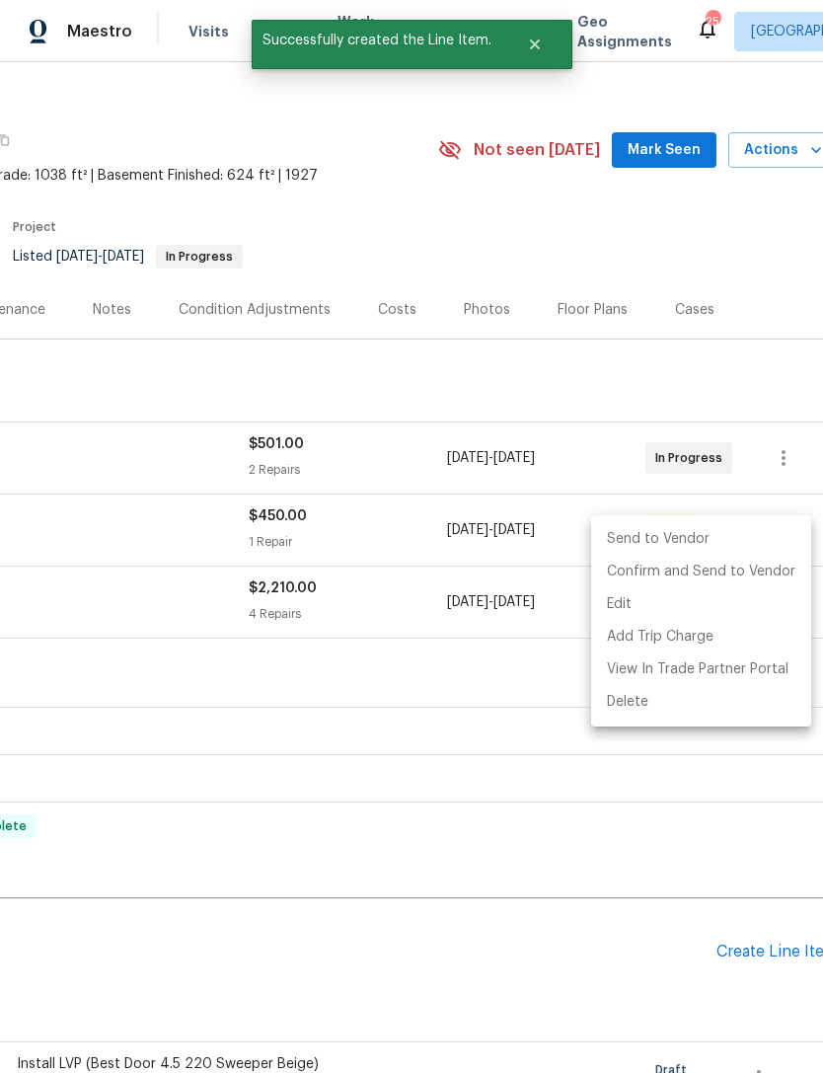
click at [671, 531] on li "Send to Vendor" at bounding box center [701, 539] width 220 height 33
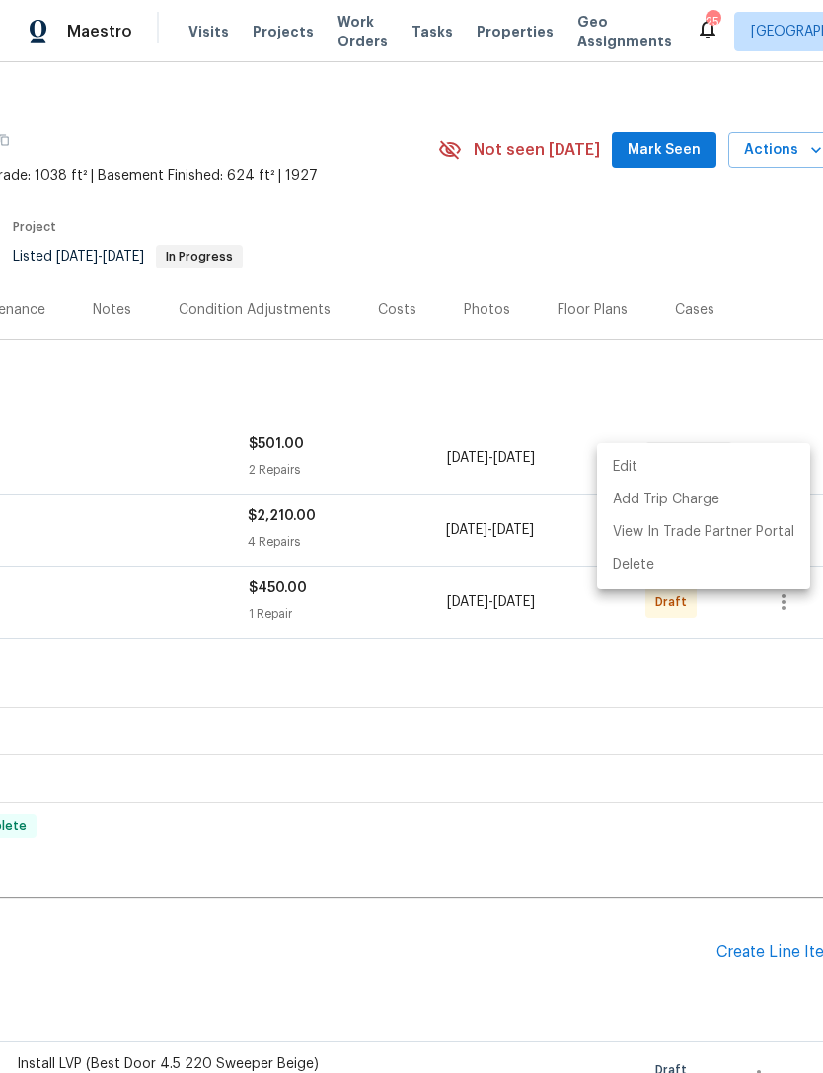
click at [381, 461] on div at bounding box center [411, 536] width 823 height 1073
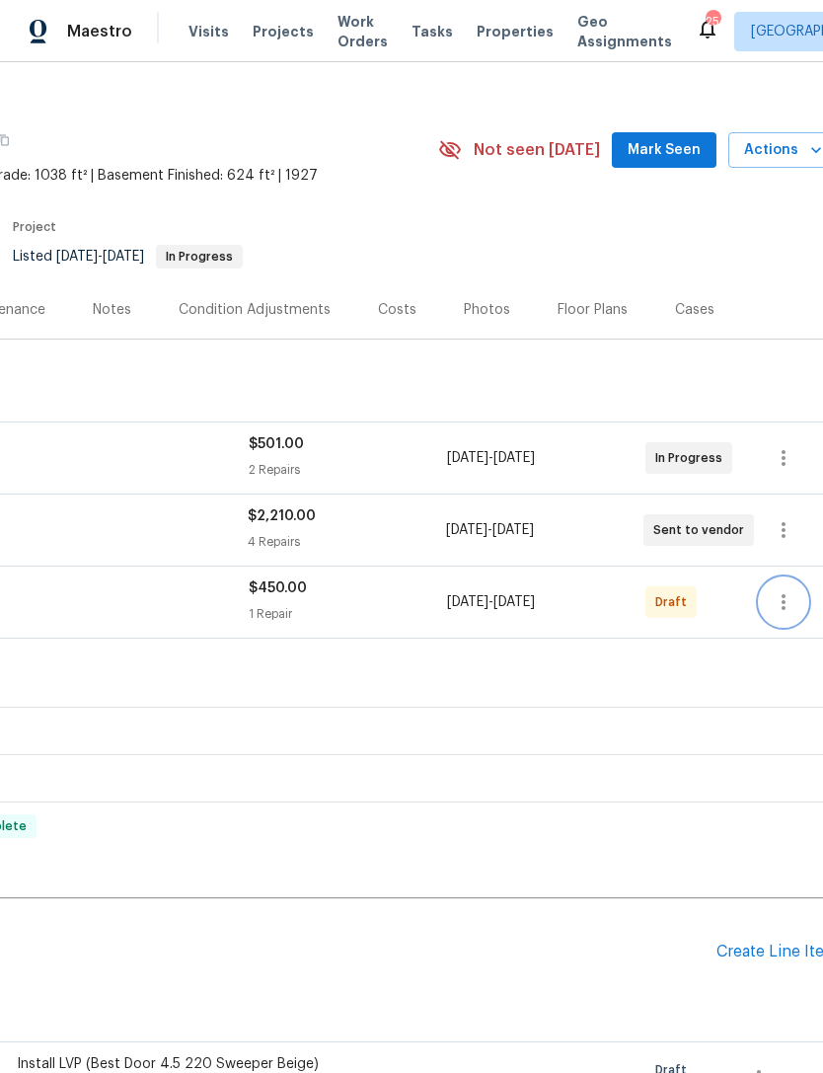
click at [784, 578] on button "button" at bounding box center [783, 601] width 47 height 47
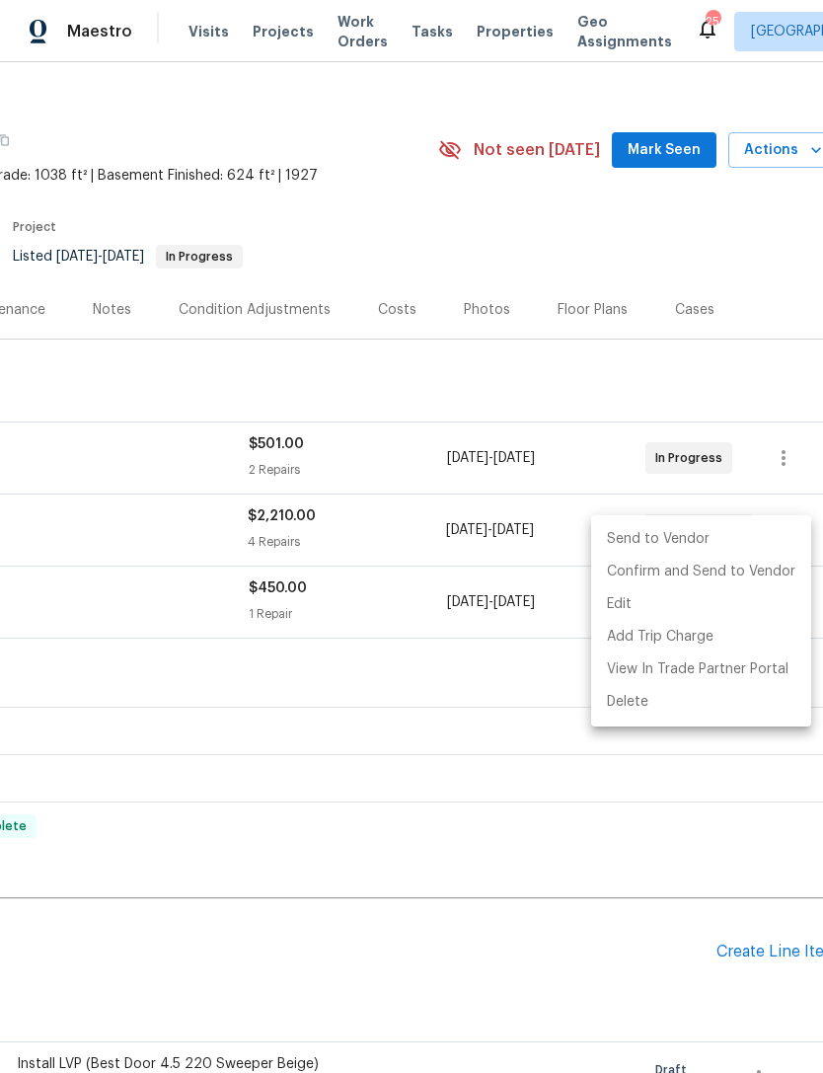
click at [675, 533] on li "Send to Vendor" at bounding box center [701, 539] width 220 height 33
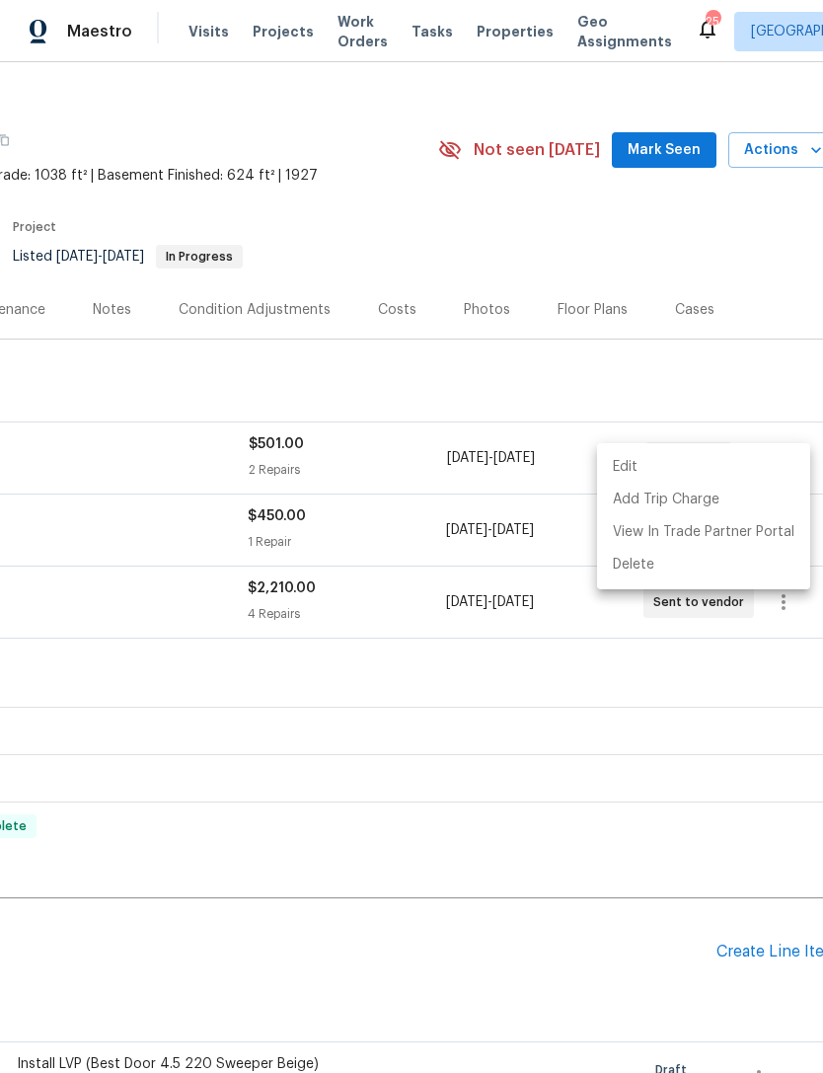
click at [557, 897] on div at bounding box center [411, 536] width 823 height 1073
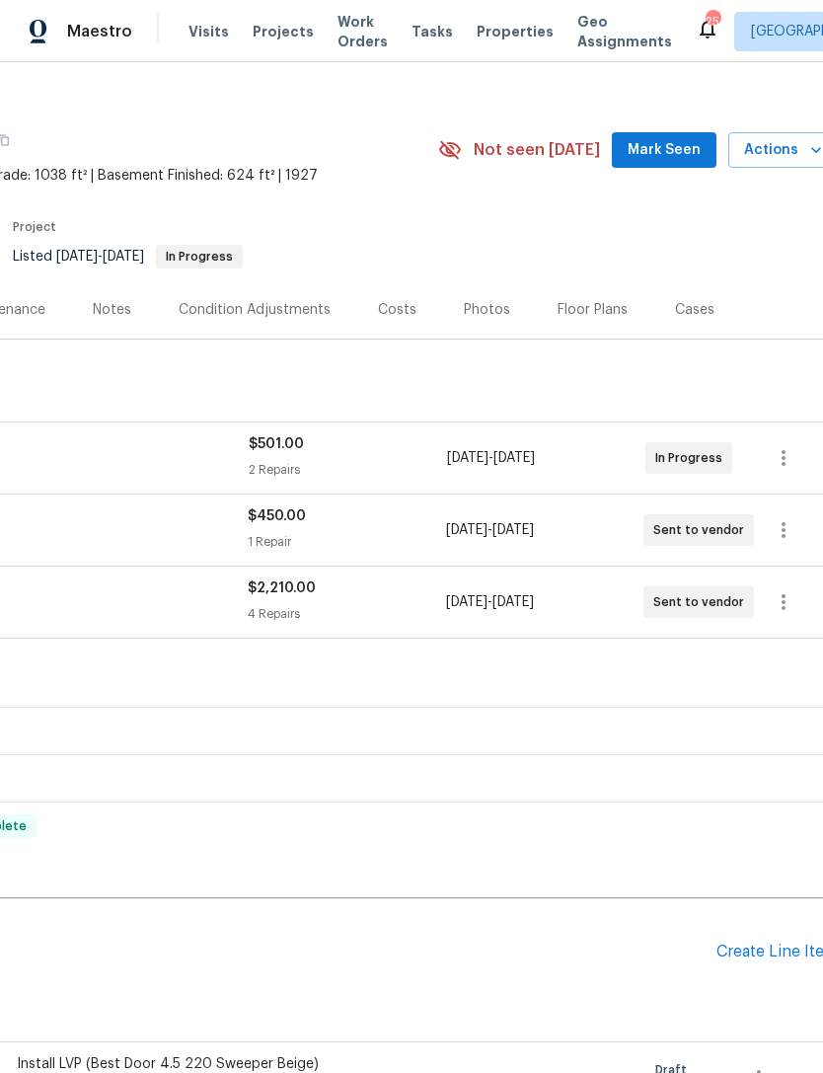
click at [664, 138] on span "Mark Seen" at bounding box center [664, 150] width 73 height 25
click at [254, 906] on h2 "Pending Line Items" at bounding box center [220, 952] width 994 height 92
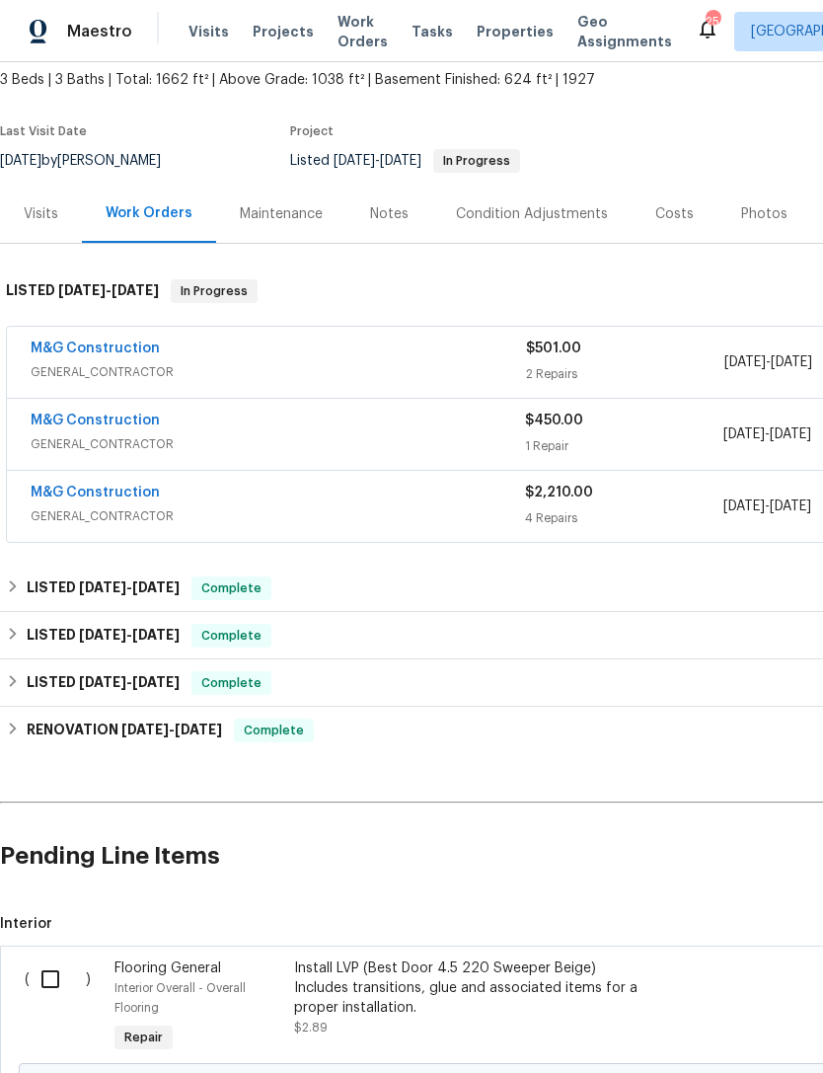
scroll to position [118, 0]
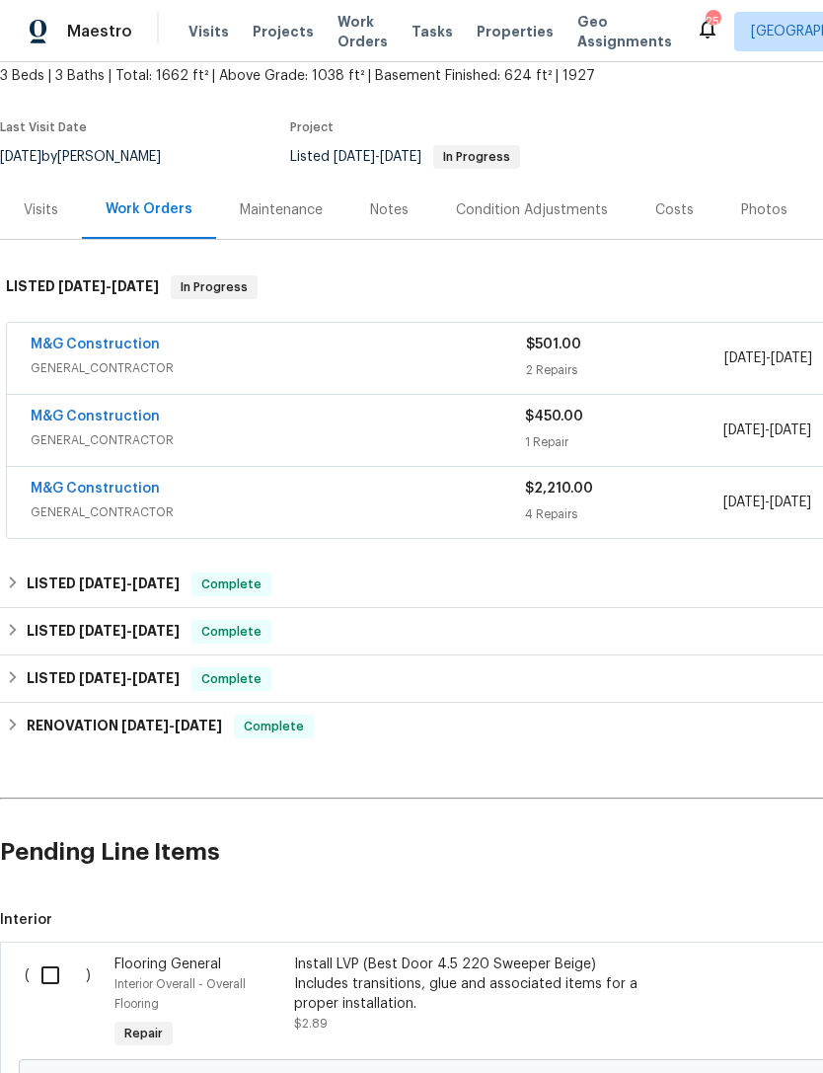
click at [57, 954] on input "checkbox" at bounding box center [58, 974] width 56 height 41
checkbox input "true"
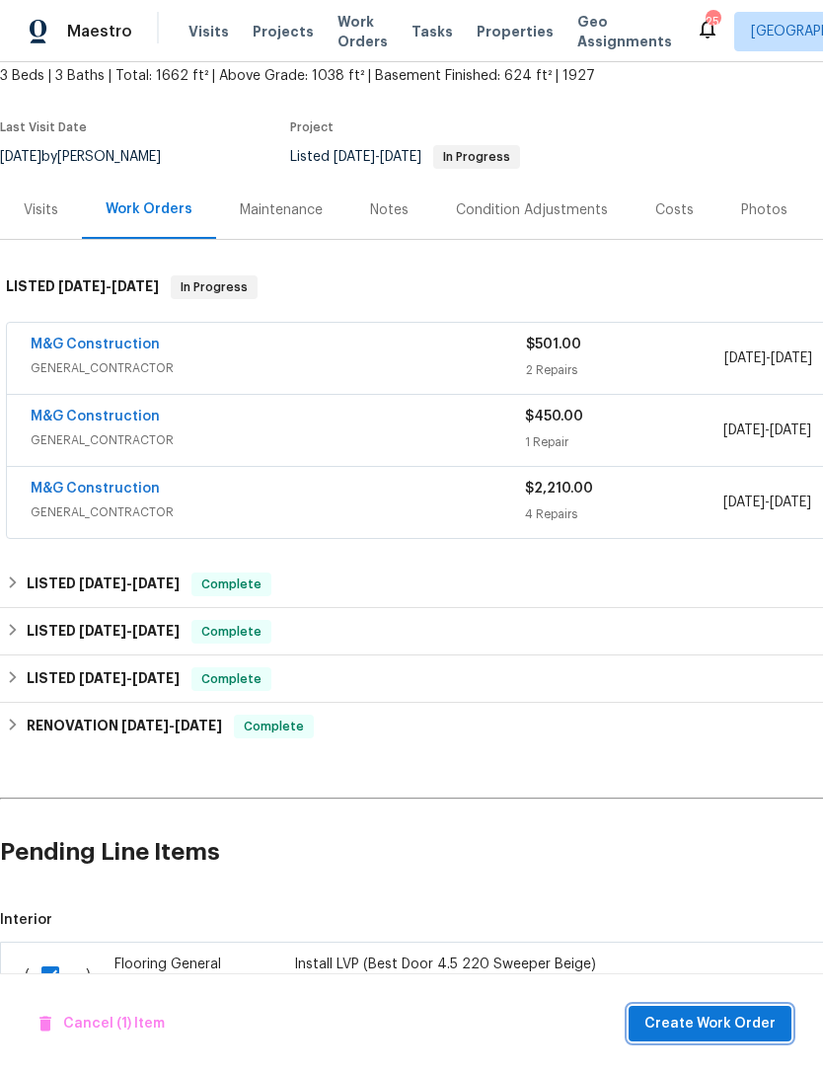
click at [732, 1025] on span "Create Work Order" at bounding box center [709, 1024] width 131 height 25
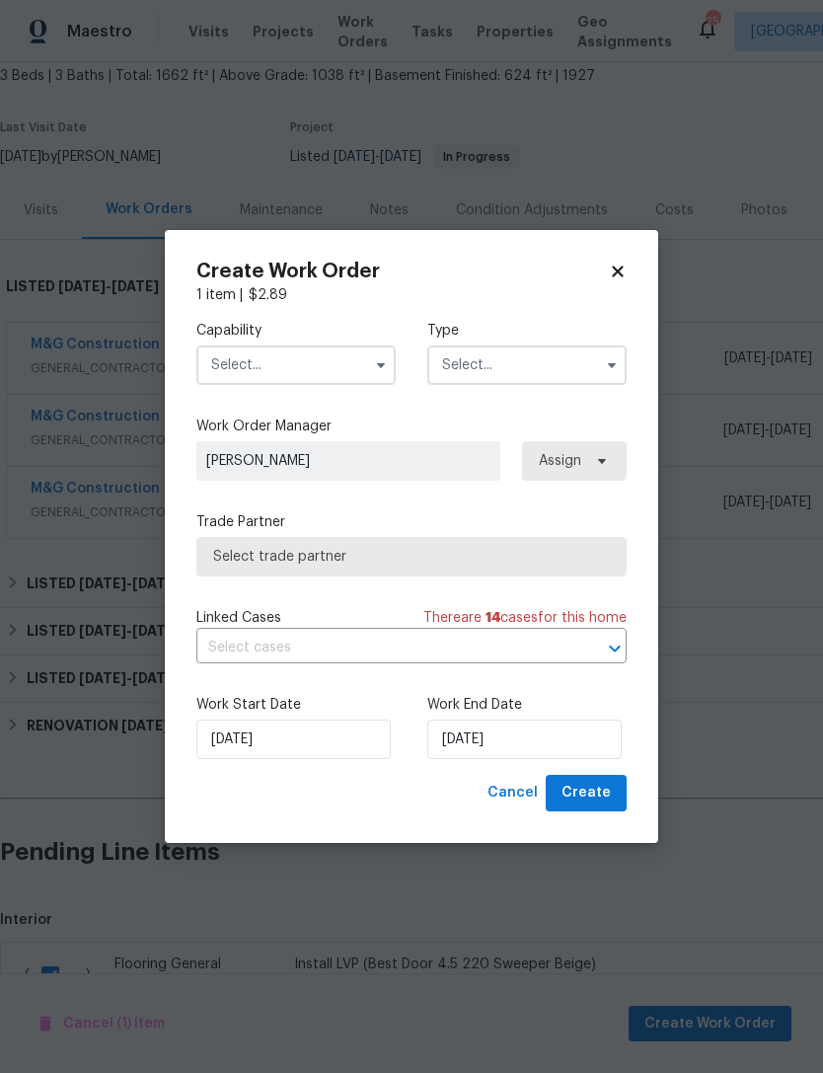
click at [328, 353] on input "text" at bounding box center [295, 364] width 199 height 39
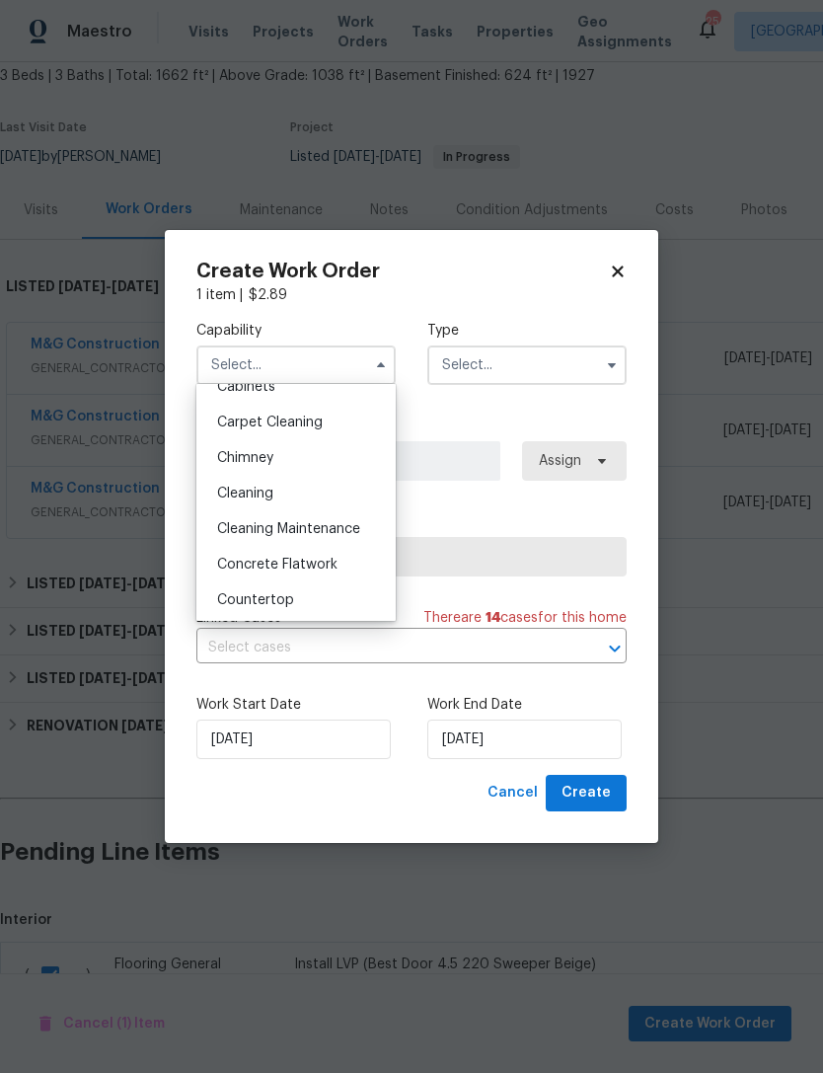
scroll to position [199, 0]
click at [308, 738] on input "[DATE]" at bounding box center [293, 738] width 194 height 39
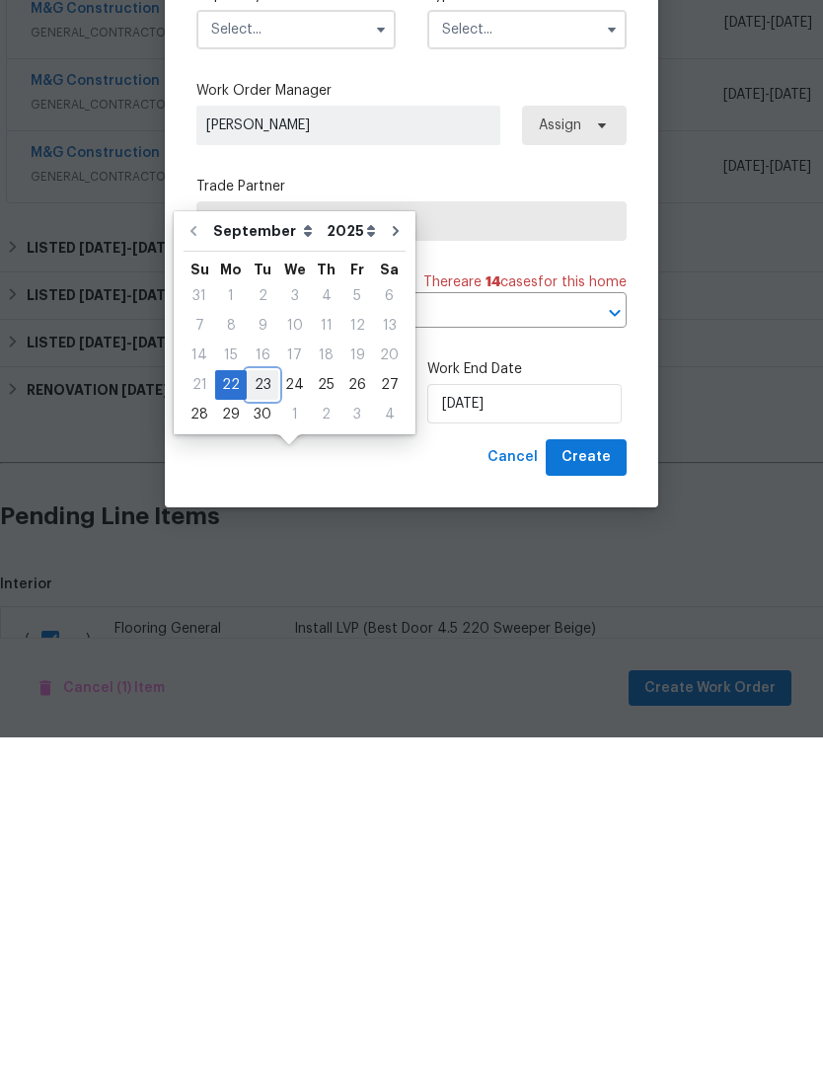
click at [270, 707] on div "23" at bounding box center [263, 721] width 32 height 28
type input "9/23/2025"
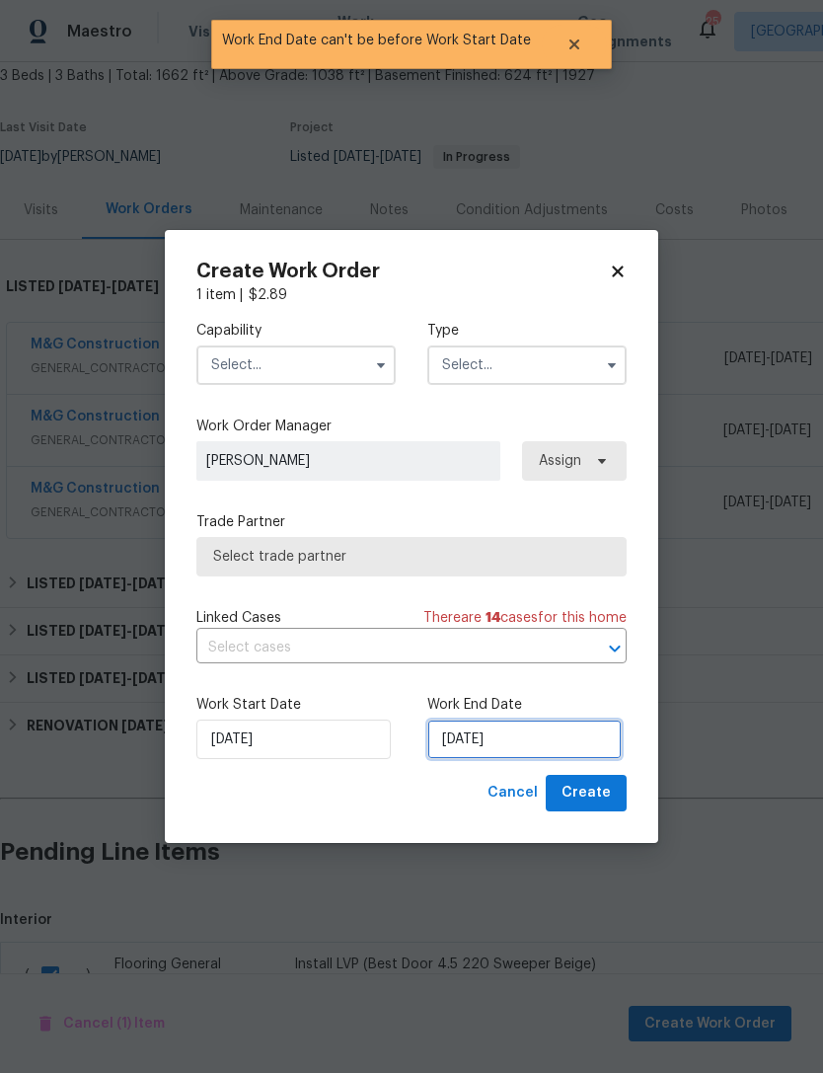
click at [526, 736] on input "9/23/2025" at bounding box center [524, 738] width 194 height 39
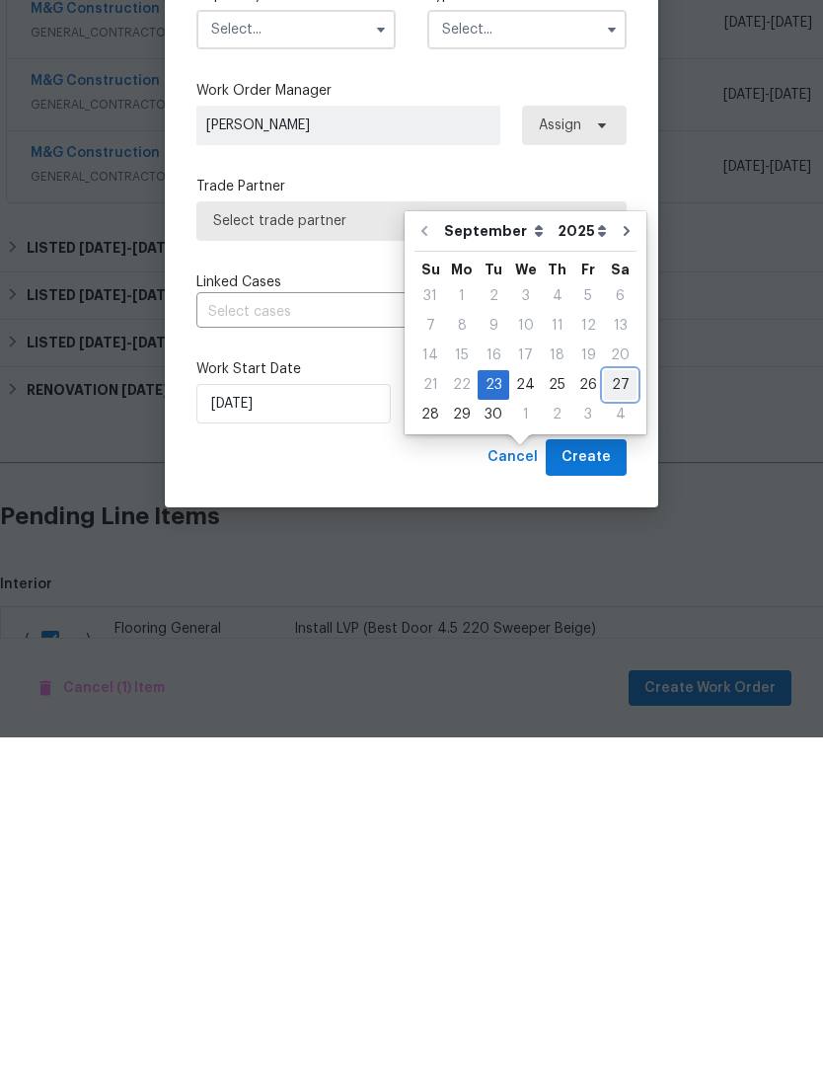
click at [617, 707] on div "27" at bounding box center [620, 721] width 33 height 28
type input "9/27/2025"
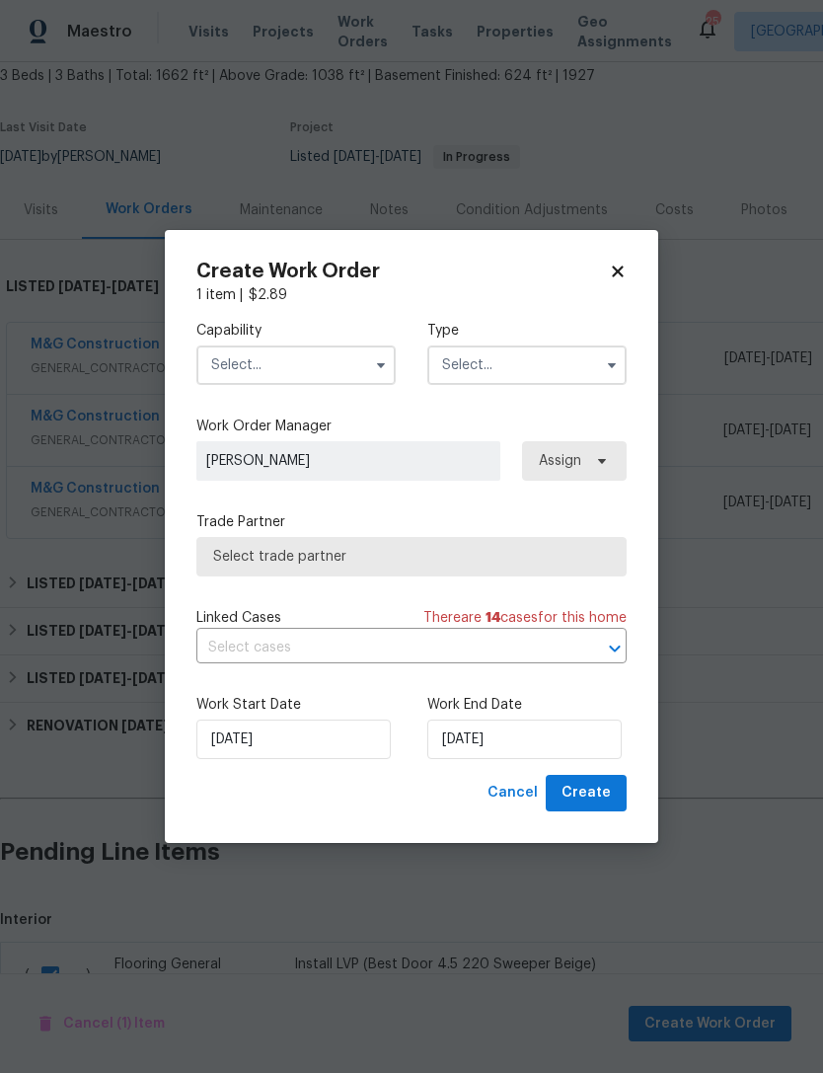
click at [312, 361] on input "text" at bounding box center [295, 364] width 199 height 39
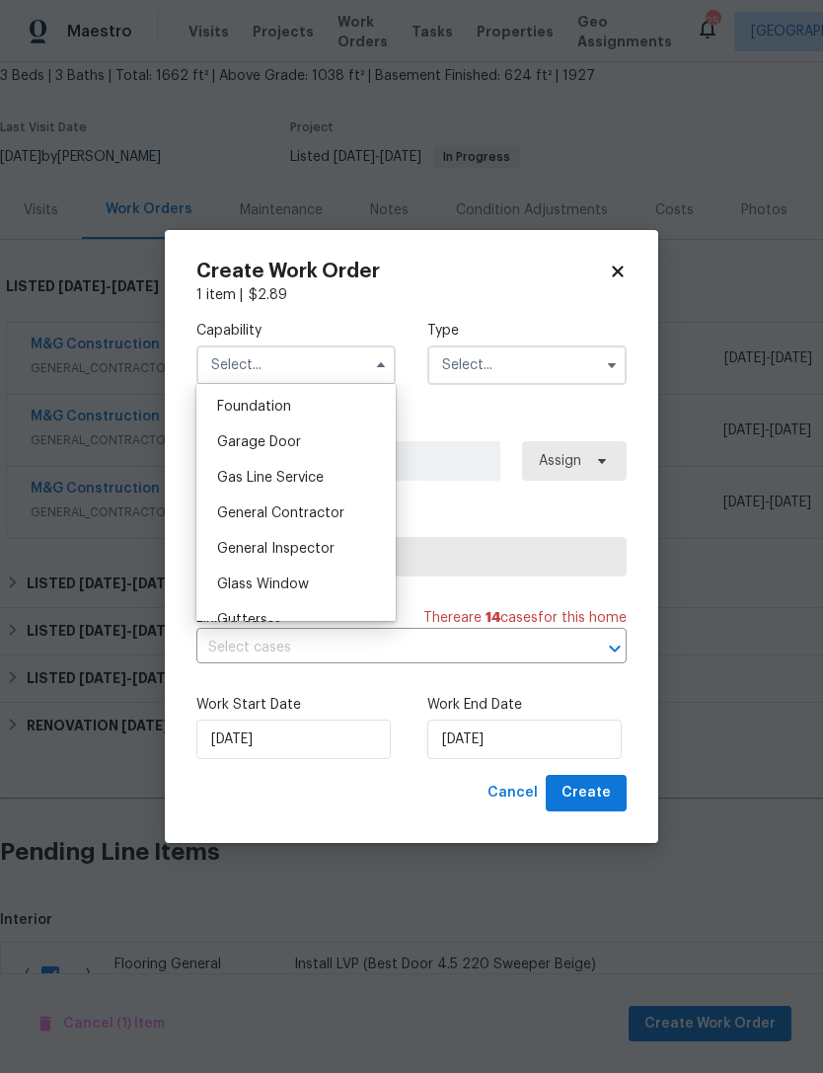
scroll to position [854, 0]
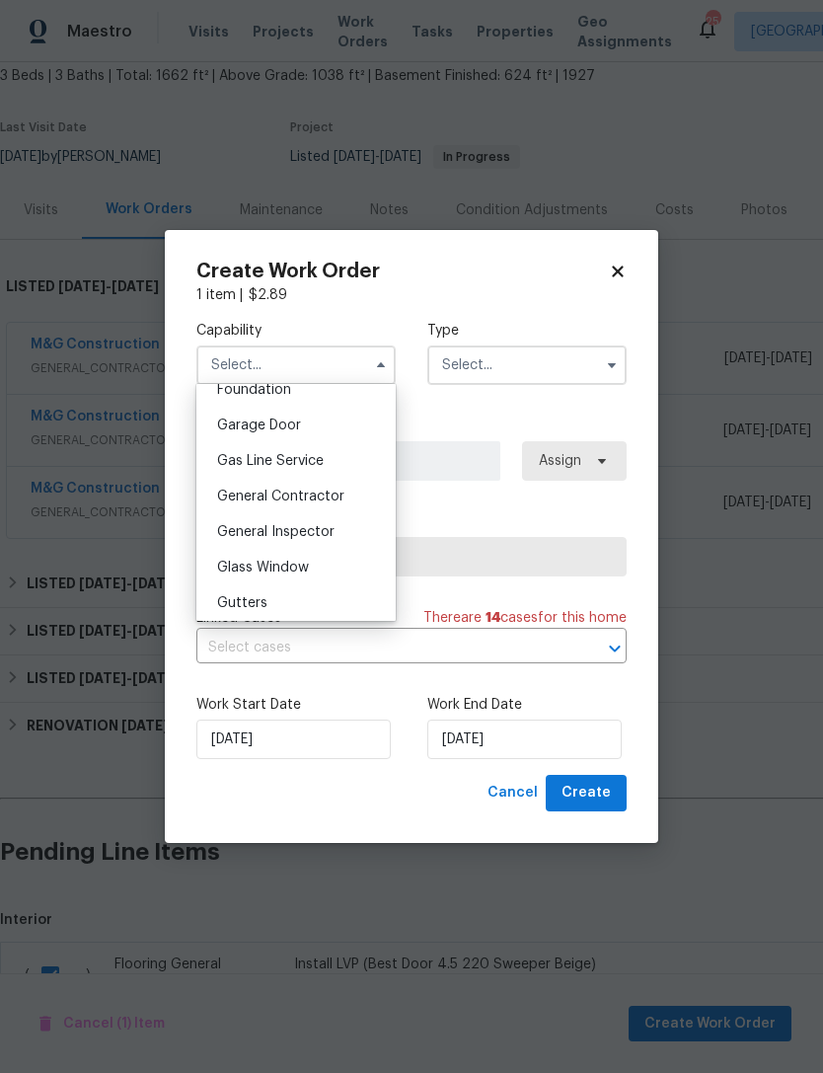
click at [330, 488] on div "General Contractor" at bounding box center [295, 497] width 189 height 36
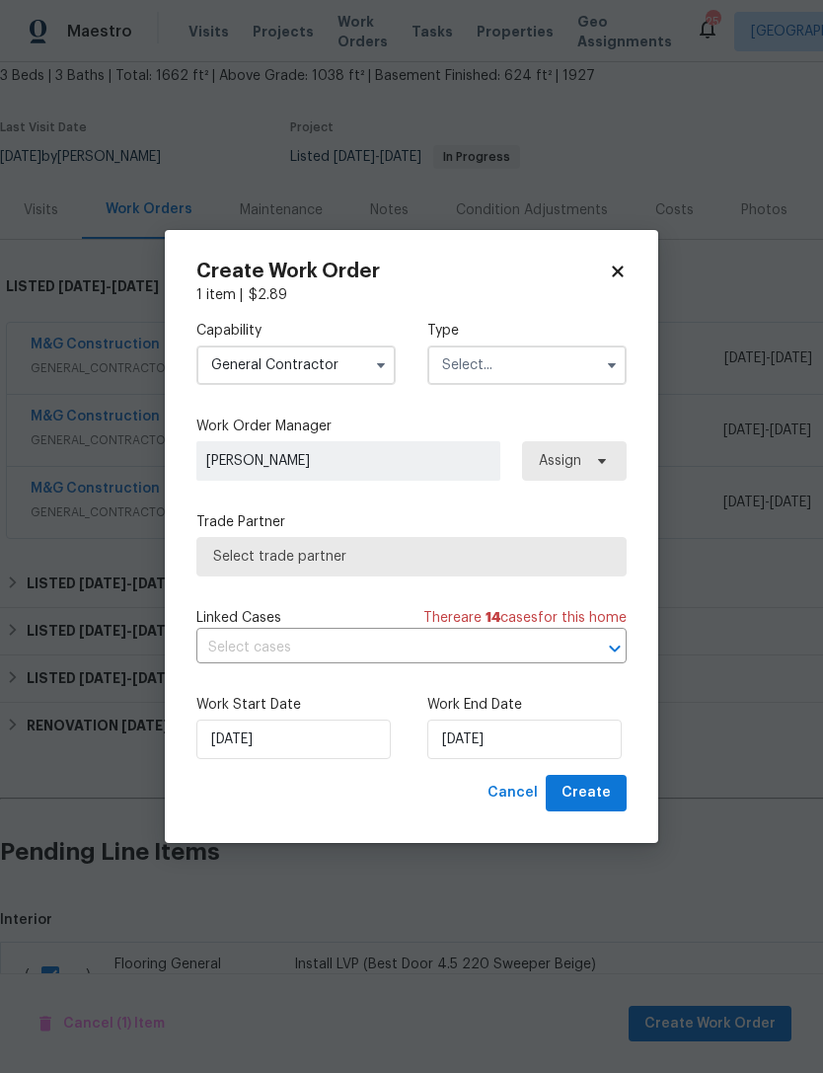
type input "General Contractor"
click at [524, 358] on input "text" at bounding box center [526, 364] width 199 height 39
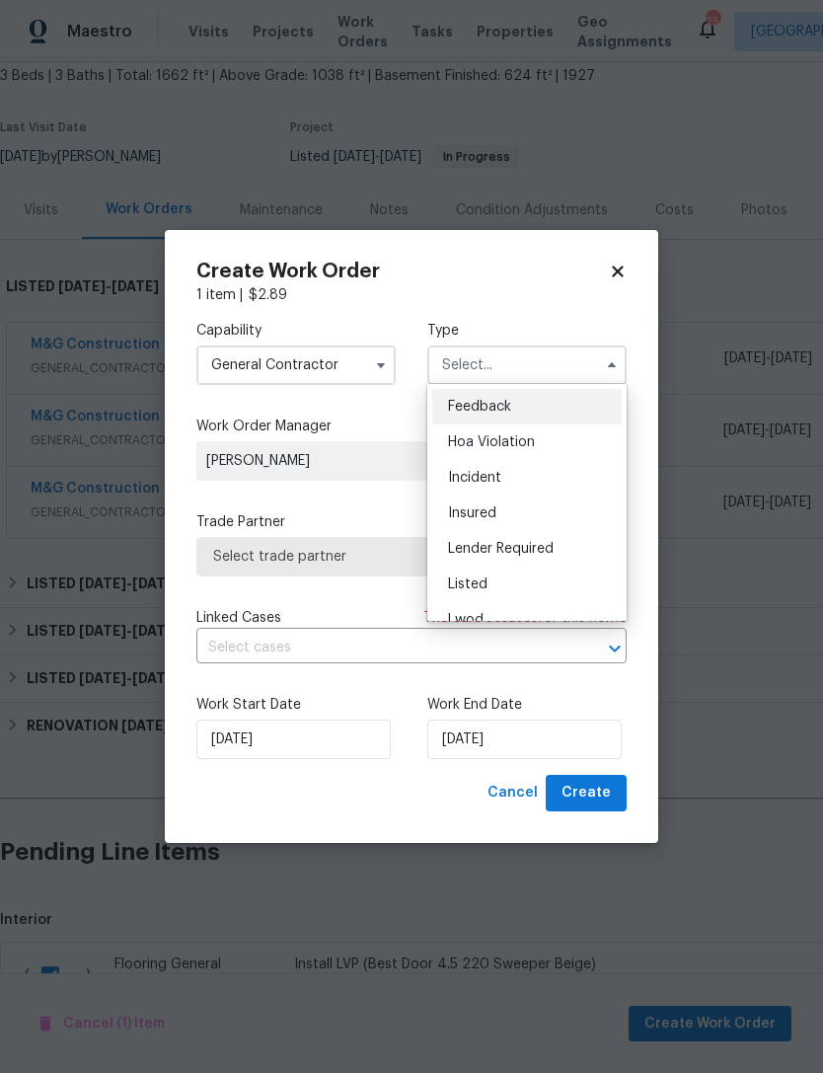
click at [474, 592] on div "Listed" at bounding box center [526, 584] width 189 height 36
type input "Listed"
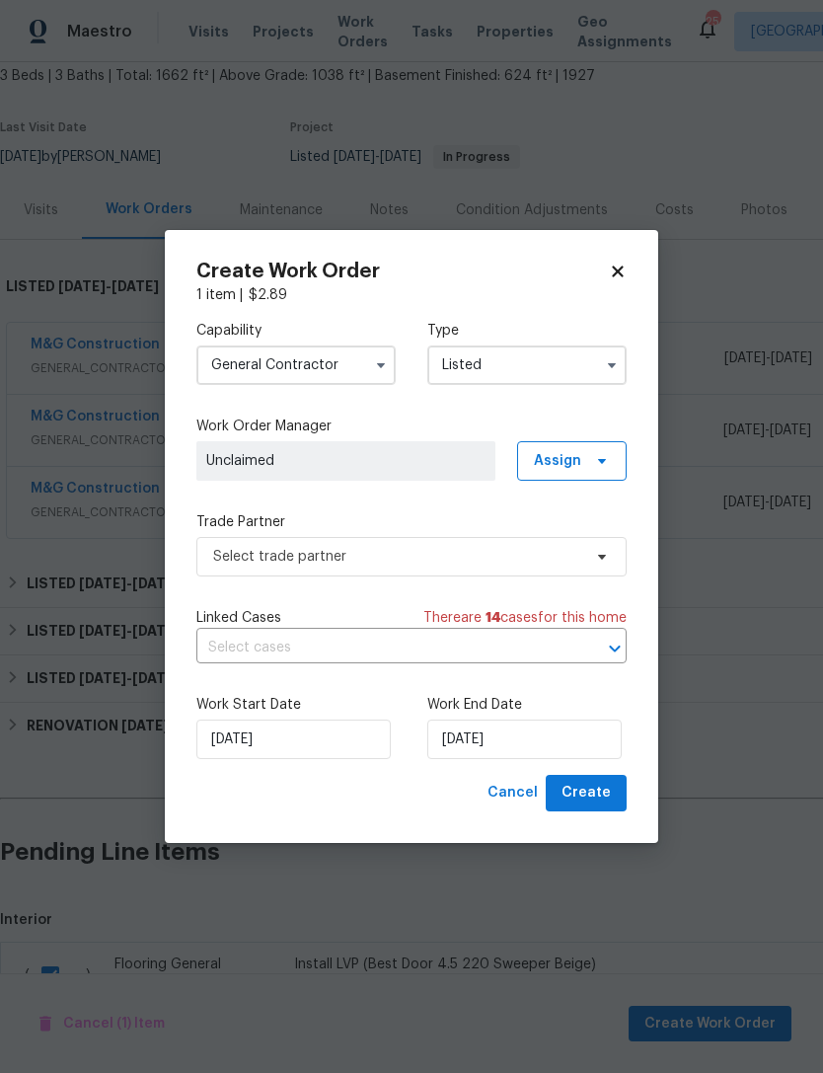
click at [356, 352] on input "General Contractor" at bounding box center [295, 364] width 199 height 39
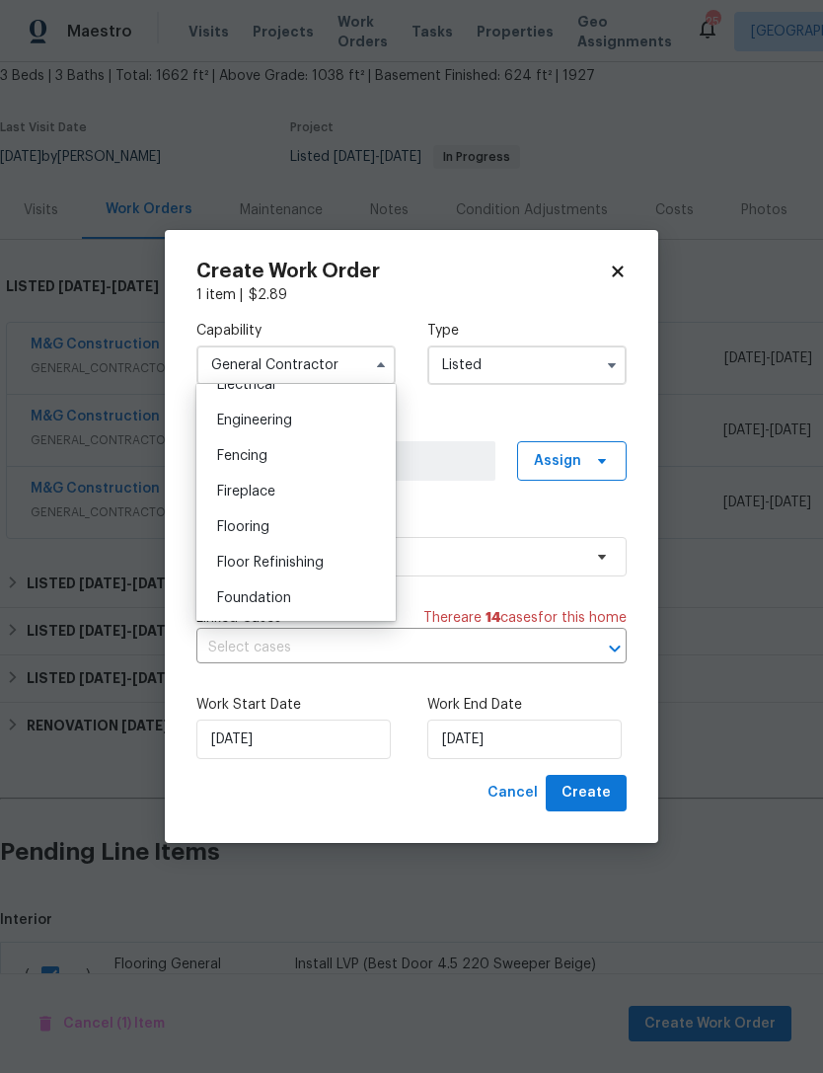
scroll to position [659, 0]
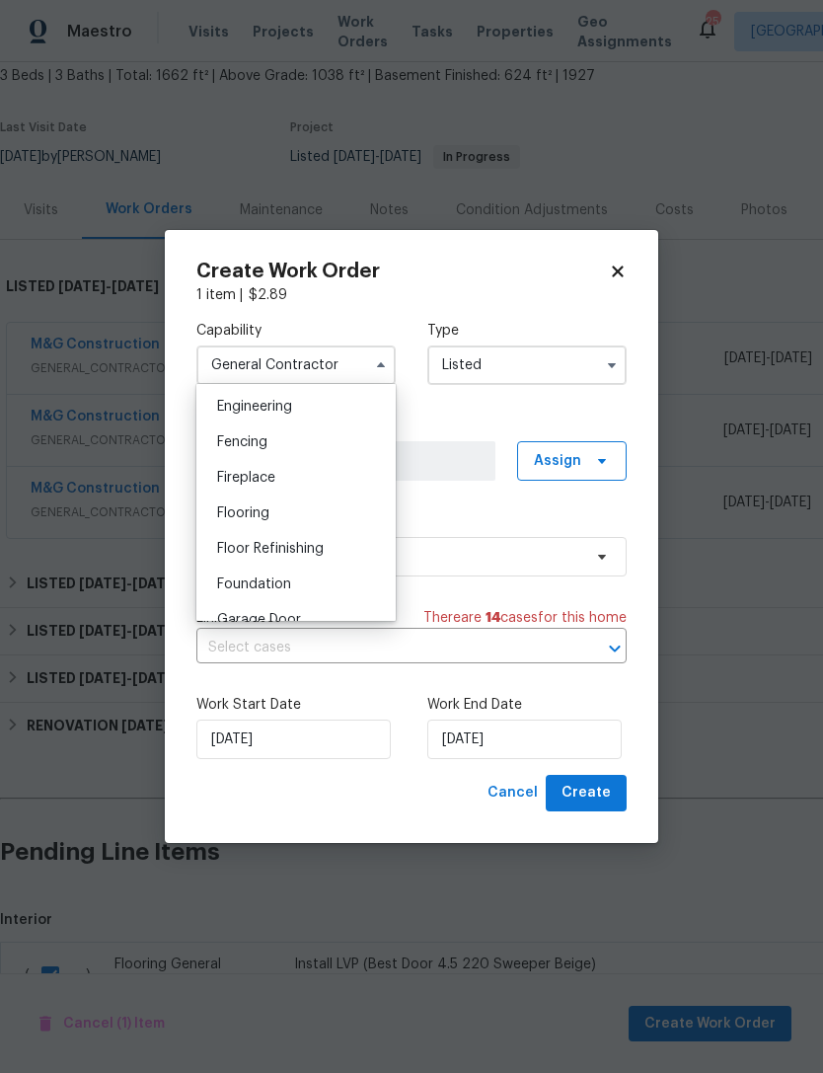
click at [268, 492] on div "Fireplace" at bounding box center [295, 478] width 189 height 36
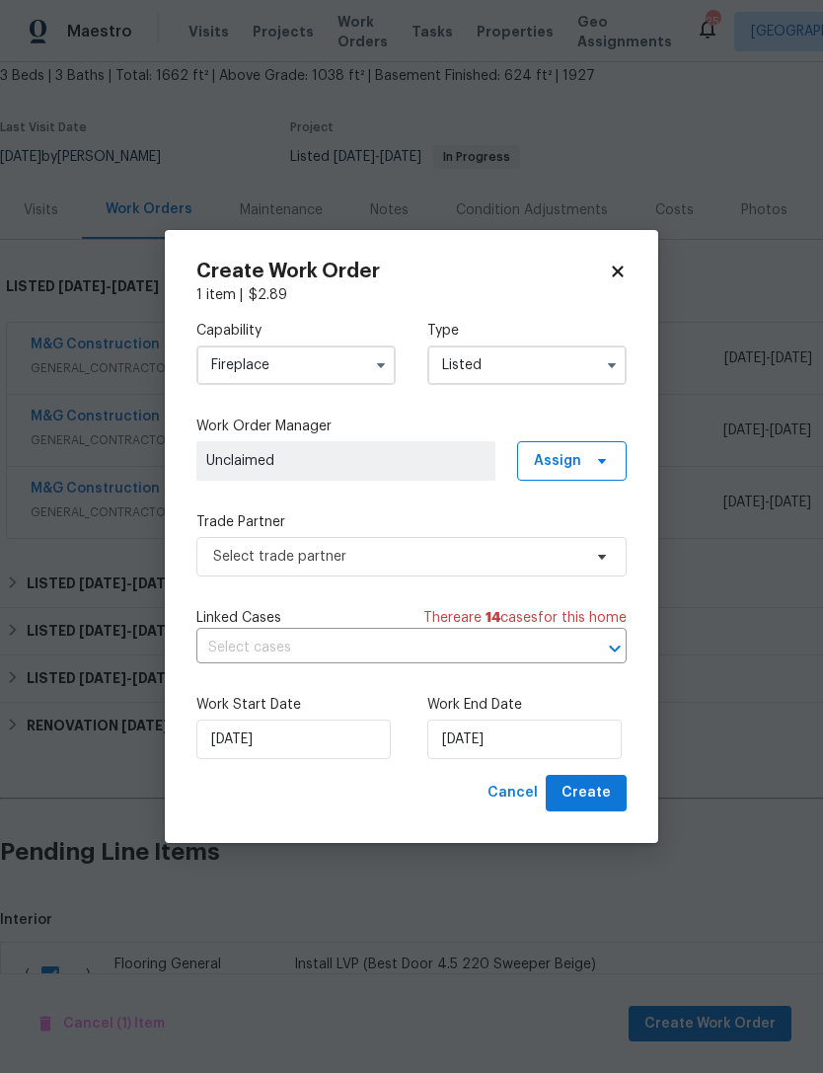
click at [314, 340] on div "Capability Fireplace" at bounding box center [295, 353] width 199 height 64
click at [305, 359] on input "Fireplace" at bounding box center [295, 364] width 199 height 39
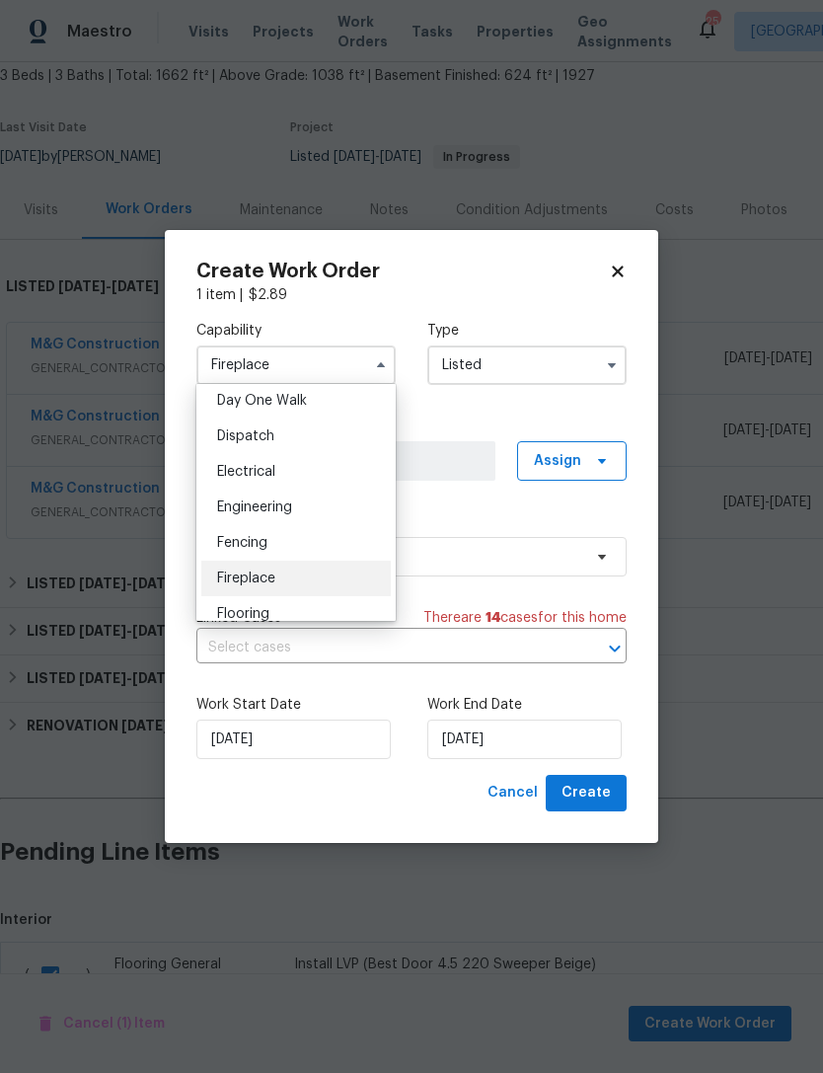
scroll to position [590, 0]
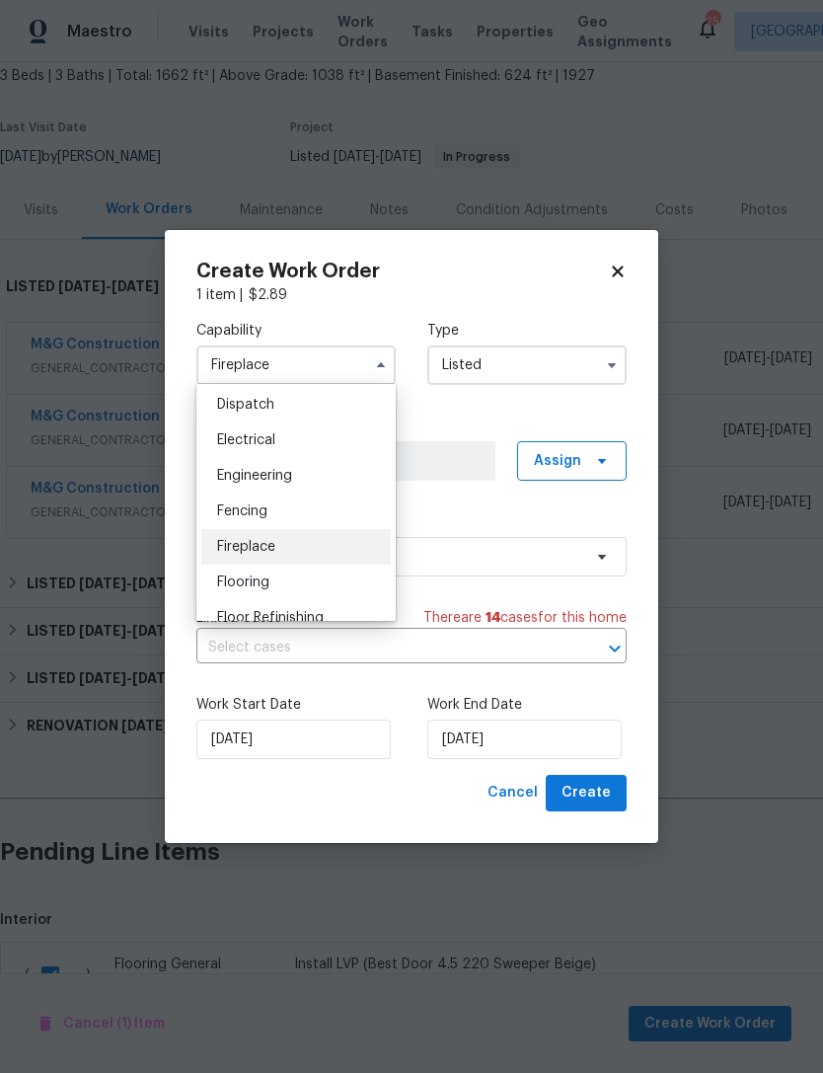
click at [258, 577] on span "Flooring" at bounding box center [243, 582] width 52 height 14
type input "Flooring"
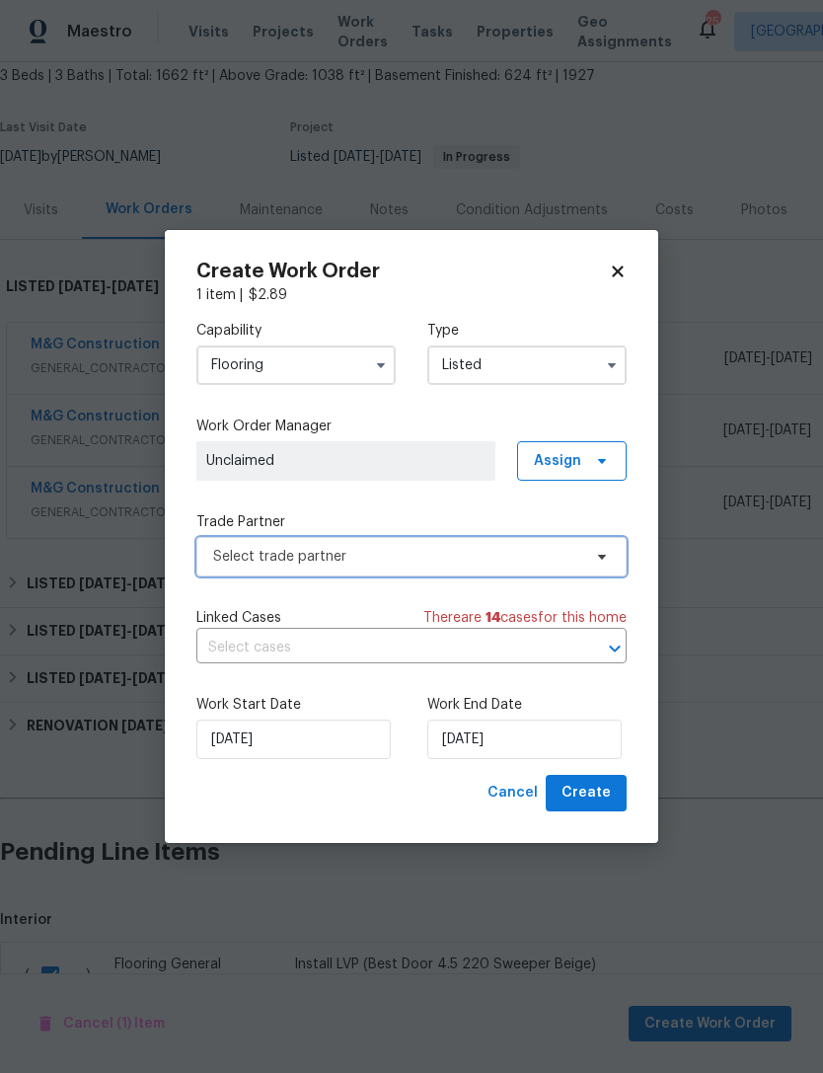
click at [351, 539] on span "Select trade partner" at bounding box center [411, 556] width 430 height 39
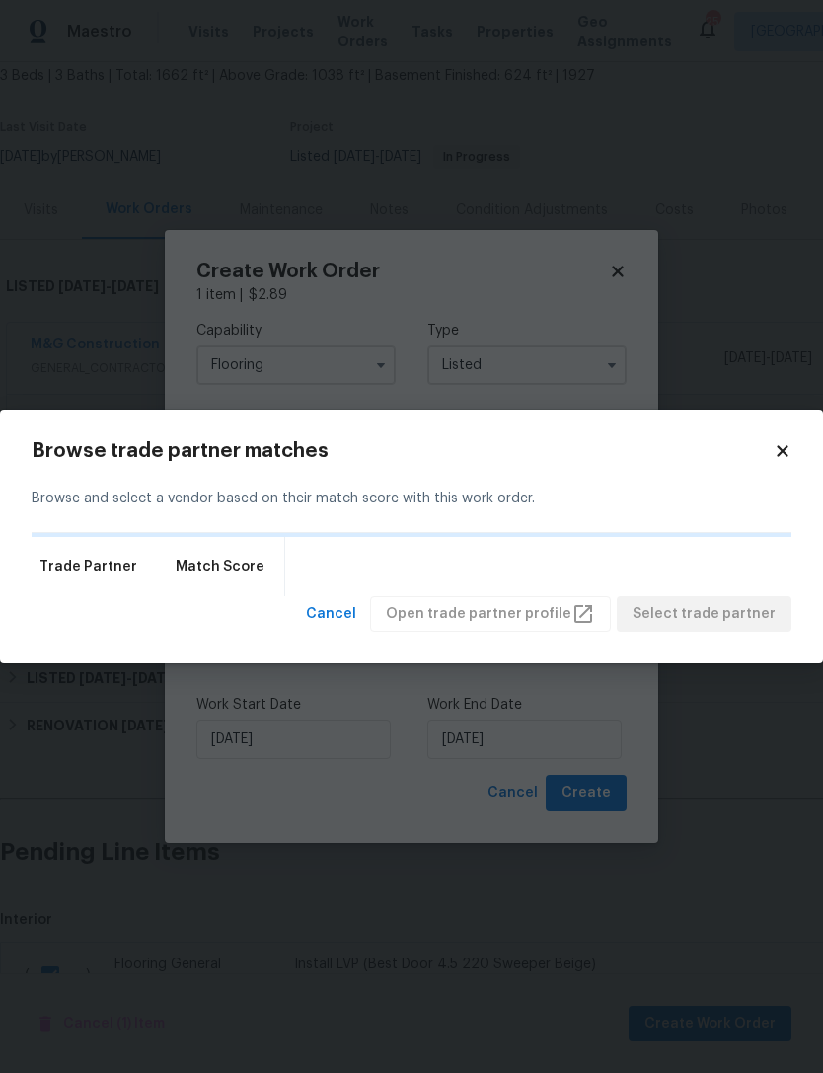
click at [791, 450] on icon at bounding box center [783, 451] width 18 height 18
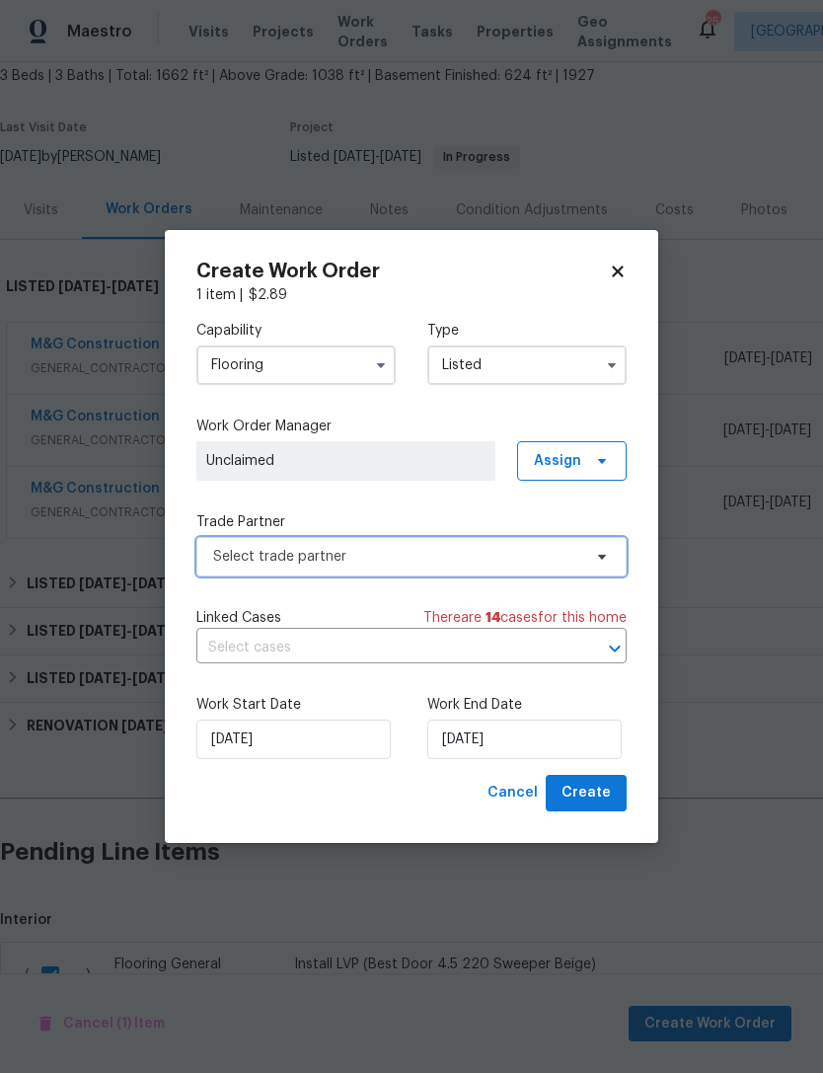
click at [454, 550] on span "Select trade partner" at bounding box center [397, 557] width 368 height 20
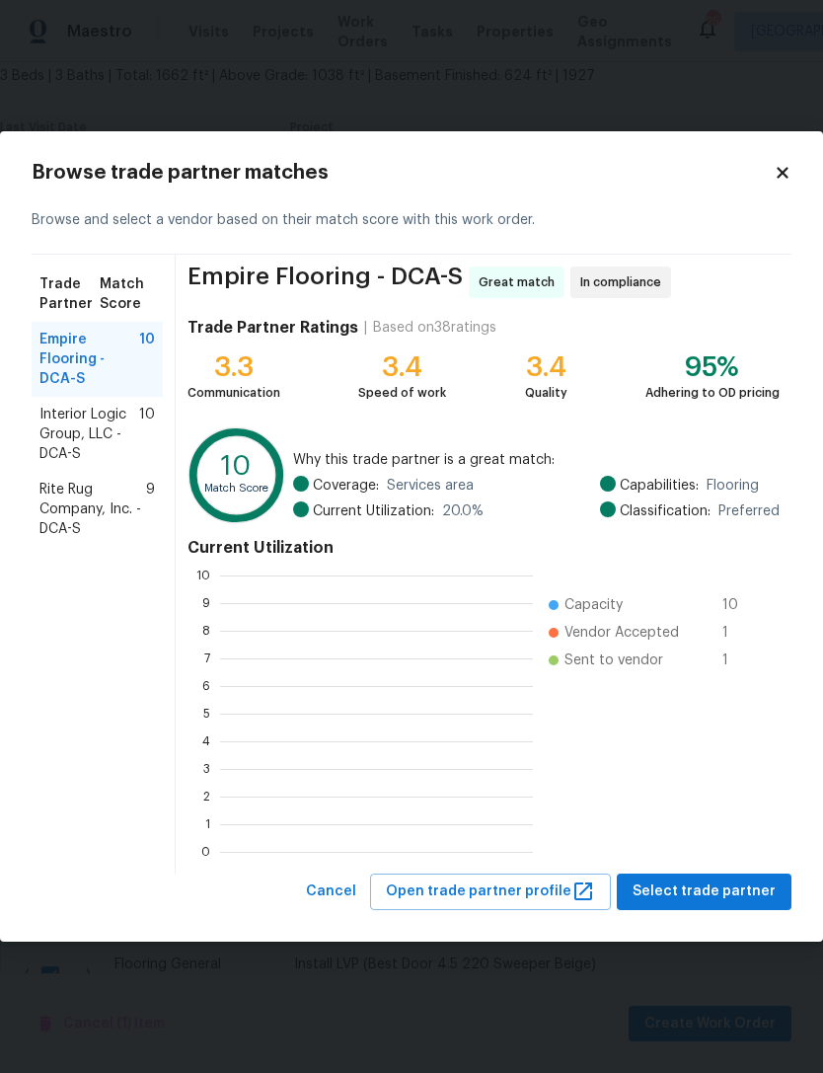
scroll to position [276, 313]
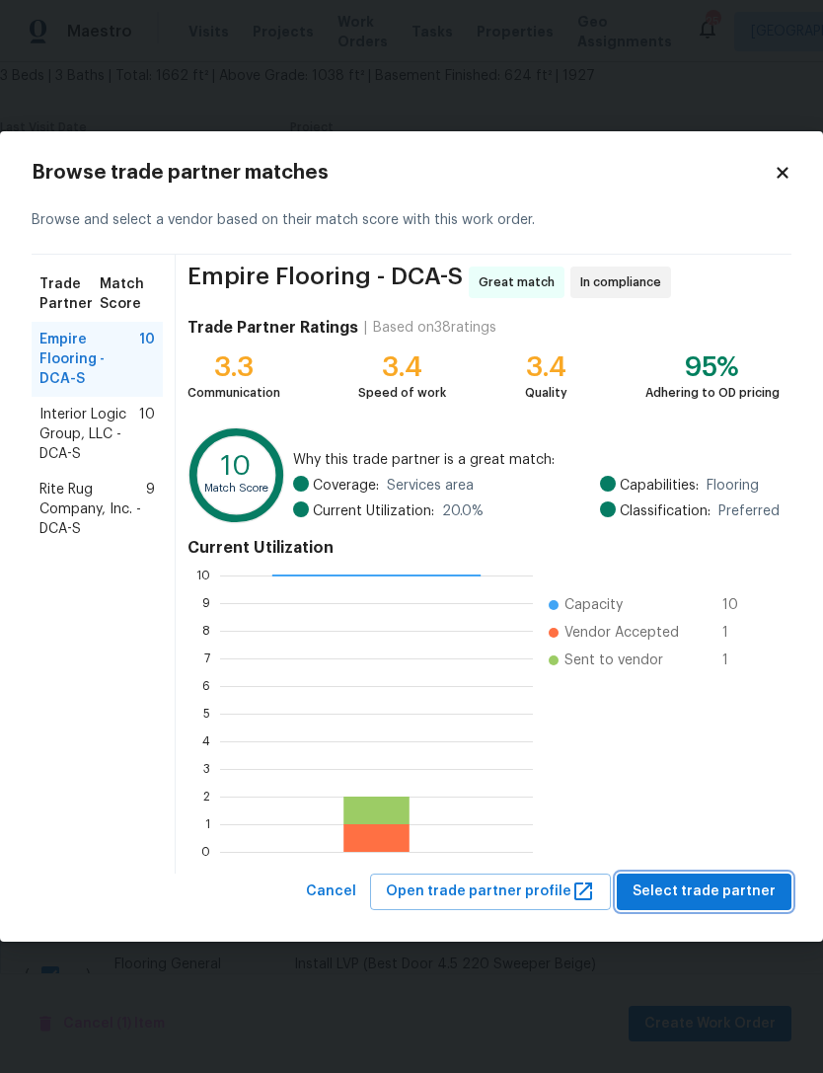
click at [737, 890] on span "Select trade partner" at bounding box center [704, 891] width 143 height 25
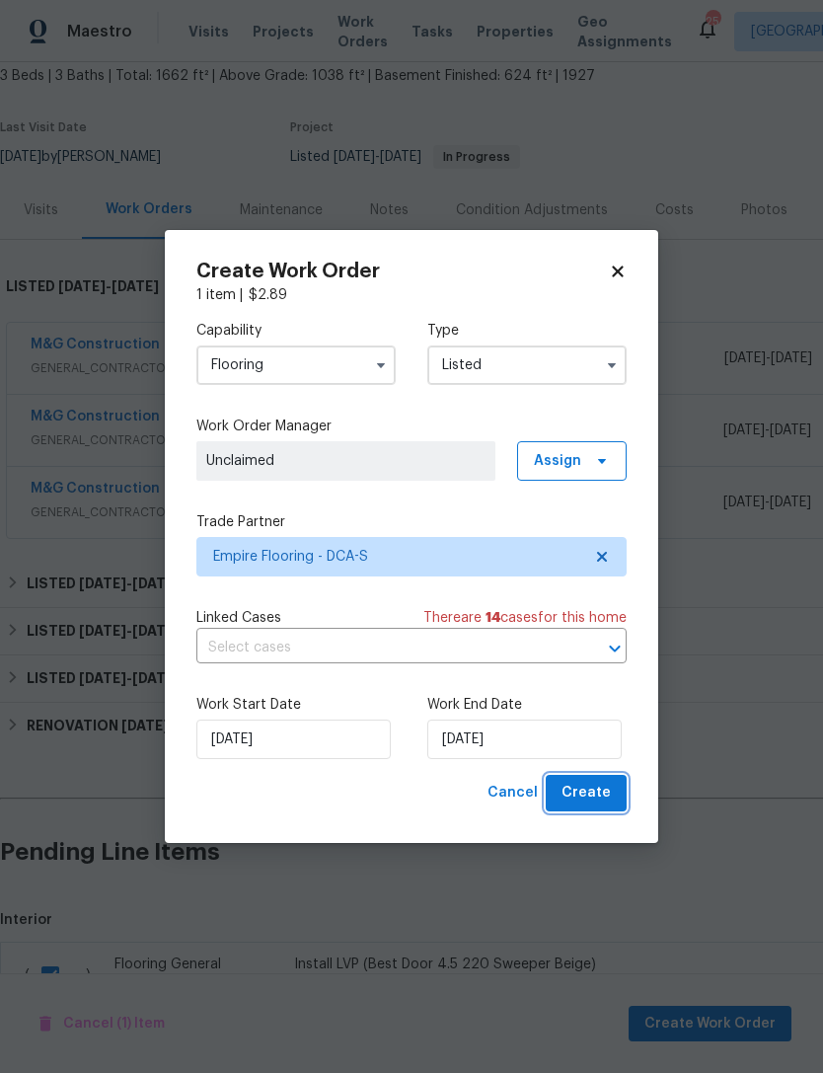
click at [586, 791] on span "Create" at bounding box center [586, 793] width 49 height 25
checkbox input "false"
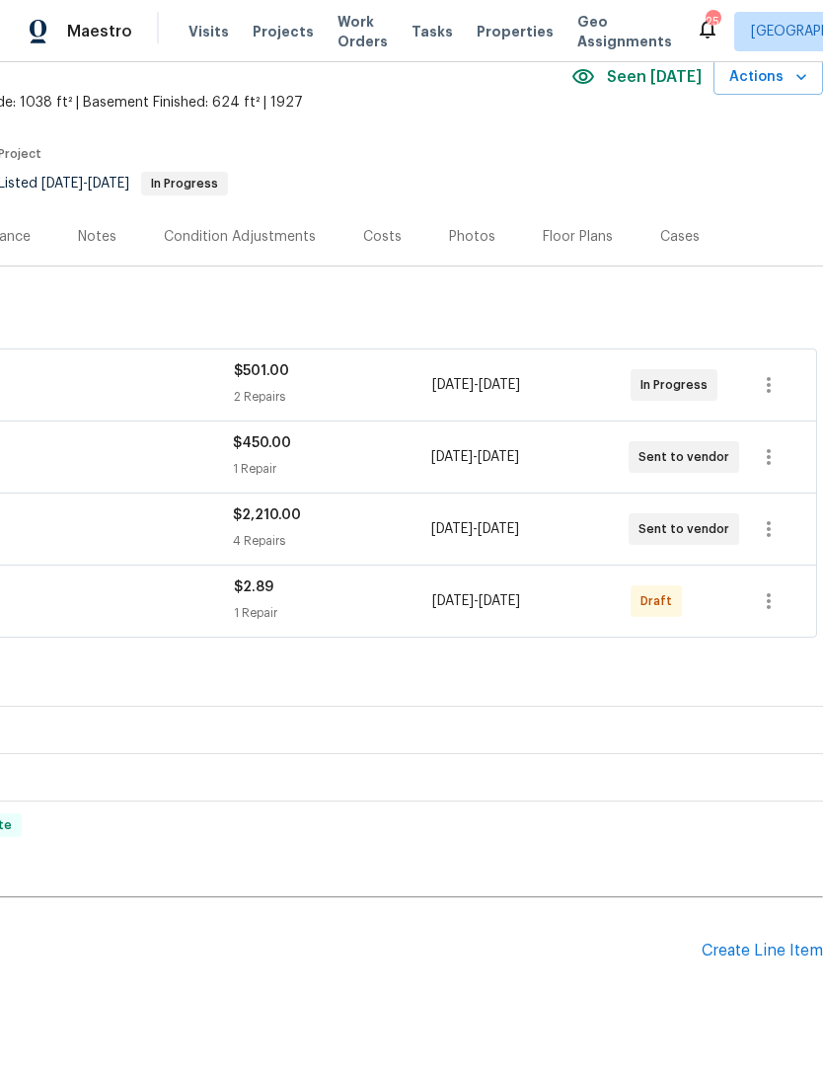
scroll to position [91, 292]
click at [784, 578] on button "button" at bounding box center [768, 601] width 47 height 47
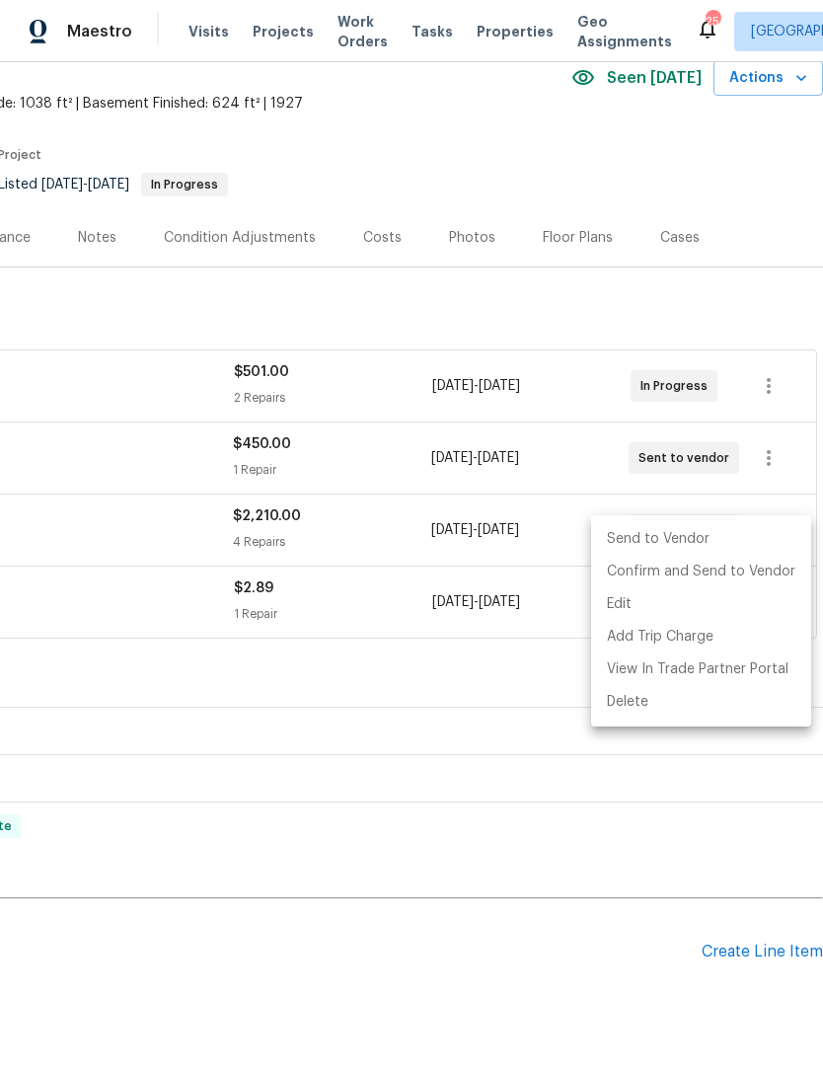
click at [668, 541] on li "Send to Vendor" at bounding box center [701, 539] width 220 height 33
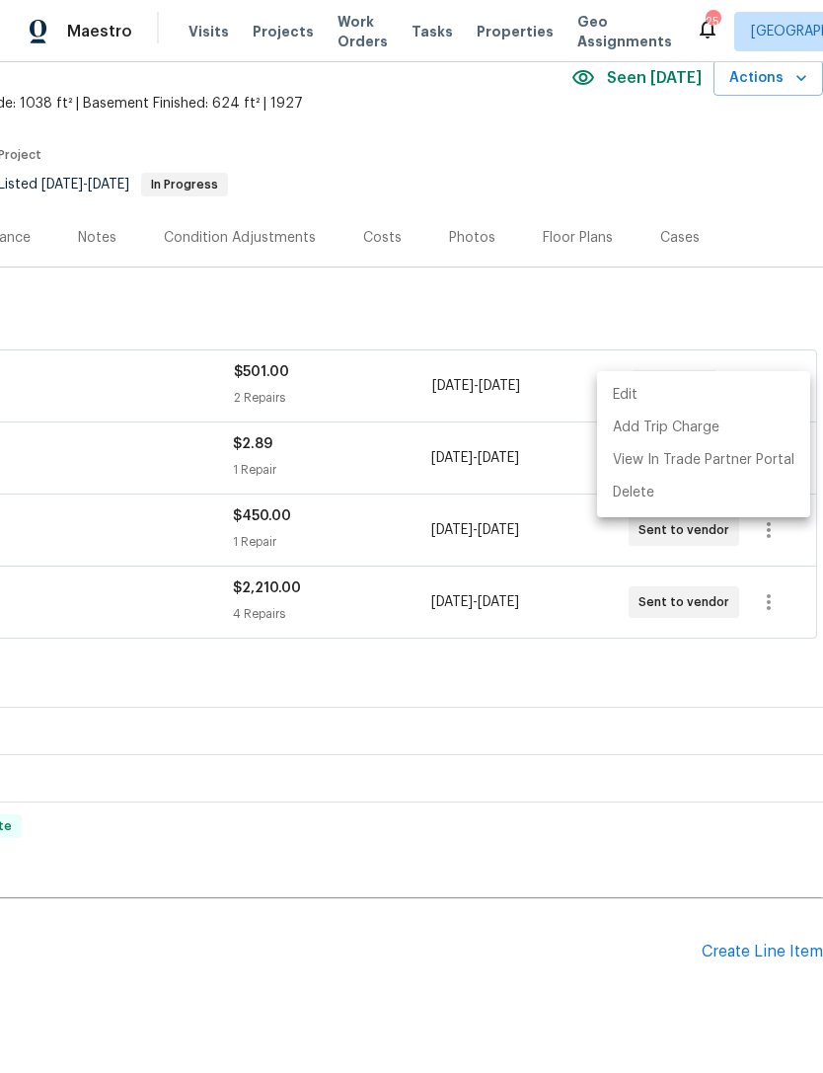
click at [667, 961] on div at bounding box center [411, 536] width 823 height 1073
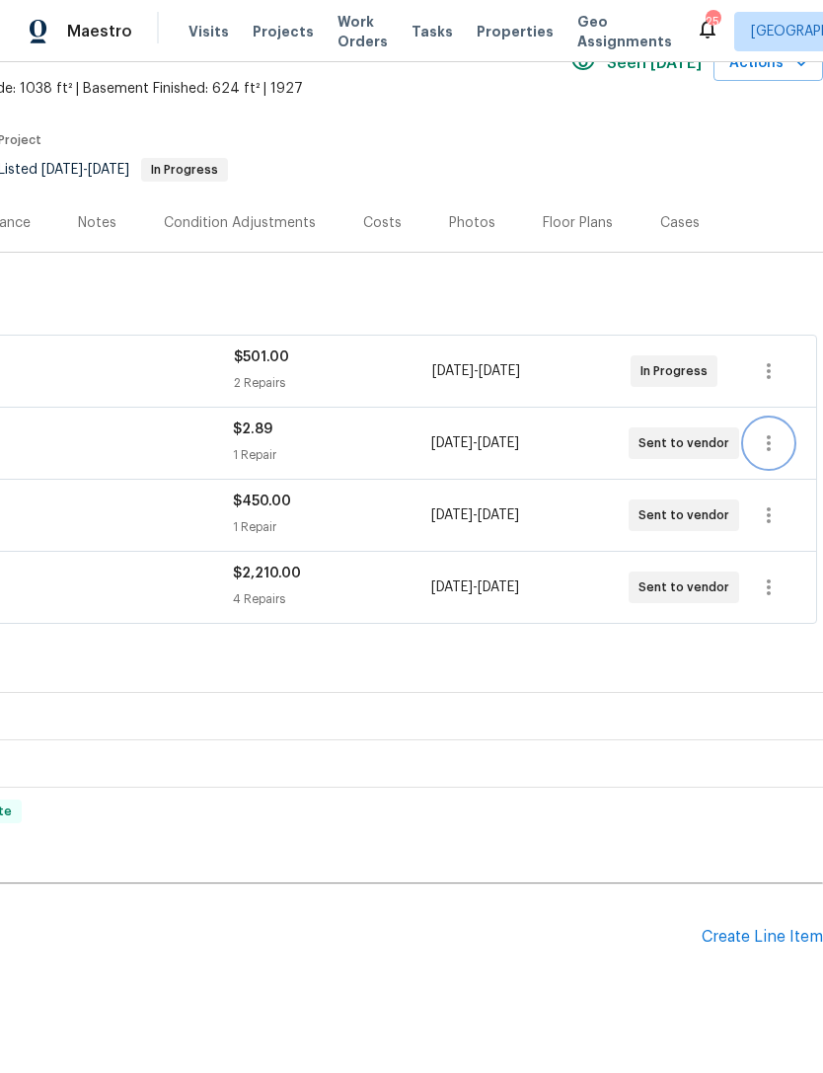
scroll to position [106, 292]
click at [758, 928] on div "Create Line Item" at bounding box center [762, 937] width 121 height 19
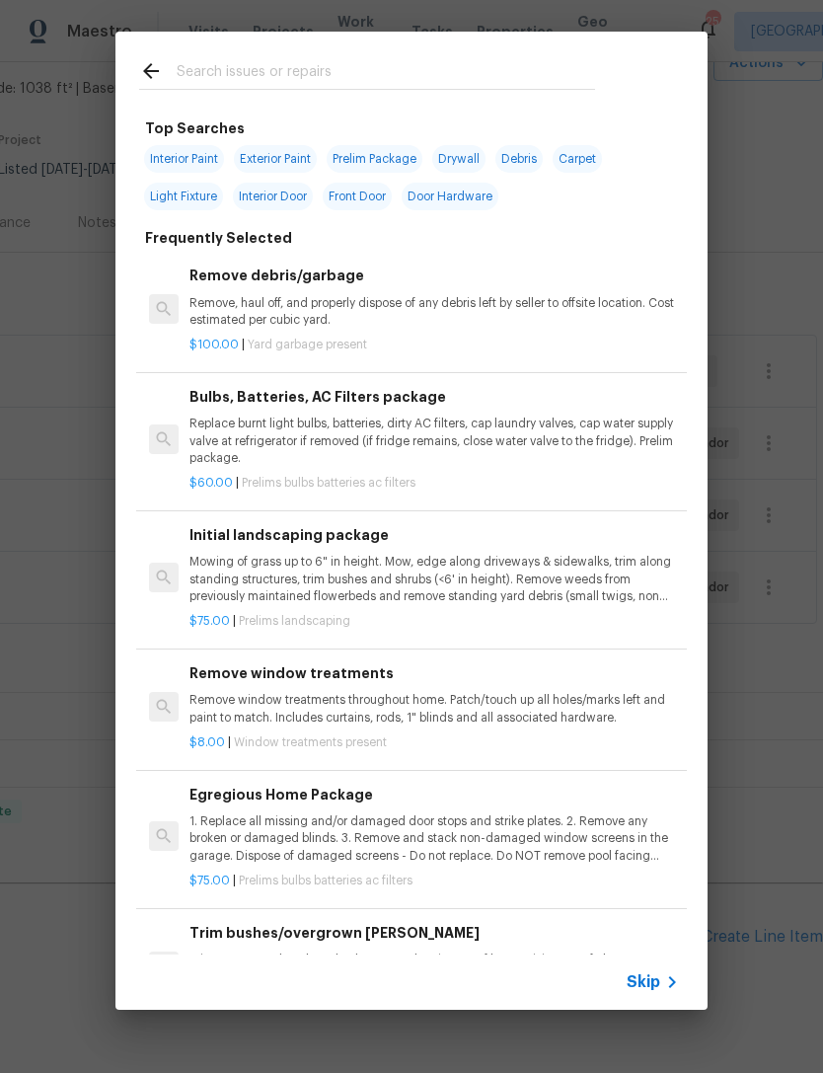
click at [249, 67] on input "text" at bounding box center [386, 74] width 418 height 30
type input "Init"
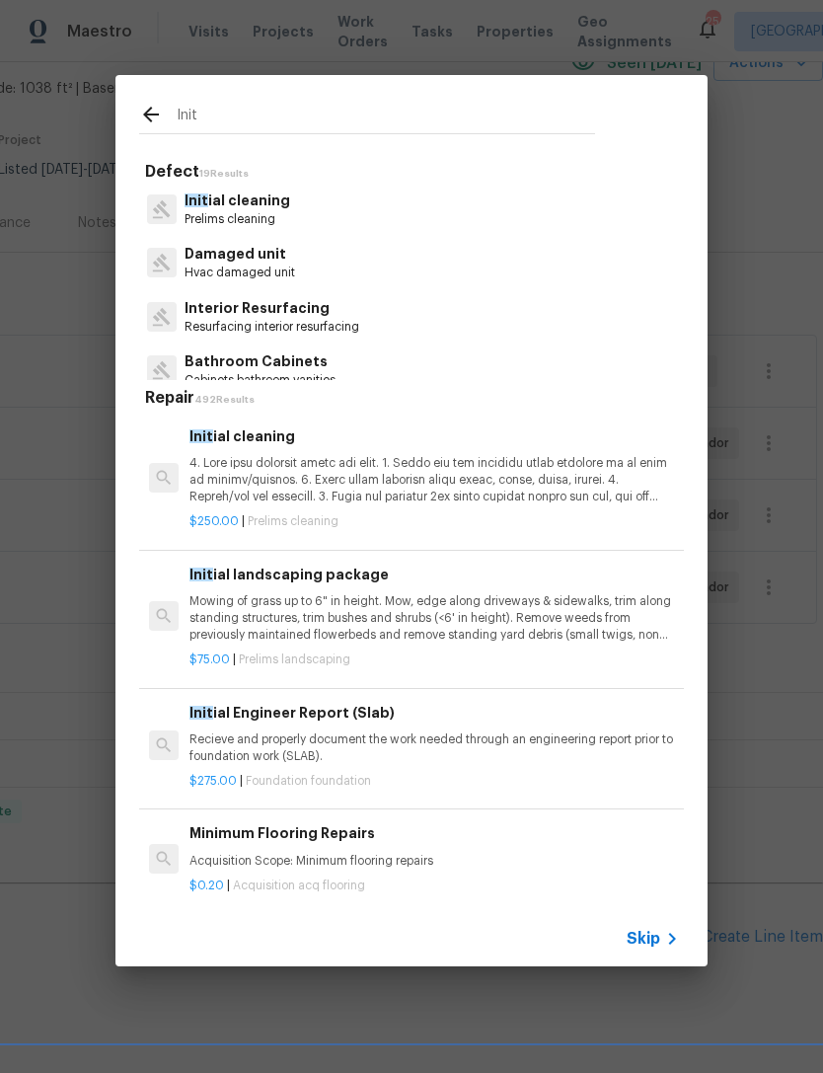
click at [260, 203] on p "Init ial cleaning" at bounding box center [238, 200] width 106 height 21
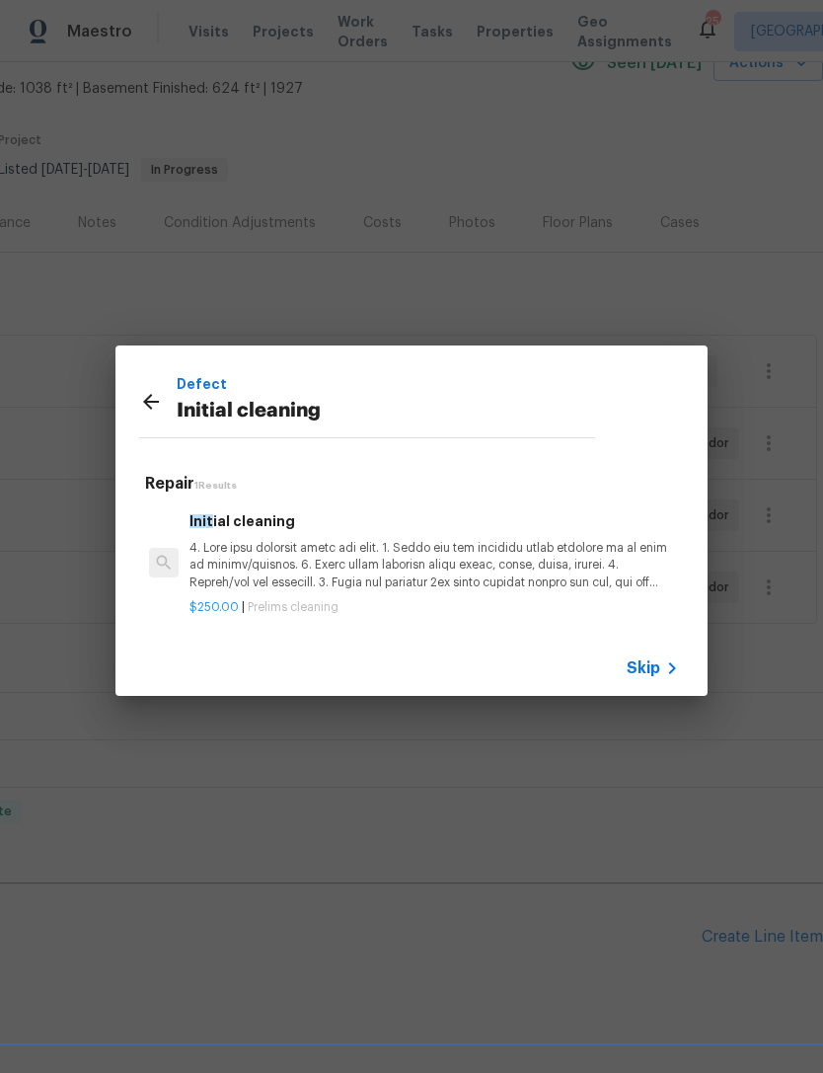
click at [452, 555] on p at bounding box center [433, 565] width 489 height 50
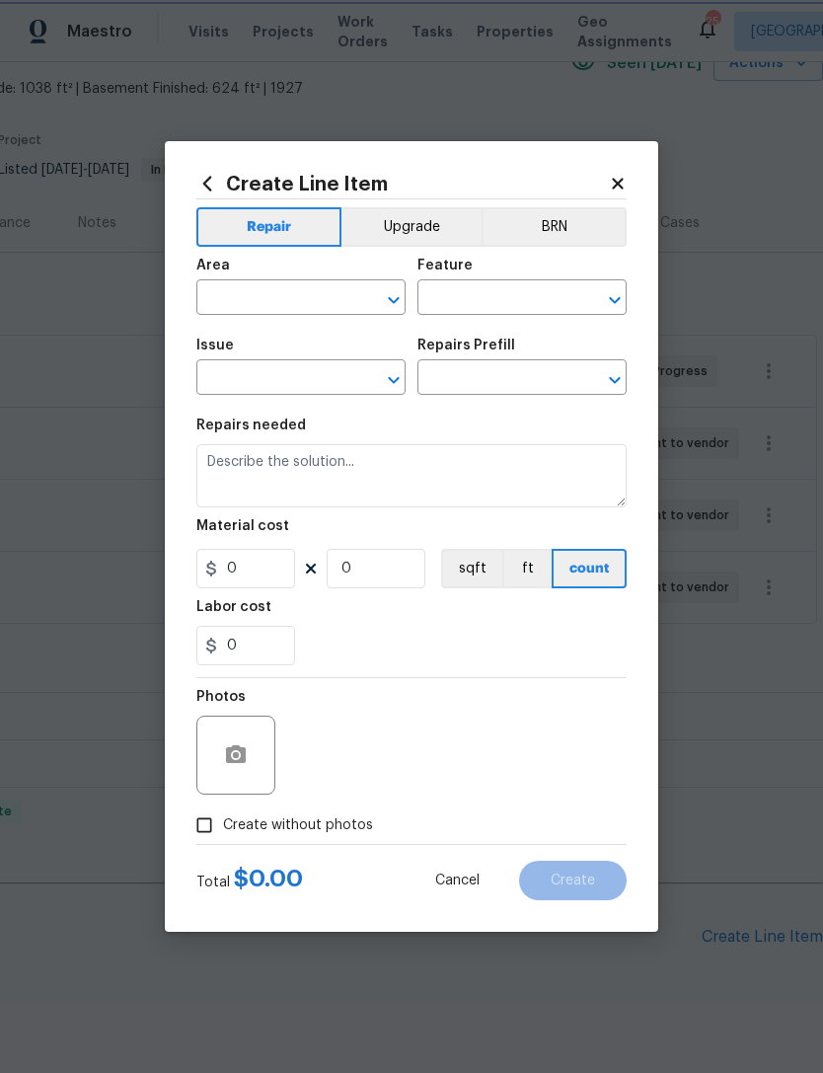
type input "Home Readiness Packages"
type input "Initial cleaning"
type input "Initial cleaning $250.00"
type textarea "1. Wipe down exterior doors and trim. 2. Clean out all exterior light fixtures …"
type input "250"
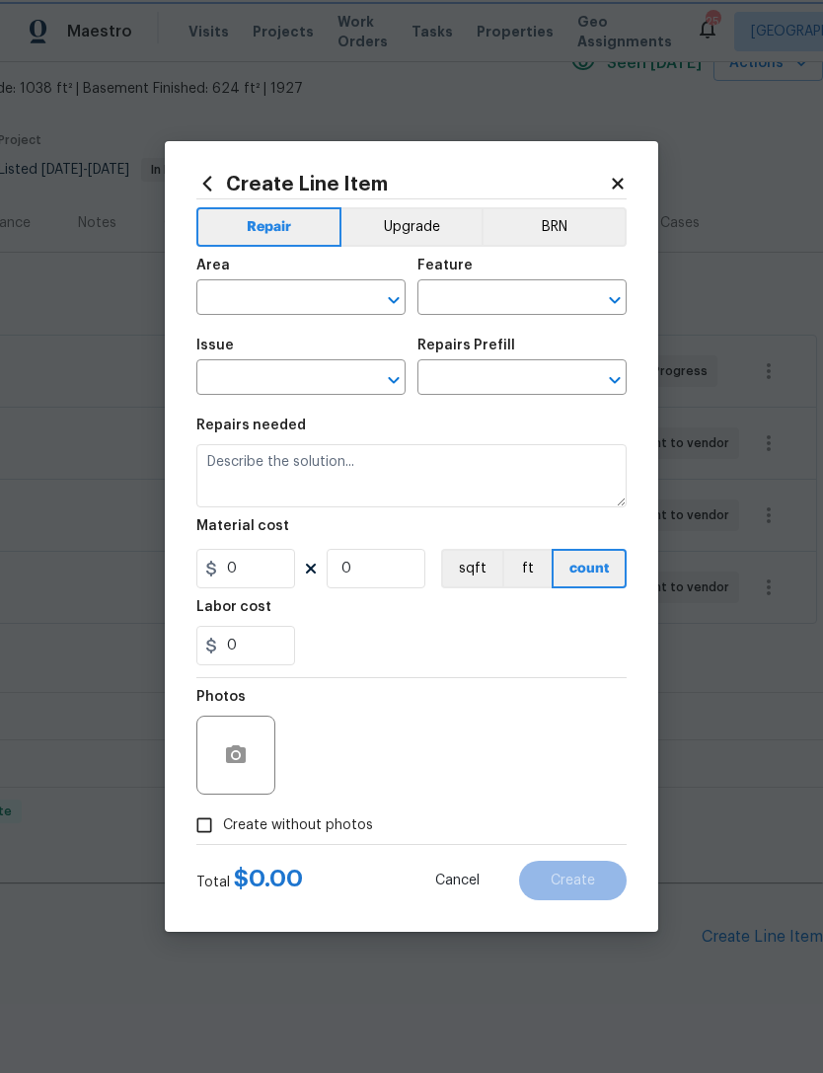
type input "1"
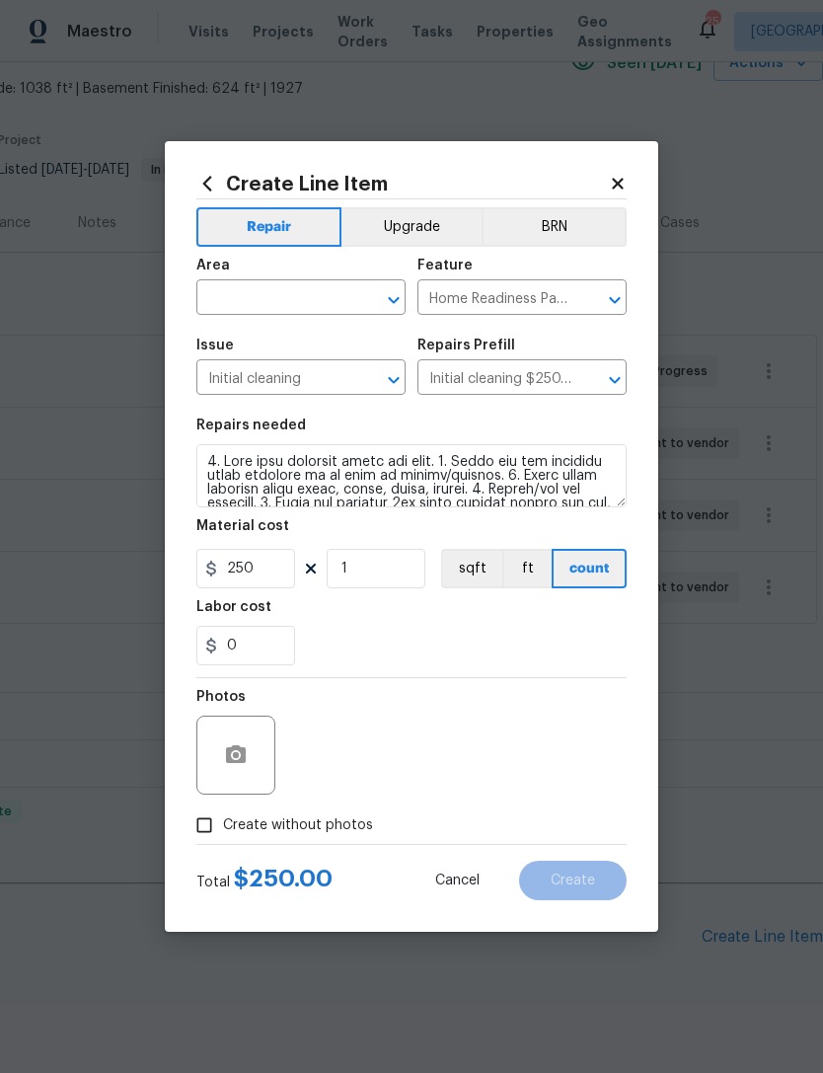
click at [342, 291] on input "text" at bounding box center [273, 299] width 154 height 31
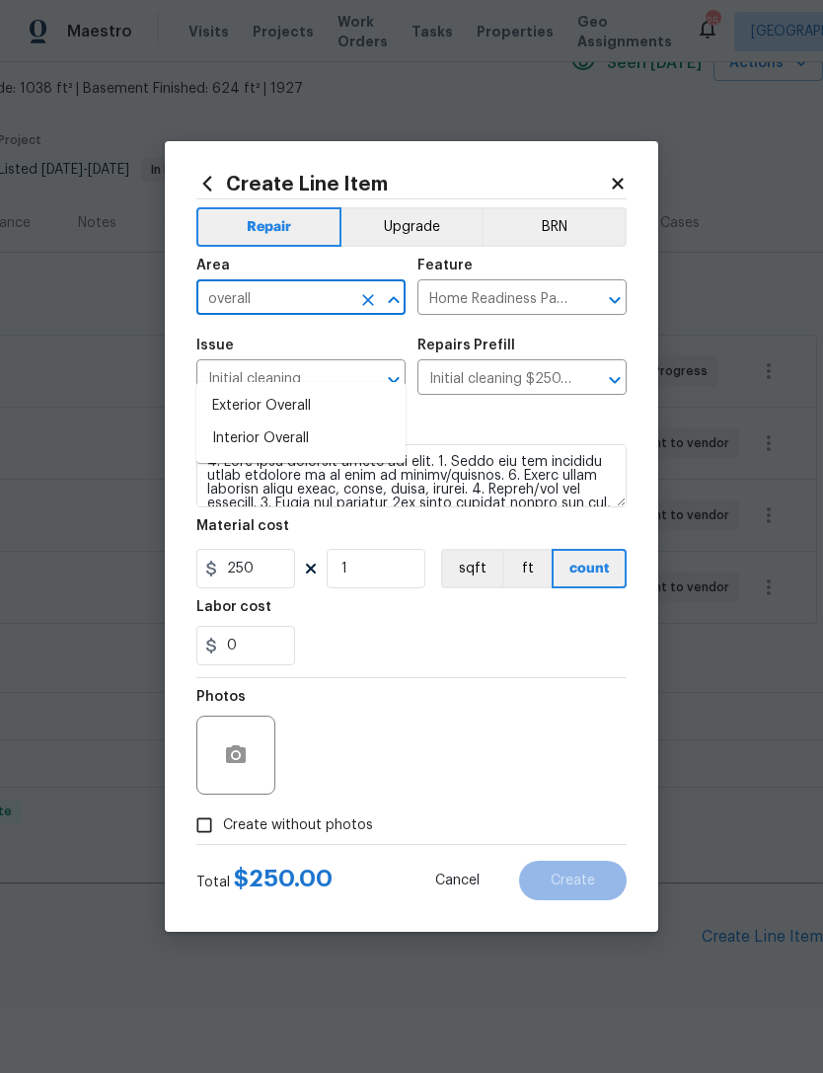
click at [266, 422] on li "Interior Overall" at bounding box center [300, 438] width 209 height 33
type input "Interior Overall"
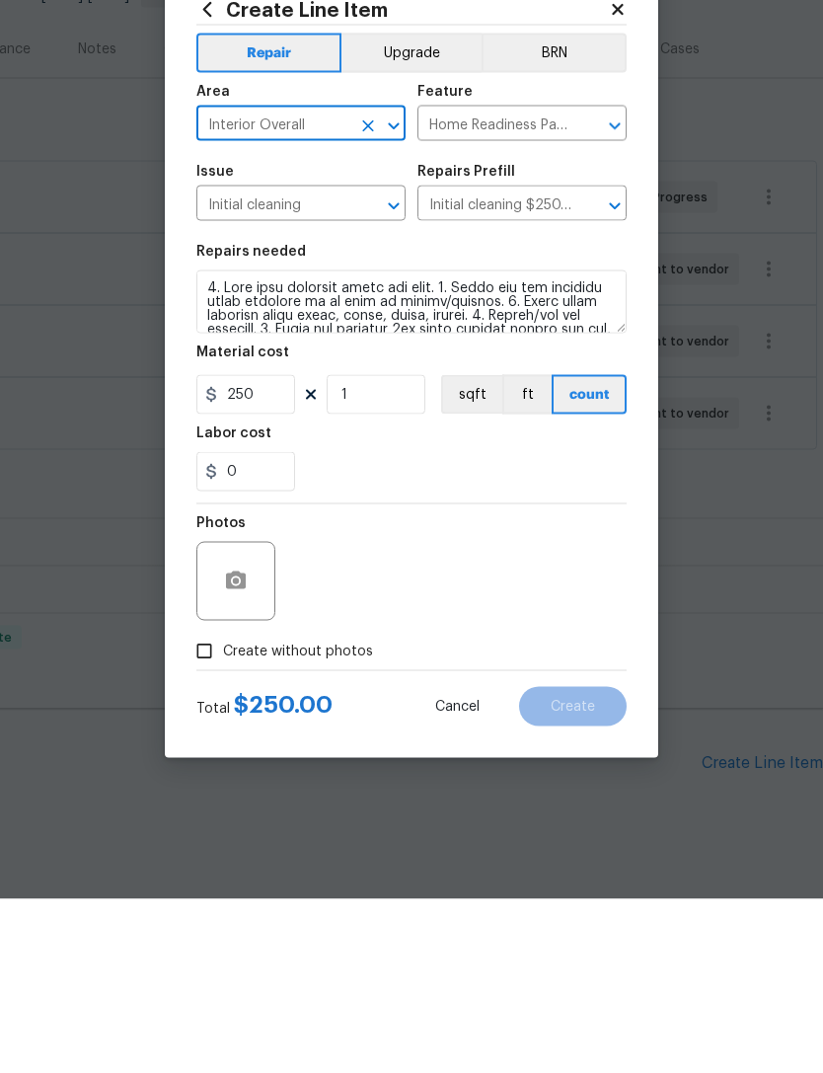
click at [195, 806] on input "Create without photos" at bounding box center [205, 825] width 38 height 38
checkbox input "true"
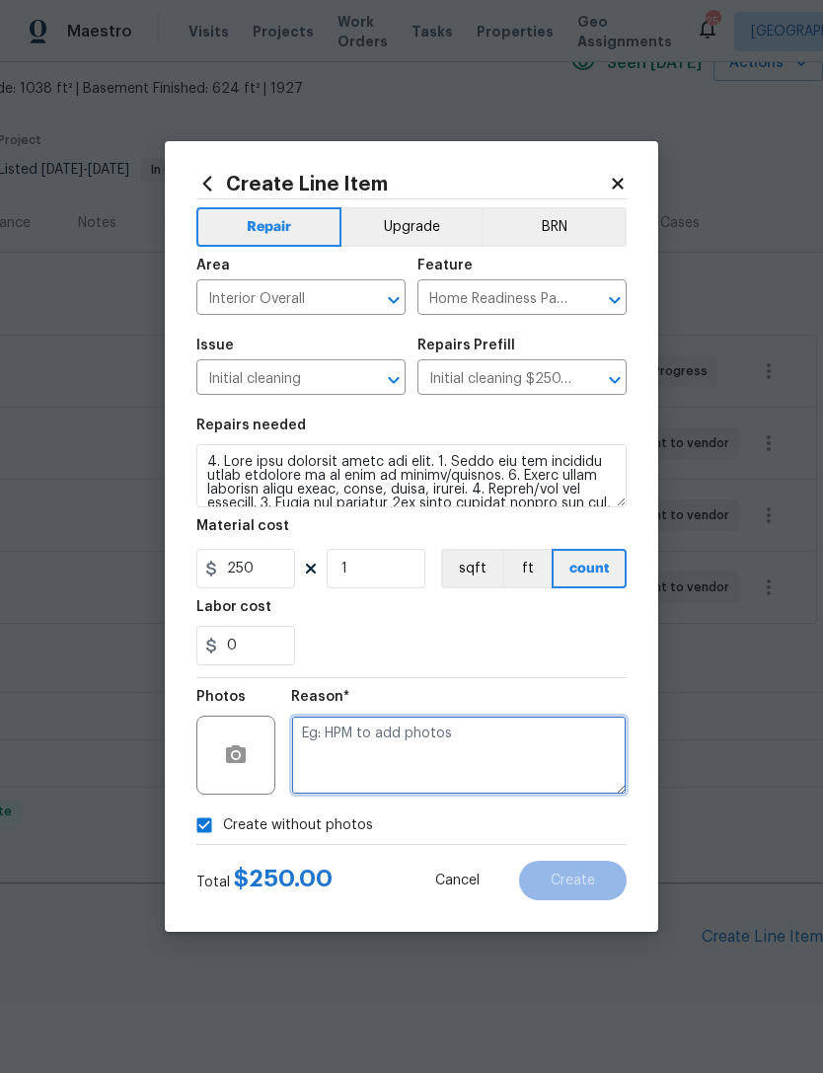
click at [415, 767] on textarea at bounding box center [459, 754] width 336 height 79
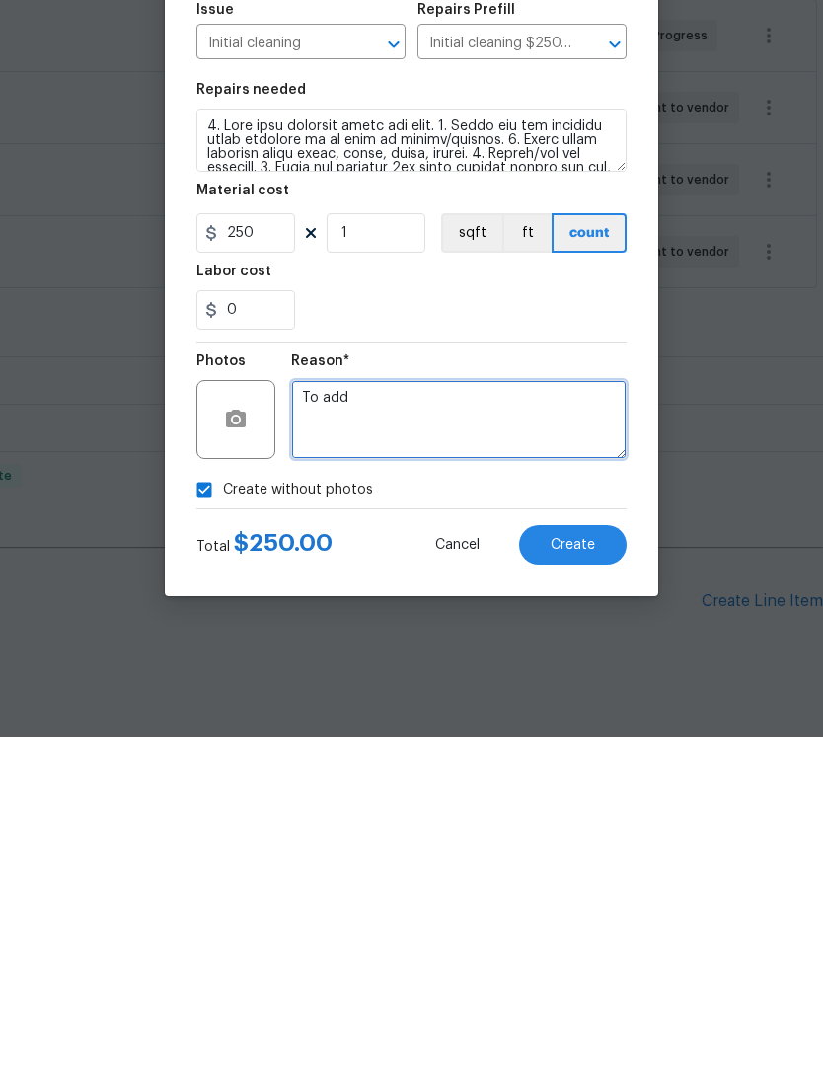
type textarea "To add"
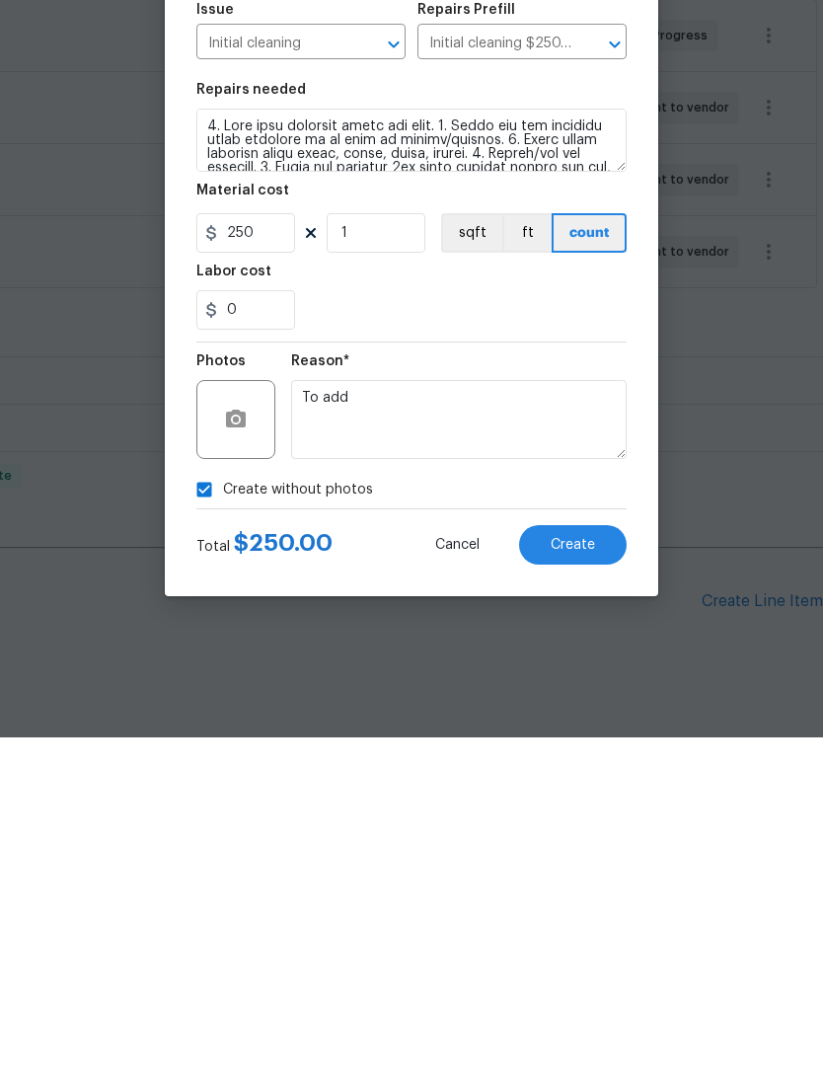
click at [593, 873] on span "Create" at bounding box center [573, 880] width 44 height 15
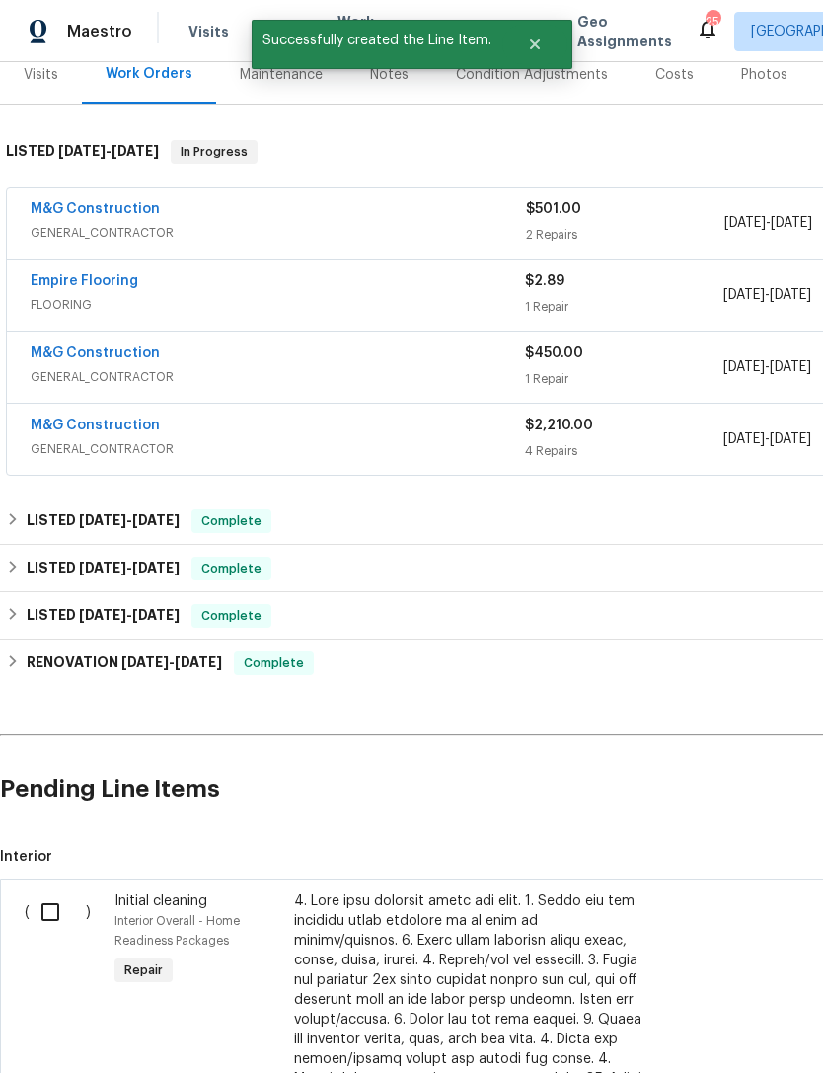
scroll to position [252, 0]
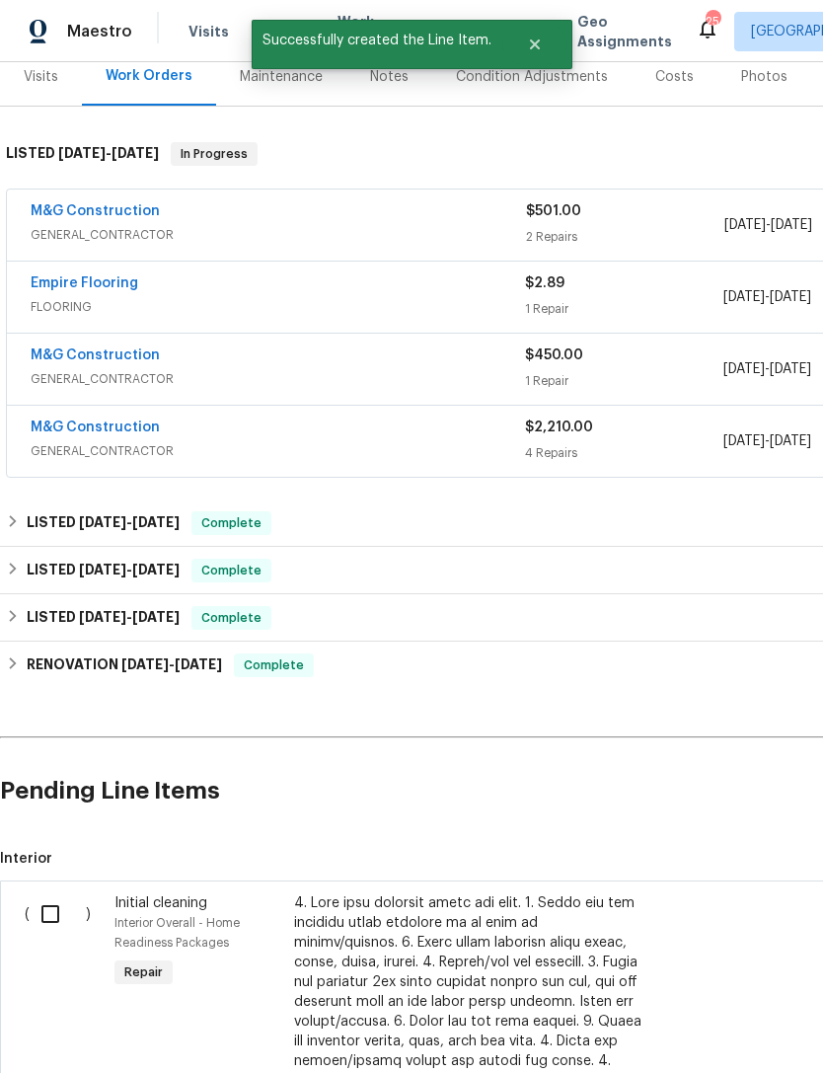
click at [55, 893] on input "checkbox" at bounding box center [58, 913] width 56 height 41
checkbox input "true"
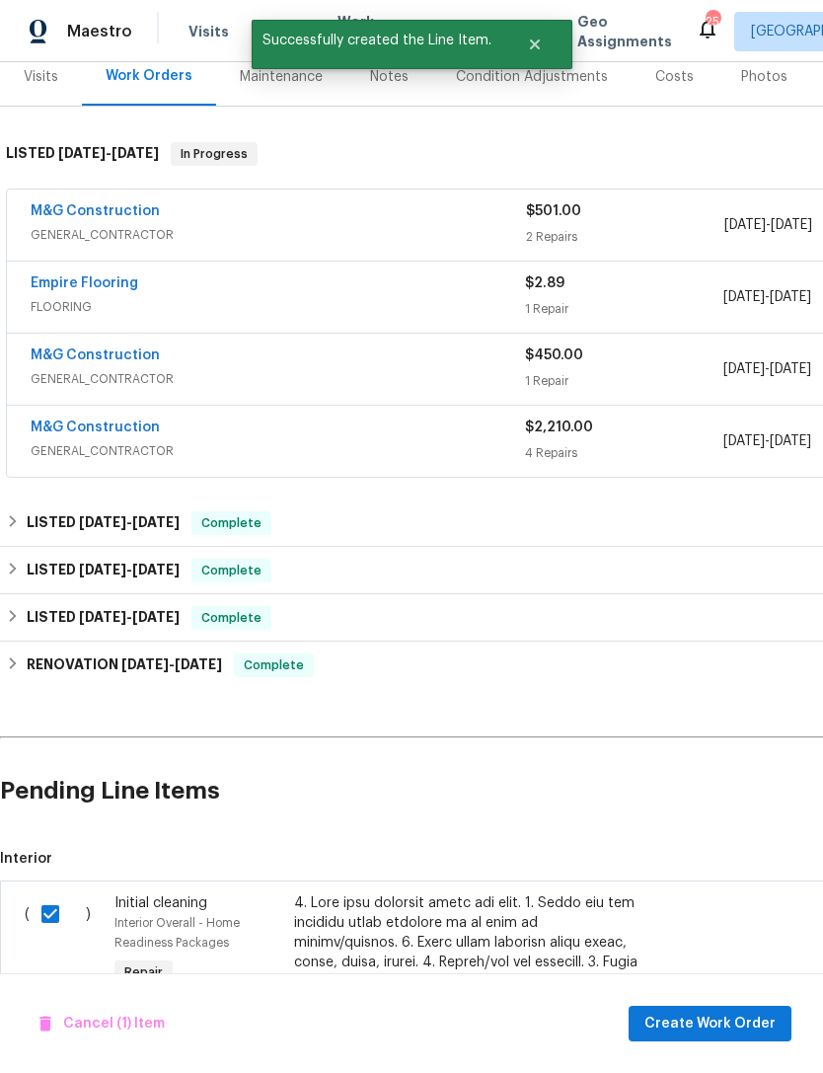
click at [715, 1020] on span "Create Work Order" at bounding box center [709, 1024] width 131 height 25
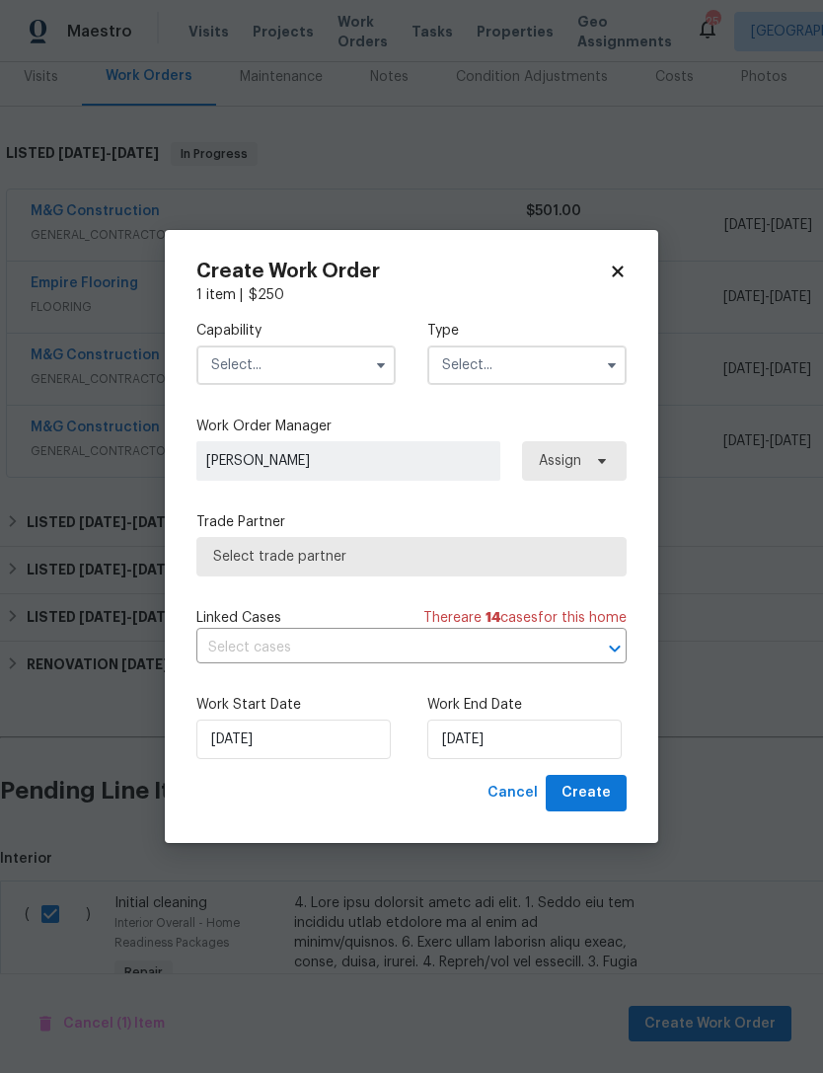
click at [290, 361] on input "text" at bounding box center [295, 364] width 199 height 39
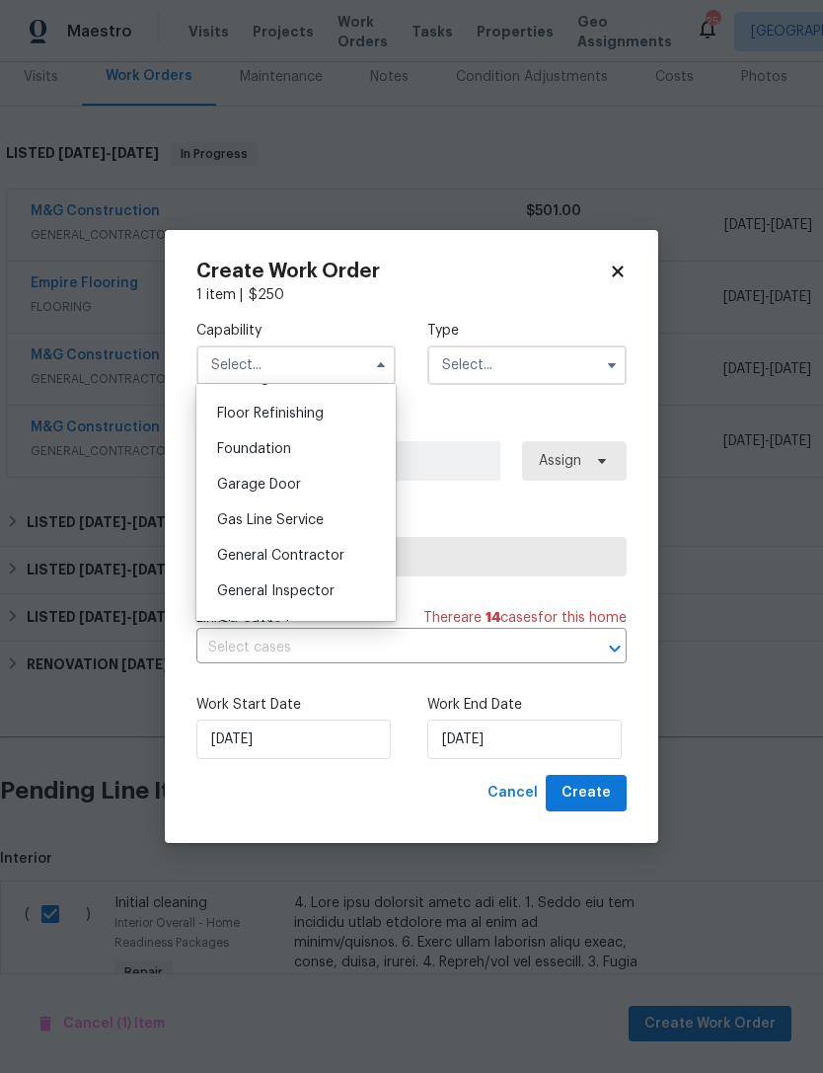
scroll to position [796, 0]
click at [290, 548] on span "General Contractor" at bounding box center [280, 554] width 127 height 14
type input "General Contractor"
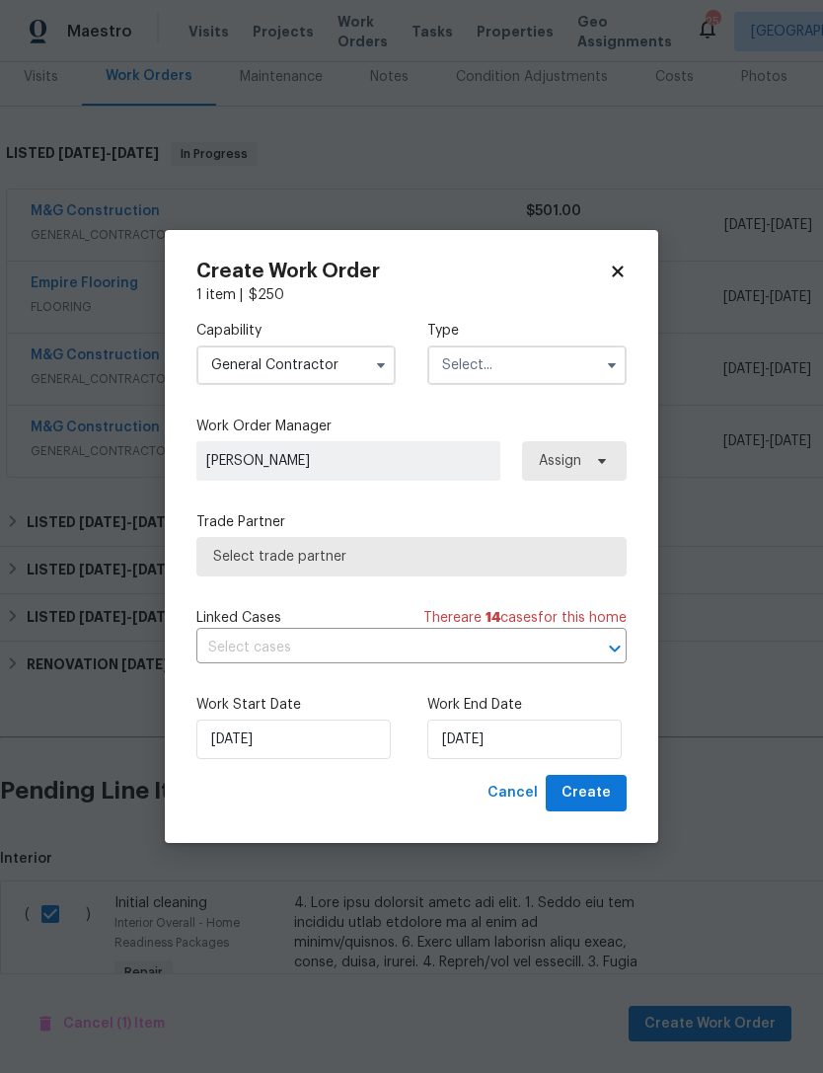
click at [563, 364] on input "text" at bounding box center [526, 364] width 199 height 39
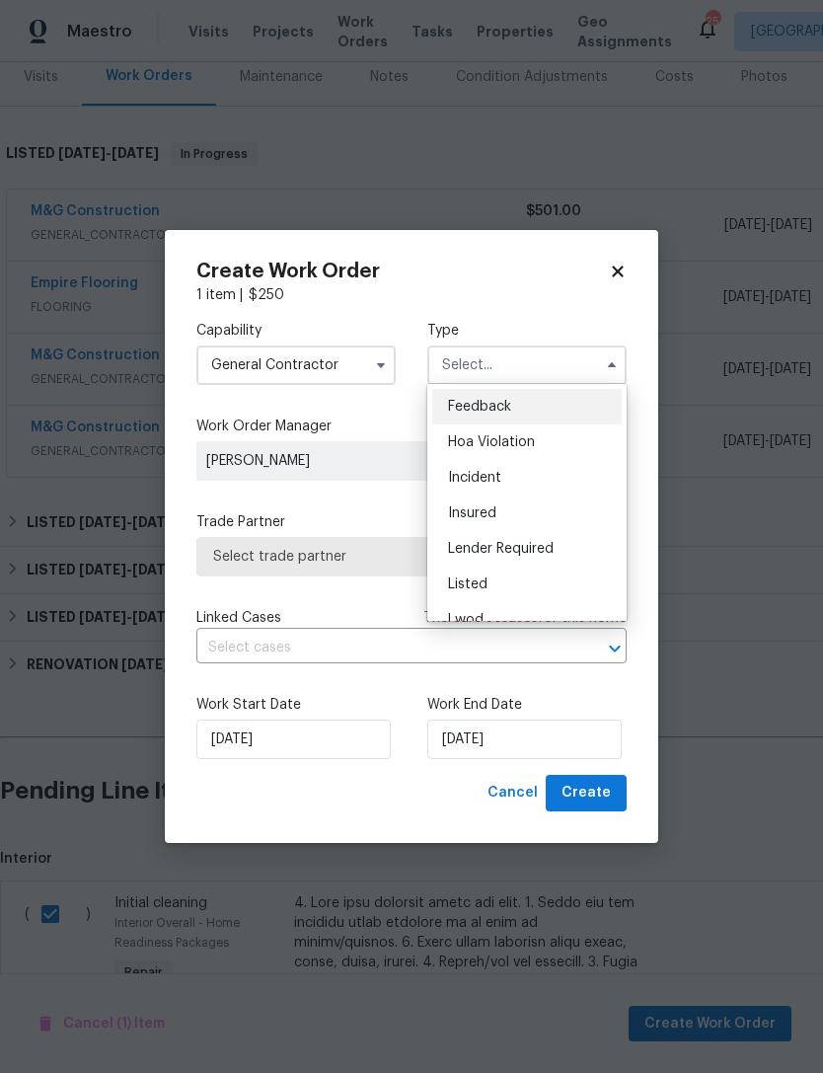
click at [475, 588] on span "Listed" at bounding box center [467, 584] width 39 height 14
type input "Listed"
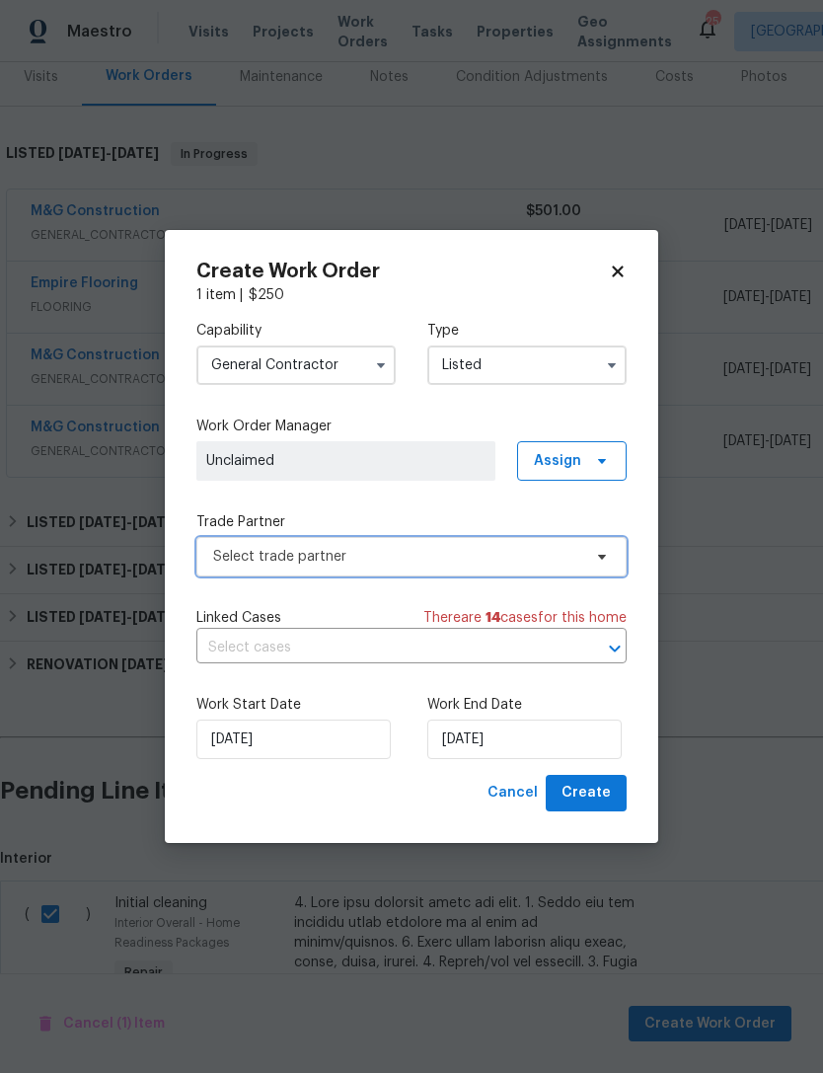
click at [350, 562] on span "Select trade partner" at bounding box center [397, 557] width 368 height 20
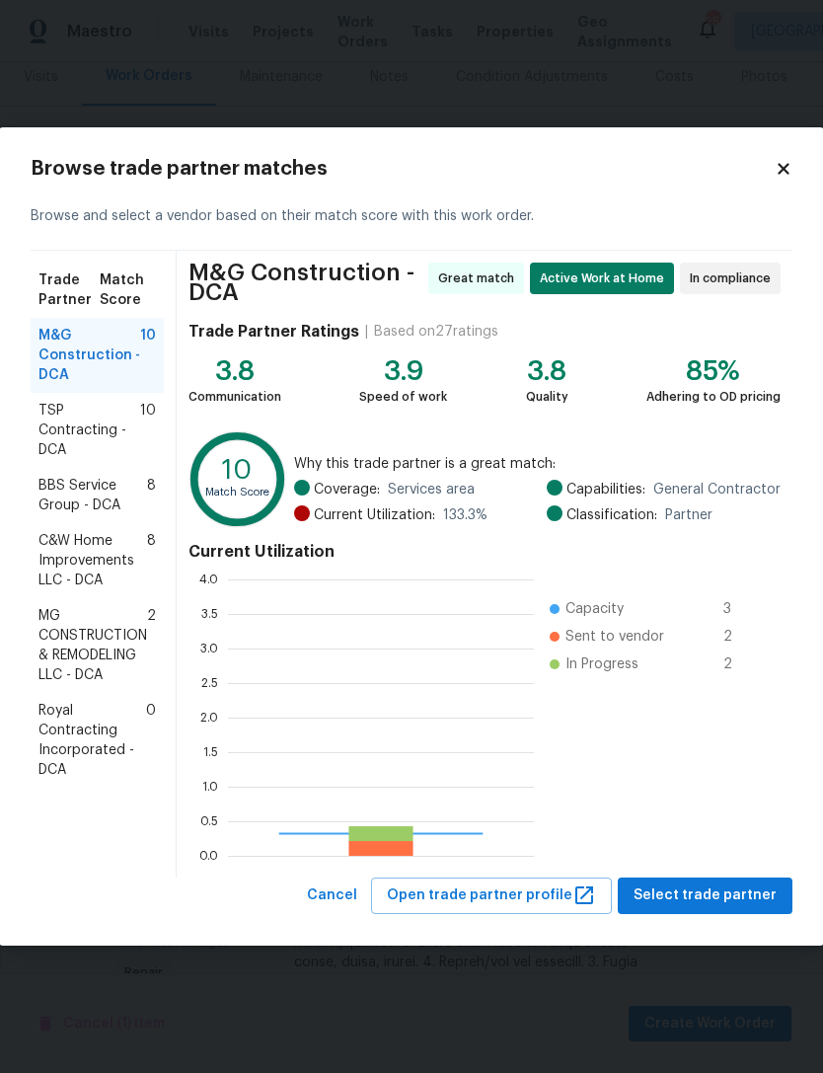
scroll to position [276, 306]
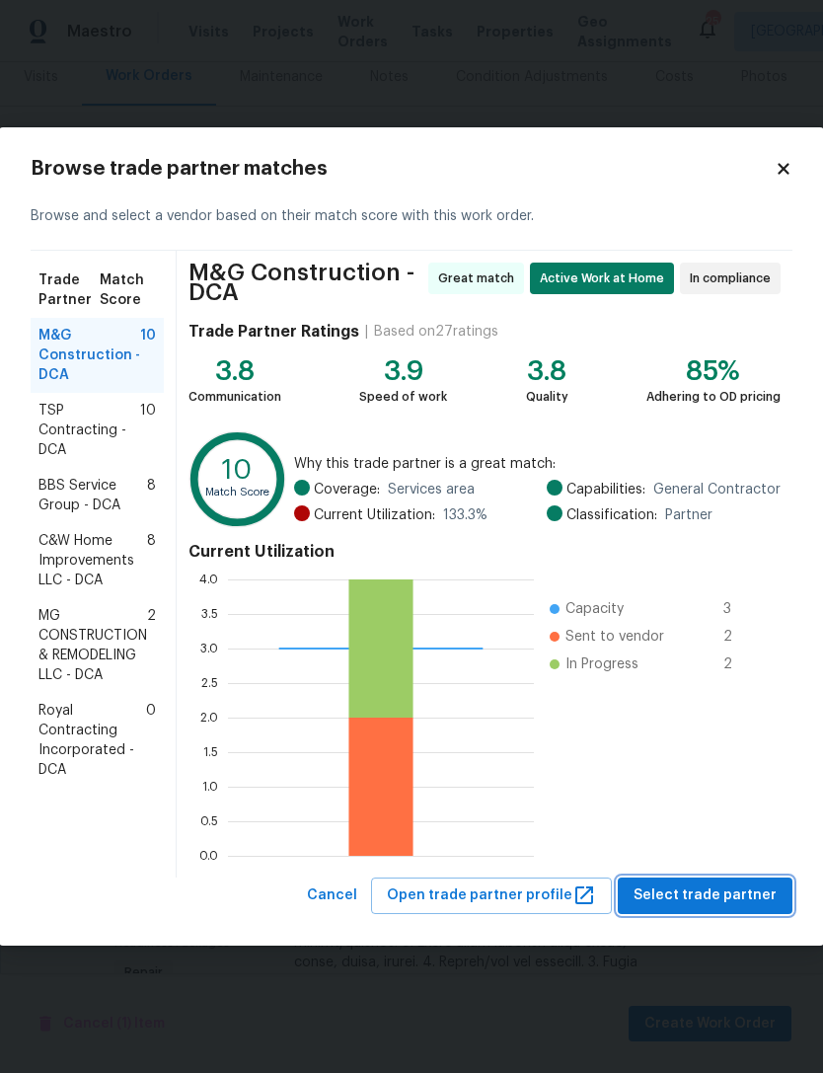
click at [735, 890] on span "Select trade partner" at bounding box center [705, 895] width 143 height 25
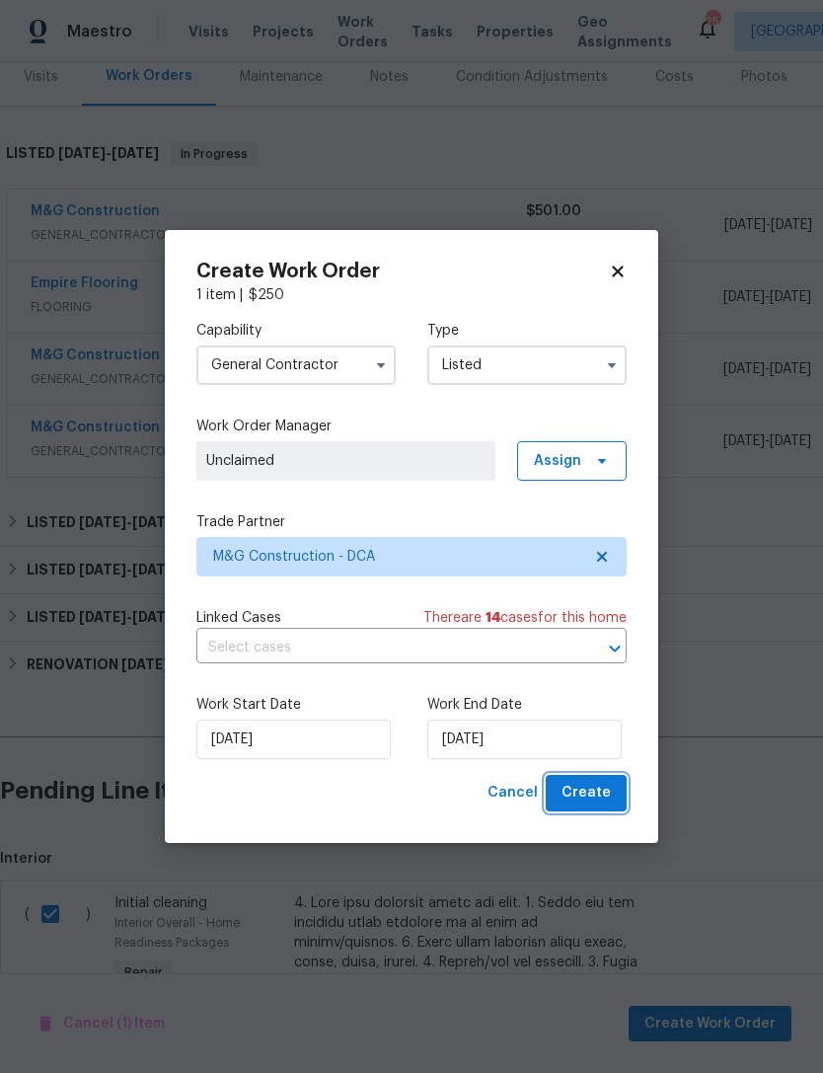
click at [615, 795] on button "Create" at bounding box center [586, 793] width 81 height 37
checkbox input "false"
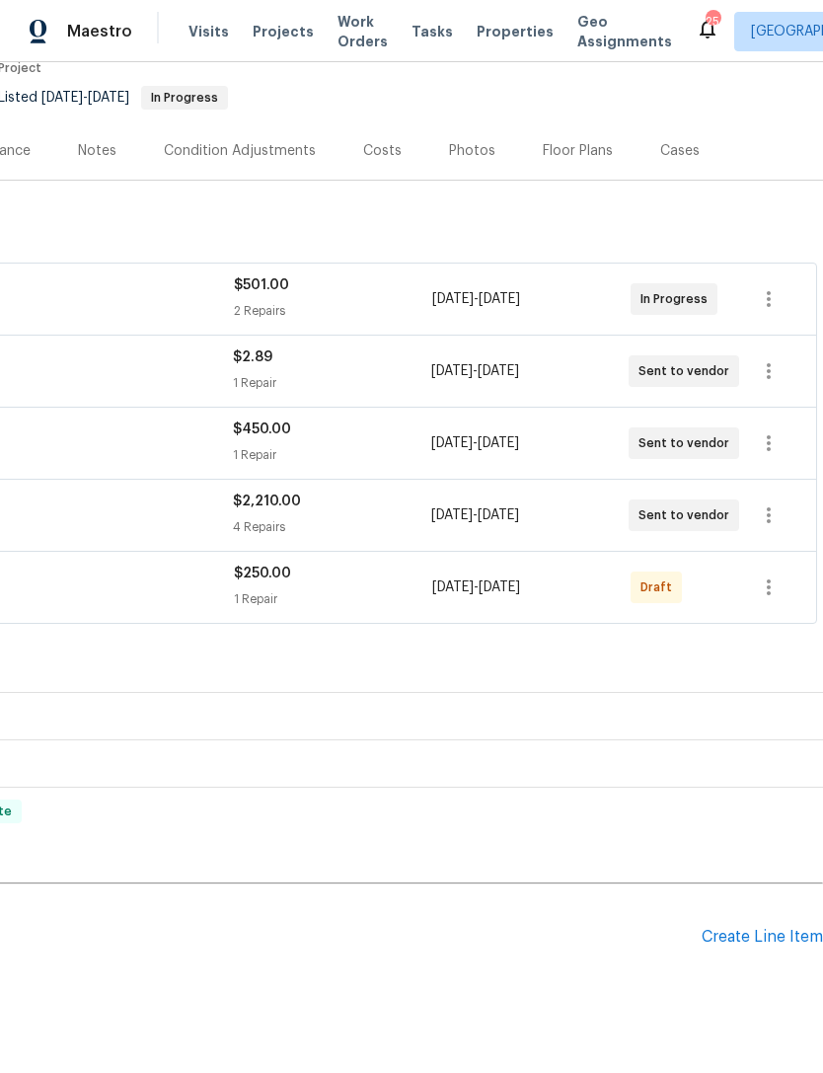
scroll to position [178, 292]
click at [449, 584] on span "[DATE]" at bounding box center [452, 587] width 41 height 14
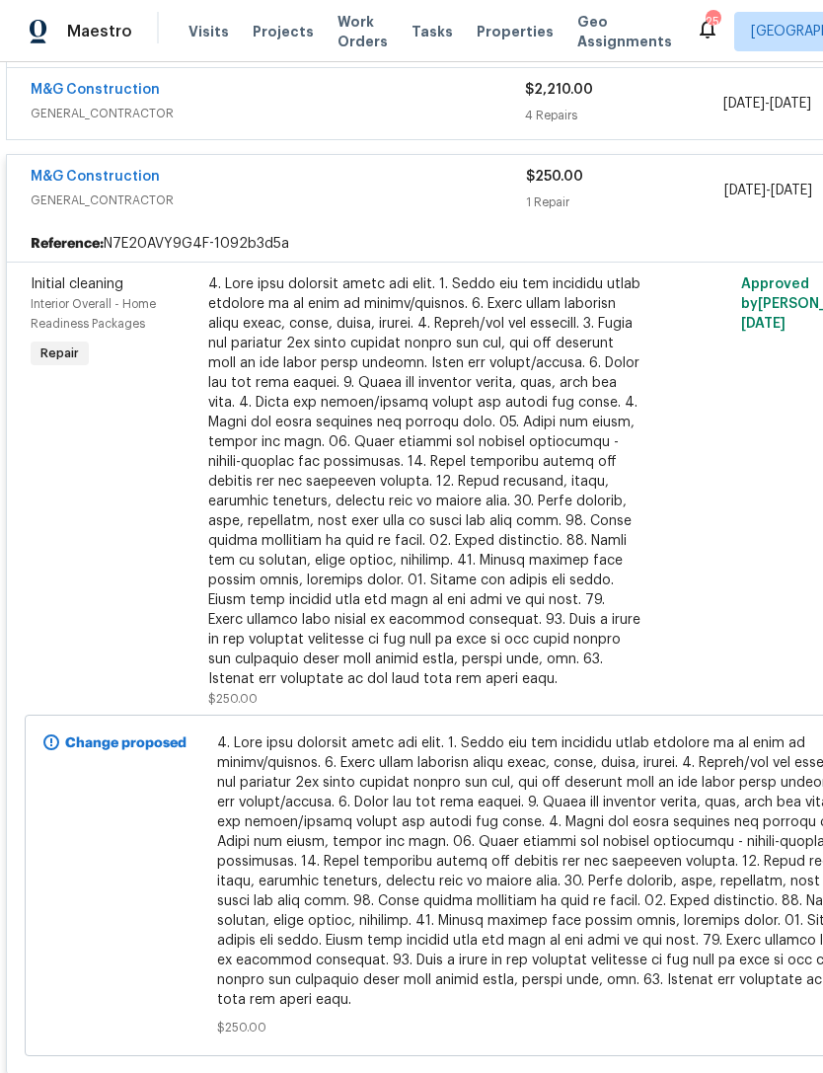
scroll to position [590, 0]
click at [440, 623] on div at bounding box center [424, 480] width 432 height 414
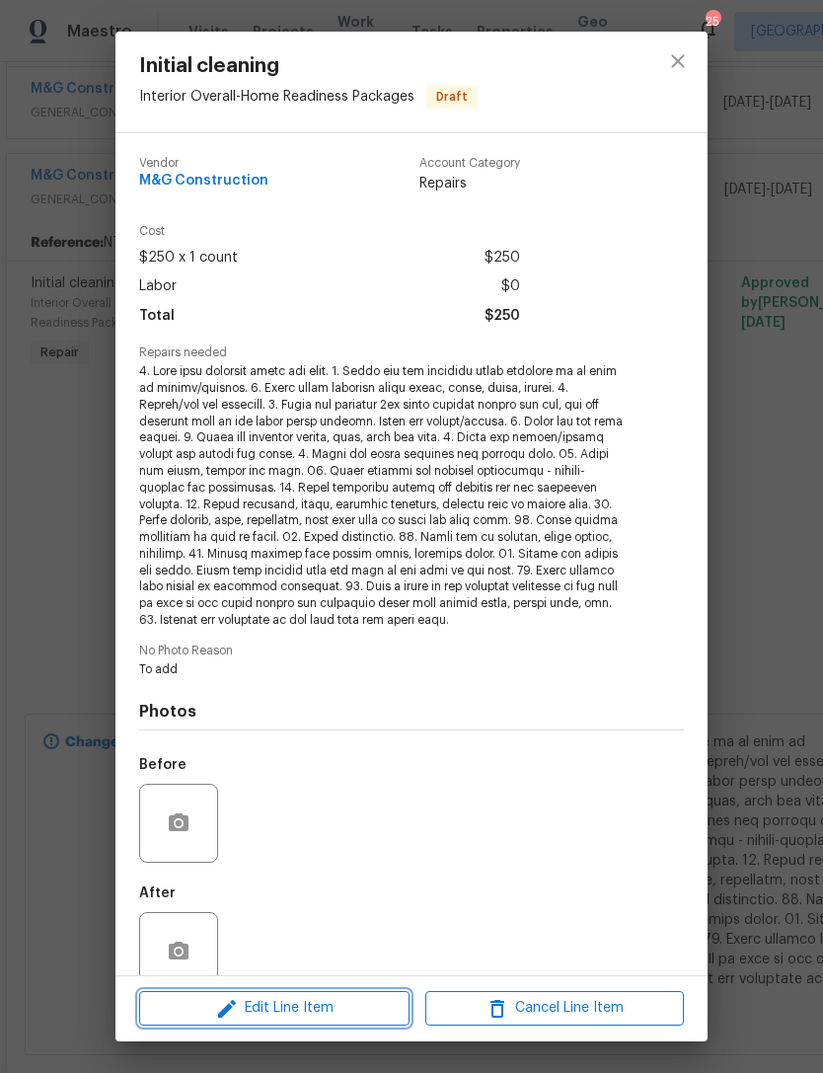
click at [338, 1005] on span "Edit Line Item" at bounding box center [274, 1008] width 259 height 25
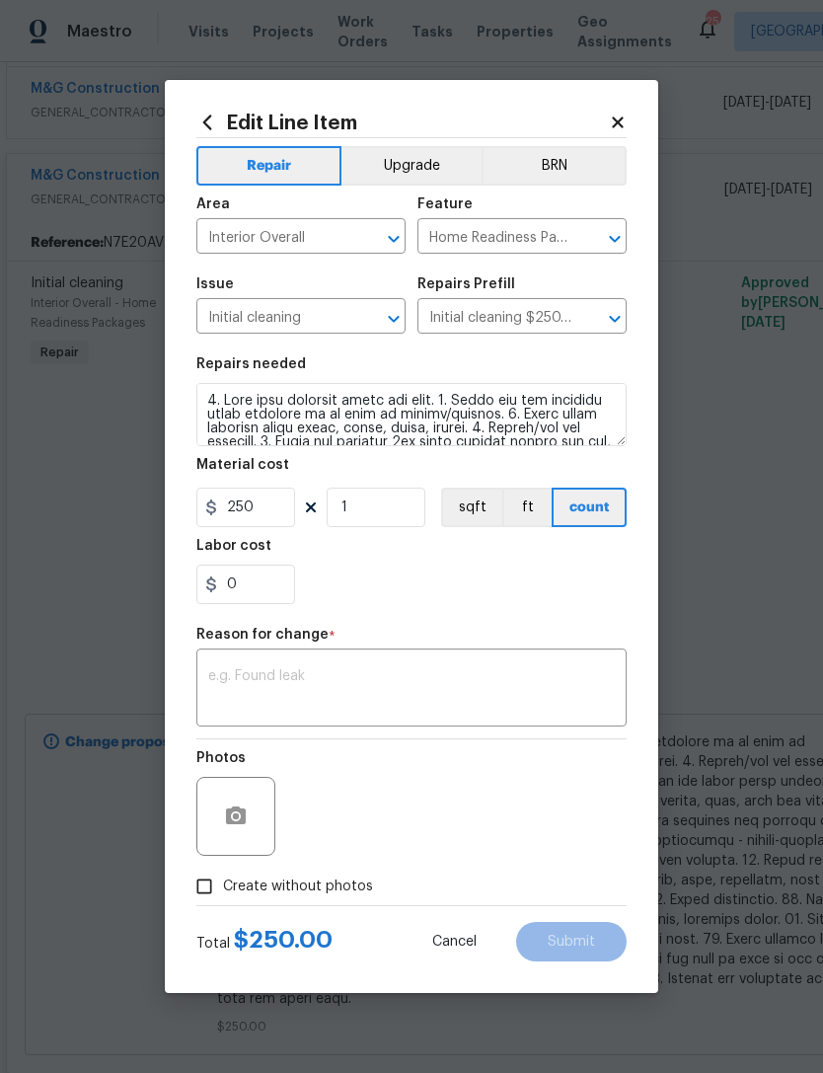
click at [328, 693] on textarea at bounding box center [411, 689] width 407 height 41
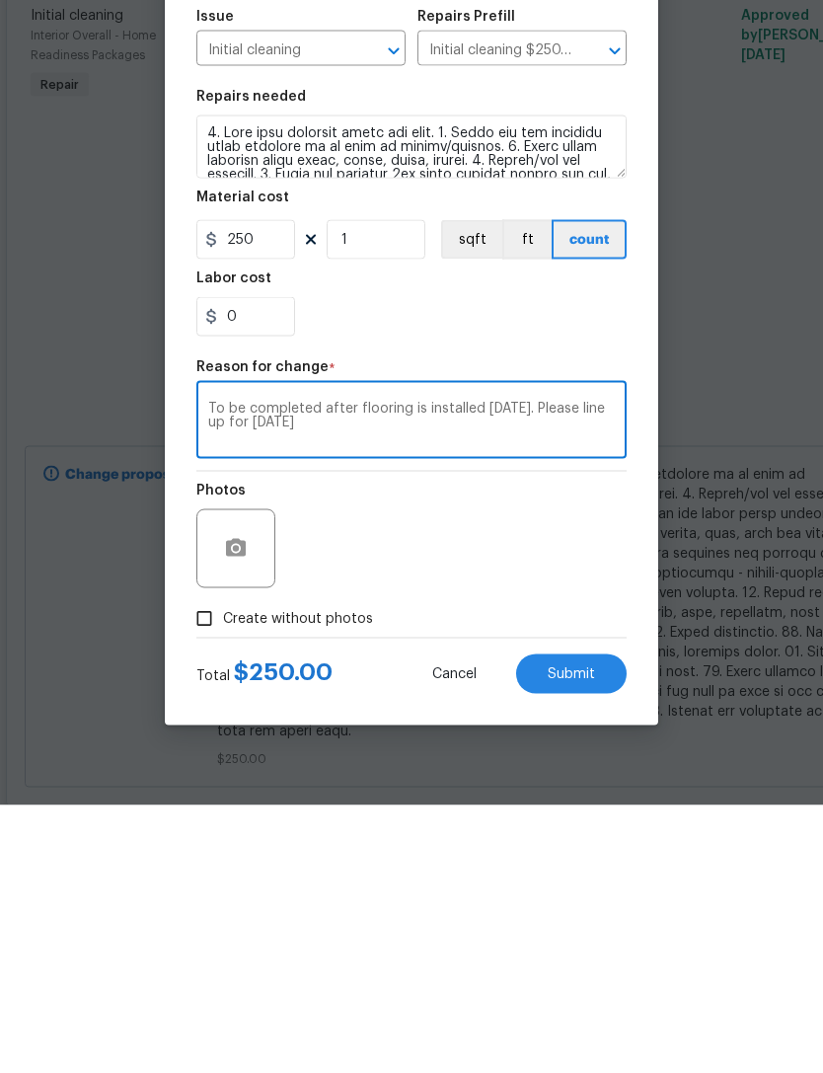
type textarea "To be completed after flooring is installed this sat. Please line up for sunday"
click at [215, 867] on input "Create without photos" at bounding box center [205, 886] width 38 height 38
checkbox input "true"
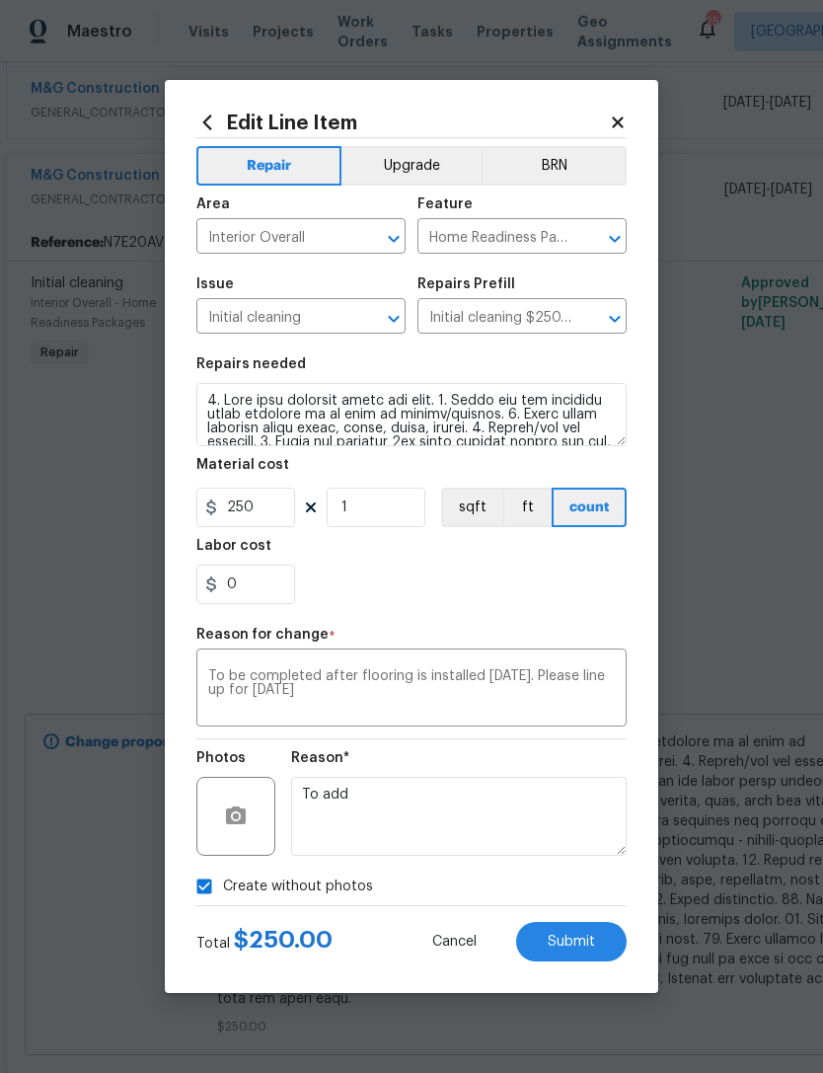
click at [597, 954] on button "Submit" at bounding box center [571, 941] width 111 height 39
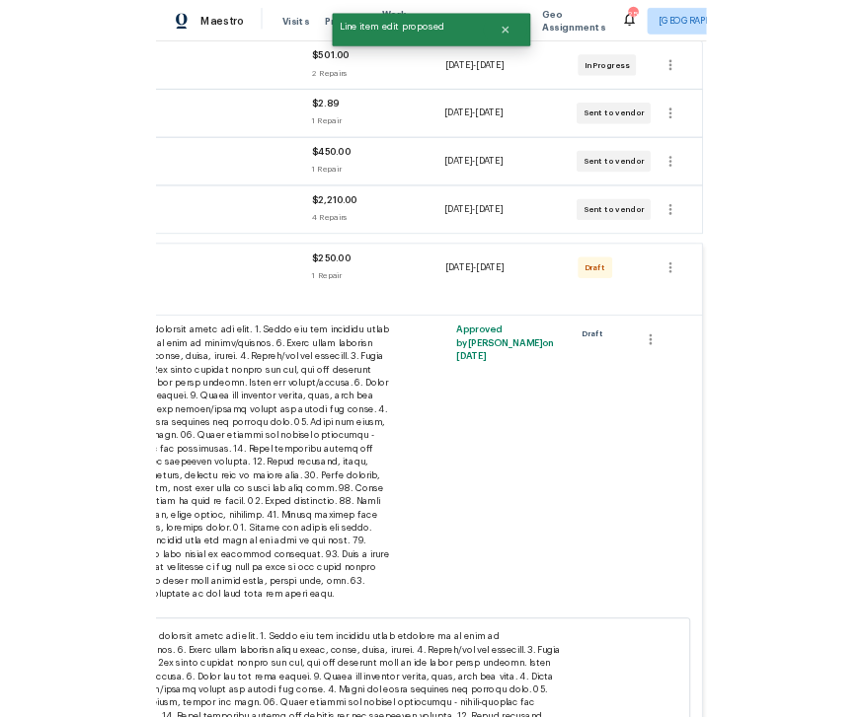
scroll to position [379, 292]
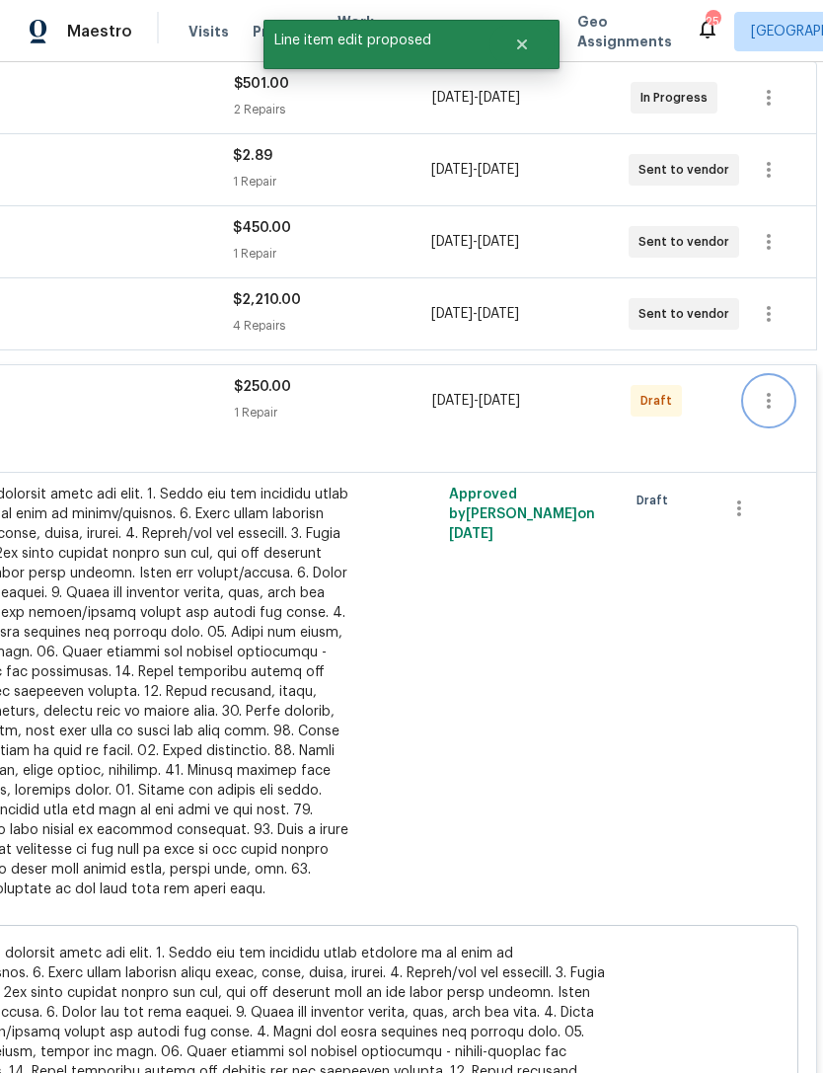
click at [770, 389] on icon "button" at bounding box center [769, 401] width 24 height 24
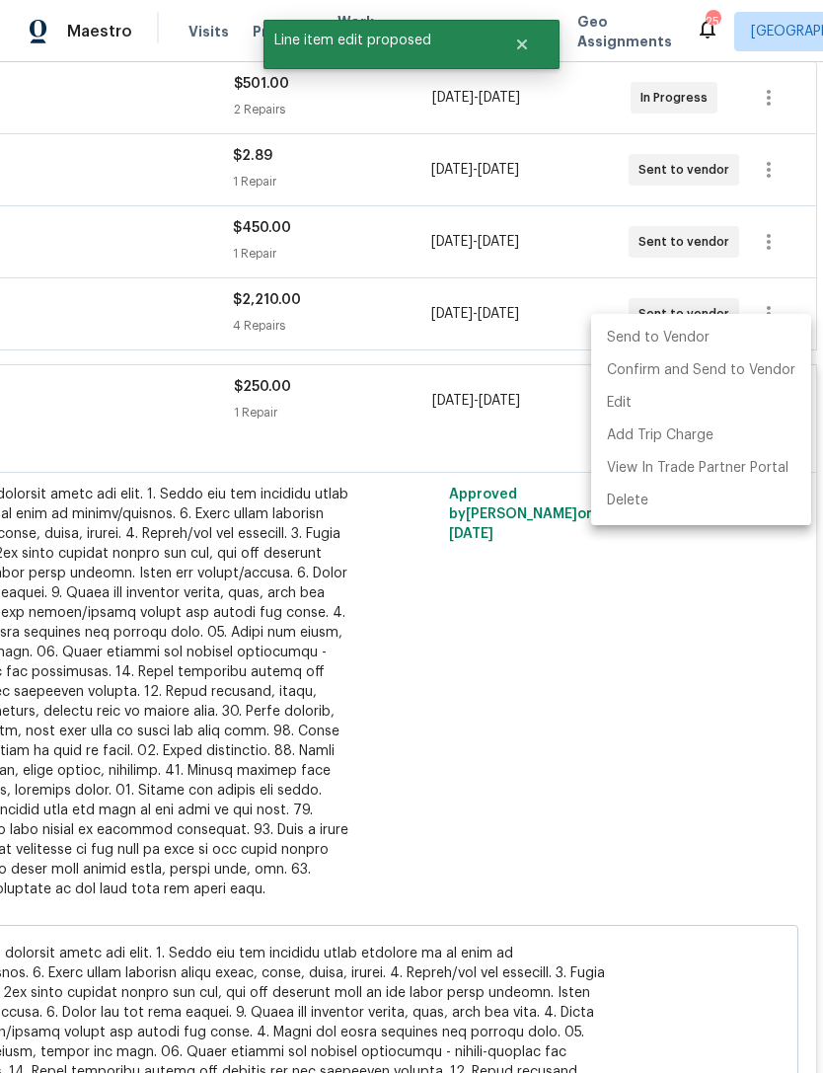
click at [669, 333] on li "Send to Vendor" at bounding box center [701, 338] width 220 height 33
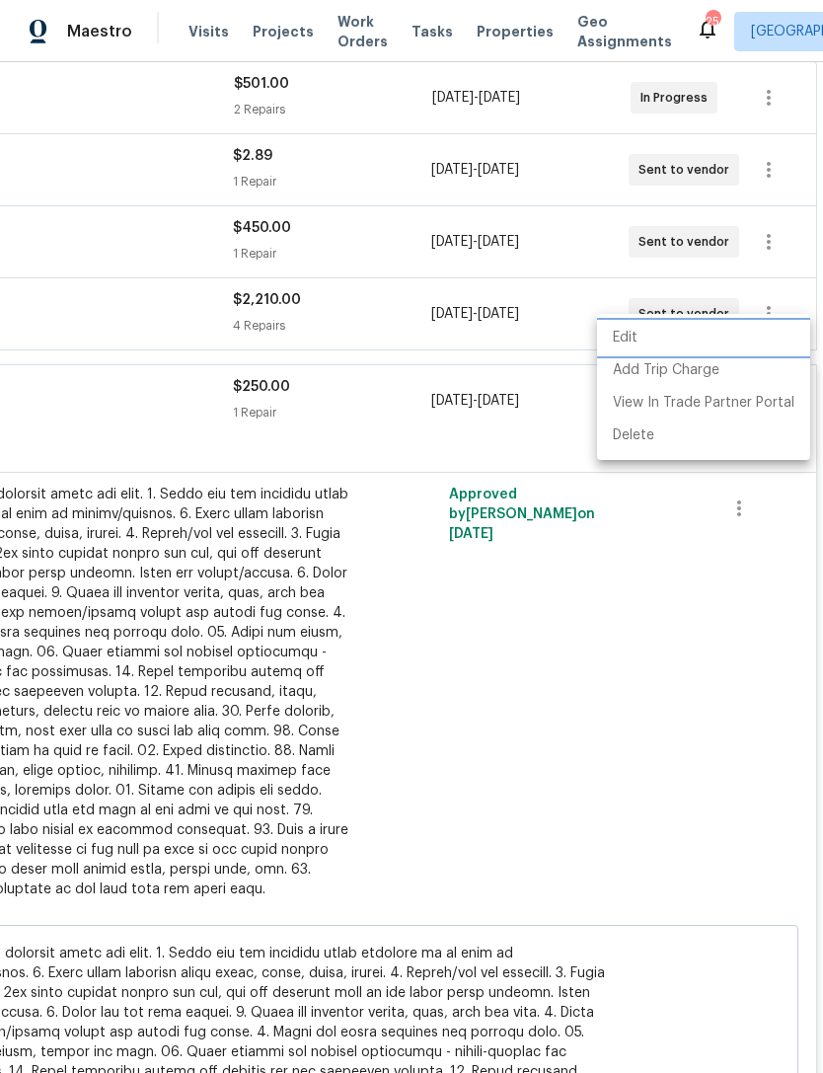
scroll to position [379, 253]
